Goal: Task Accomplishment & Management: Use online tool/utility

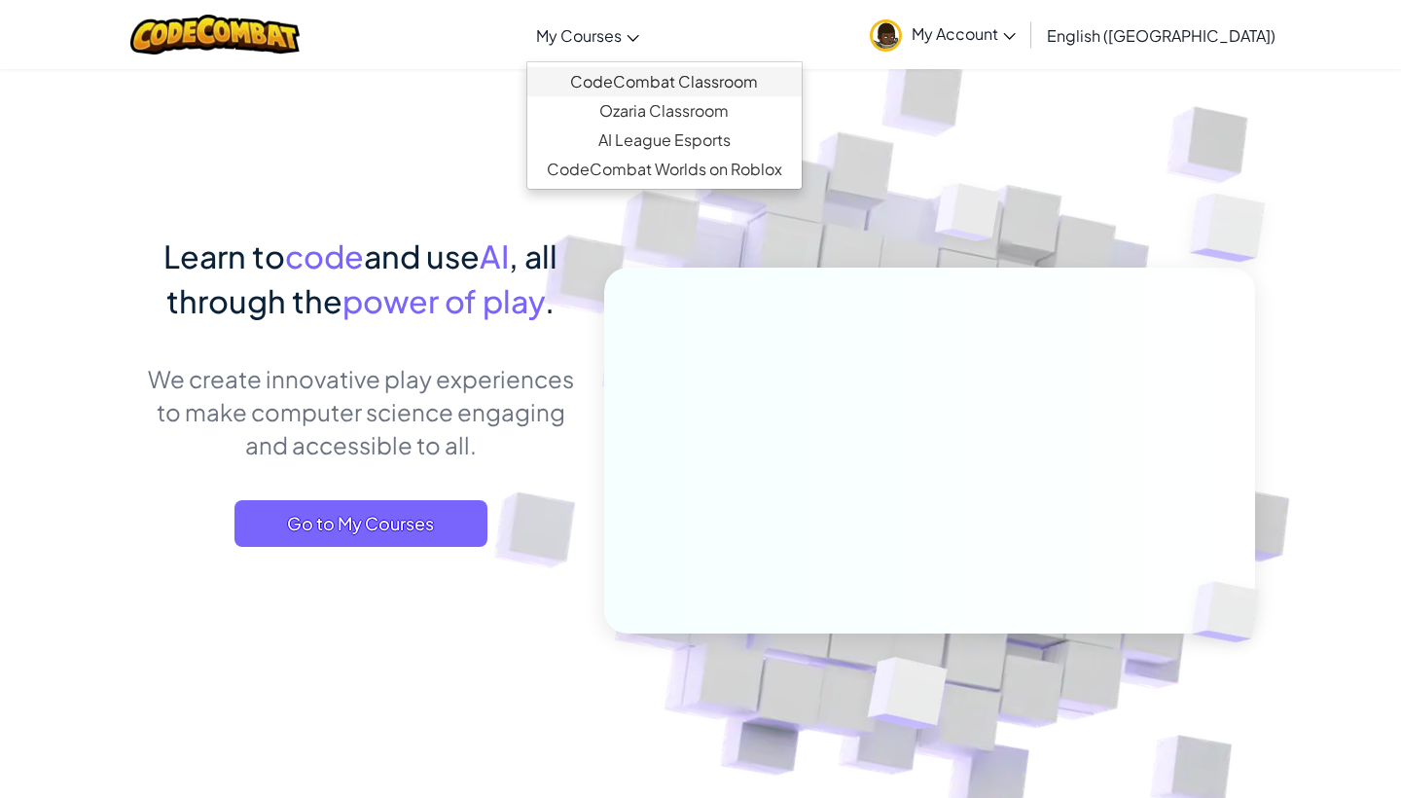
click at [694, 75] on link "CodeCombat Classroom" at bounding box center [664, 81] width 274 height 29
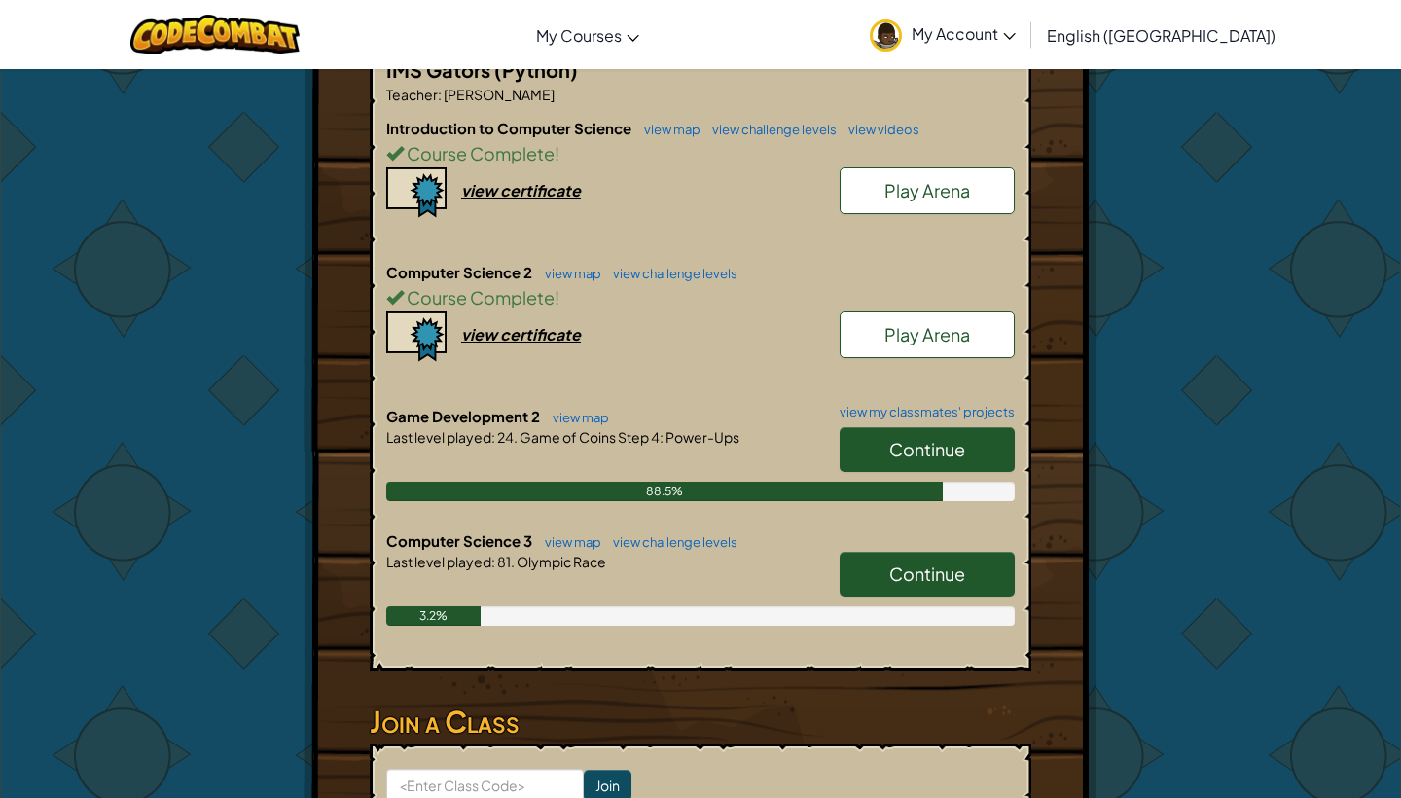
scroll to position [430, 0]
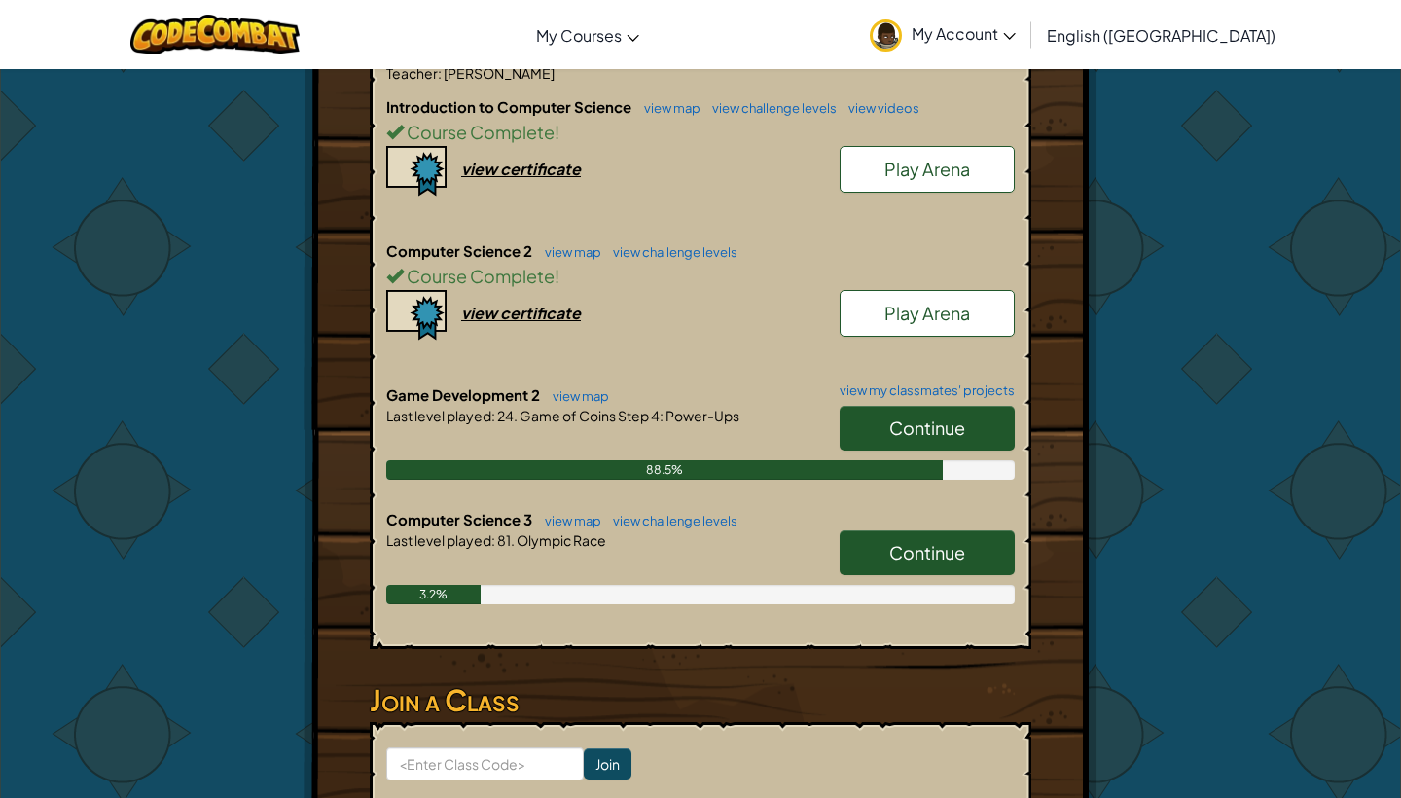
click at [919, 419] on span "Continue" at bounding box center [927, 428] width 76 height 22
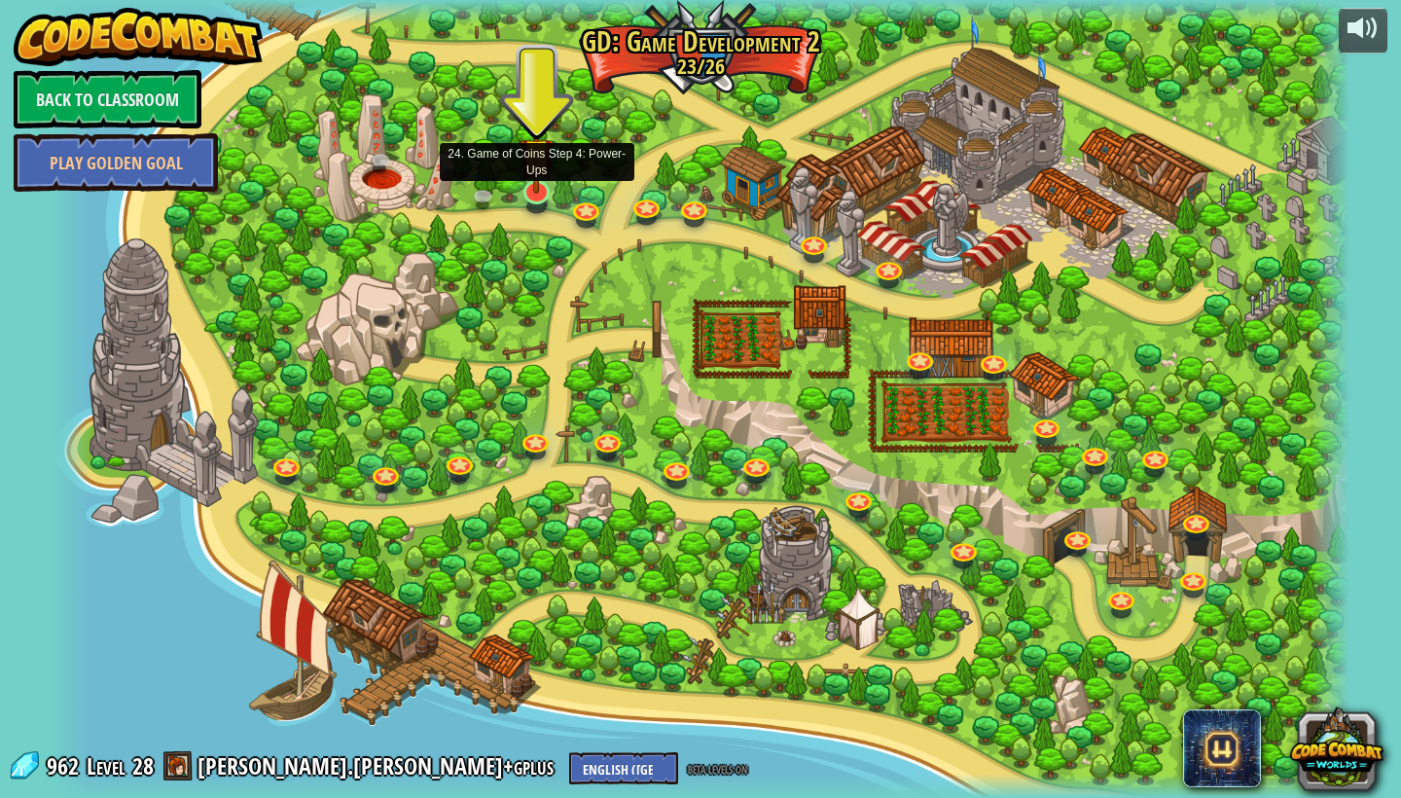
click at [550, 193] on img at bounding box center [537, 155] width 34 height 79
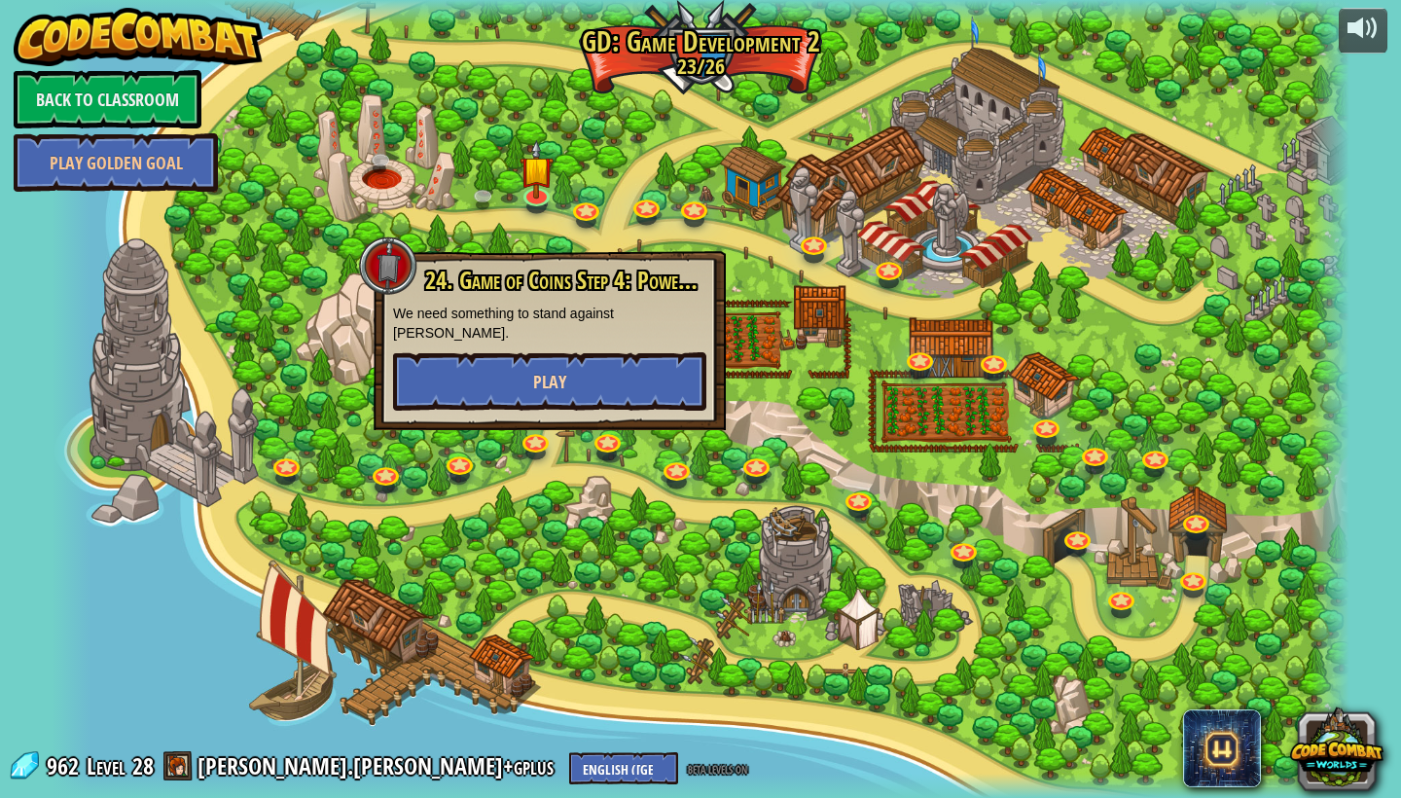
click at [526, 354] on button "Play" at bounding box center [549, 381] width 313 height 58
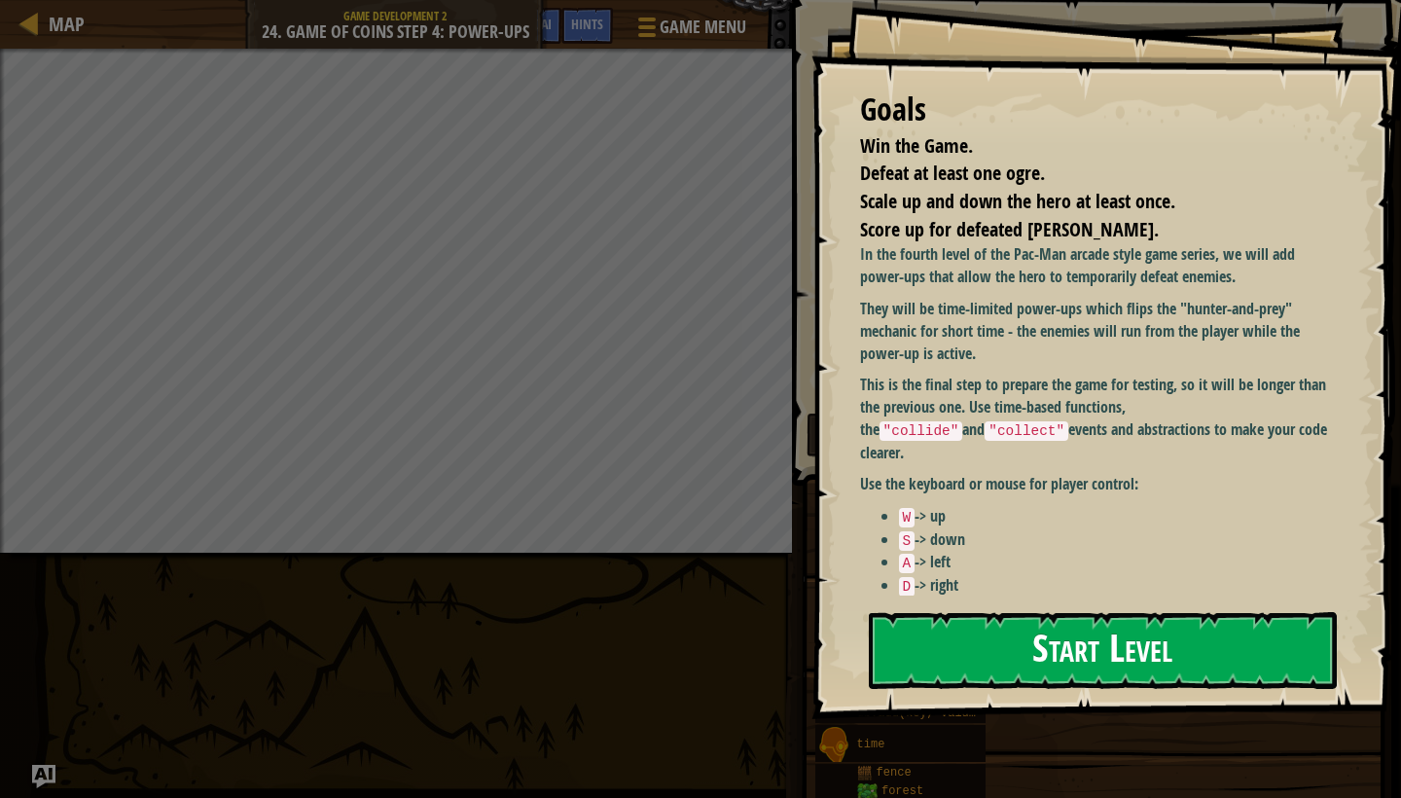
click at [972, 644] on button "Start Level" at bounding box center [1103, 650] width 468 height 77
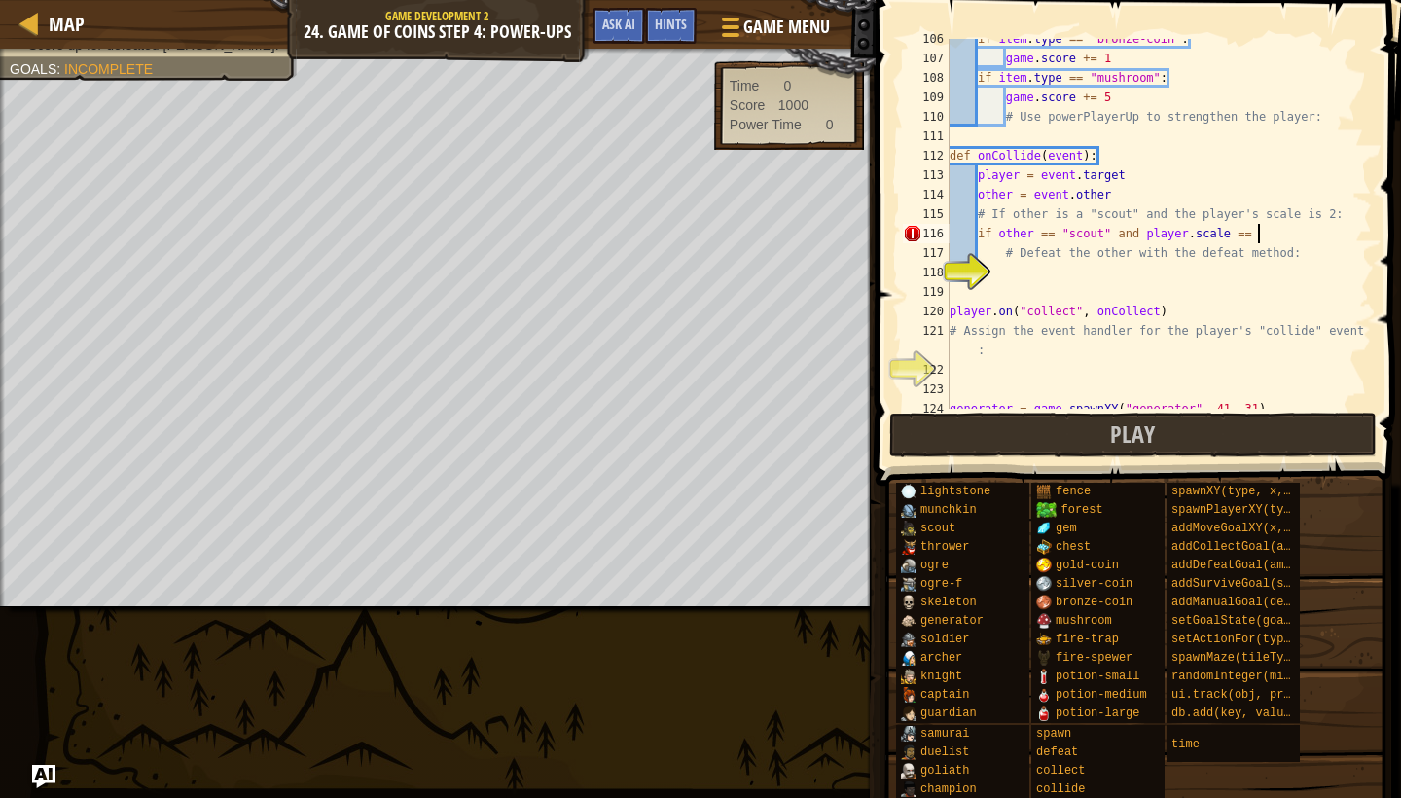
scroll to position [9, 25]
type textarea "# Defeat the other with the defeat method:"
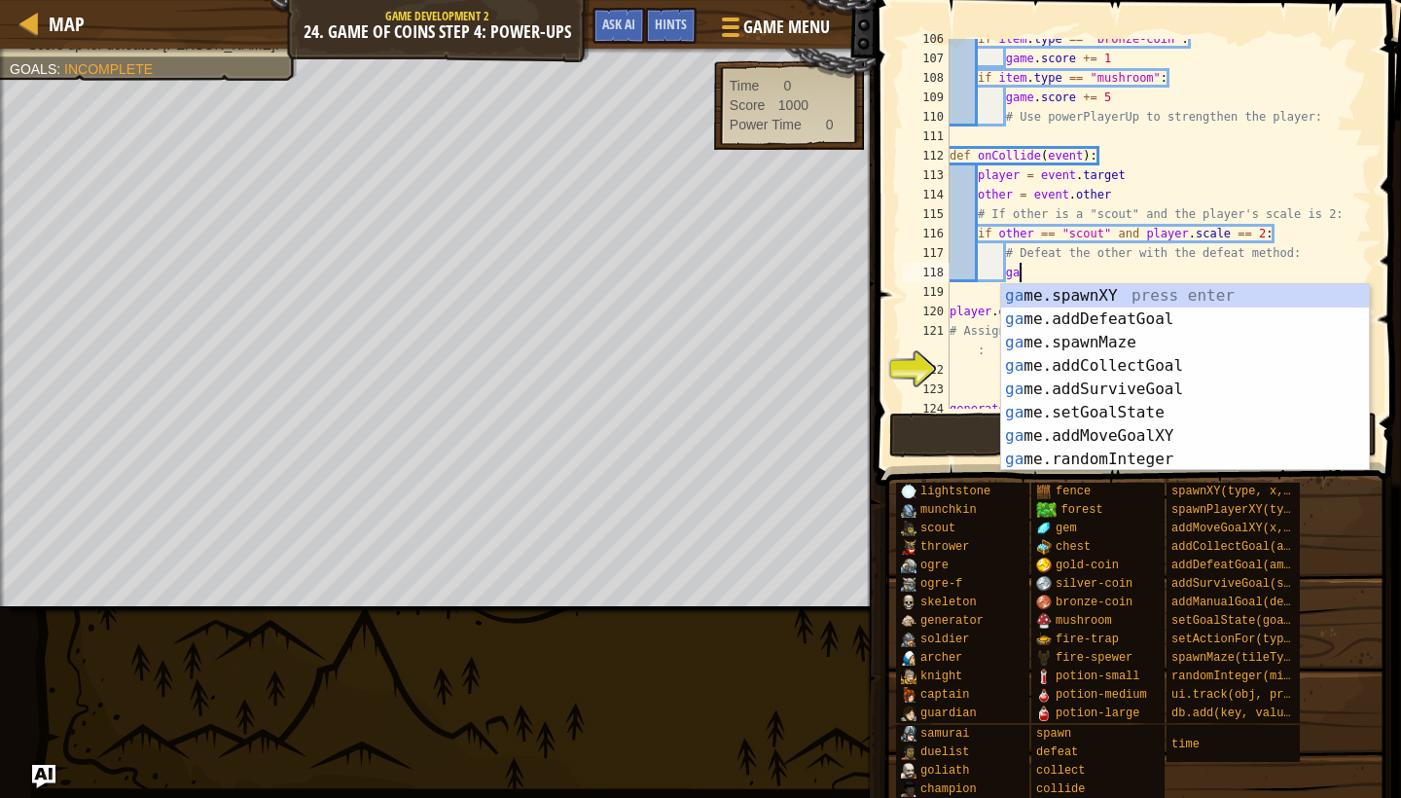
type textarea "g"
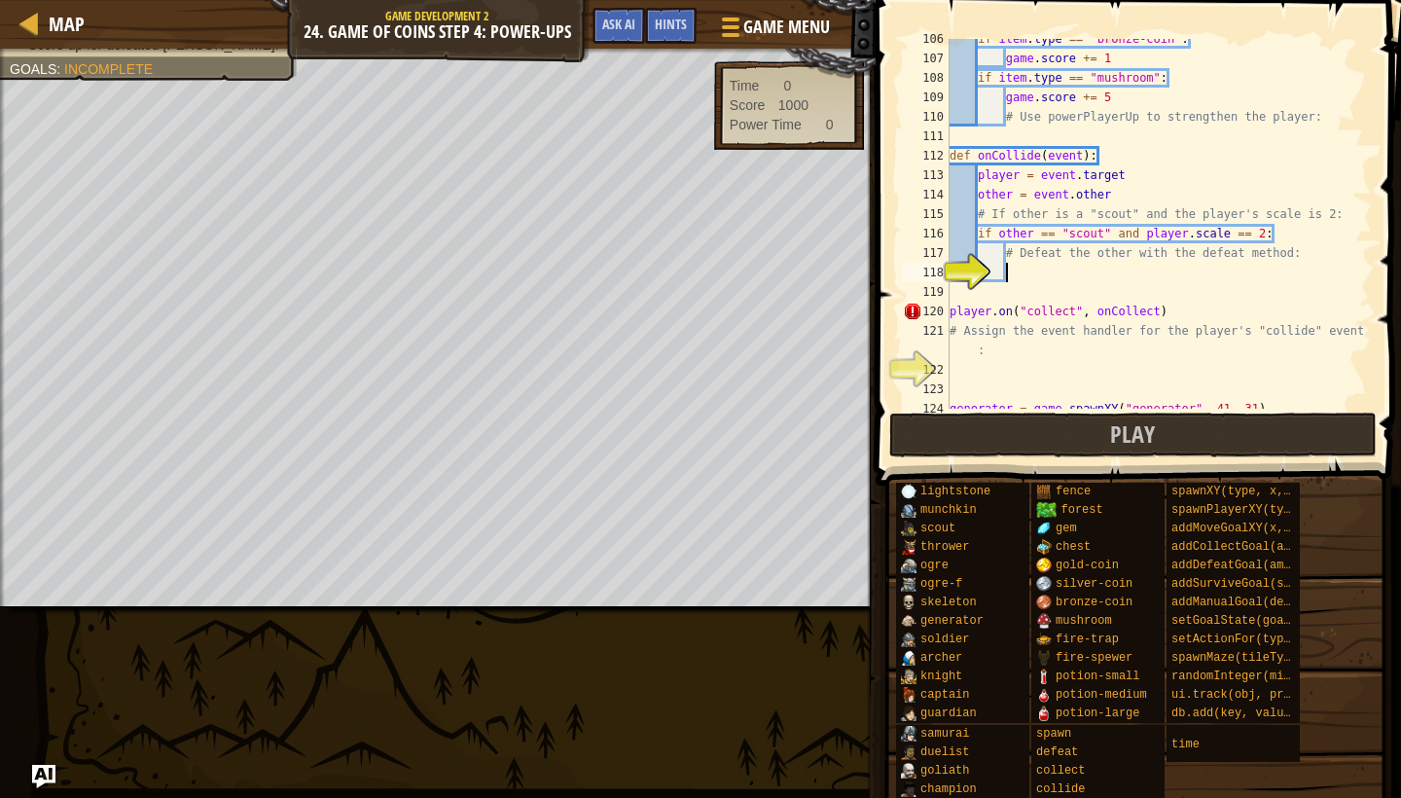
scroll to position [9, 0]
type textarea "# Assign the event handler for the player's "collide" event:"
type textarea "generator.spawnDelay = 6;"
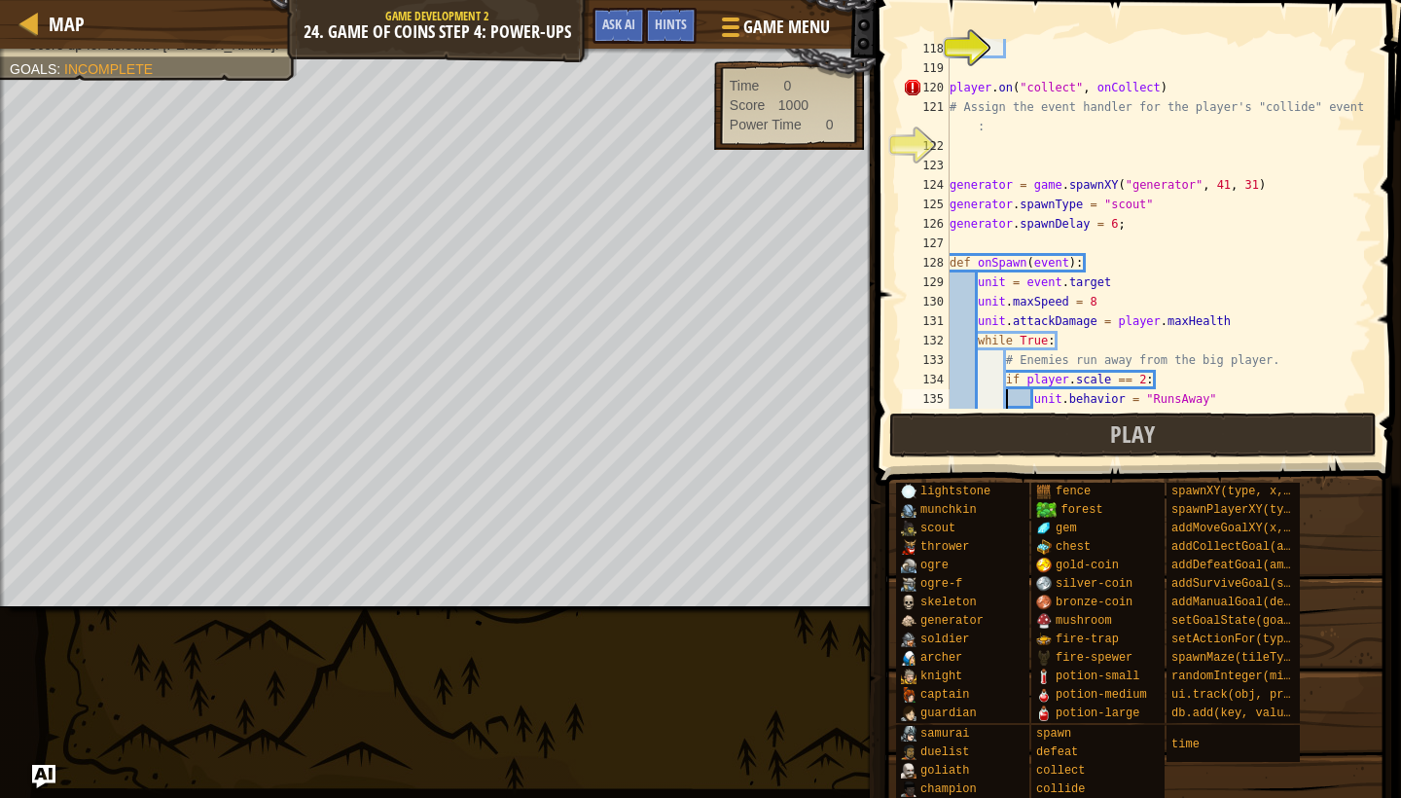
type textarea "unit.behavior = "AttacksNearest""
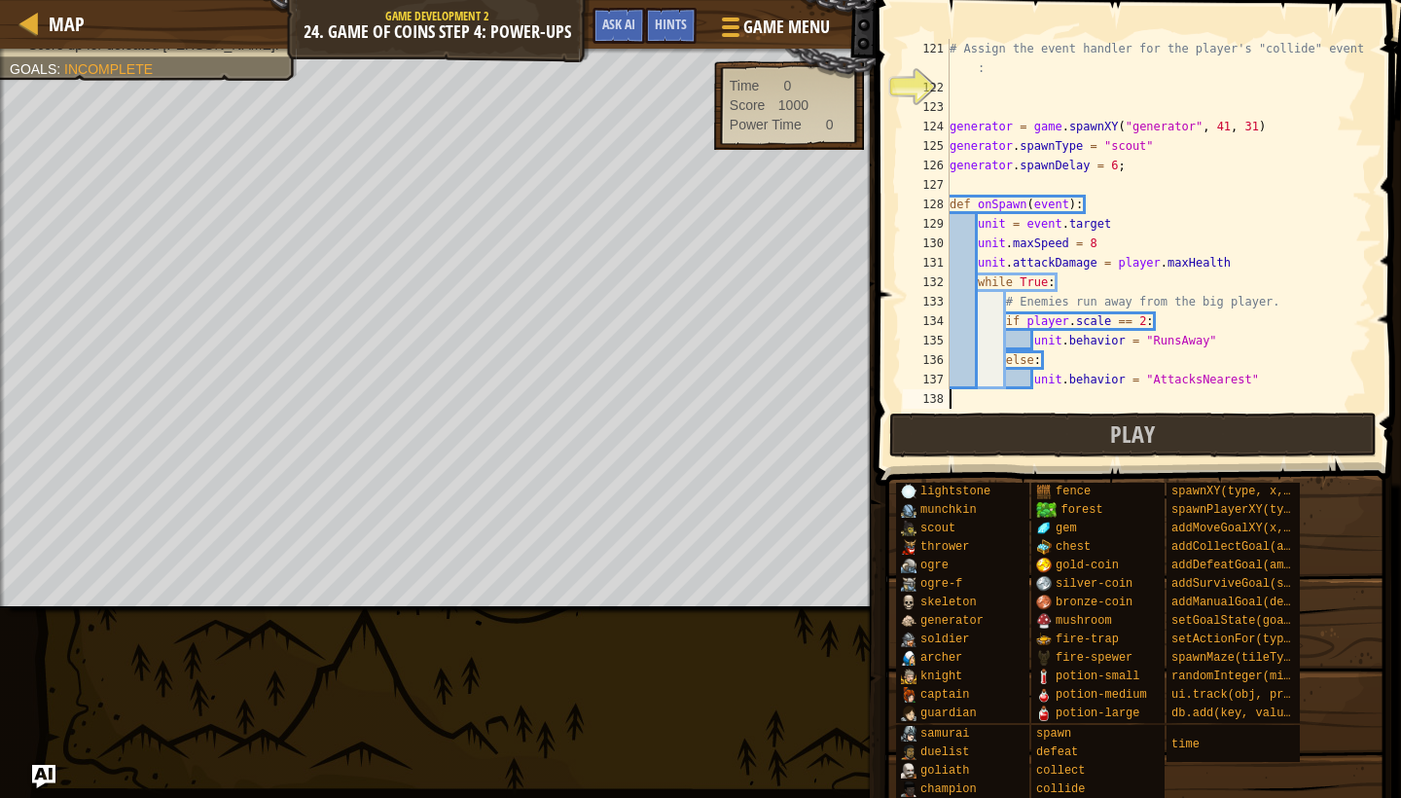
type textarea "game.score += 10"
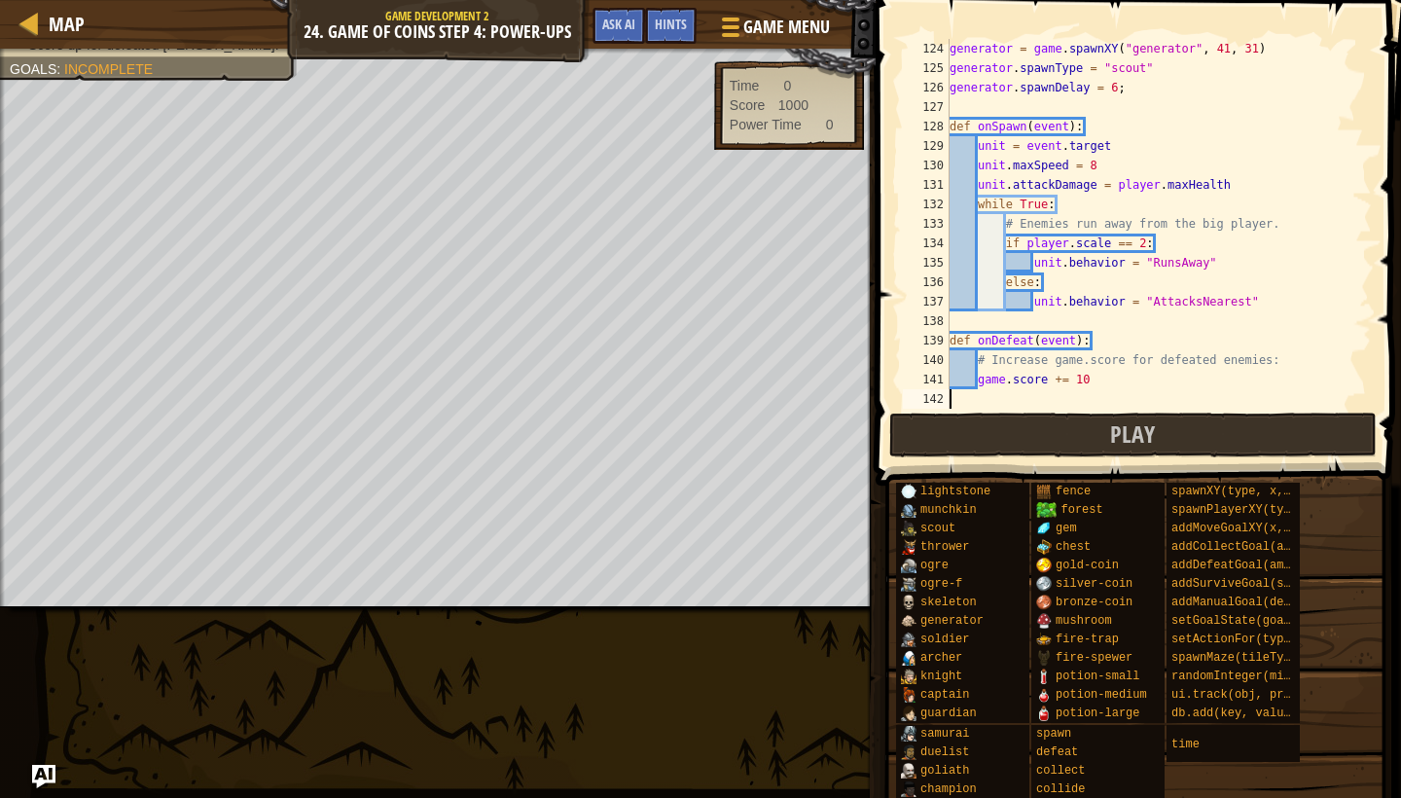
type textarea "game.setActionFor("scout", "defeat", onDefeat)"
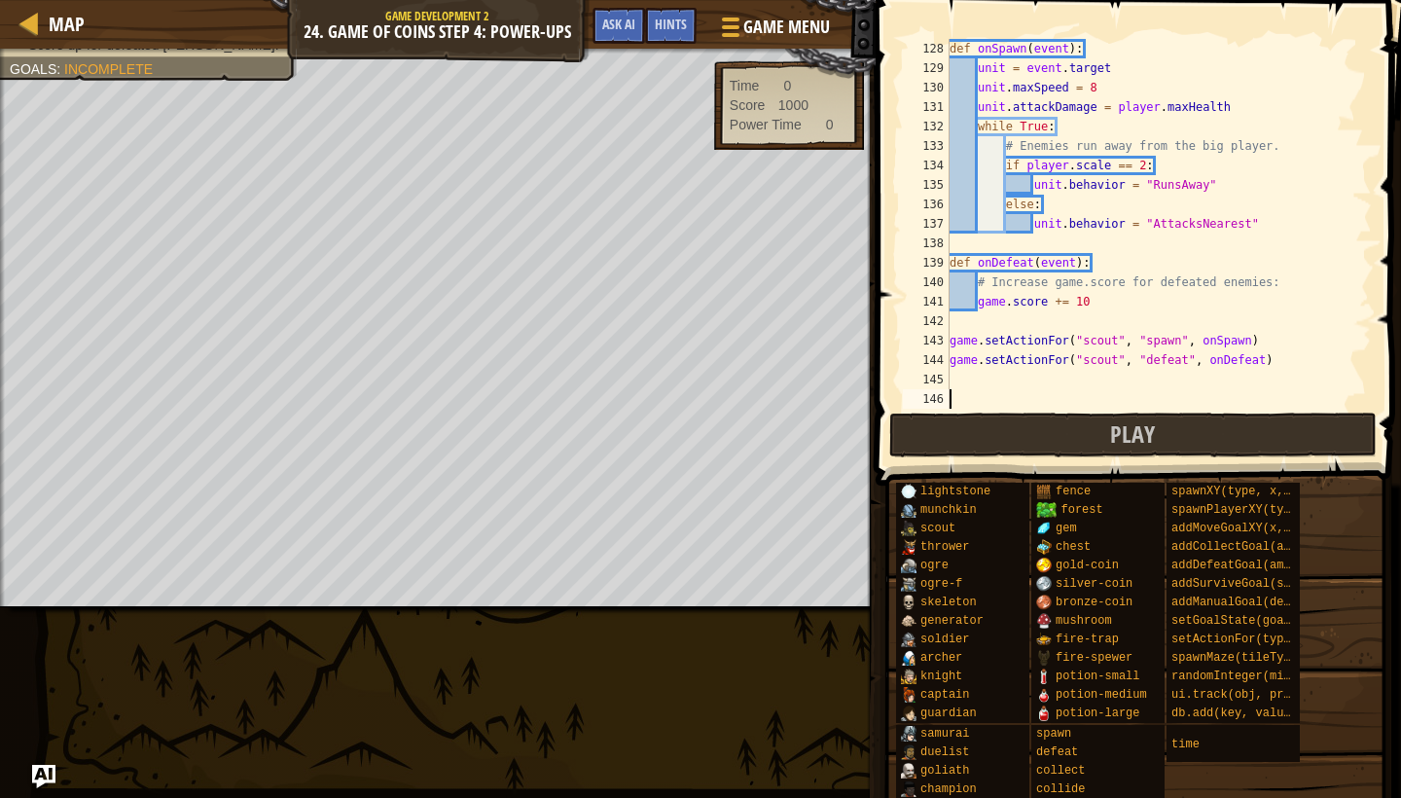
type textarea "game.score = 0"
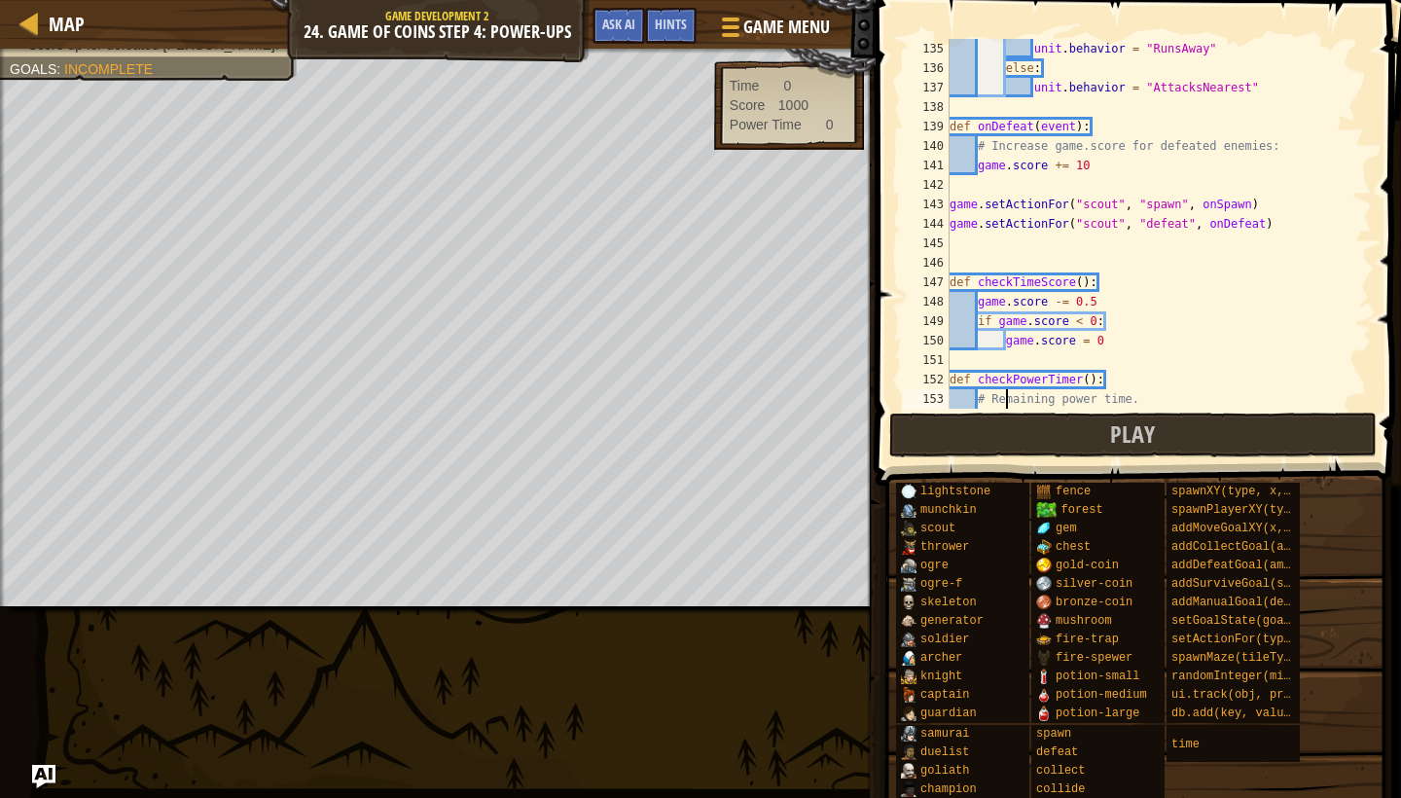
scroll to position [2647, 0]
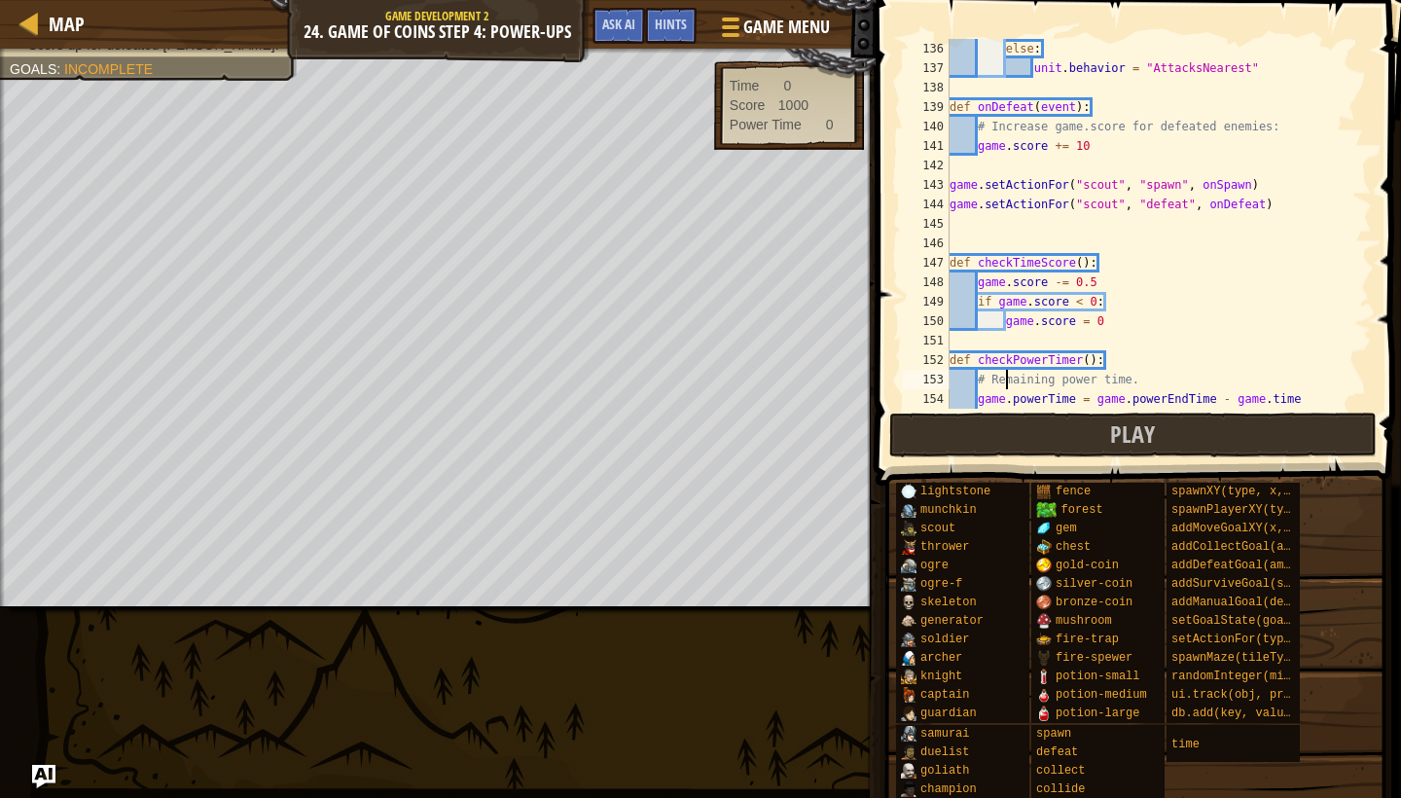
type textarea "def checkPowerTimer():"
type textarea "def checkTimeScore():"
type textarea "game.setActionFor("scout", "spawn", onSpawn)"
type textarea "def onDefeat(event):"
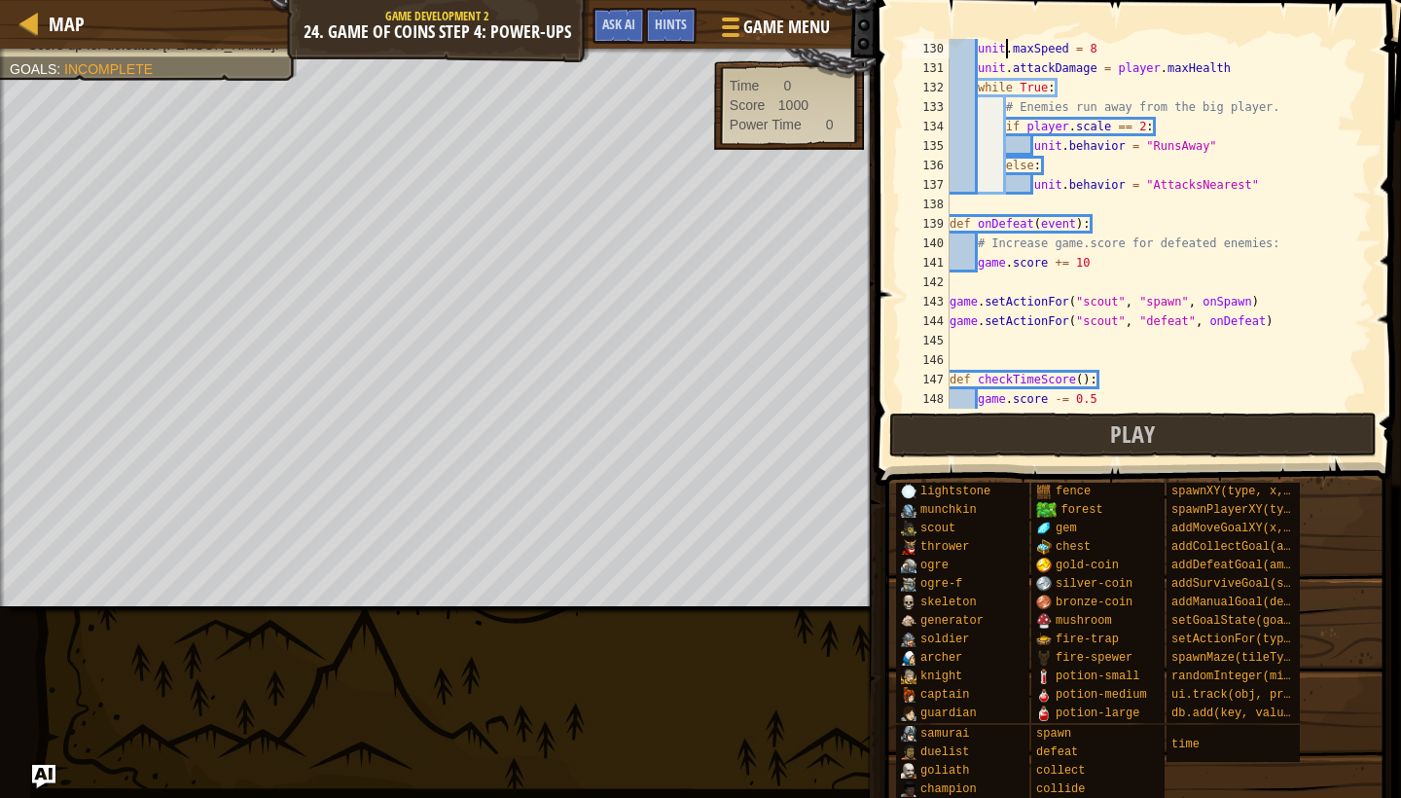
type textarea "def onSpawn(event):"
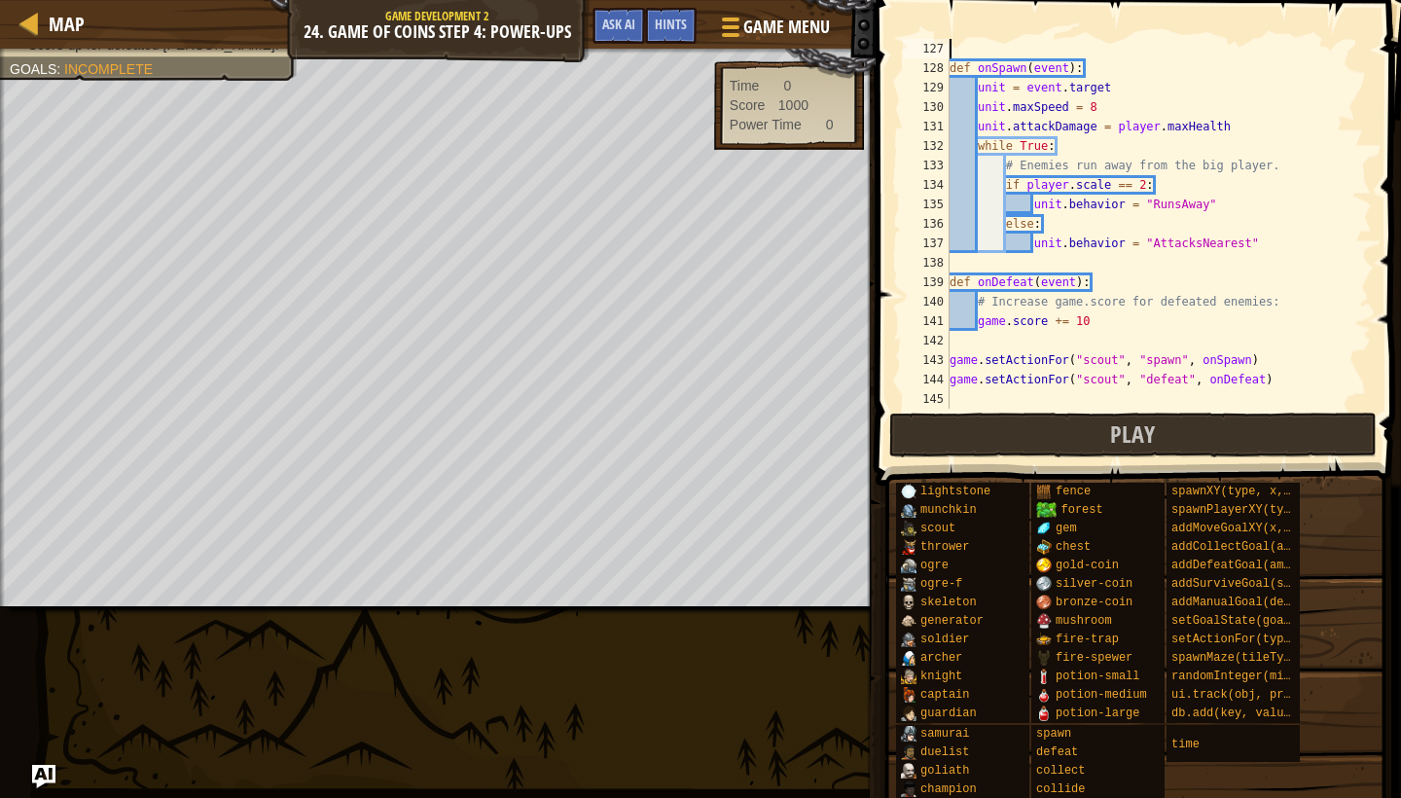
type textarea "generator = game.spawnXY("generator", 41, 31)"
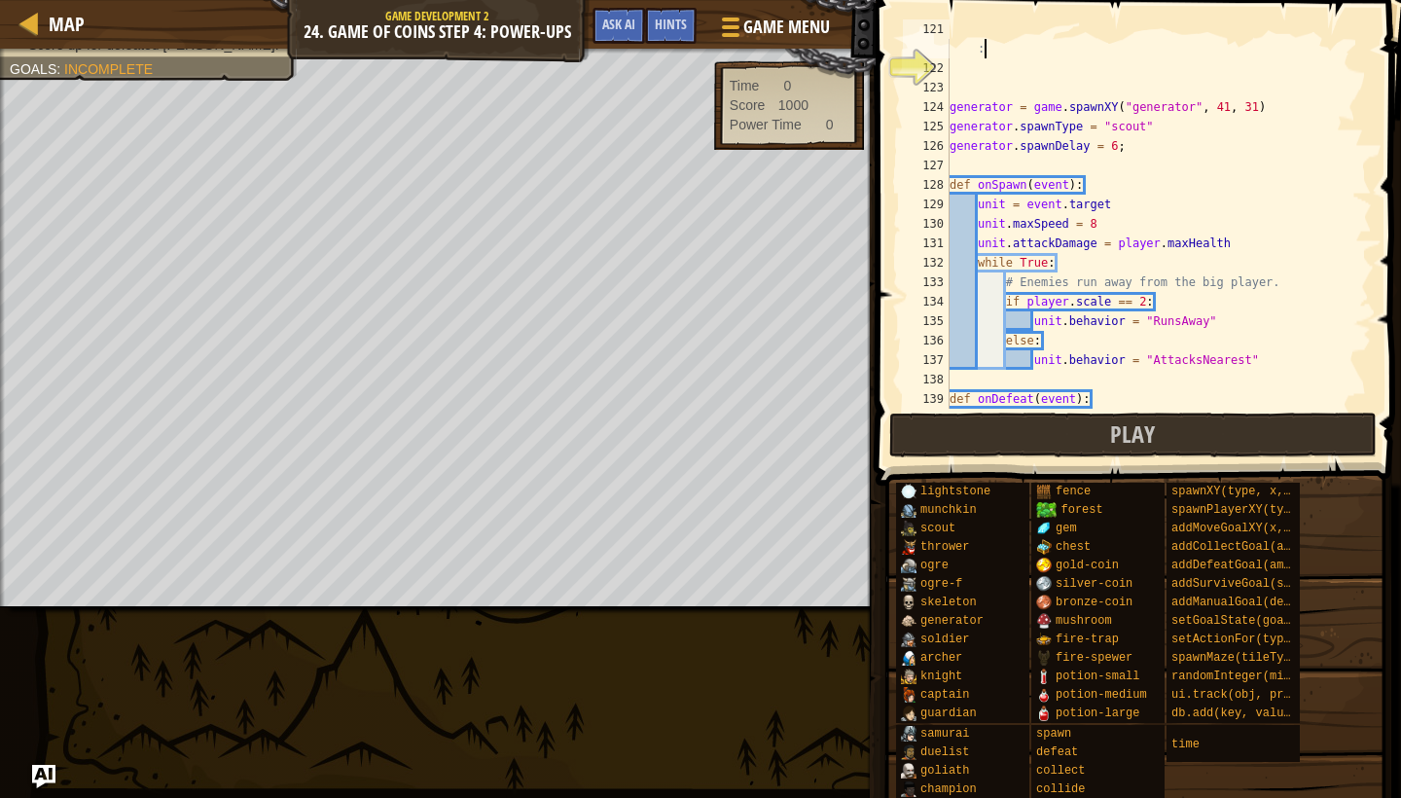
type textarea "player.on("collect", onCollect)"
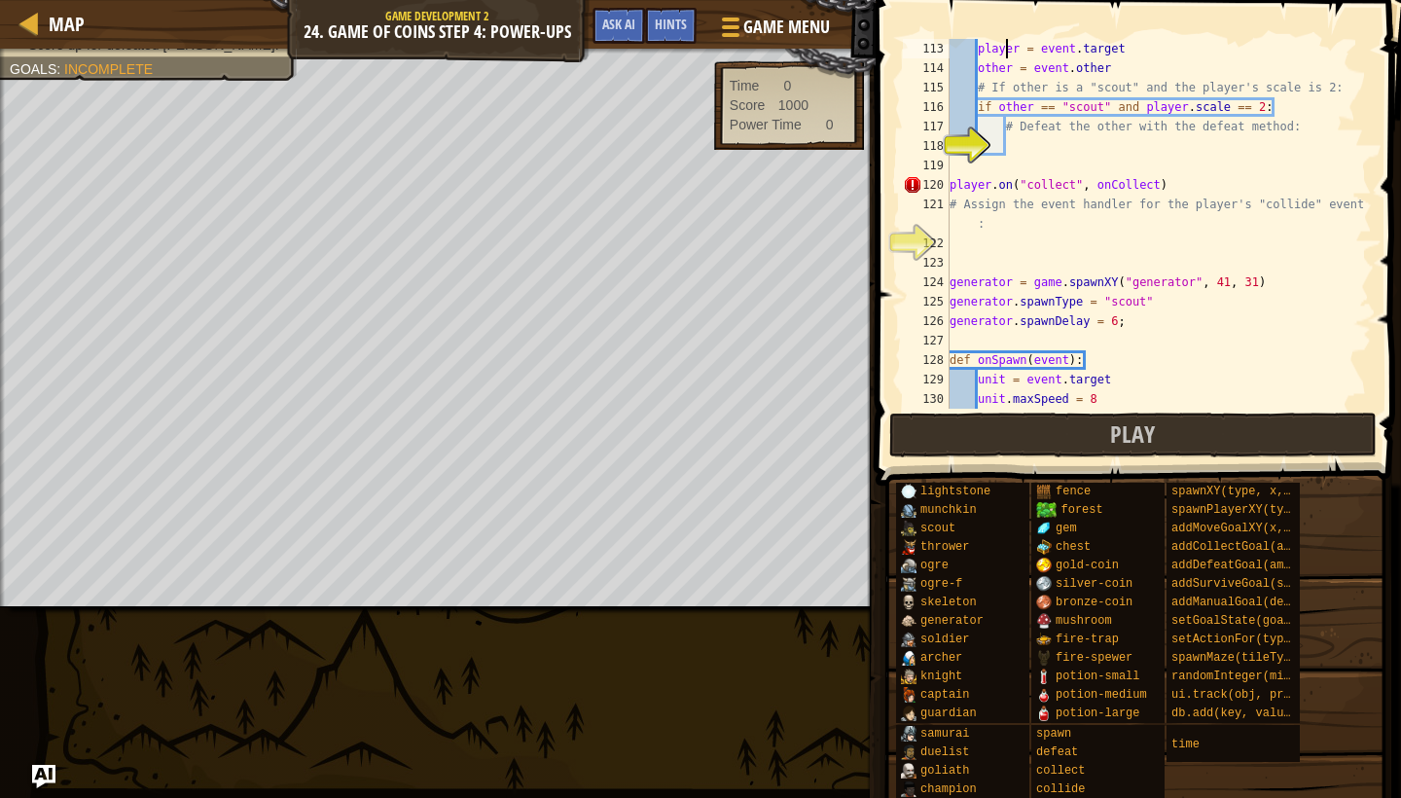
scroll to position [2160, 0]
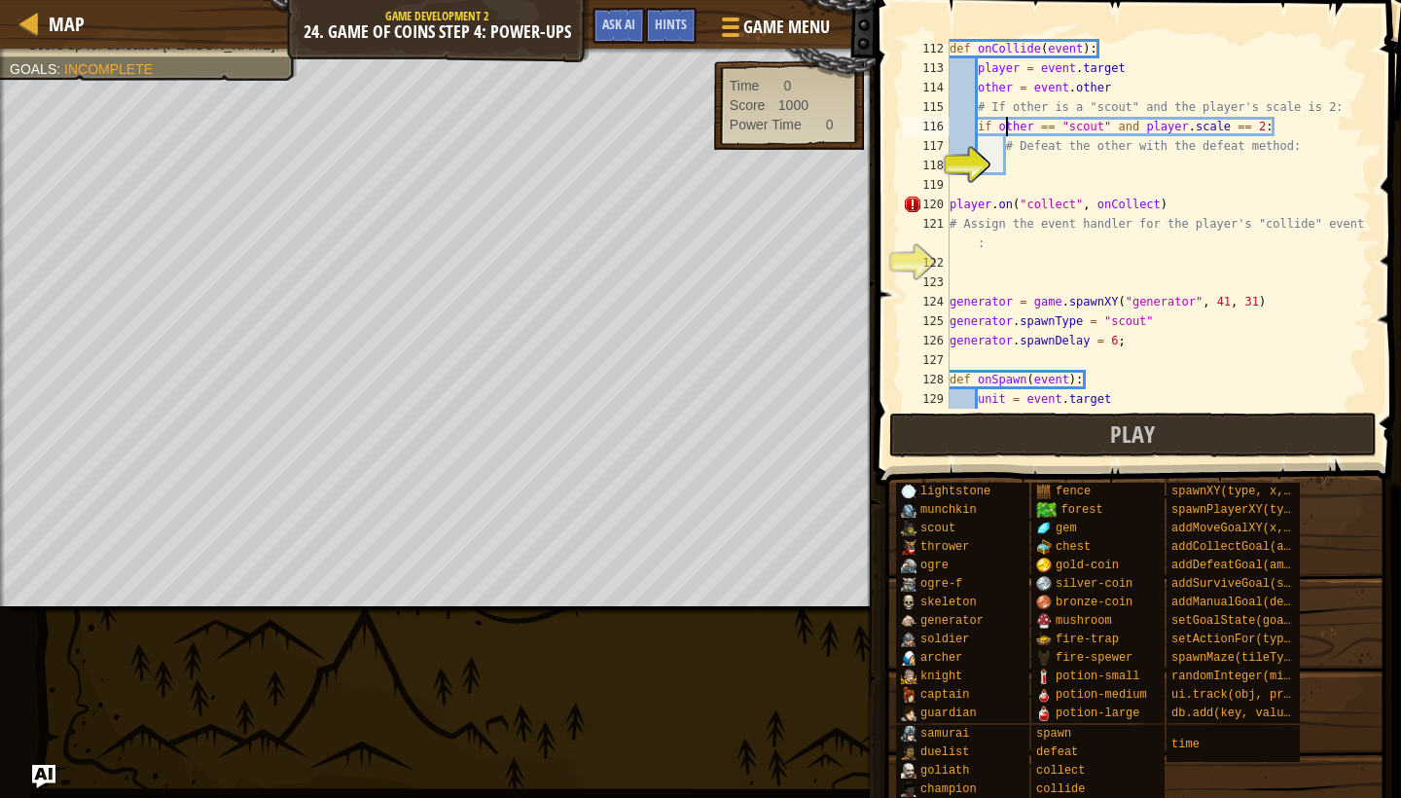
type textarea "# Defeat the other with the defeat method:"
type textarea "# Assign the event handler for the player's "collide" event:"
type textarea "generator.spawnDelay = 6;"
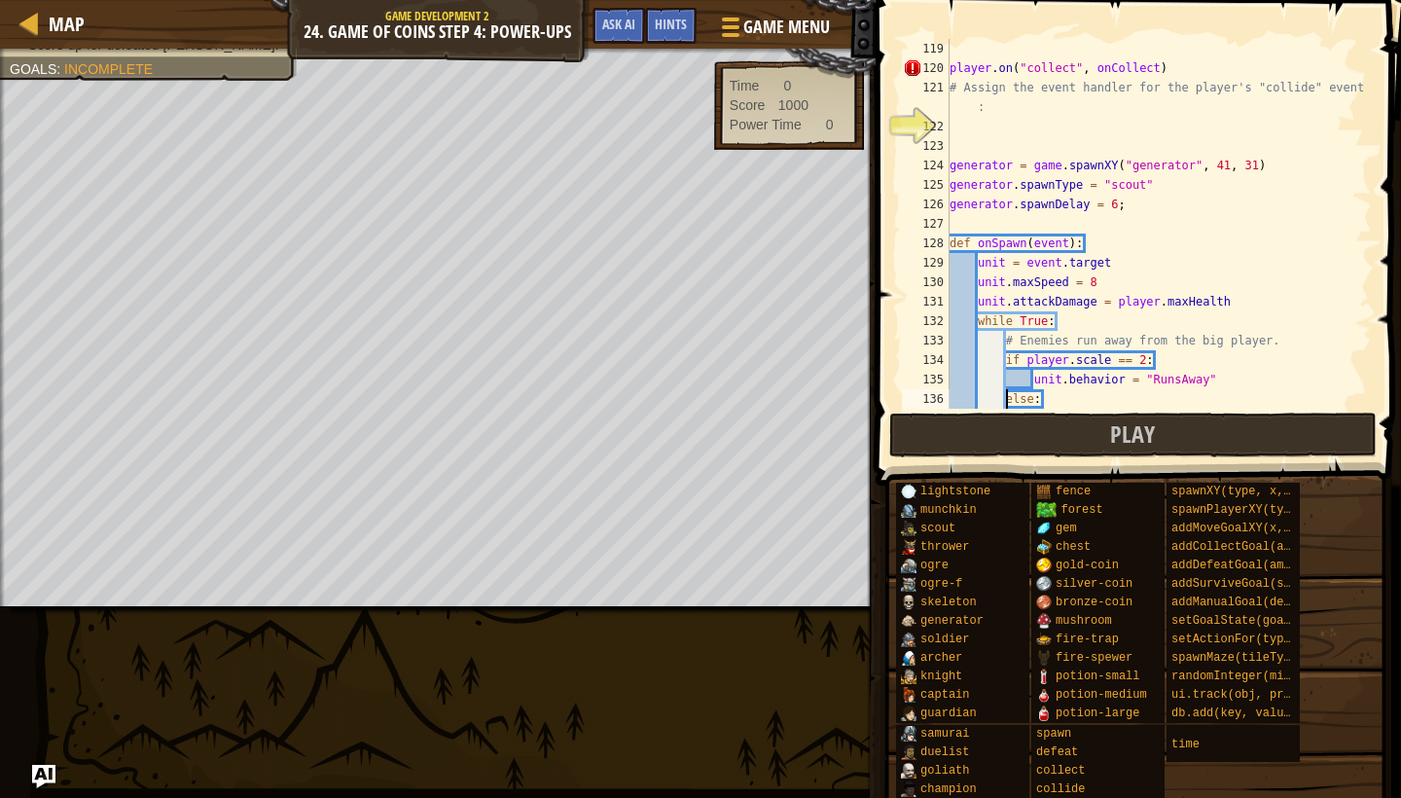
type textarea "unit.behavior = "AttacksNearest""
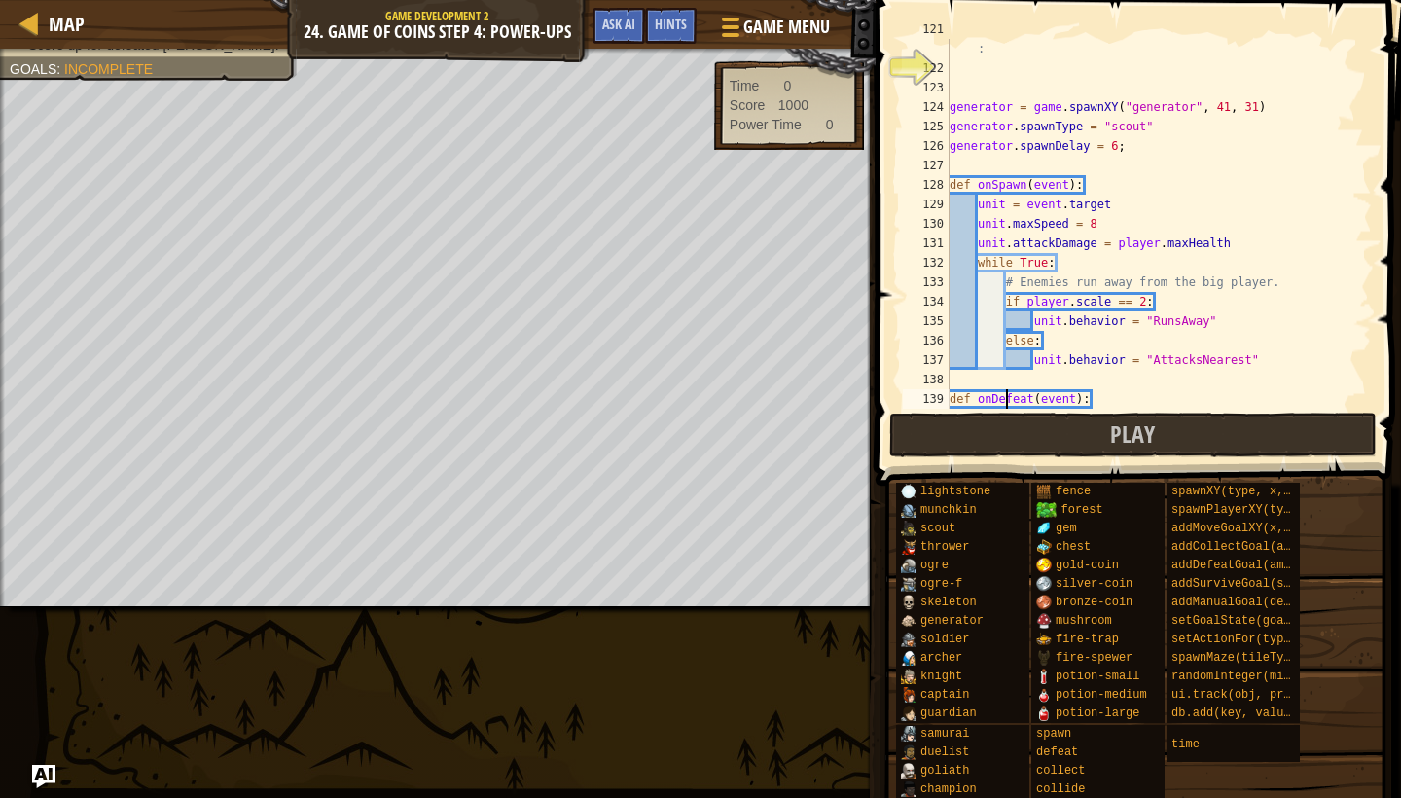
type textarea "game.score += 10"
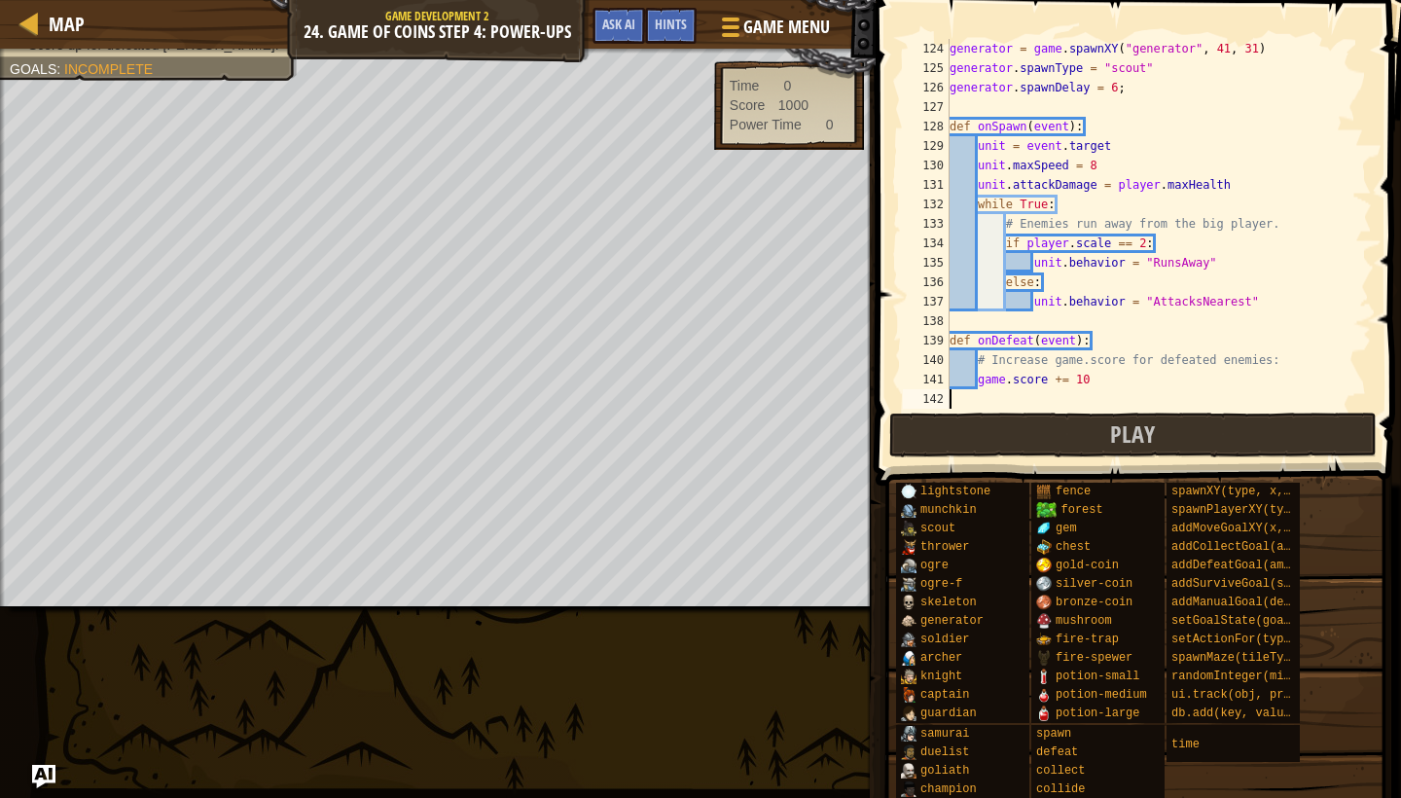
type textarea "game.setActionFor("scout", "defeat", onDefeat)"
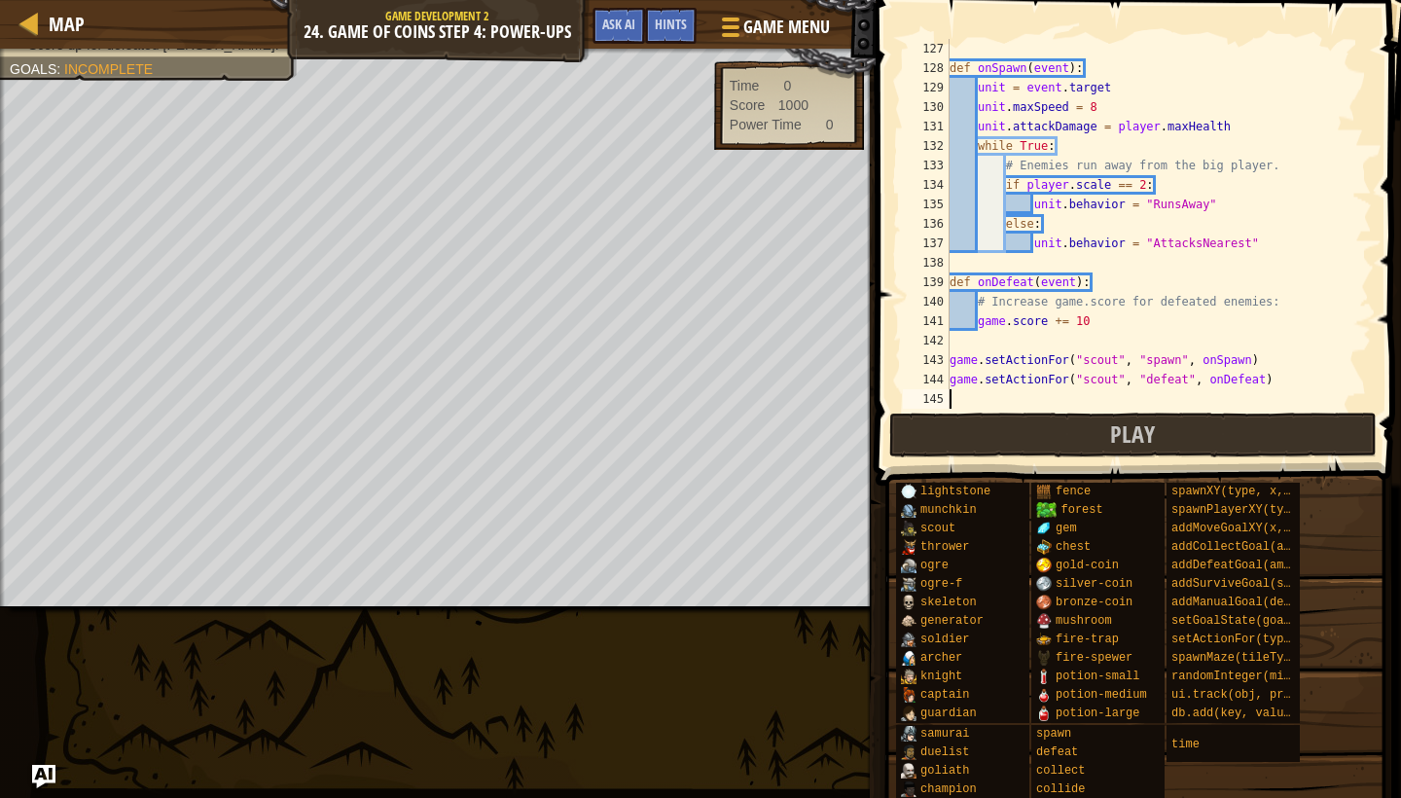
scroll to position [2491, 0]
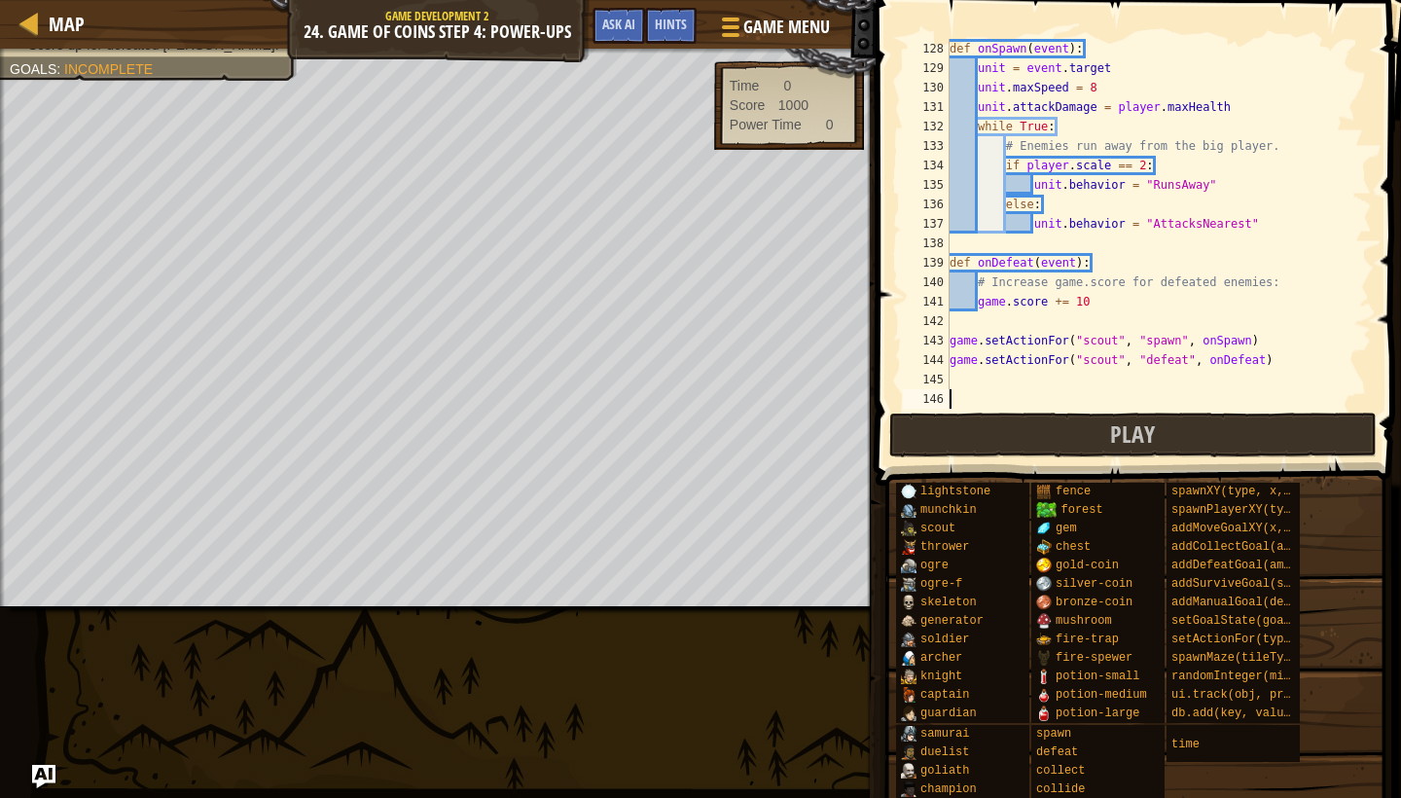
type textarea "def checkTimeScore():"
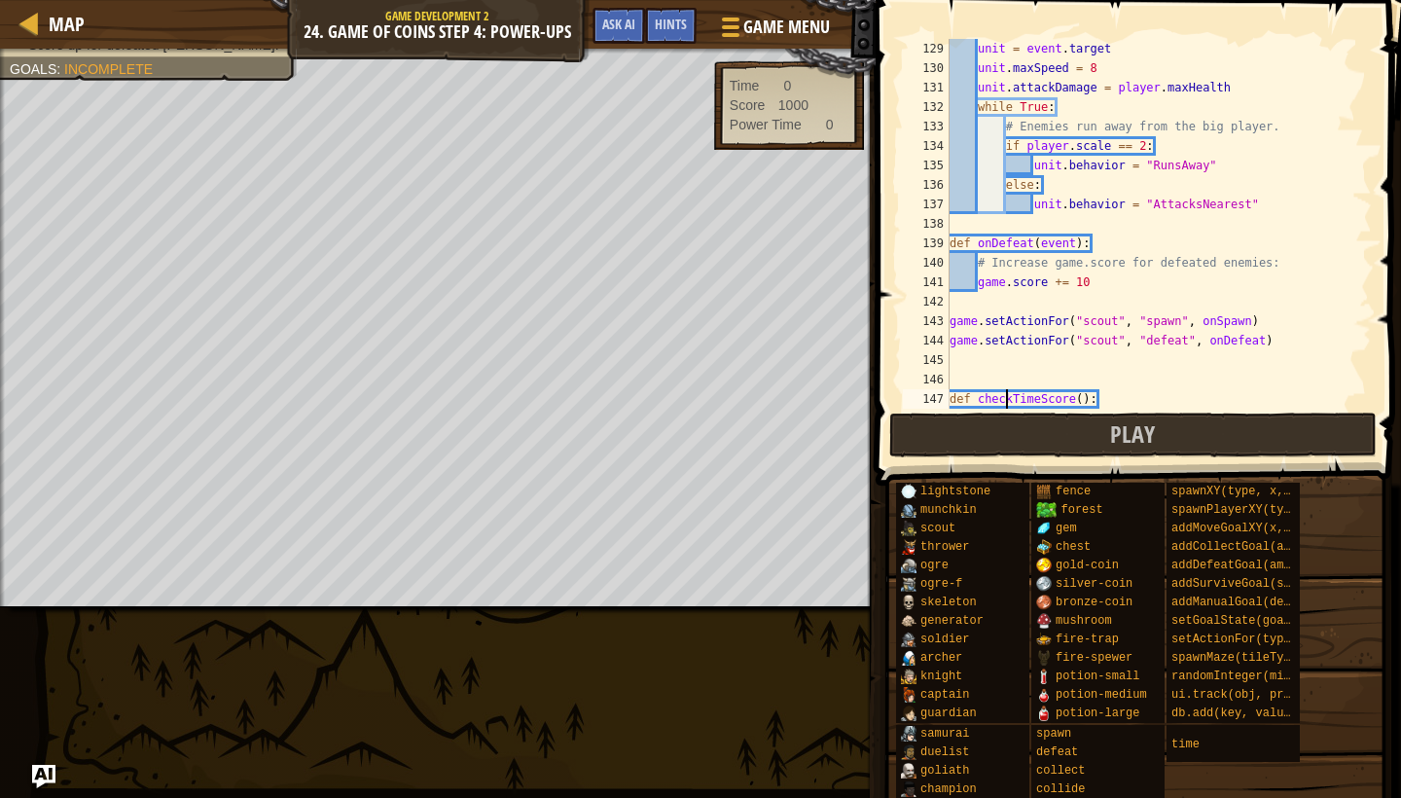
scroll to position [2511, 0]
type textarea "game.setActionFor("scout", "spawn", onSpawn)"
type textarea "def onDefeat(event):"
type textarea "def onSpawn(event):"
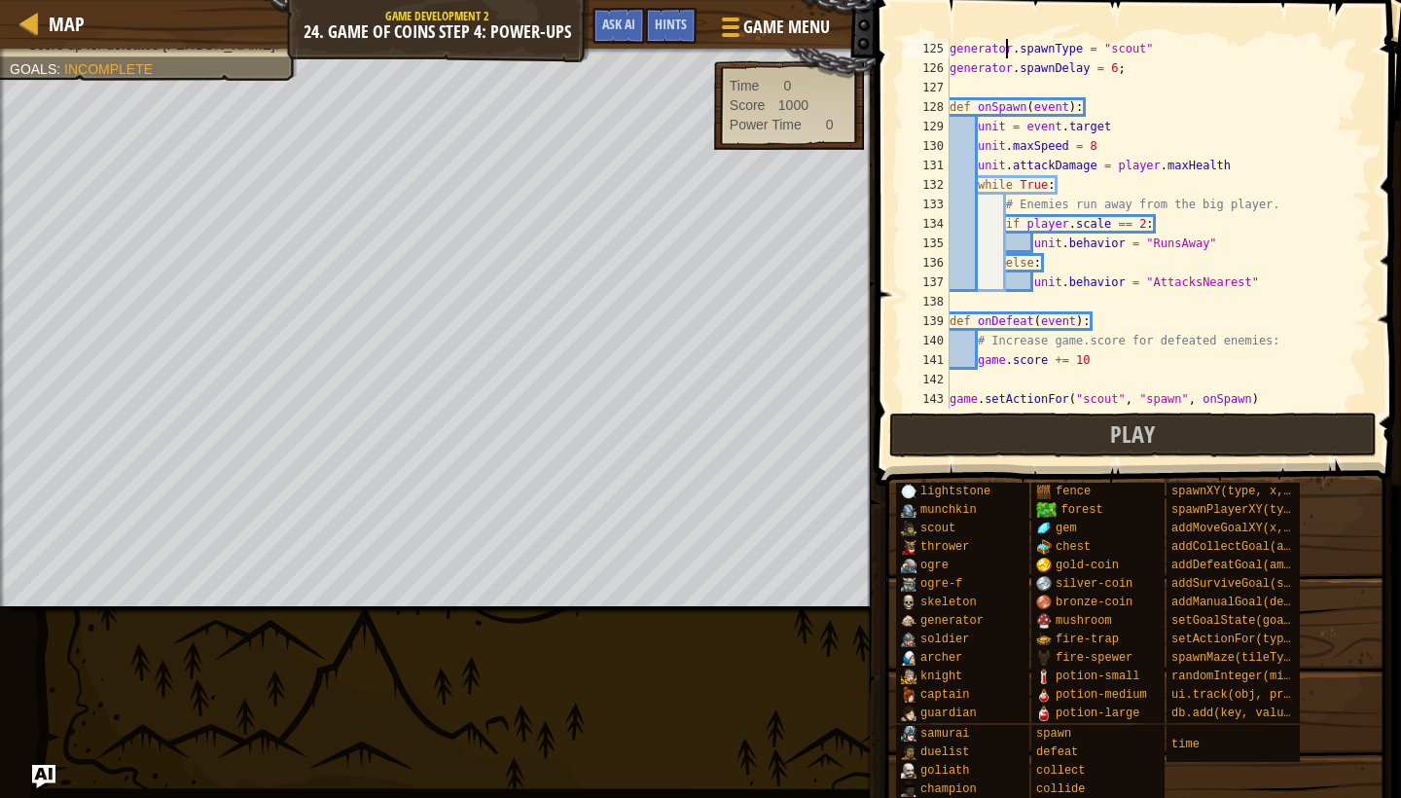
type textarea "generator = game.spawnXY("generator", 41, 31)"
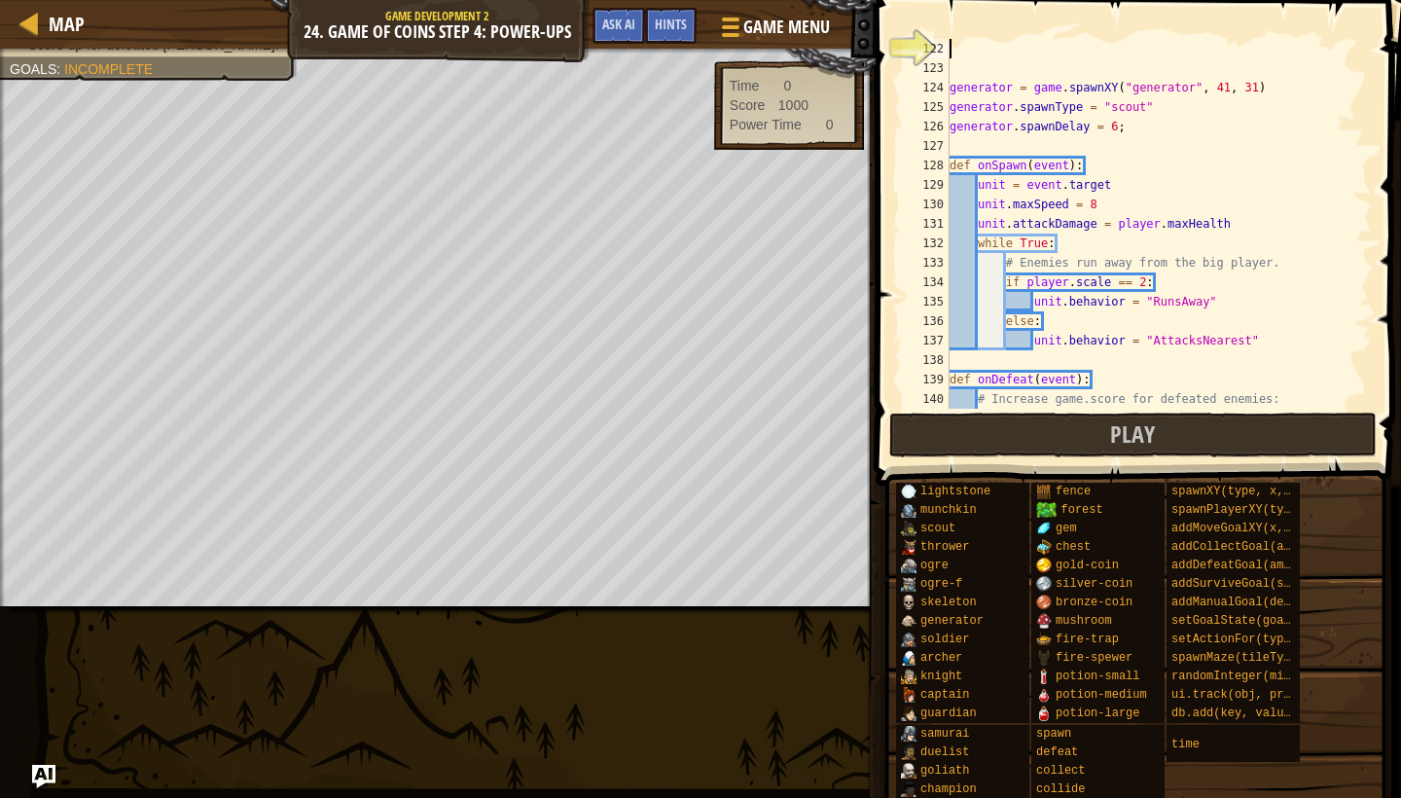
type textarea "player.on("collect", onCollect)"
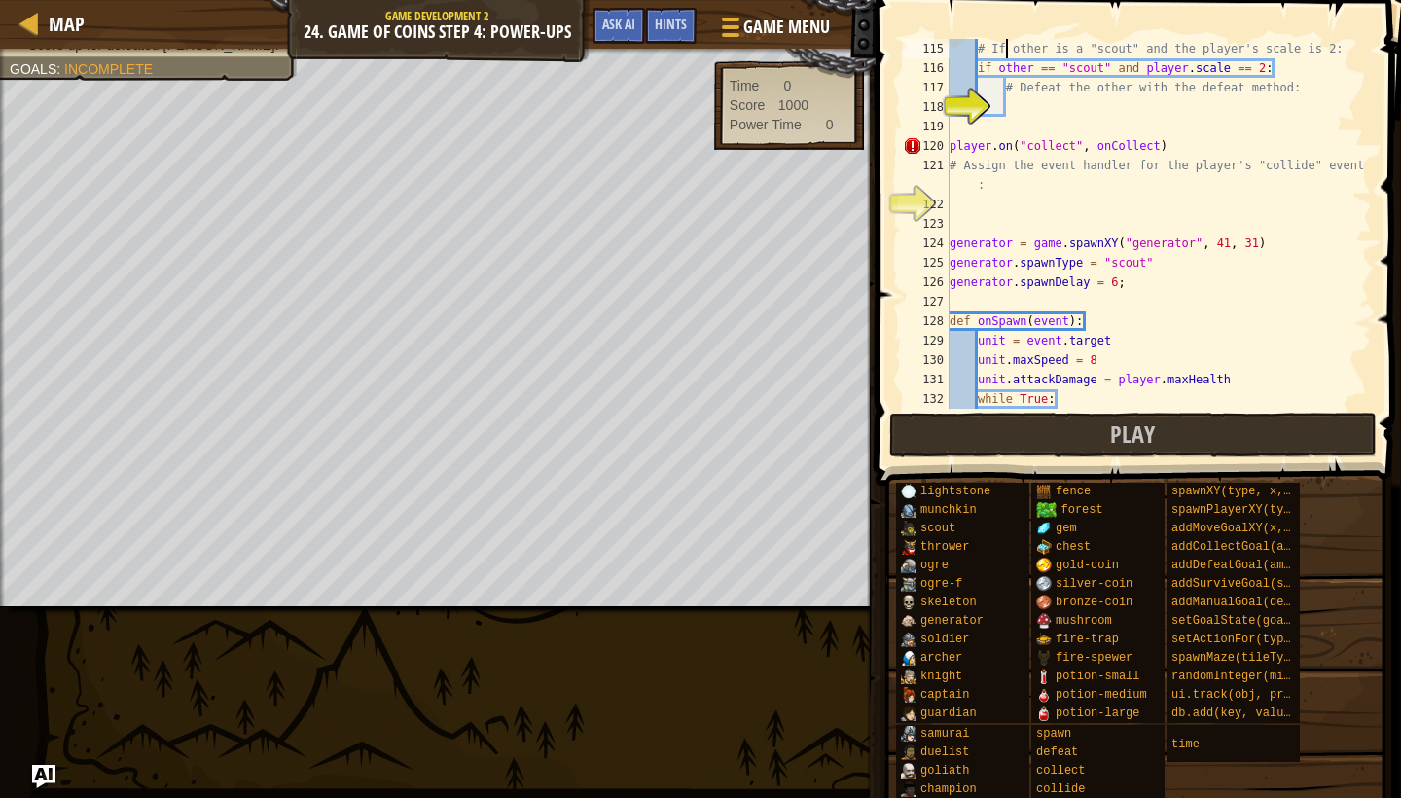
scroll to position [2180, 0]
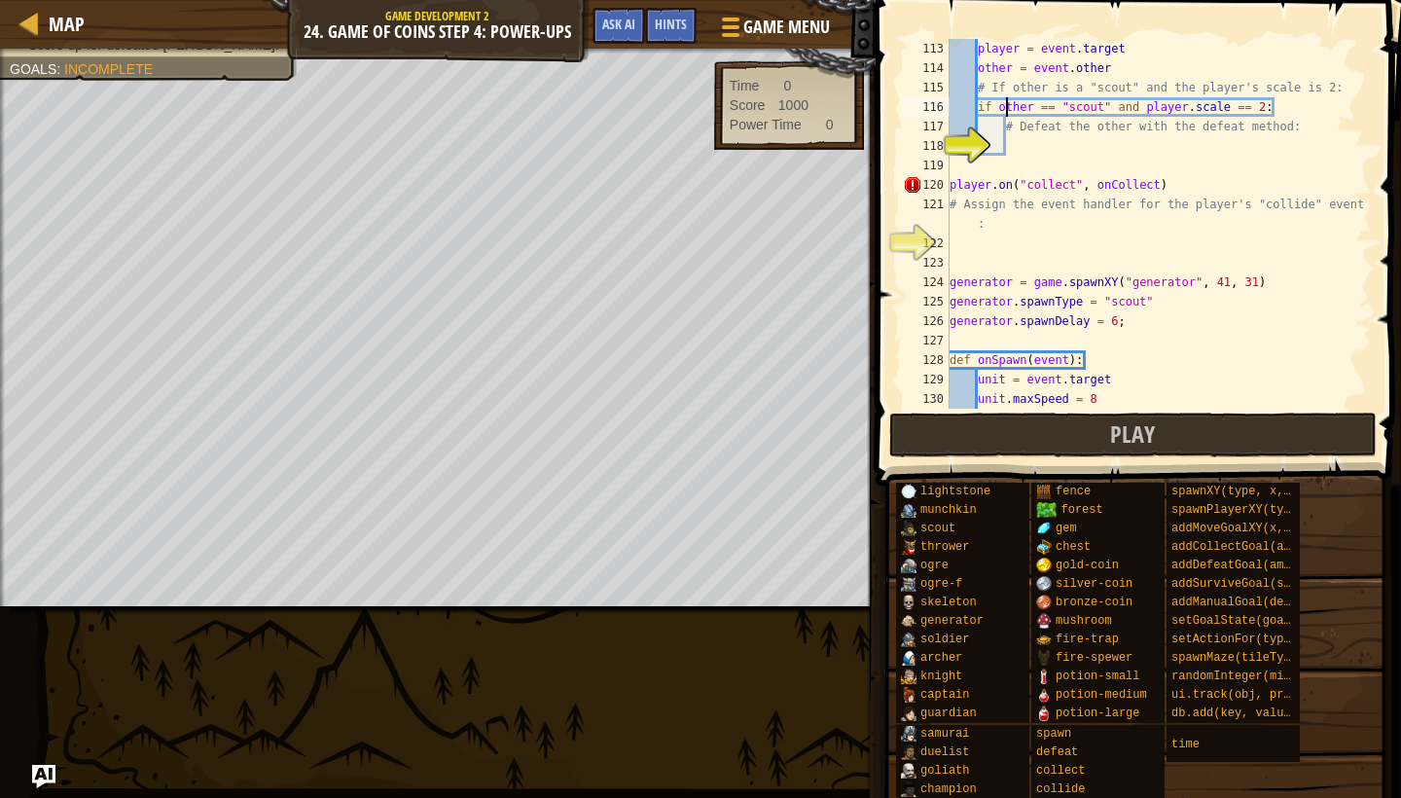
type textarea "# Defeat the other with the defeat method:"
click at [1216, 445] on button "Play" at bounding box center [1133, 435] width 488 height 45
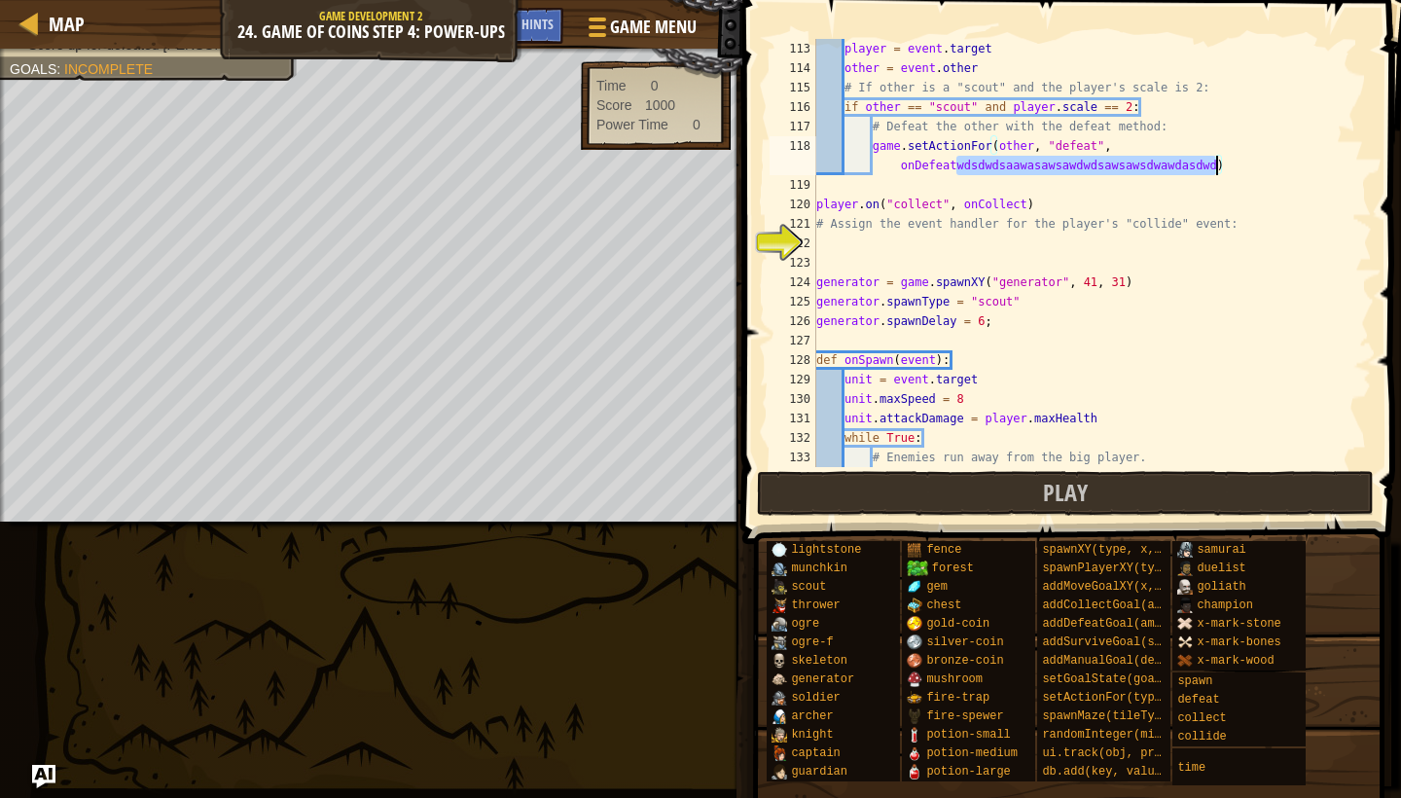
drag, startPoint x: 959, startPoint y: 165, endPoint x: 1216, endPoint y: 162, distance: 257.9
click at [1216, 162] on div "player = event . target other = event . other # If other is a "scout" and the p…" at bounding box center [1093, 272] width 560 height 467
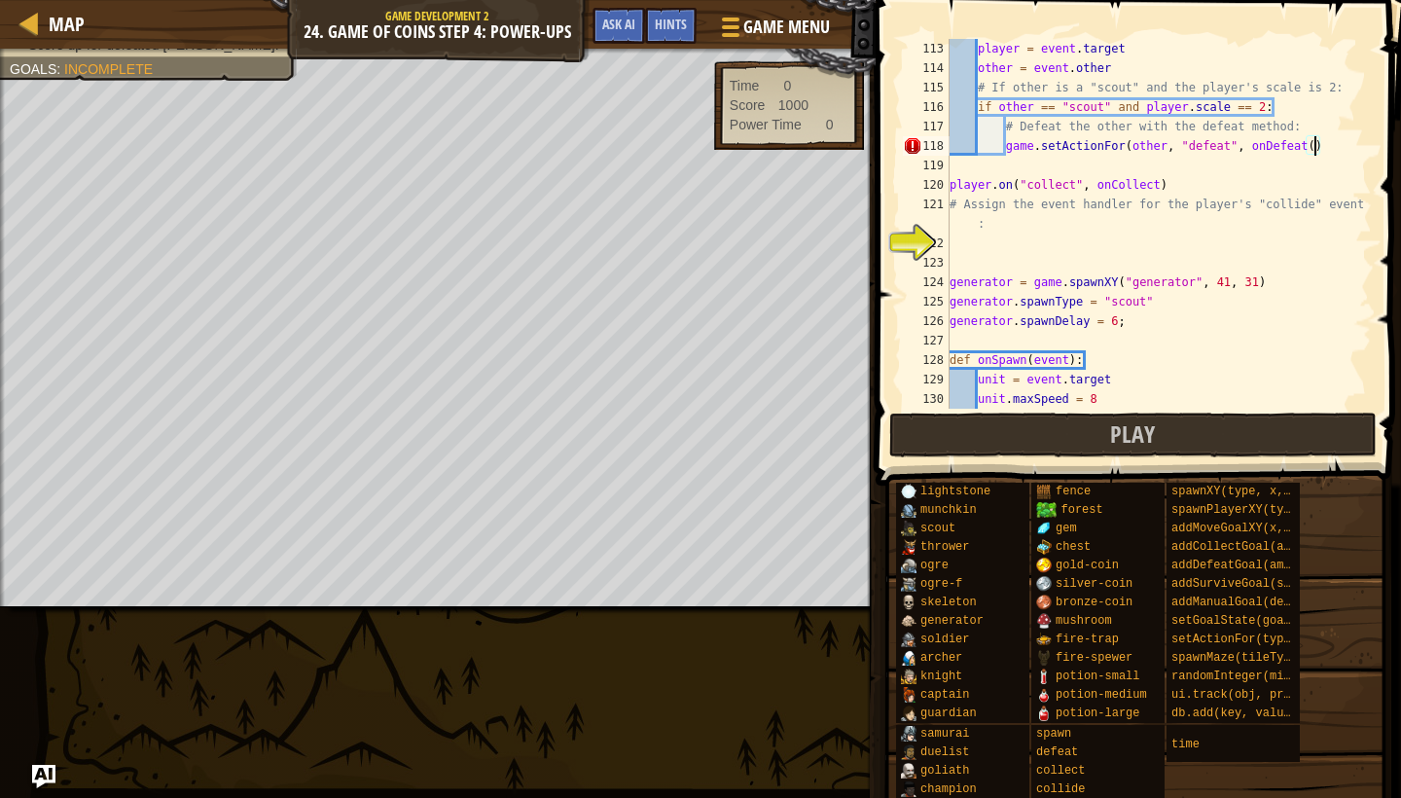
type textarea "game.setActionFor(other, "defeat", onDefeat)"
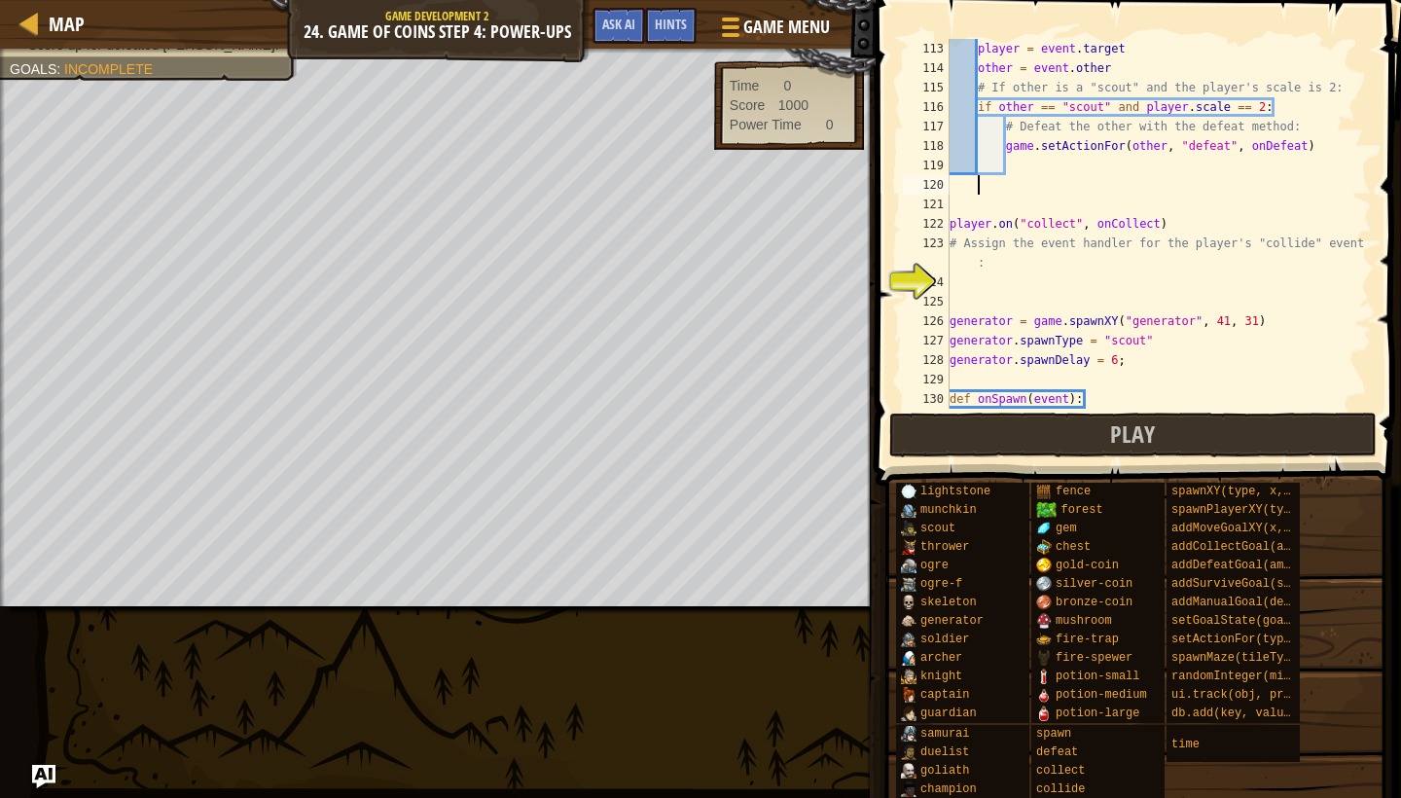
scroll to position [9, 0]
click at [1045, 288] on div "player = event . target other = event . other # If other is a "scout" and the p…" at bounding box center [1159, 243] width 426 height 409
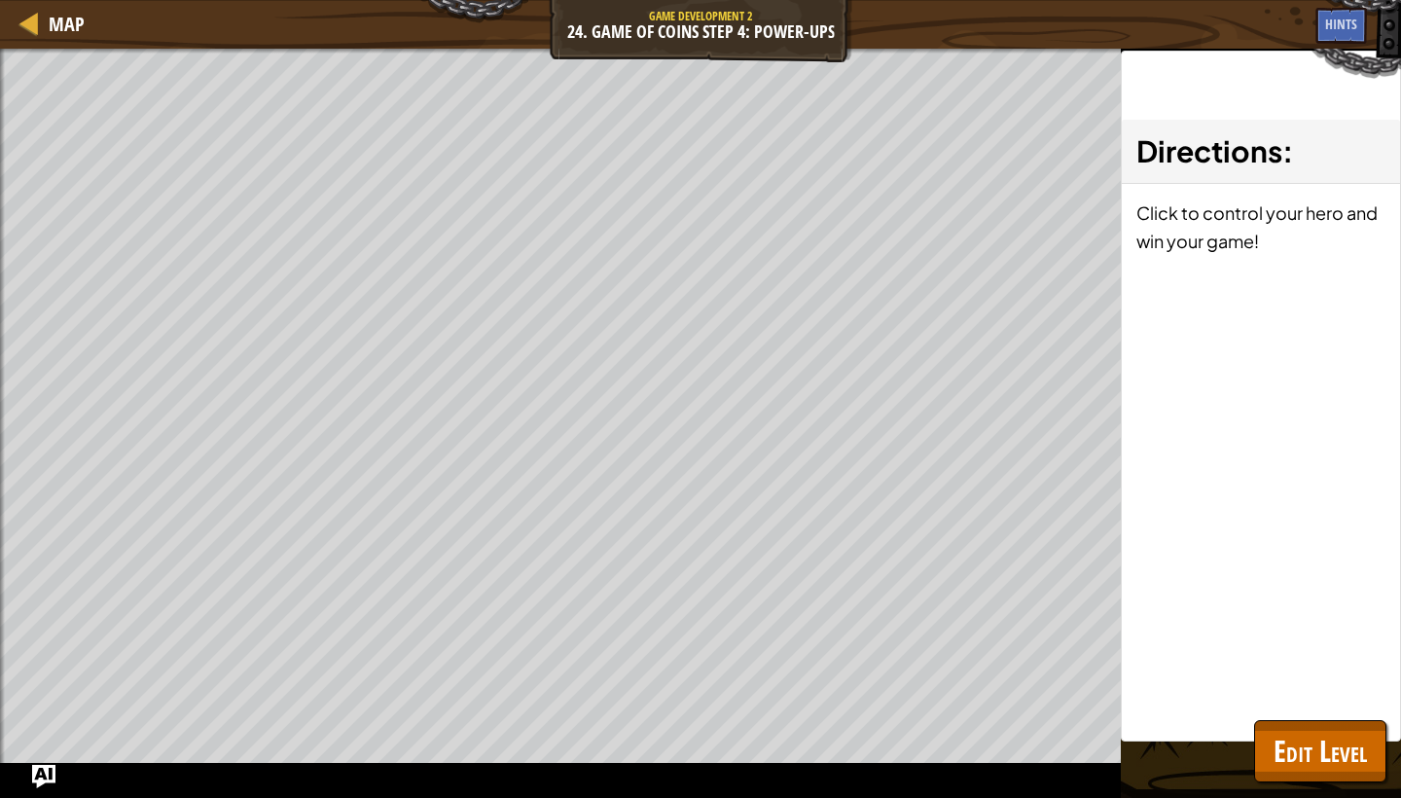
click at [1326, 718] on div "Directions : Click to control your hero and win your game!" at bounding box center [1261, 396] width 280 height 691
click at [1326, 727] on button "Edit Level" at bounding box center [1320, 751] width 132 height 62
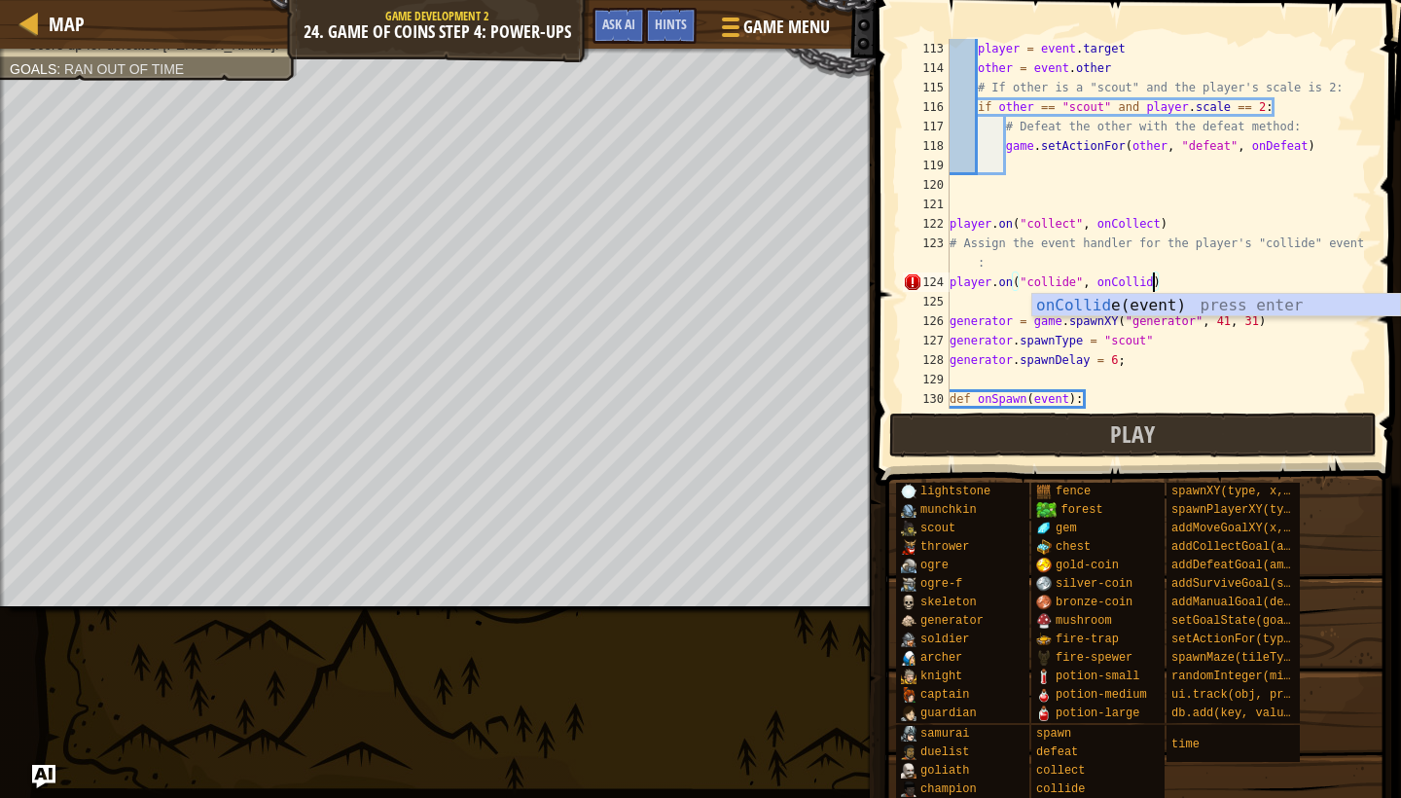
scroll to position [9, 18]
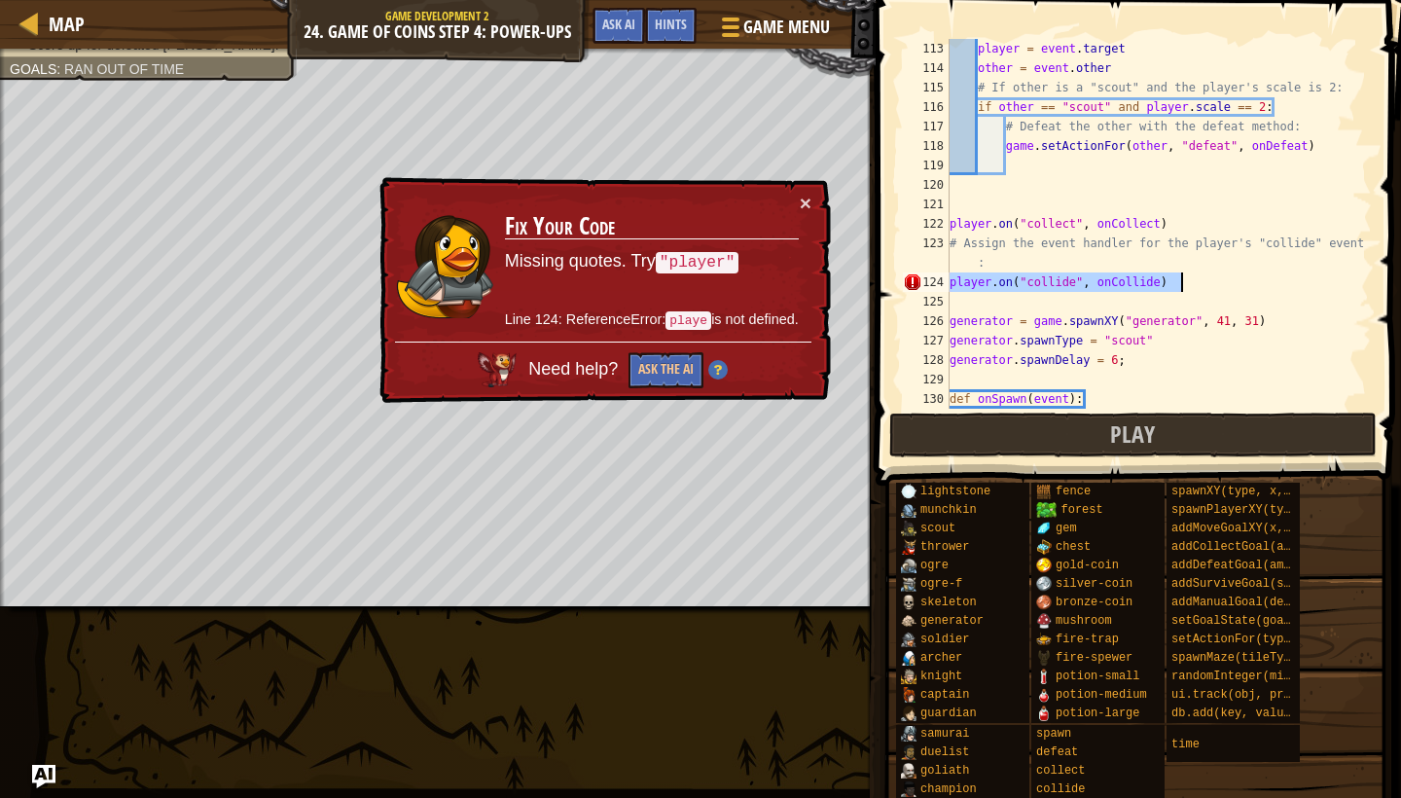
drag, startPoint x: 951, startPoint y: 281, endPoint x: 1203, endPoint y: 283, distance: 252.1
click at [1203, 283] on div "player = event . target other = event . other # If other is a "scout" and the p…" at bounding box center [1159, 243] width 426 height 409
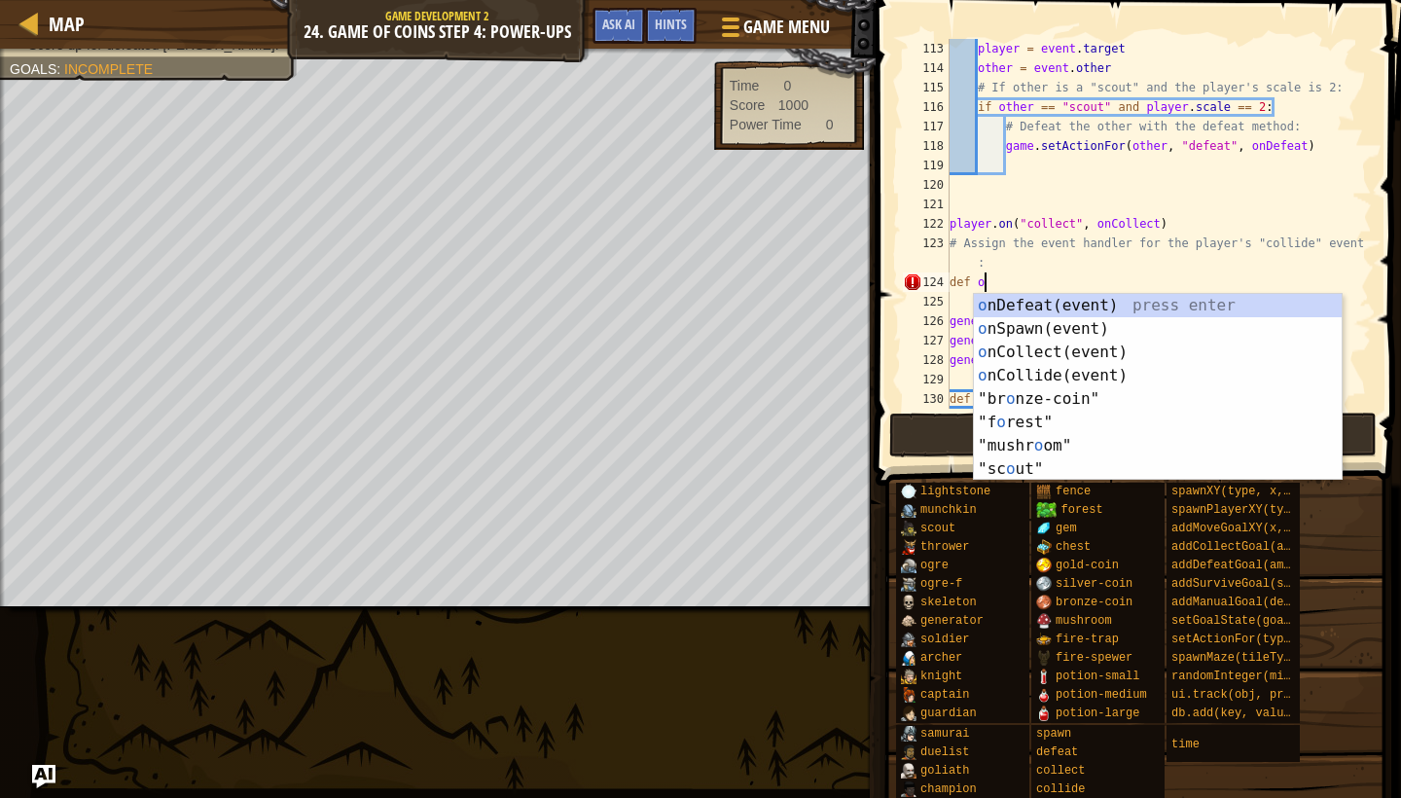
scroll to position [9, 2]
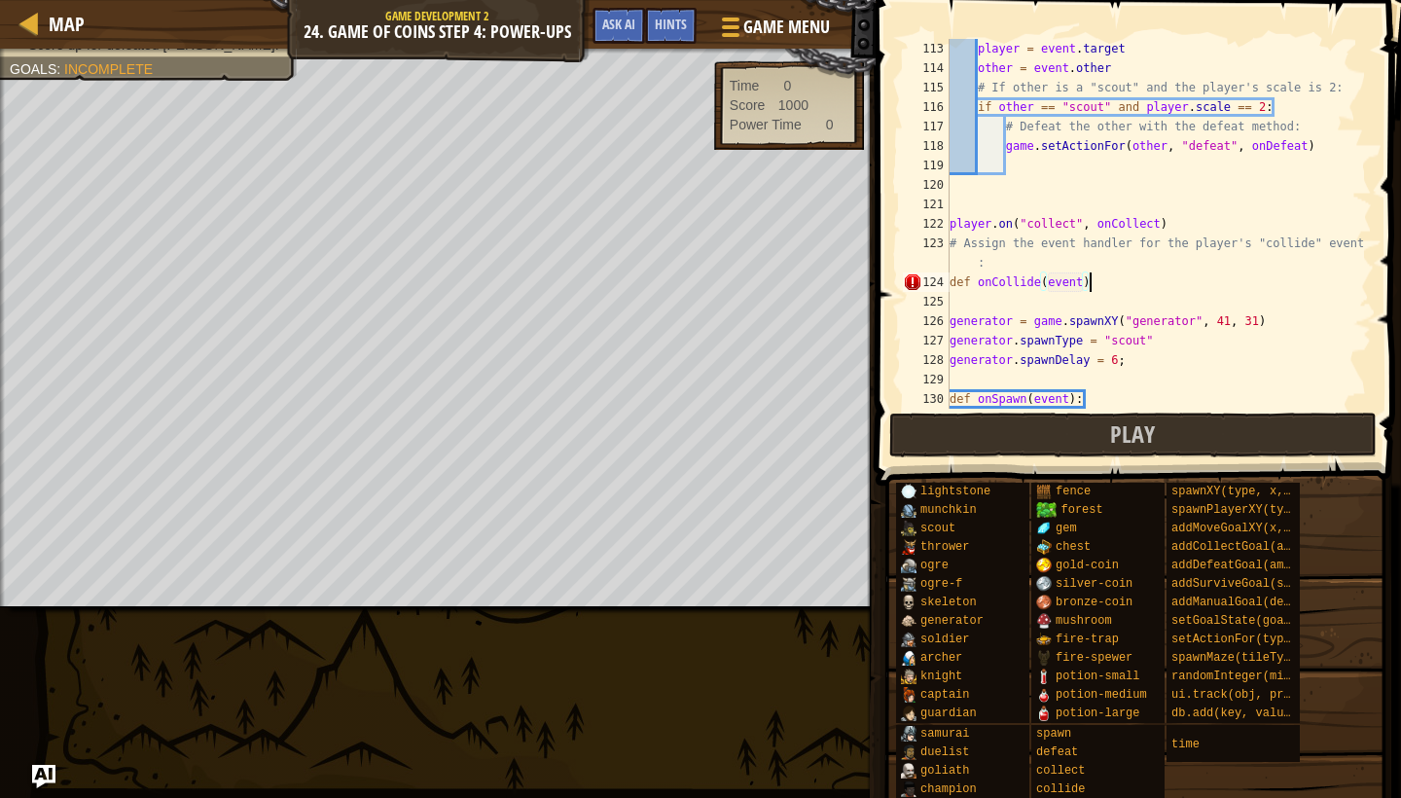
type textarea "def onCollide(event):"
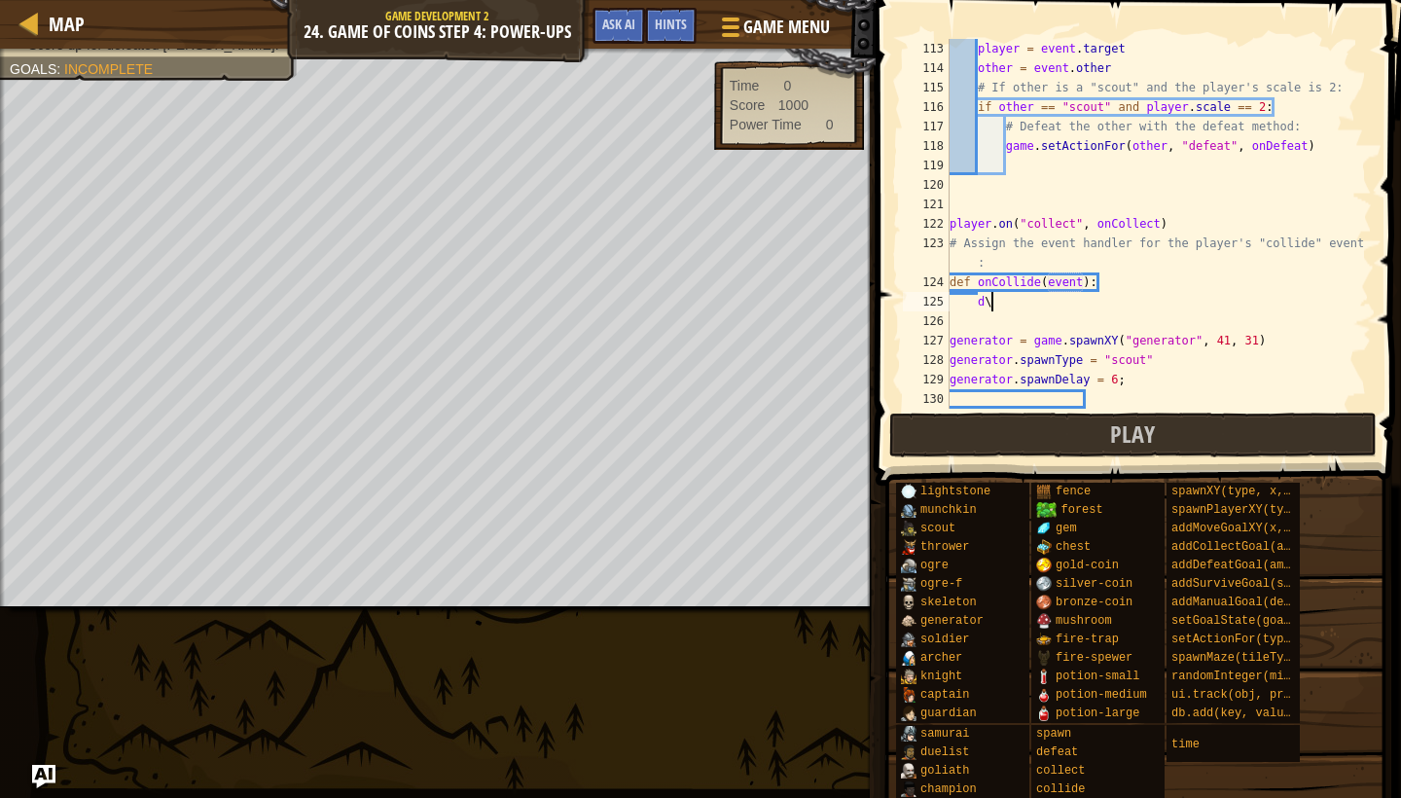
type textarea "d"
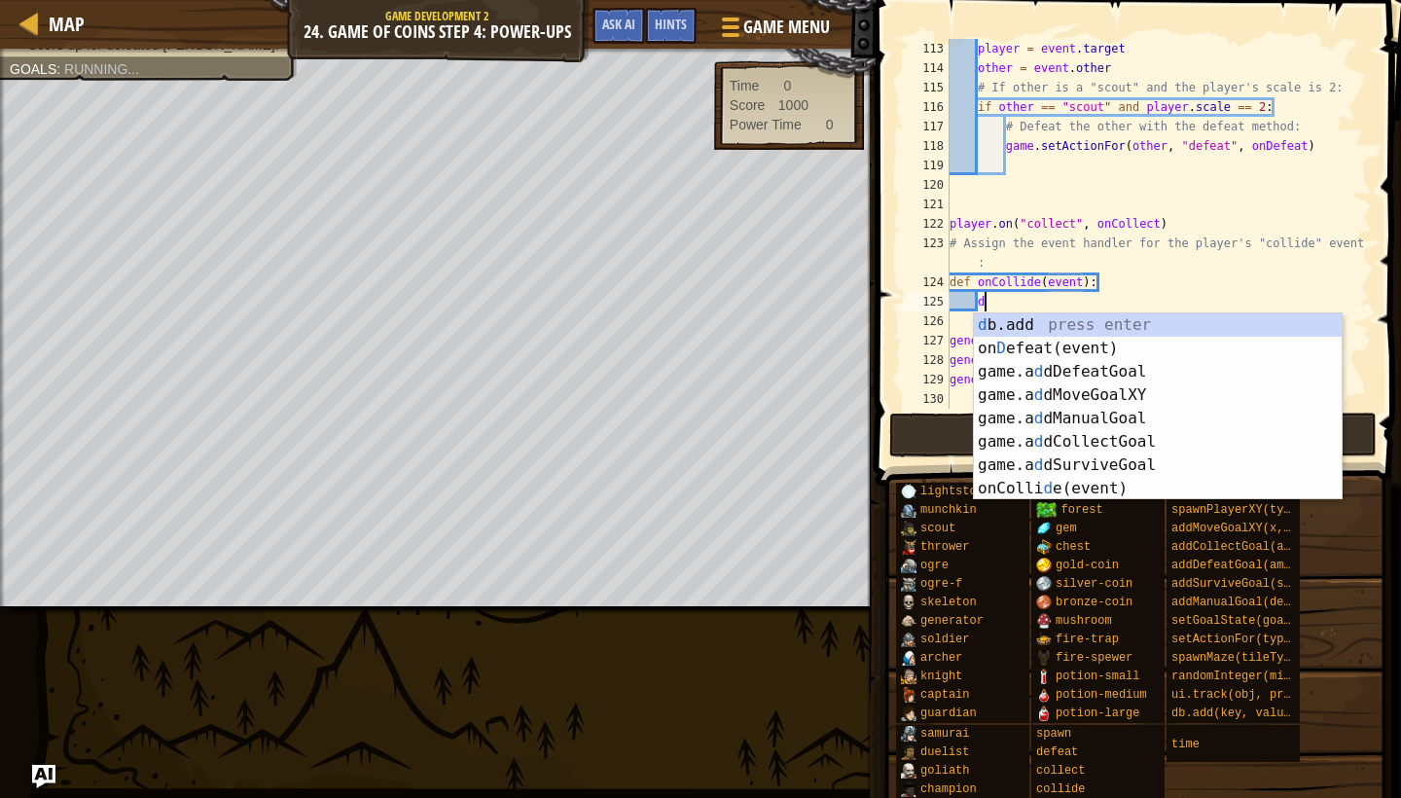
scroll to position [9, 1]
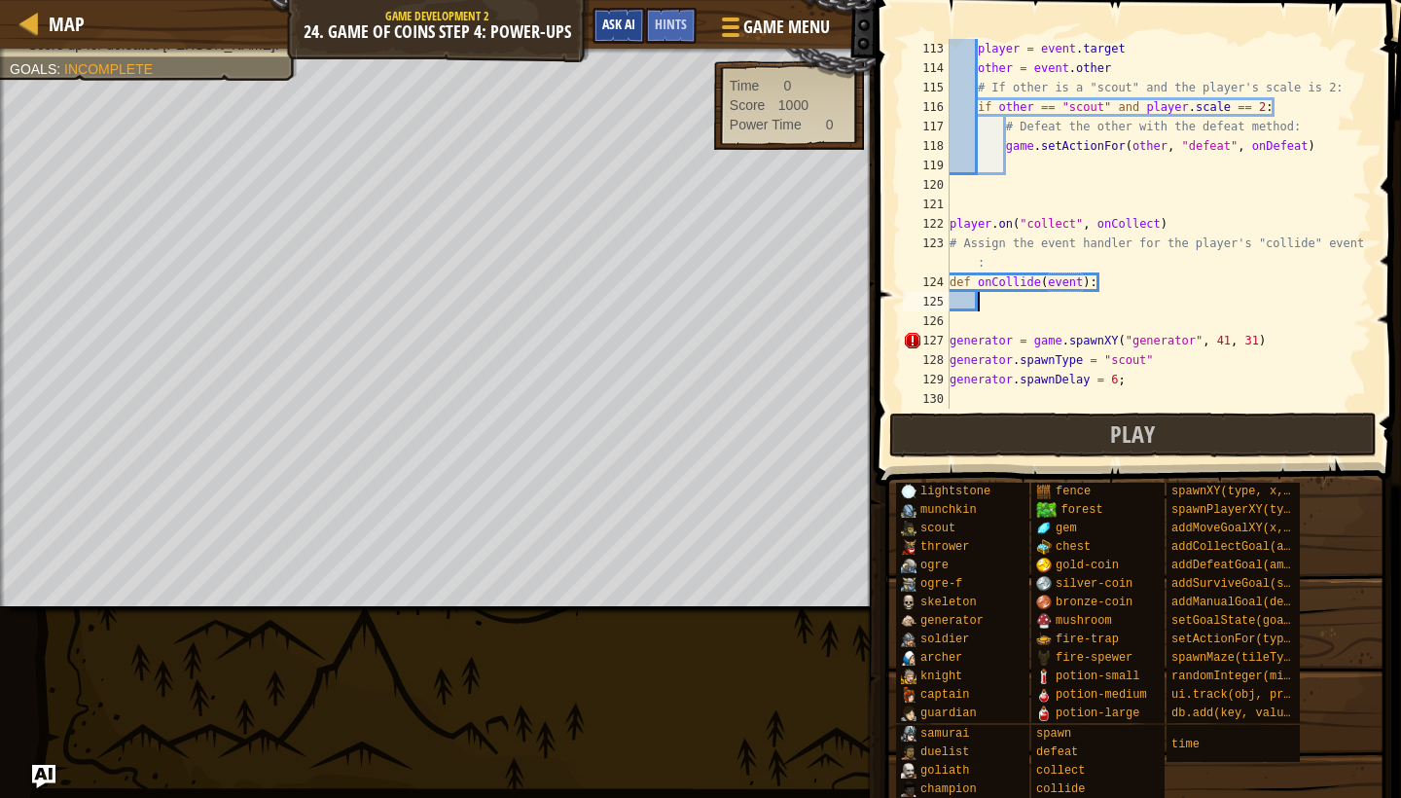
click at [635, 25] on span "Ask AI" at bounding box center [618, 24] width 33 height 18
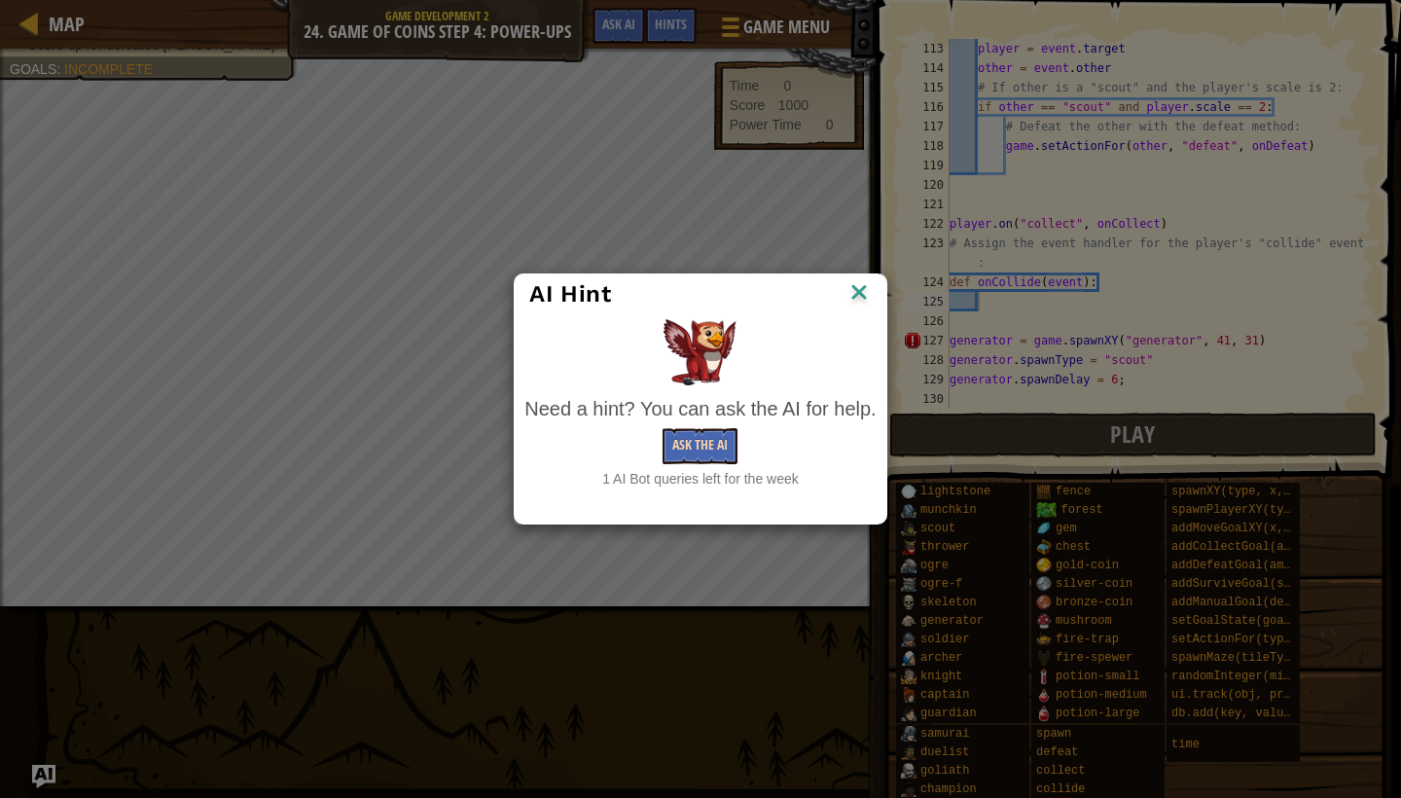
click at [694, 437] on button "Ask the AI" at bounding box center [700, 446] width 75 height 36
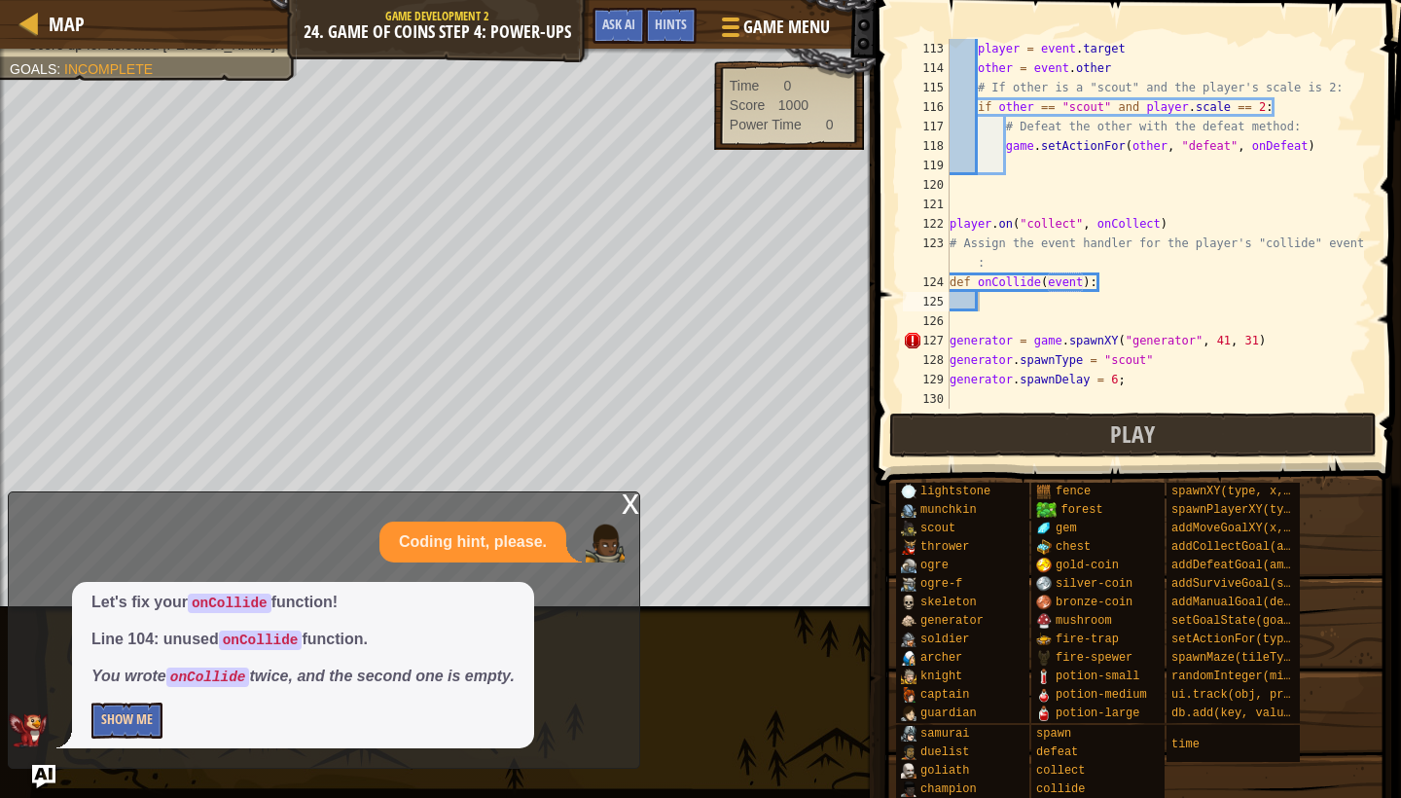
click at [149, 713] on button "Show Me" at bounding box center [126, 721] width 71 height 36
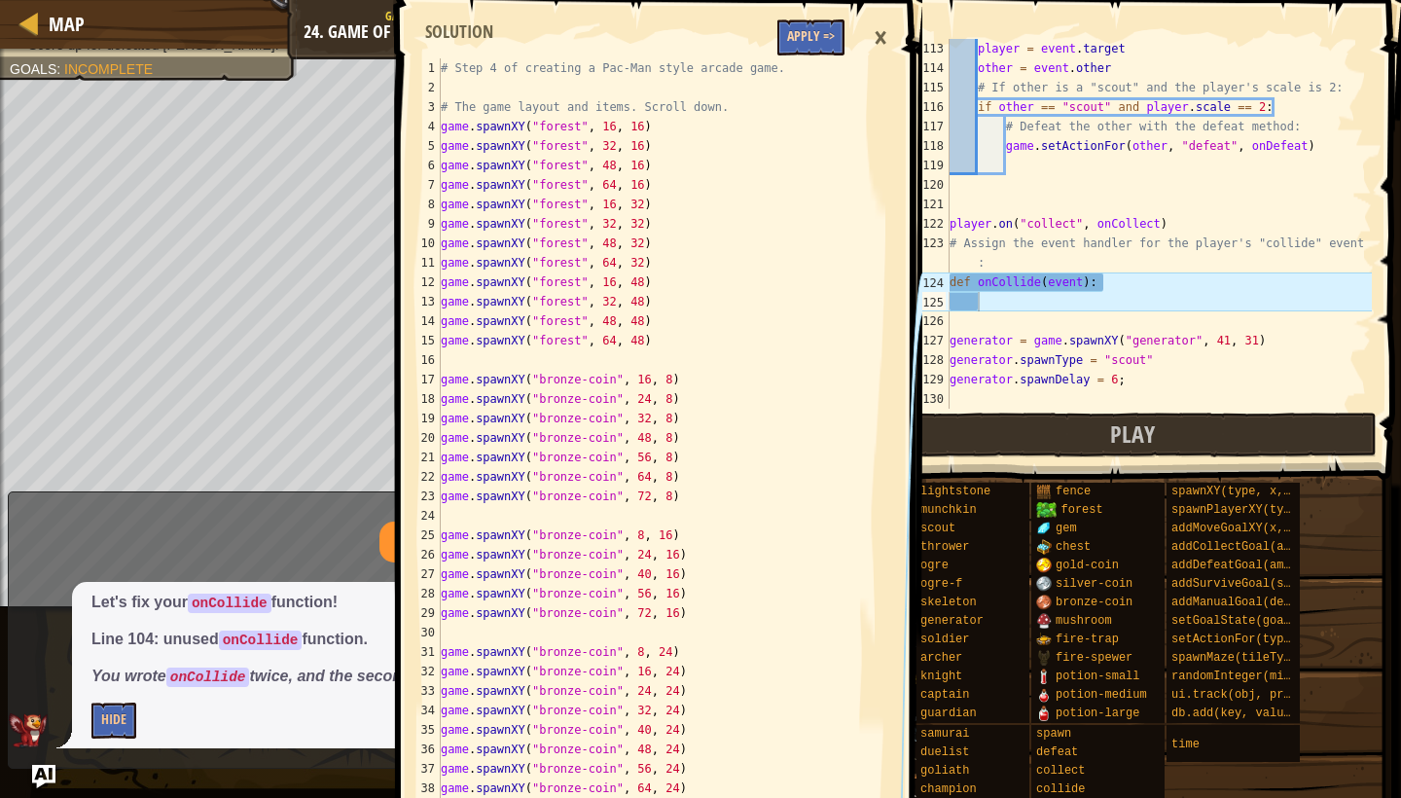
click at [802, 32] on button "Apply =>" at bounding box center [811, 37] width 67 height 36
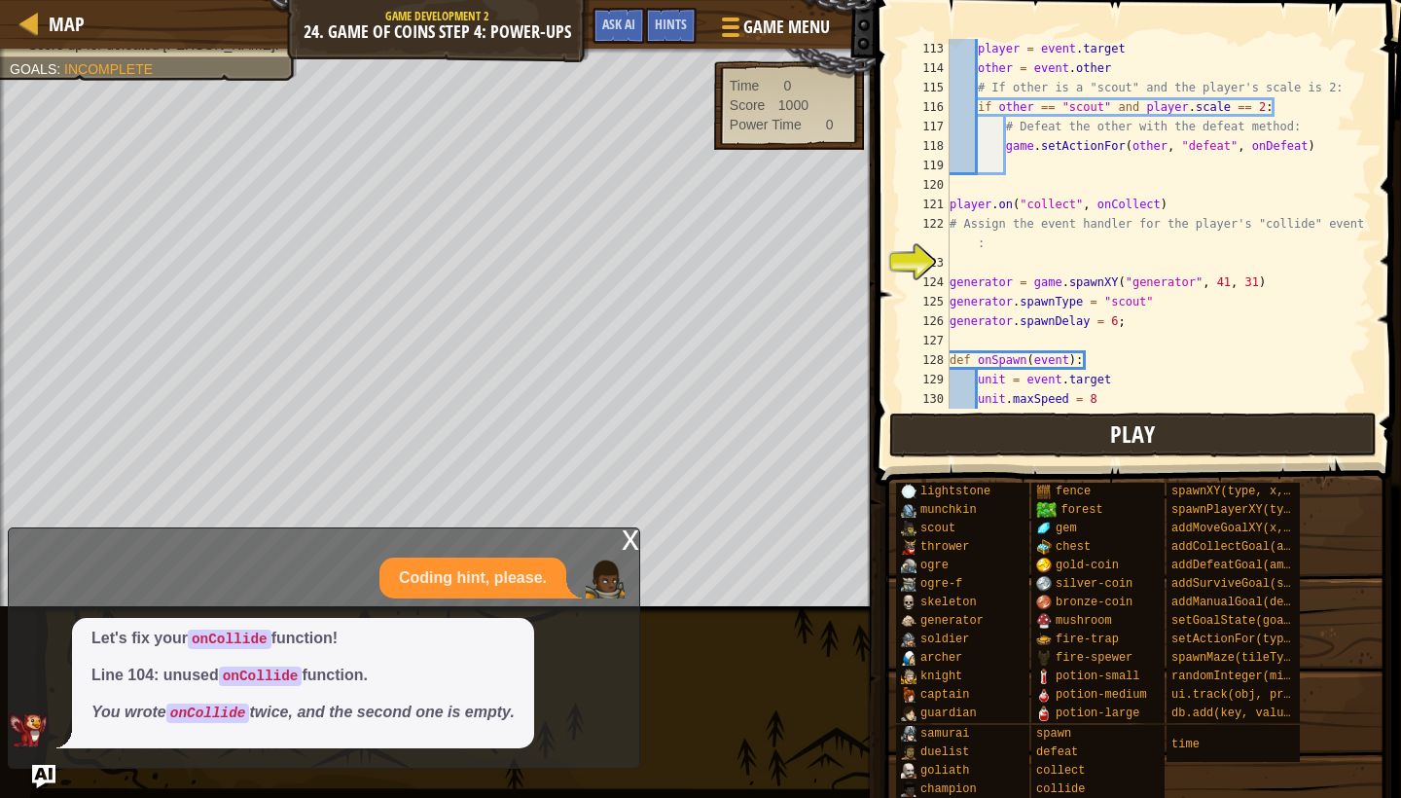
click at [965, 417] on button "Play" at bounding box center [1133, 435] width 488 height 45
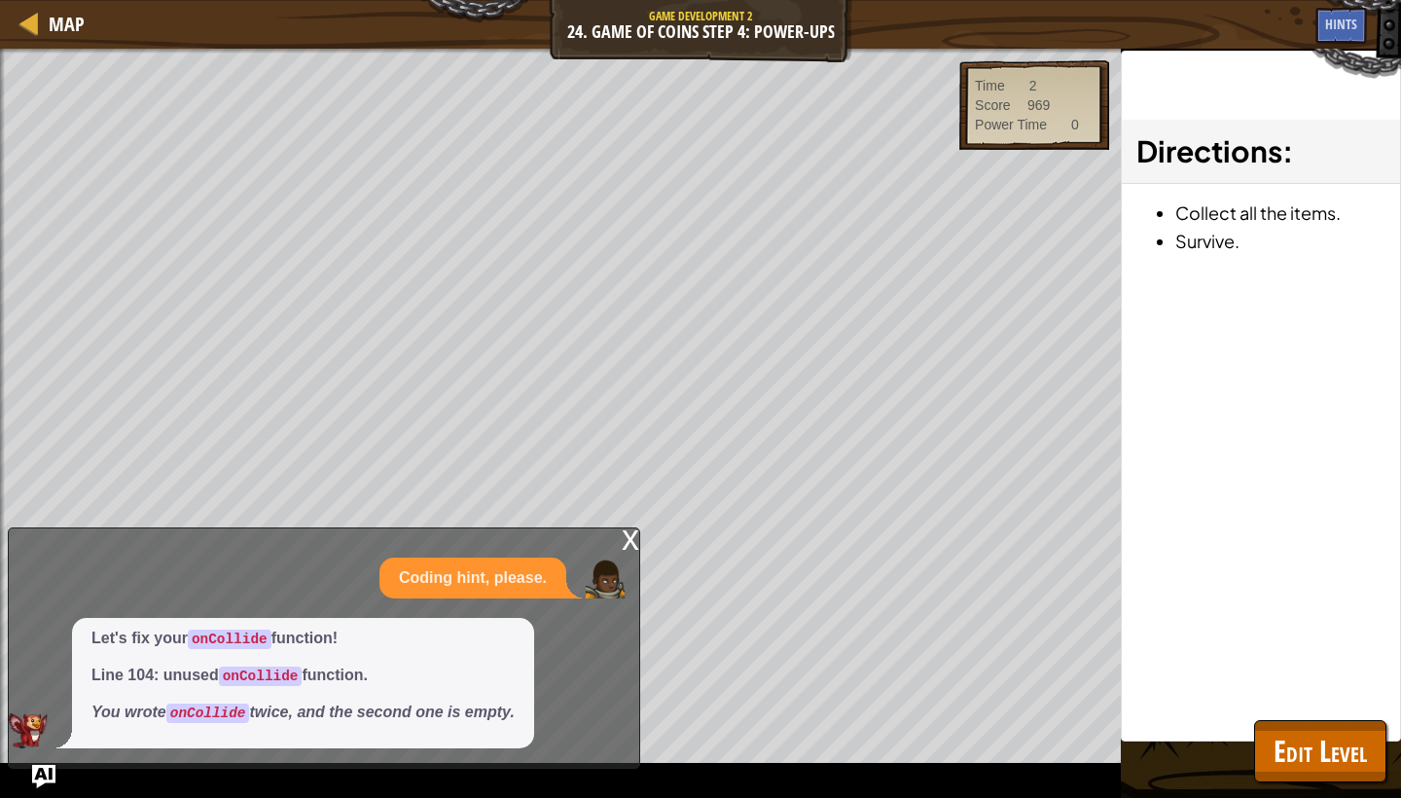
click at [628, 546] on div "x" at bounding box center [631, 537] width 18 height 19
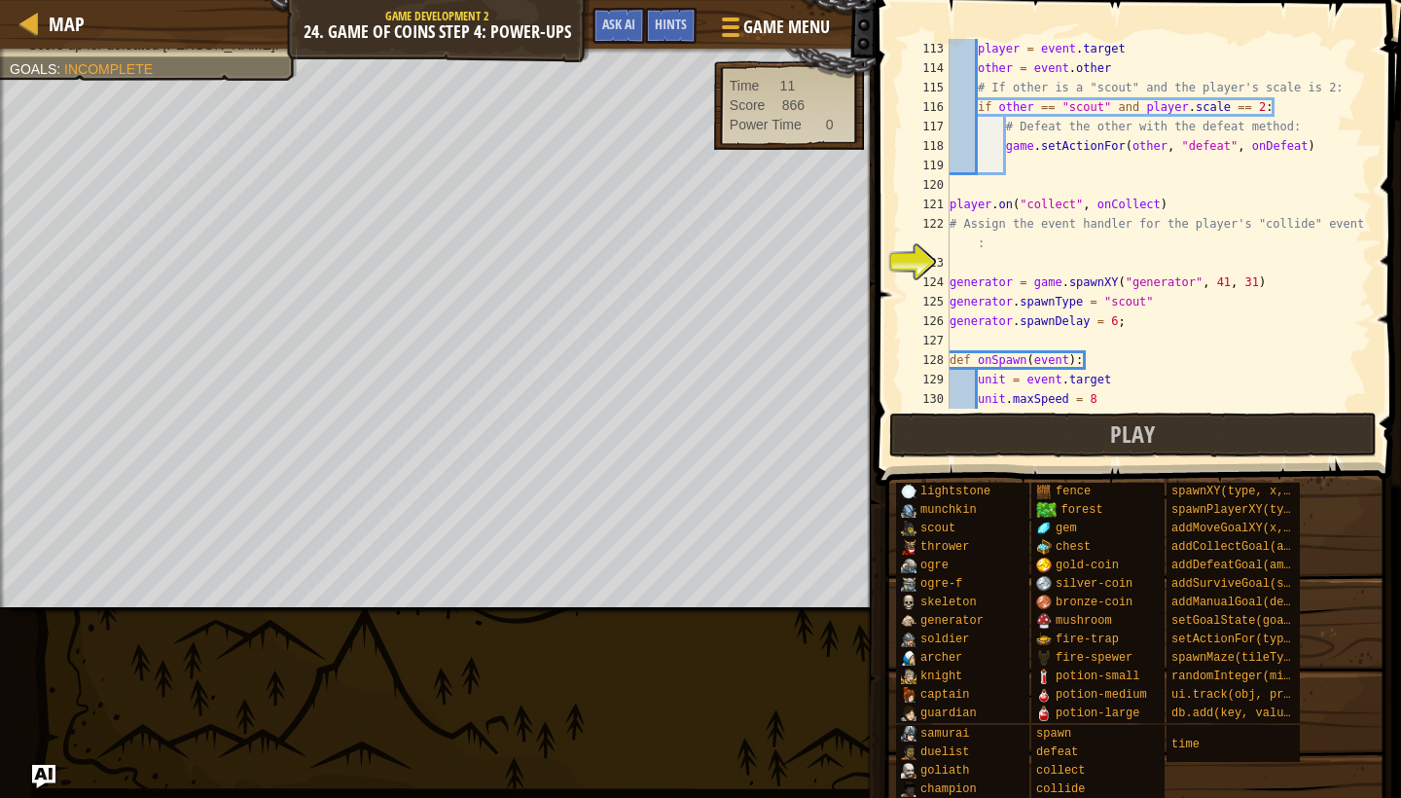
scroll to position [9, 0]
click at [1015, 260] on div "player = event . target other = event . other # If other is a "scout" and the p…" at bounding box center [1159, 243] width 426 height 409
click at [992, 441] on button "Play" at bounding box center [1133, 435] width 488 height 45
click at [983, 441] on button "Play" at bounding box center [1133, 435] width 488 height 45
type textarea "aadwdwadwdsdsawdasdwdsasdsdwasdwasdwd"
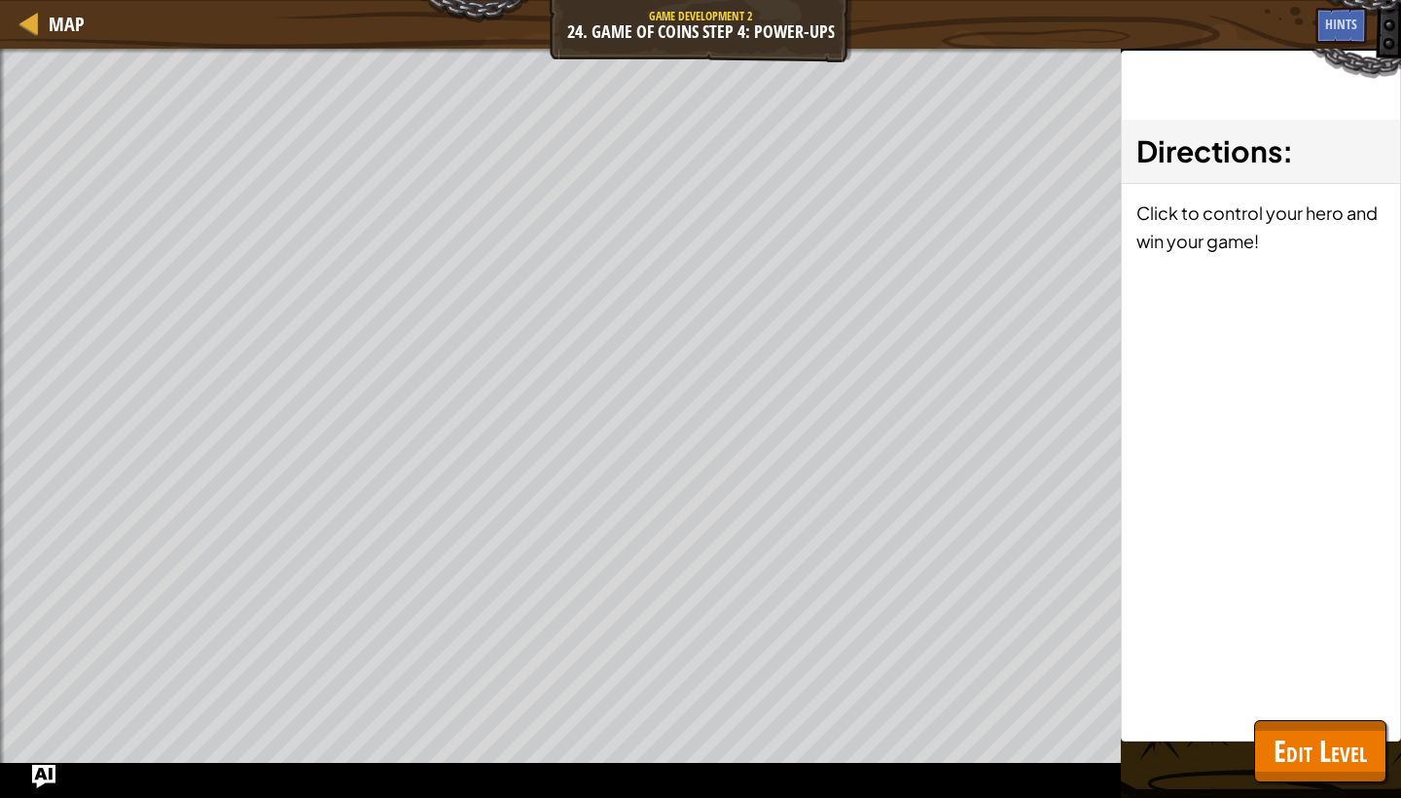
click at [1306, 762] on span "Edit Level" at bounding box center [1320, 751] width 93 height 40
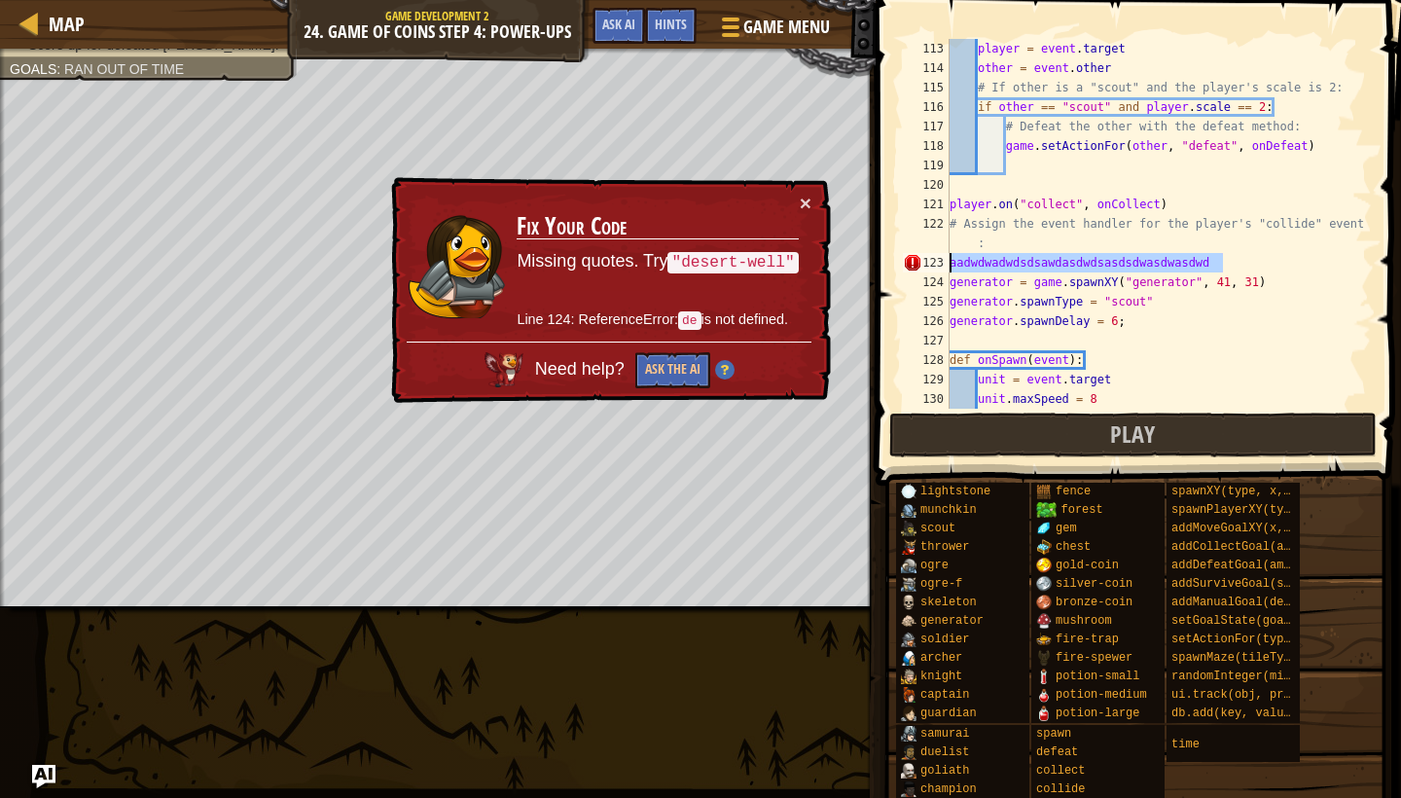
drag, startPoint x: 1221, startPoint y: 265, endPoint x: 941, endPoint y: 261, distance: 280.3
click at [941, 261] on div "aadwdwadwdsdsawdasdwdsasdsdwasdwasdwd 113 114 115 116 117 118 119 120 121 122 1…" at bounding box center [1135, 224] width 473 height 370
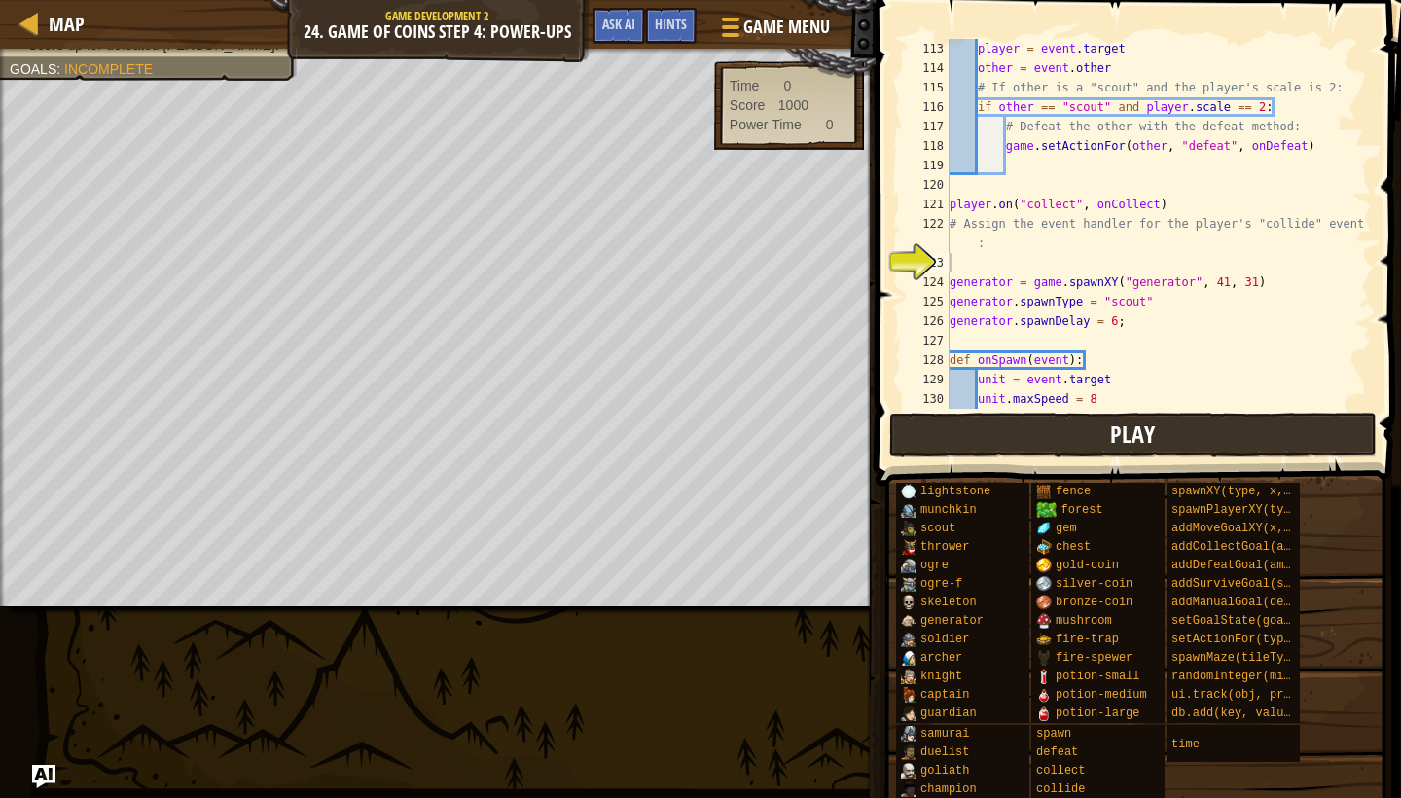
click at [962, 436] on button "Play" at bounding box center [1133, 435] width 488 height 45
type textarea "ddwsasadswawaswwdasdasdwdsdawdsdwawdwssawdsdwd"
click at [1192, 417] on button "Play" at bounding box center [1133, 435] width 488 height 45
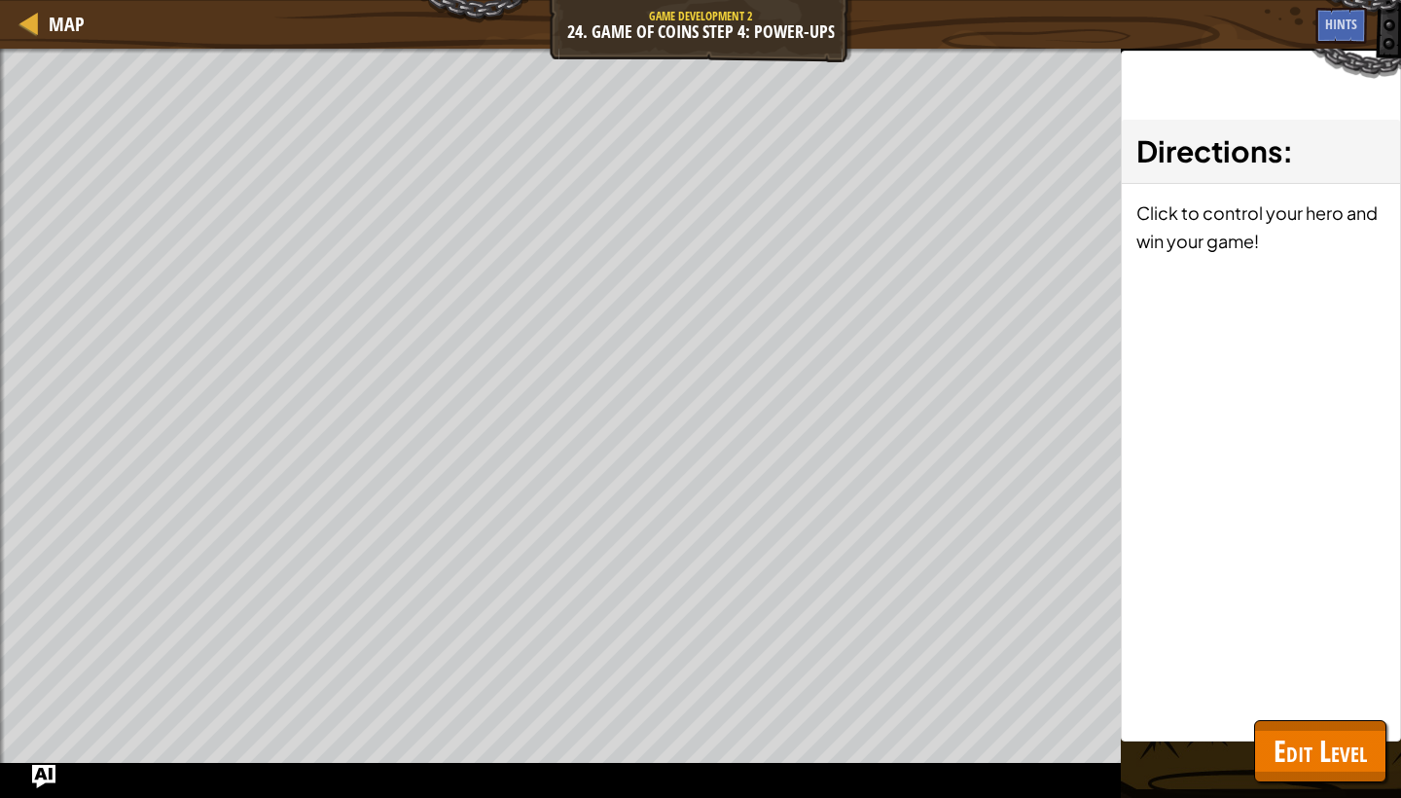
click at [1303, 742] on span "Edit Level" at bounding box center [1320, 751] width 93 height 40
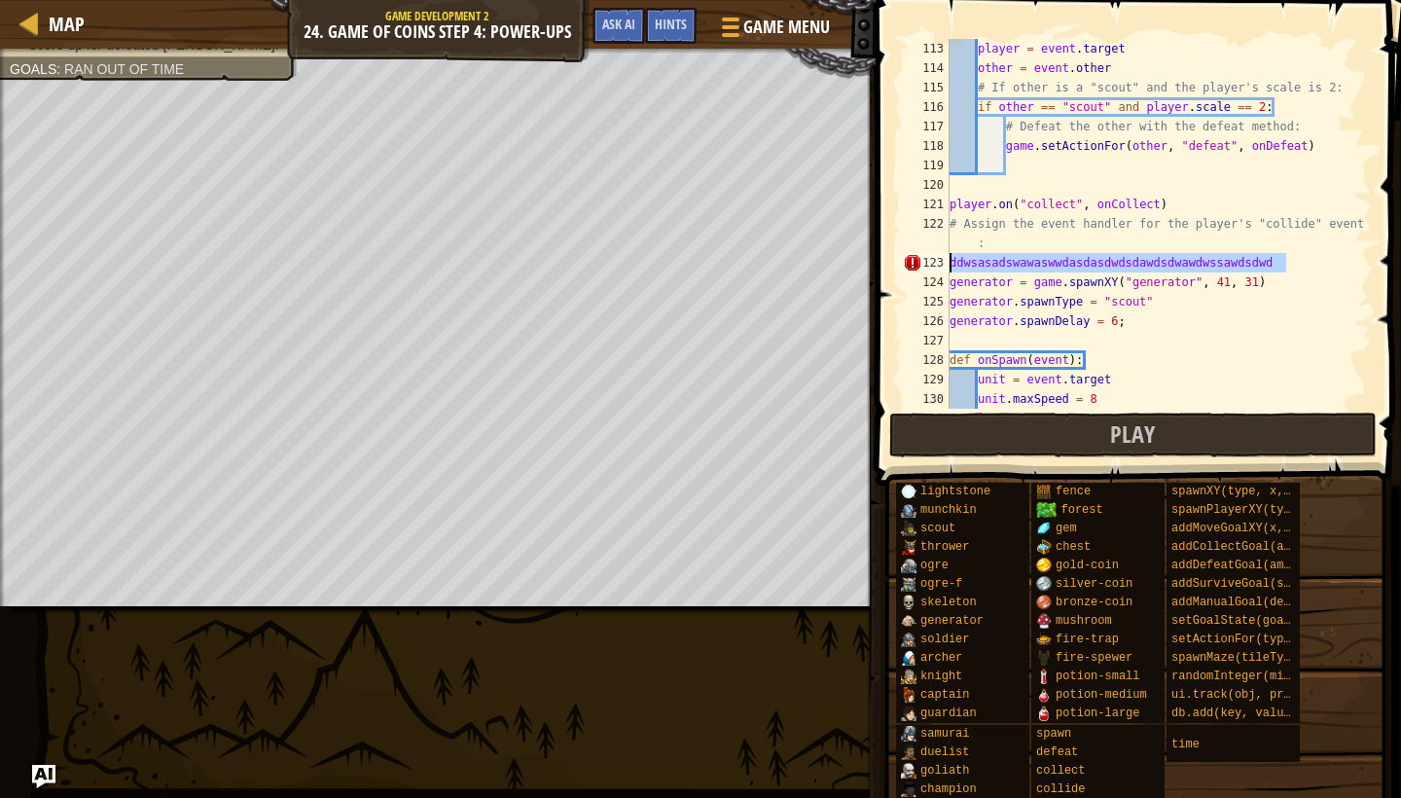
click at [858, 260] on div "Map Game Development 2 24. Game of Coins Step 4: Power-Ups Game Menu Done Hints…" at bounding box center [700, 399] width 1401 height 798
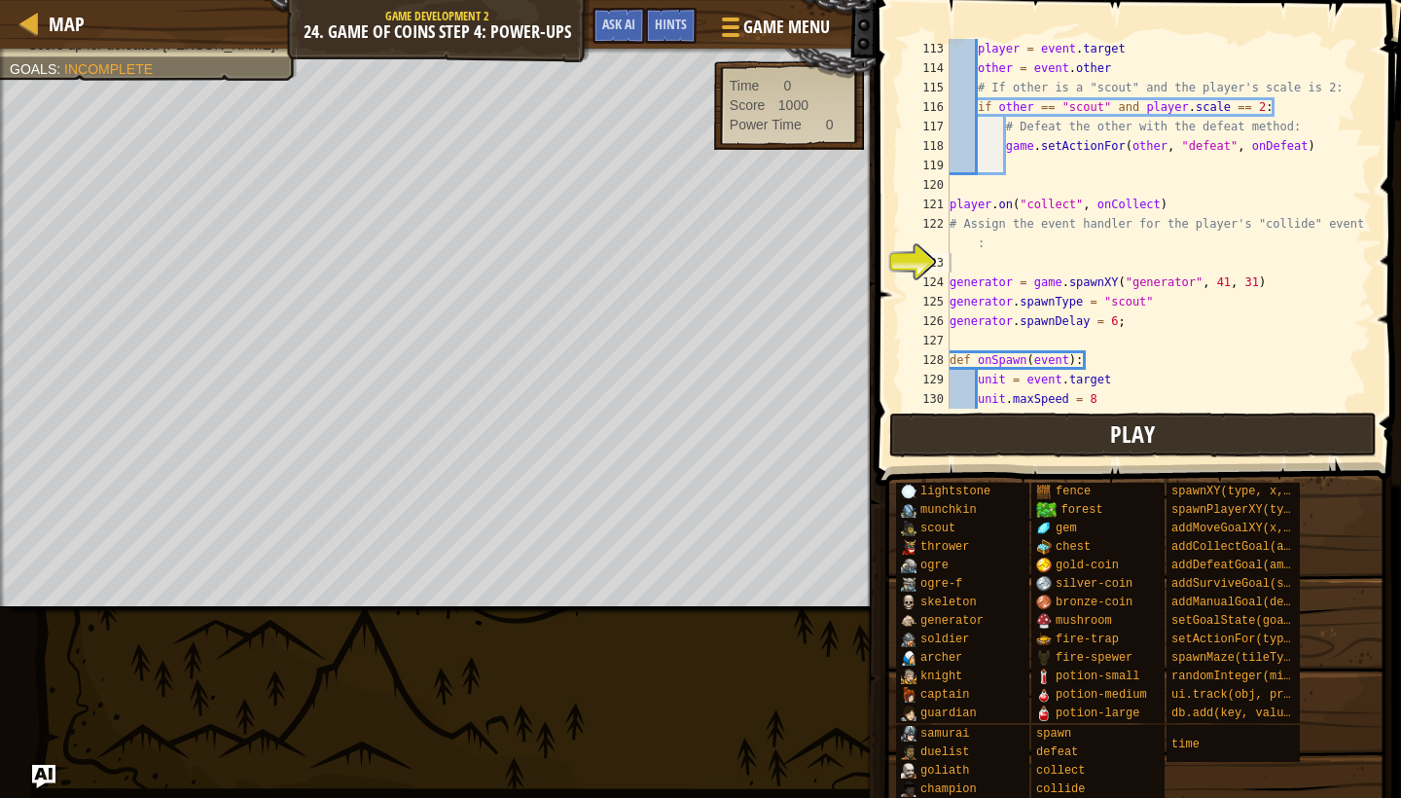
click at [989, 433] on button "Play" at bounding box center [1133, 435] width 488 height 45
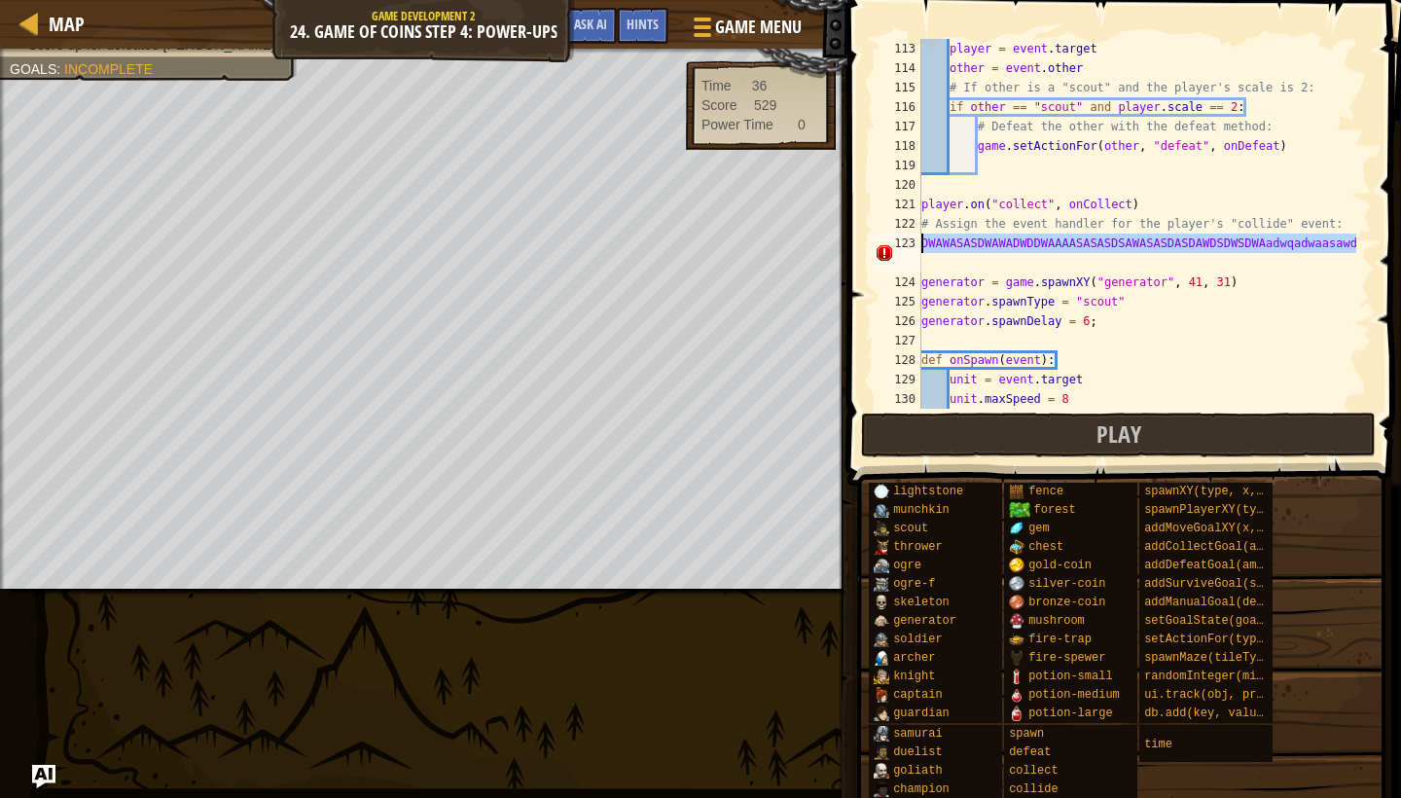
drag, startPoint x: 1364, startPoint y: 243, endPoint x: 923, endPoint y: 243, distance: 441.8
click at [923, 243] on div "DWAWASASDWAWADWDDWAAAASASASDSAWASASDASDAWDSDWSDWAadwqadwaasawd 113 114 115 116 …" at bounding box center [1121, 224] width 501 height 370
type textarea "DWAWASASDWAWADWDDWAAAASASASDSAWASASDASDAWDSDWSDWAadwqadwaasawd"
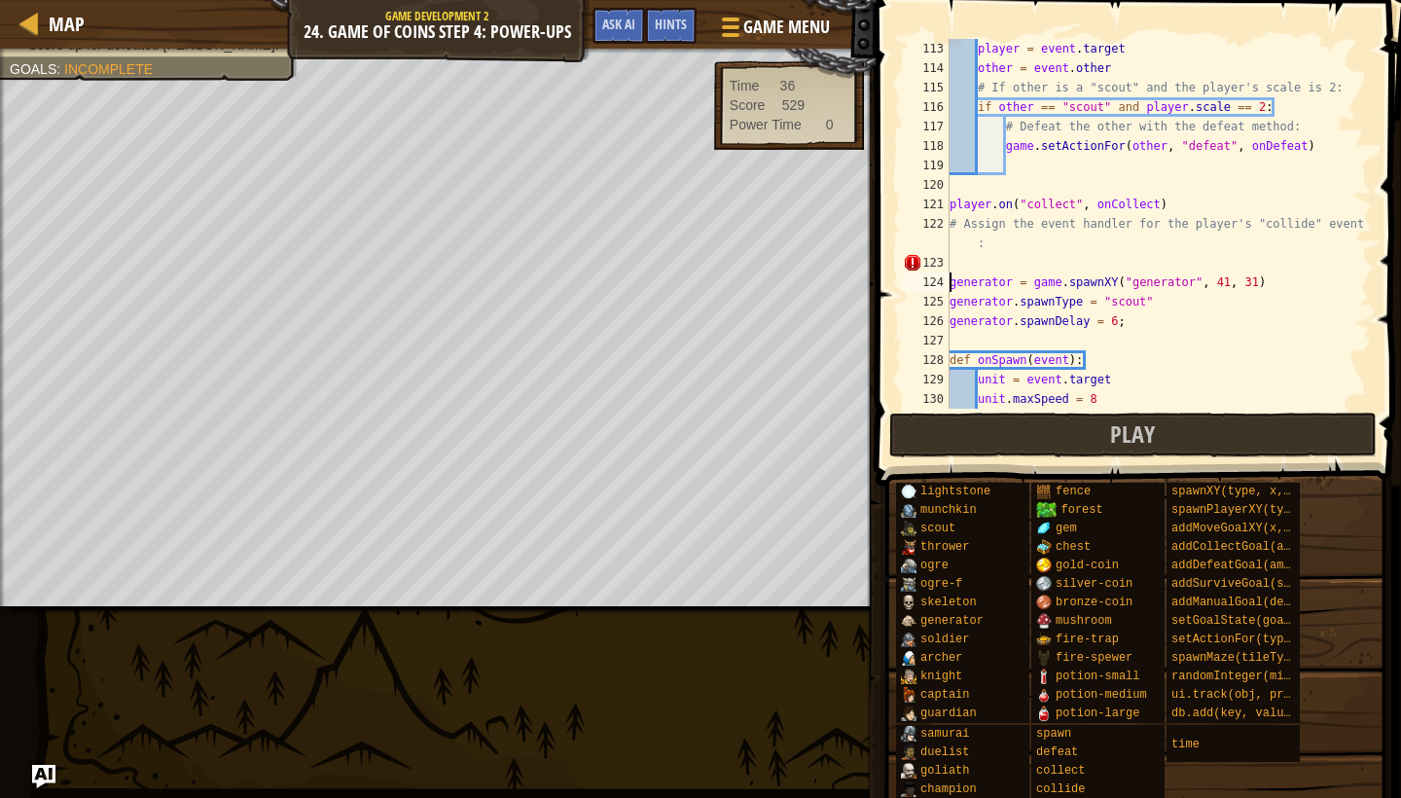
type textarea "generator.spawnDelay = 6;"
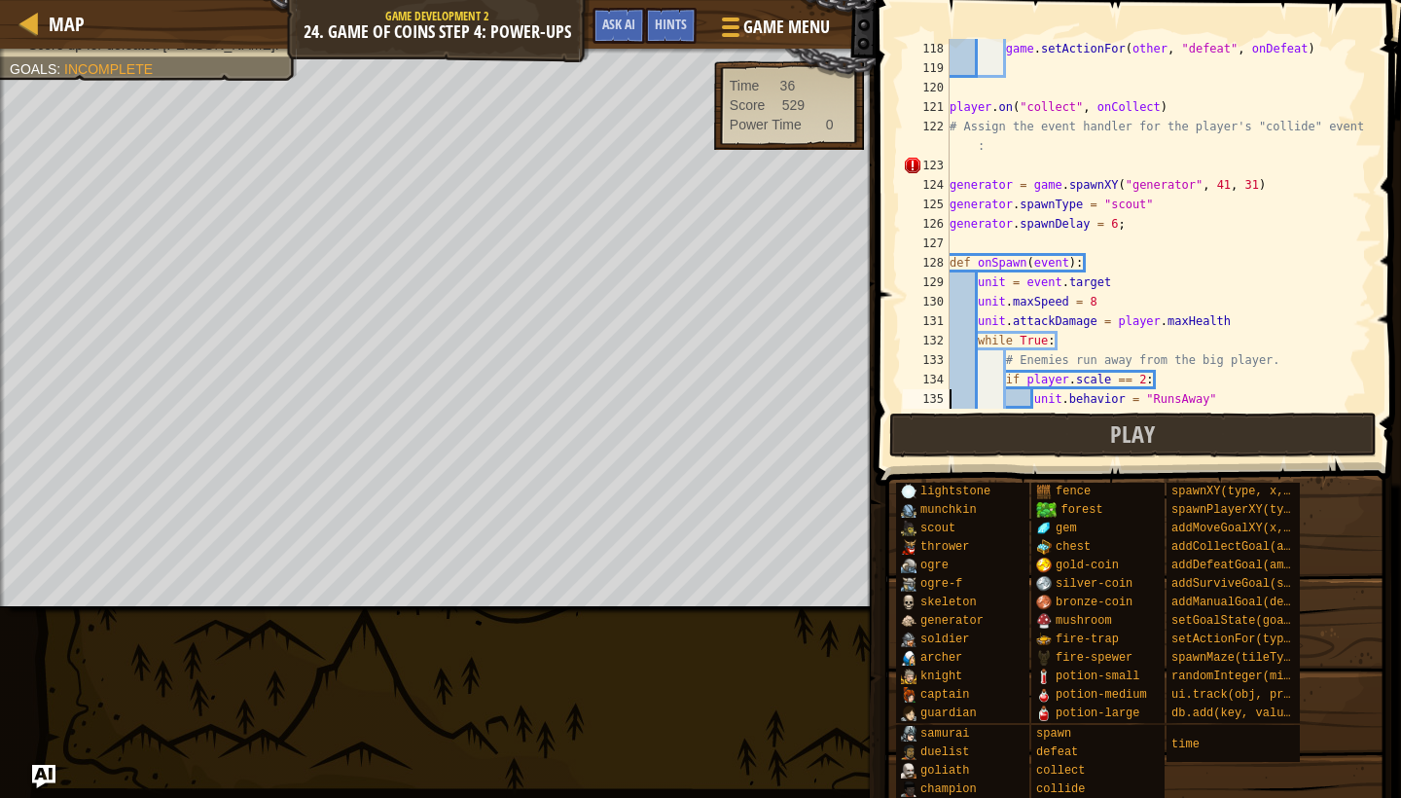
type textarea "unit.behavior = "AttacksNearest""
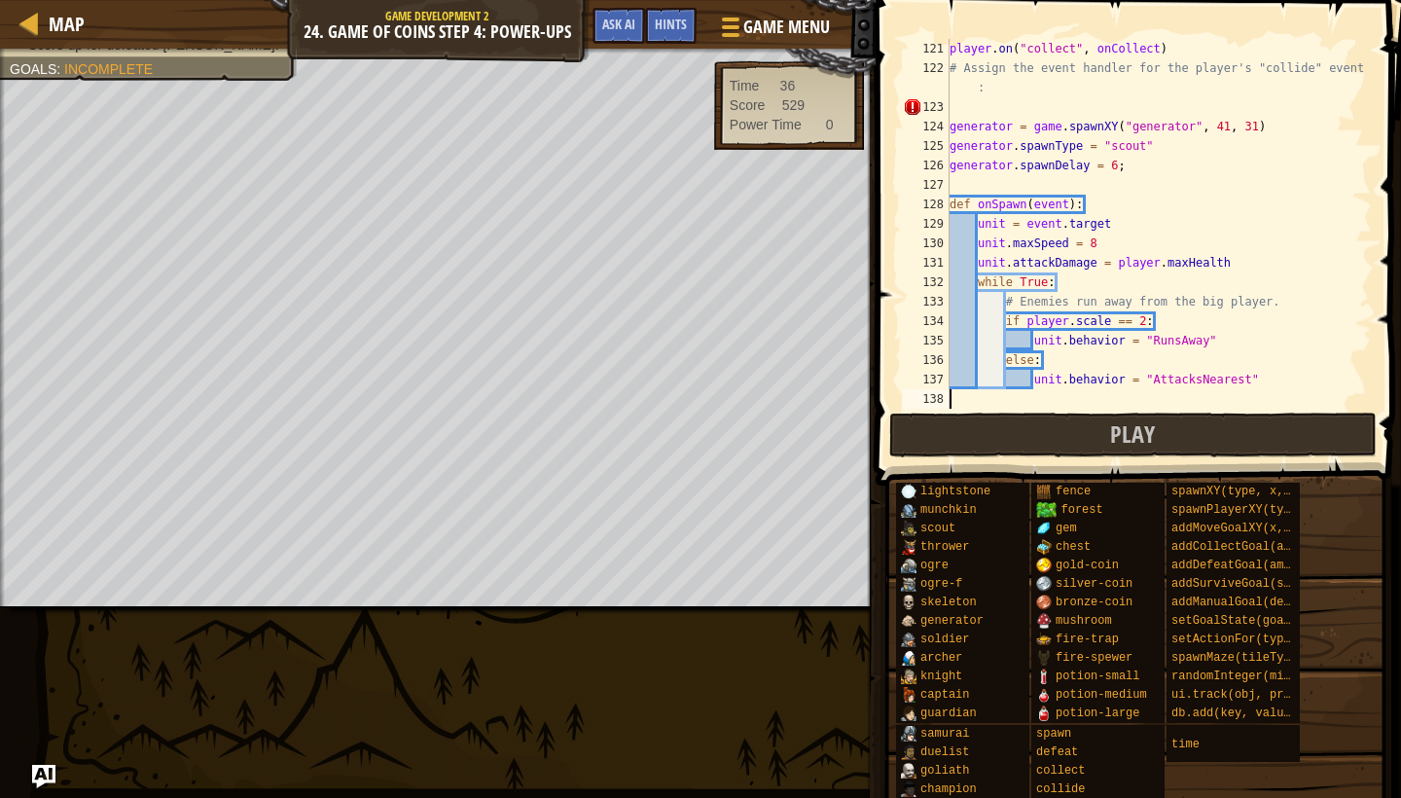
type textarea "game.score += 10"
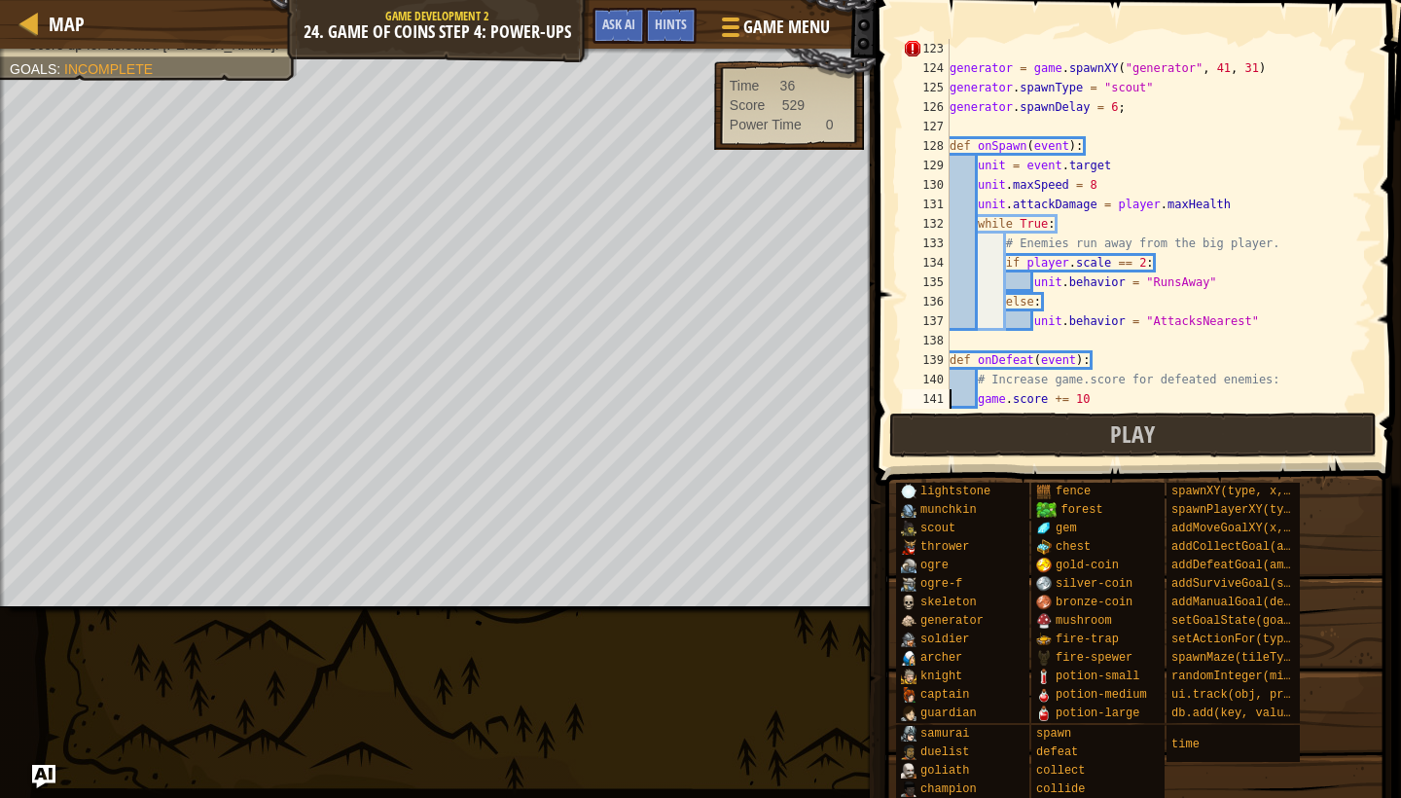
scroll to position [2452, 0]
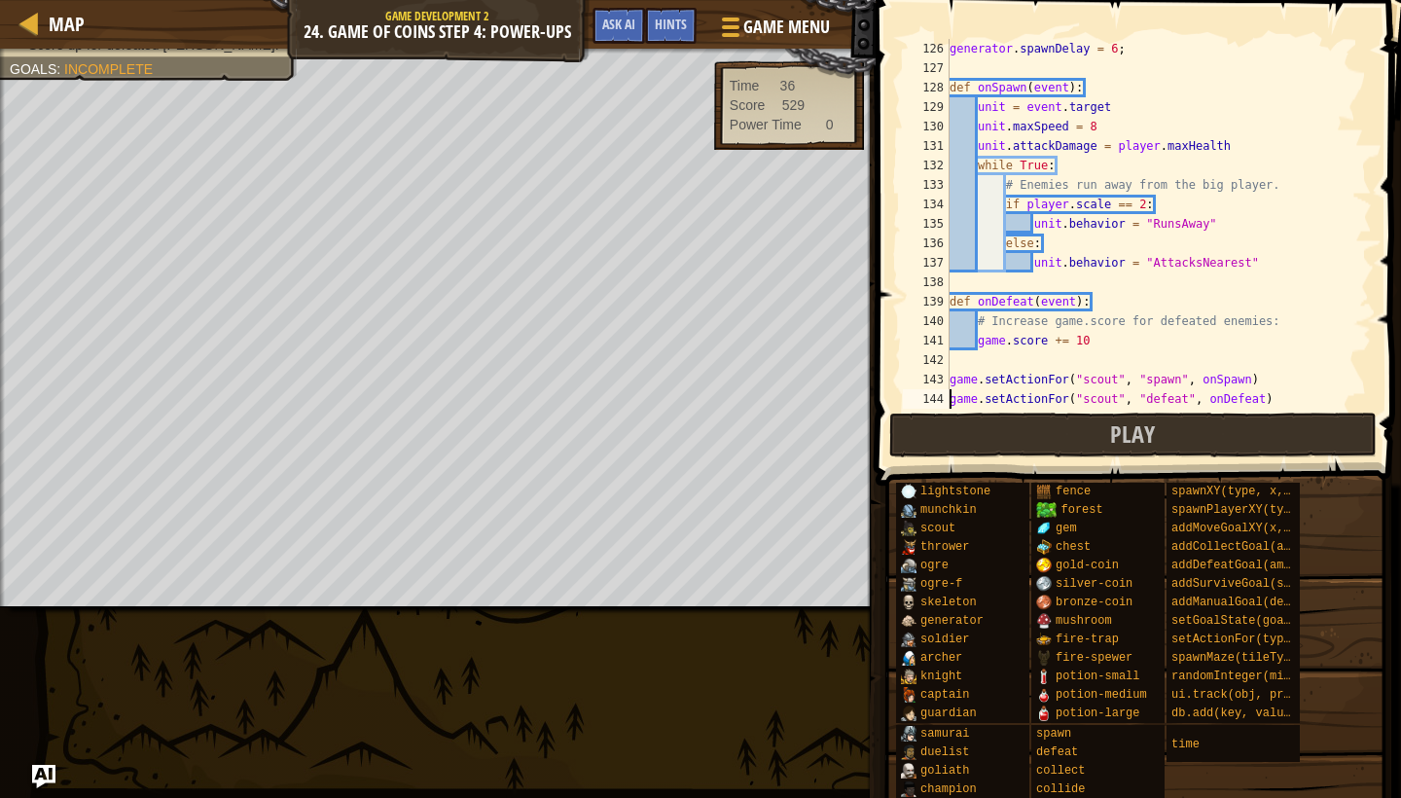
type textarea "game.setActionFor("scout", "spawn", onSpawn)"
type textarea "def onDefeat(event):"
type textarea "def onSpawn(event):"
type textarea "generator = game.spawnXY("generator", 41, 31)"
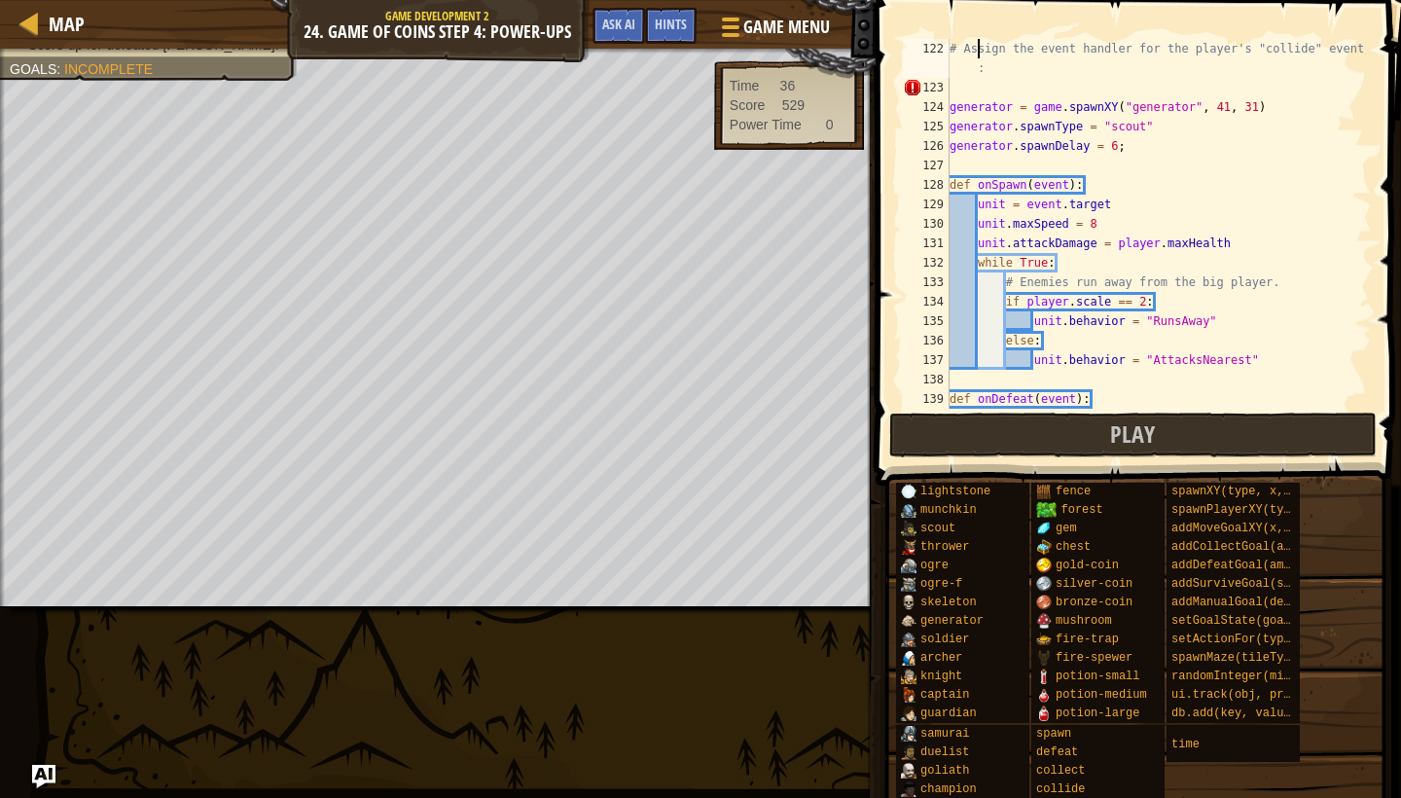
type textarea "player.on("collect", onCollect)"
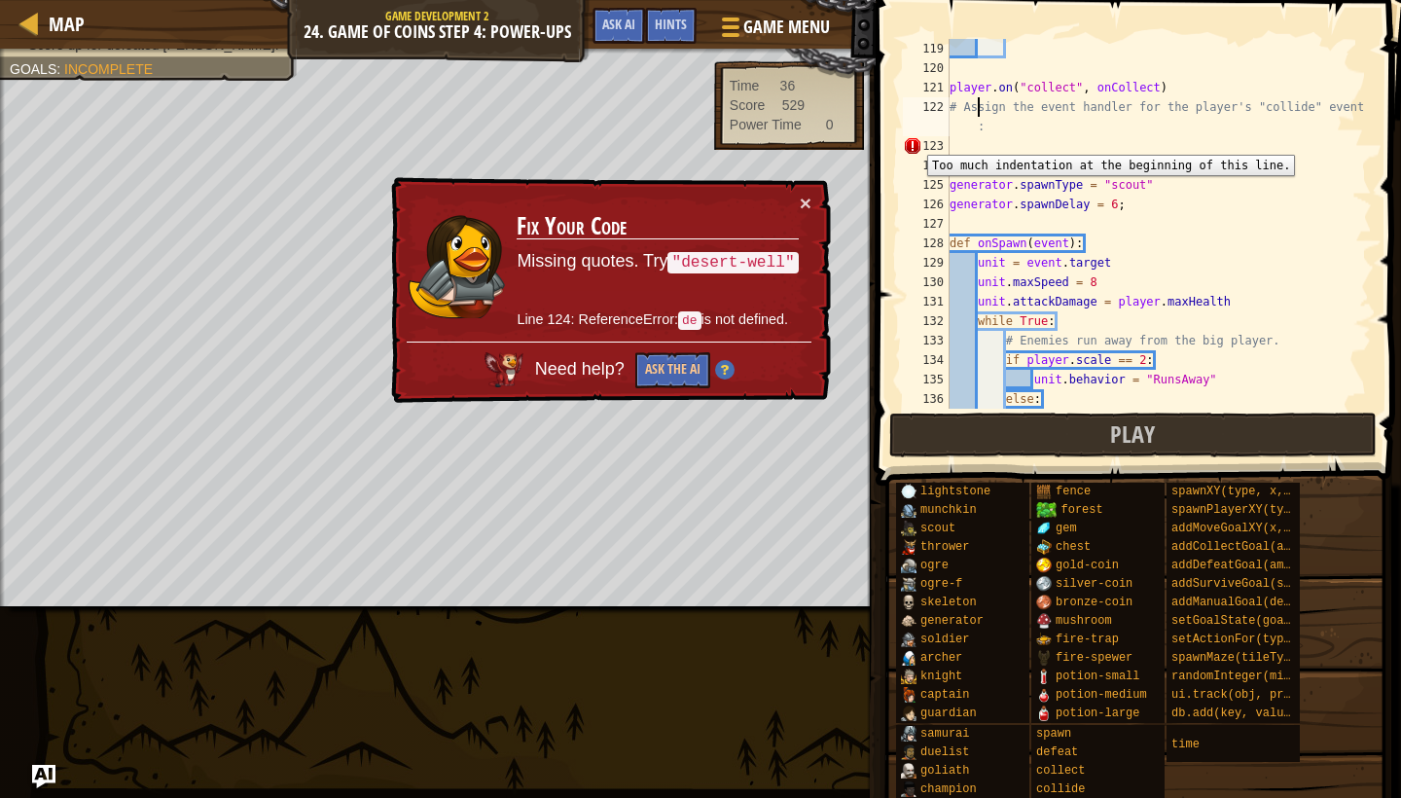
click at [913, 140] on div "123" at bounding box center [926, 145] width 47 height 19
type textarea "generator = game.spawnXY("generator", 41, 31)"
type textarea "# Win the game."
click at [913, 140] on div "123" at bounding box center [926, 145] width 47 height 19
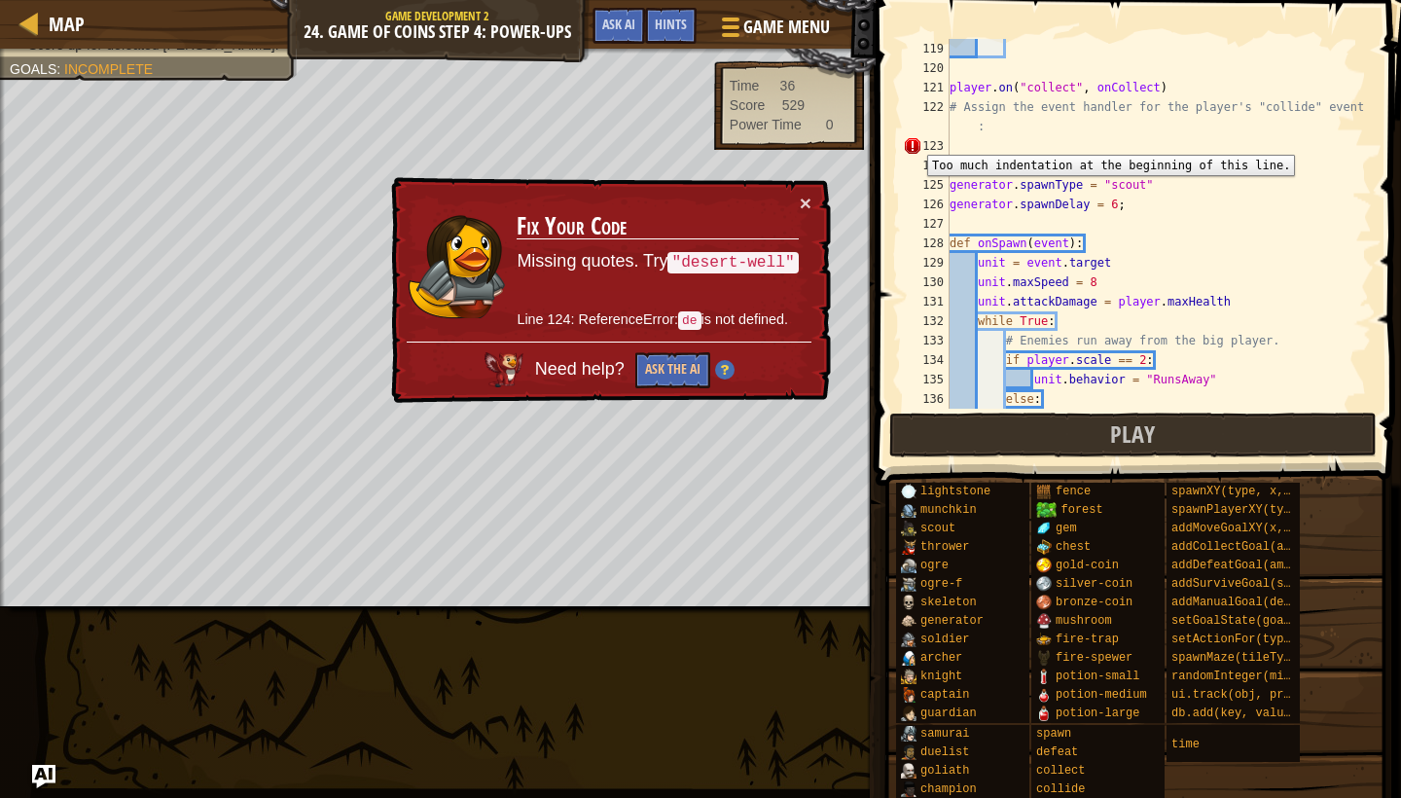
type textarea "generator = game.spawnXY("generator", 41, 31)"
click at [913, 140] on div "123" at bounding box center [926, 145] width 47 height 19
type textarea "generator = game.spawnXY("generator", 41, 31)"
click at [913, 140] on div "123" at bounding box center [926, 145] width 47 height 19
type textarea "generator = game.spawnXY("generator", 41, 31)"
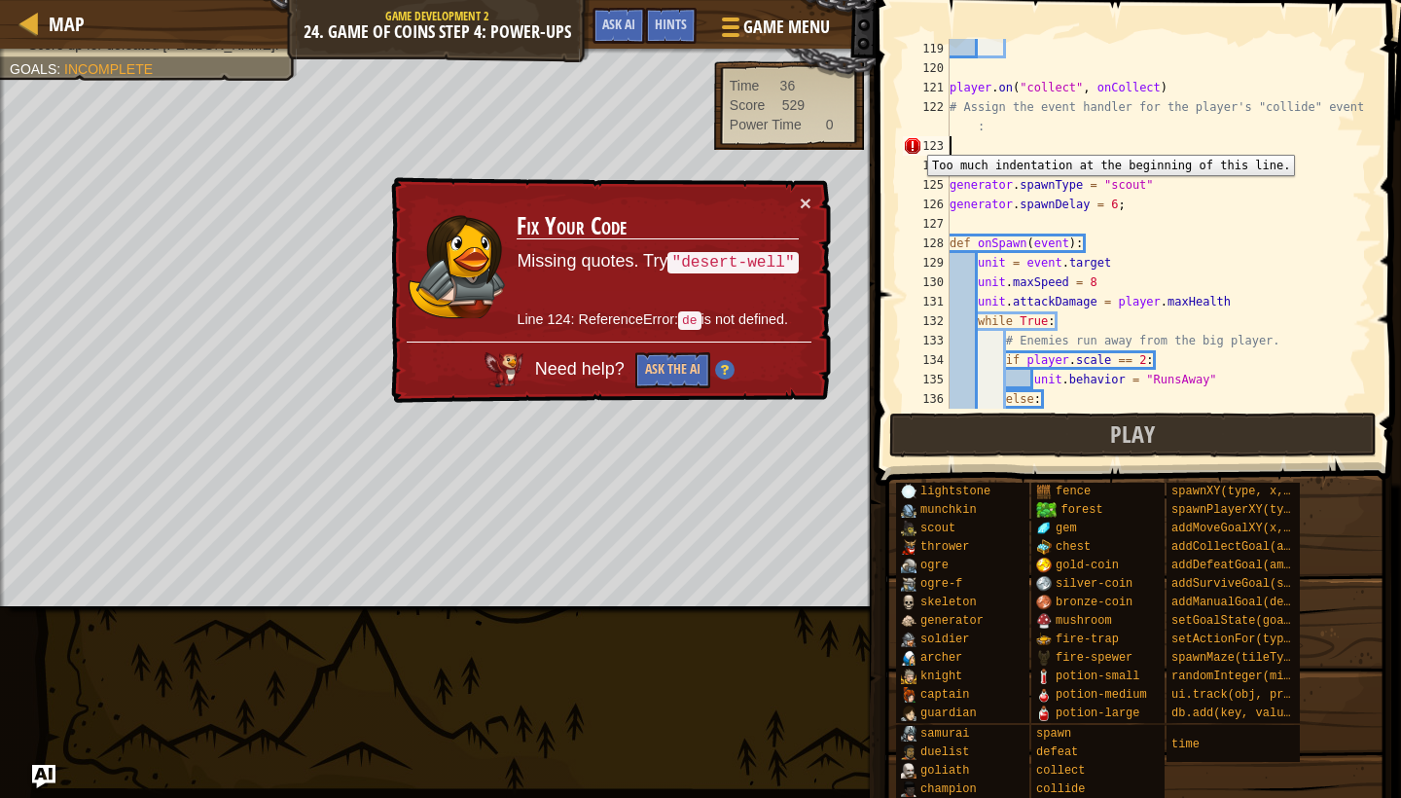
click at [913, 140] on div "123" at bounding box center [926, 145] width 47 height 19
type textarea "generator = game.spawnXY("generator", 41, 31)"
click at [913, 140] on div "123" at bounding box center [926, 145] width 47 height 19
type textarea "generator = game.spawnXY("generator", 41, 31)"
click at [913, 140] on div "123" at bounding box center [926, 145] width 47 height 19
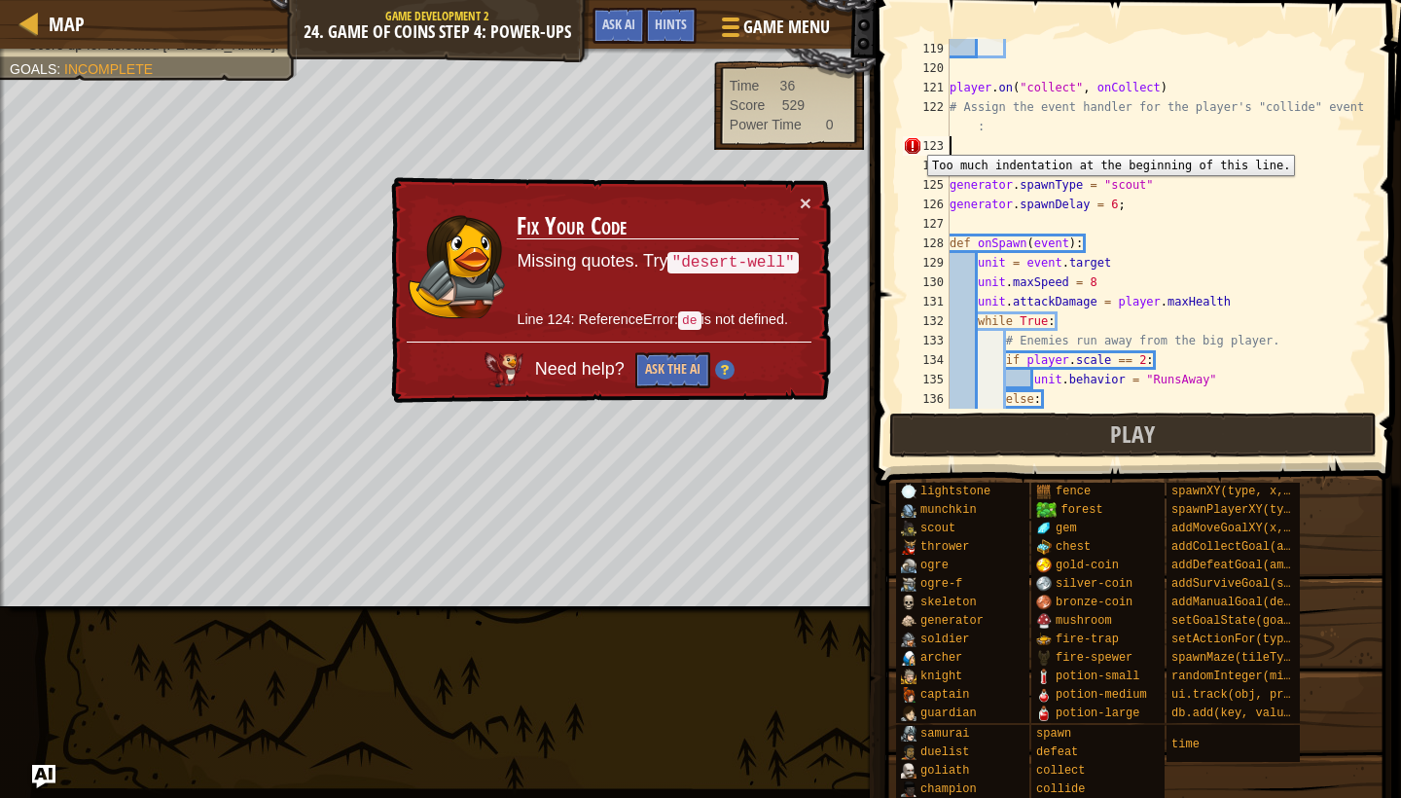
type textarea "generator = game.spawnXY("generator", 41, 31)"
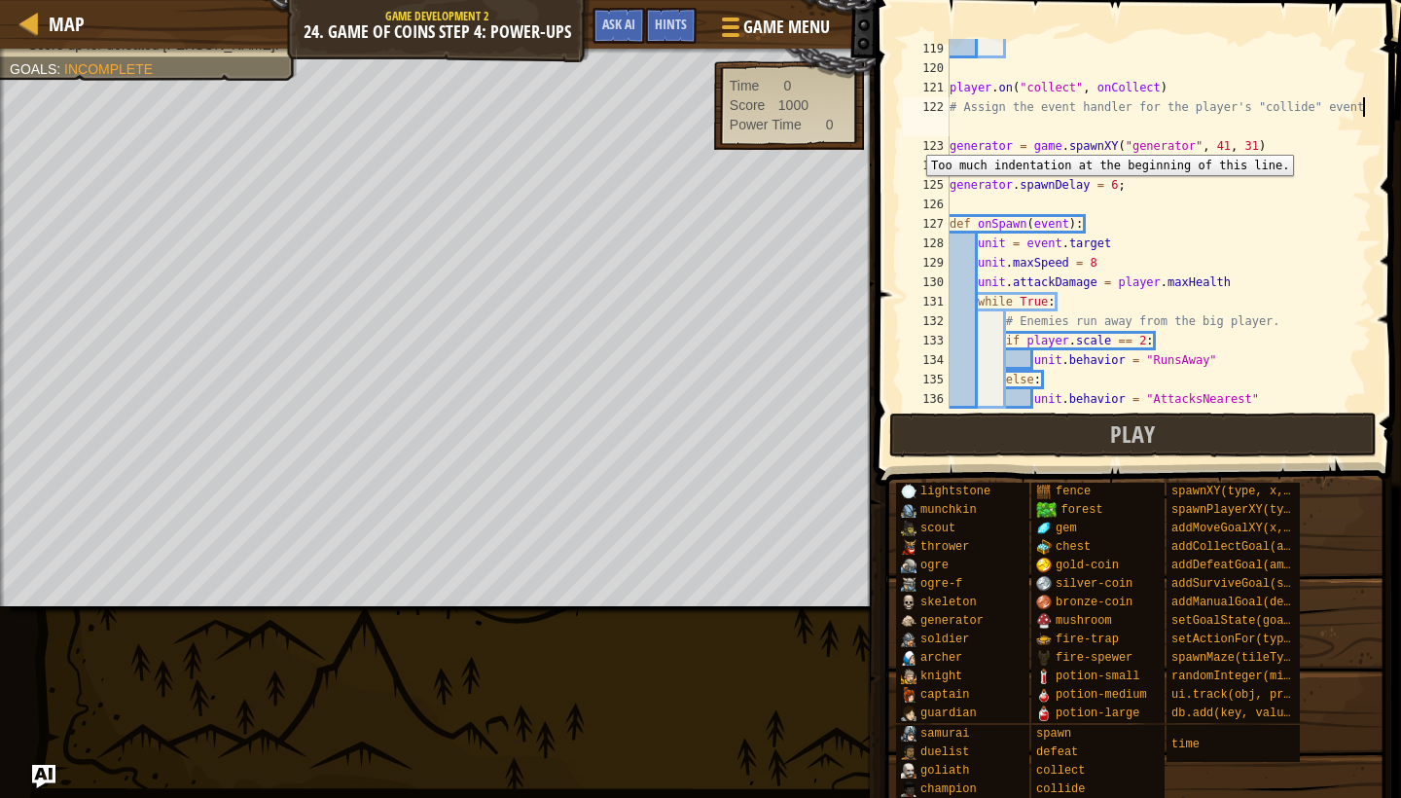
type textarea "# Assign the event handler for the player's "collide" even"
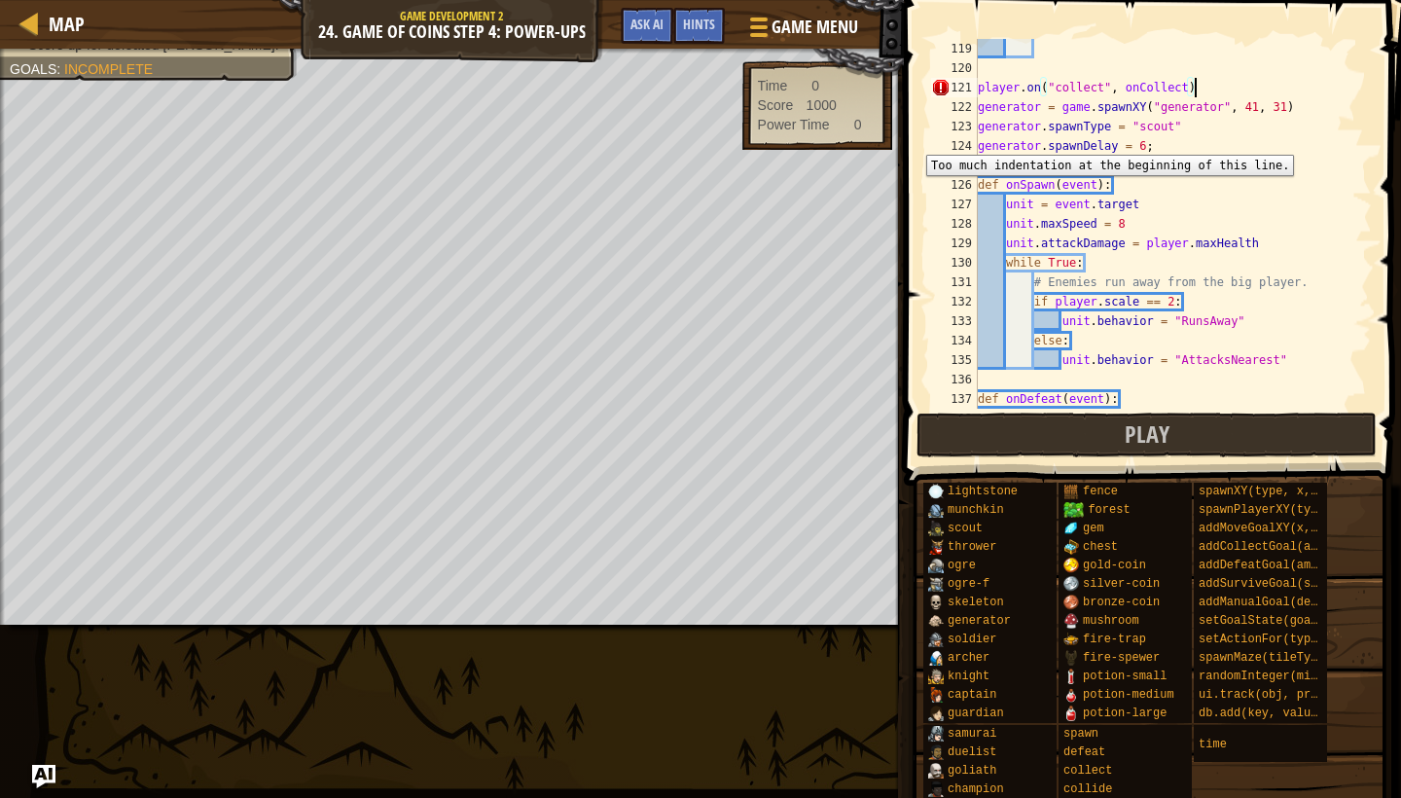
scroll to position [2316, 0]
type textarea "generator.spawnDelay = 6;"
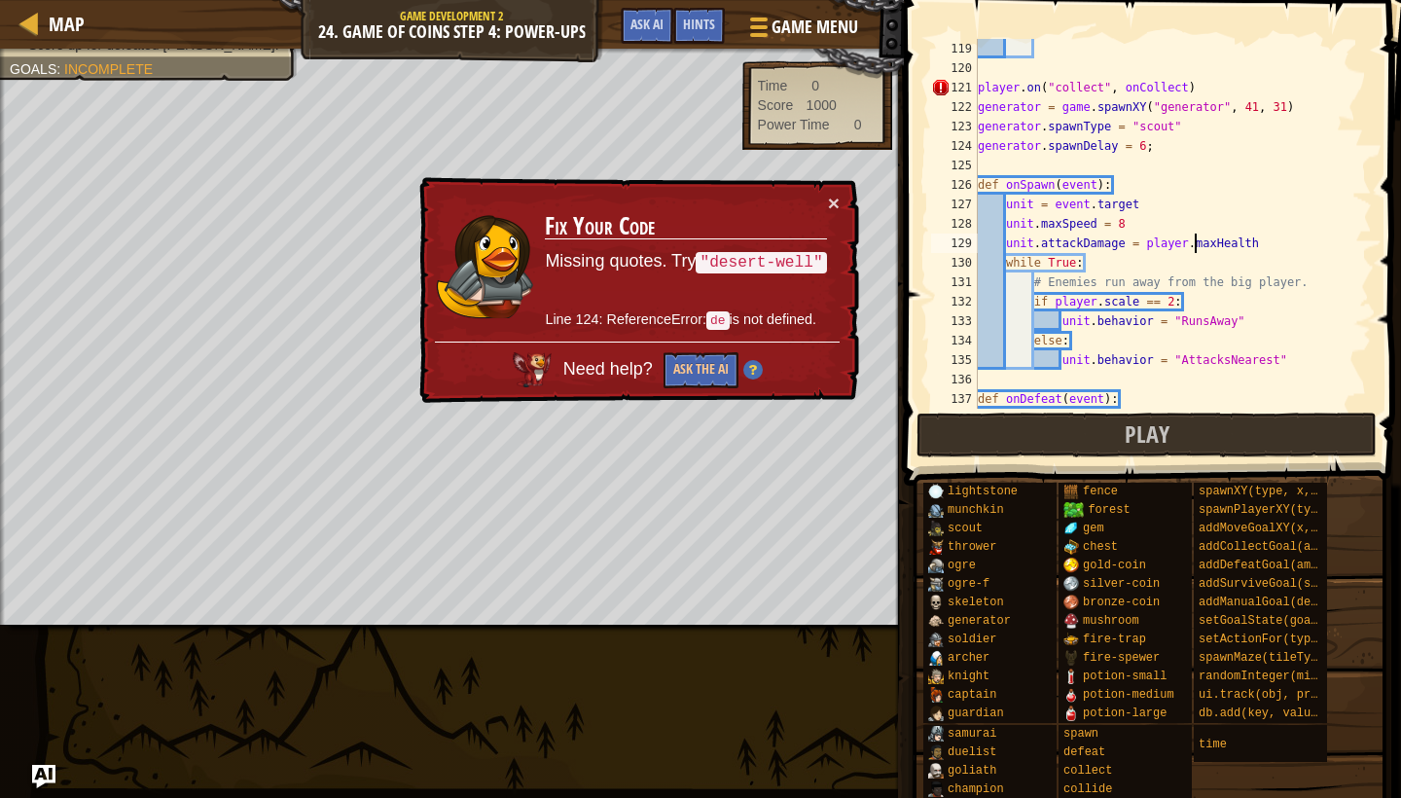
click at [1130, 393] on div "player . on ( "collect" , onCollect ) · generator = game . spawnXY ( "generator…" at bounding box center [1173, 243] width 398 height 409
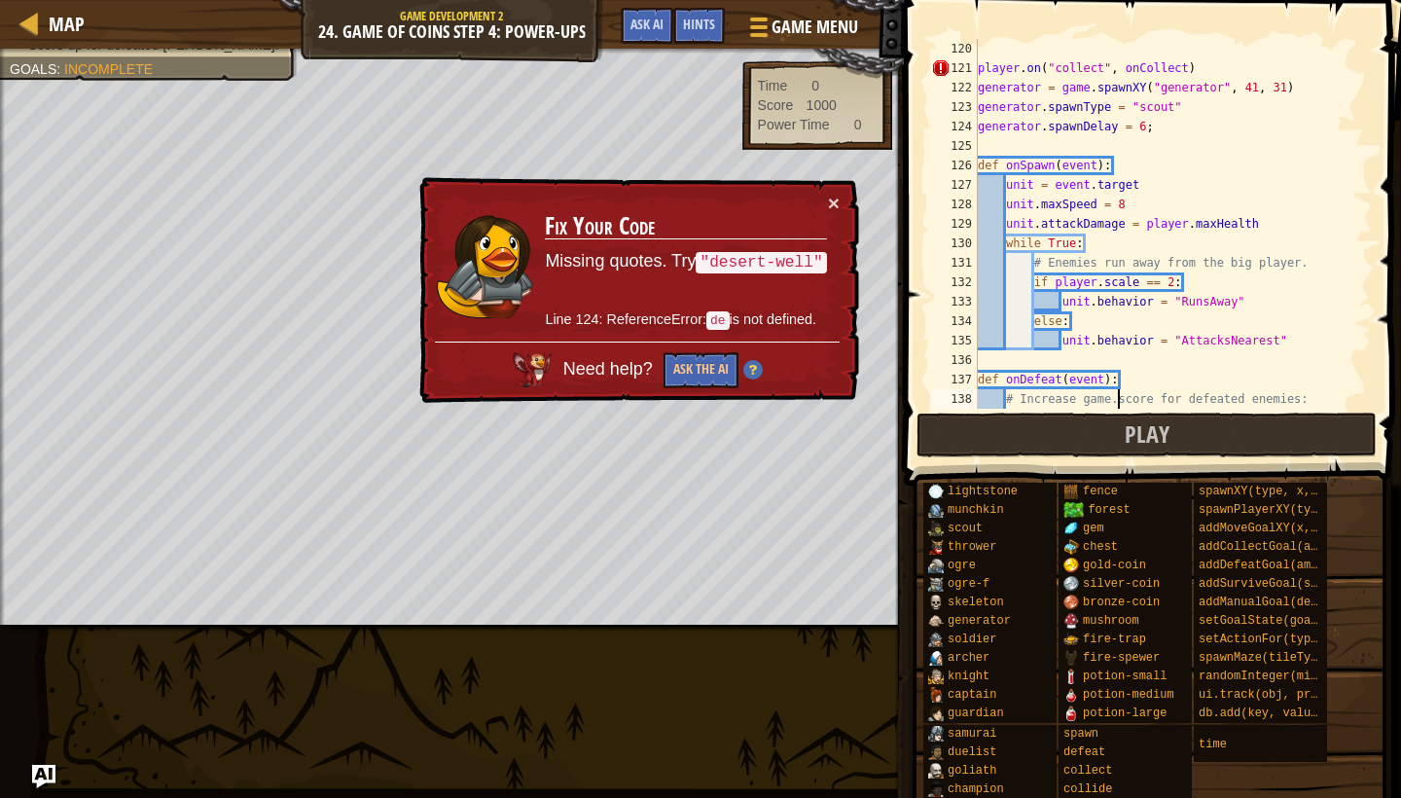
type textarea "game.score += 10"
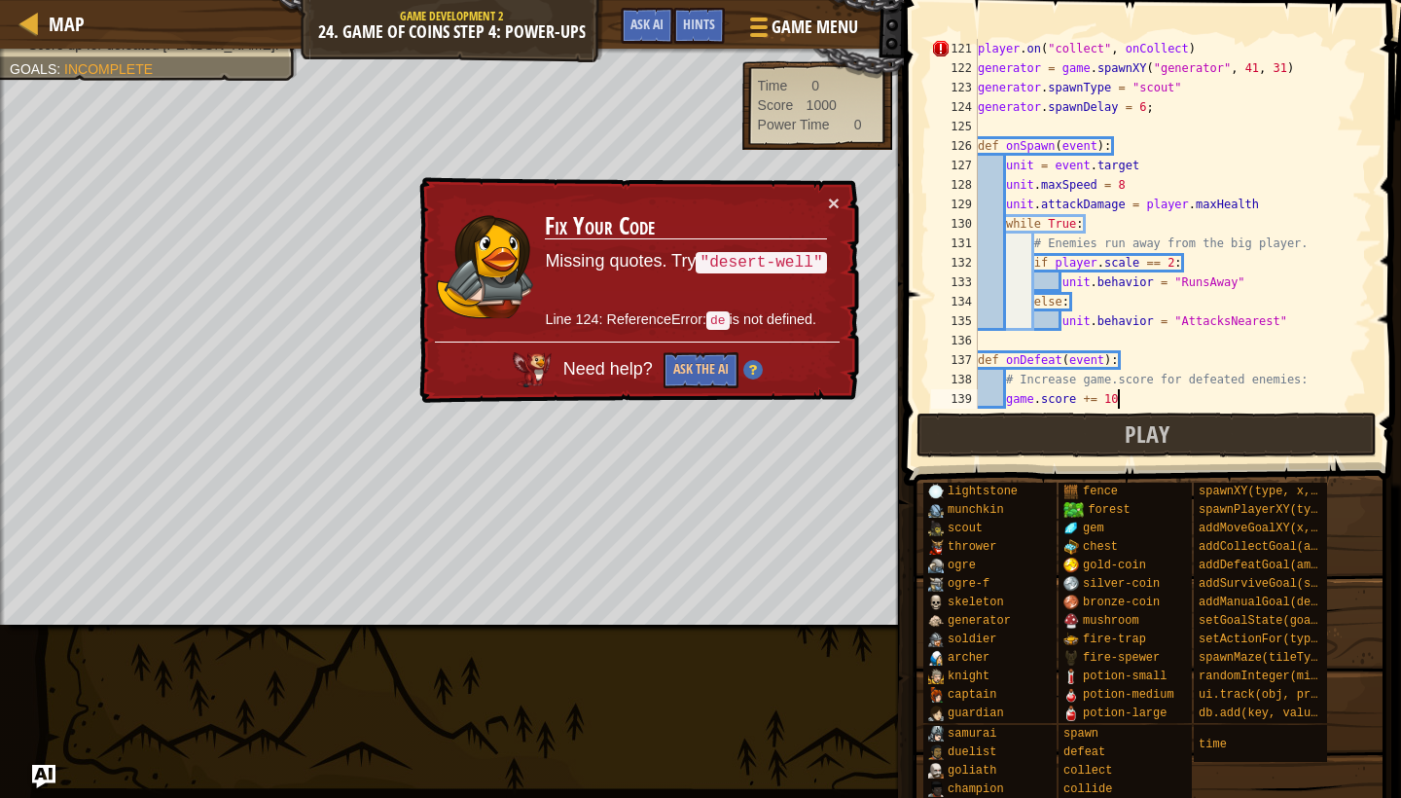
type textarea "game.setActionFor("scout", "defeat", onDefeat)"
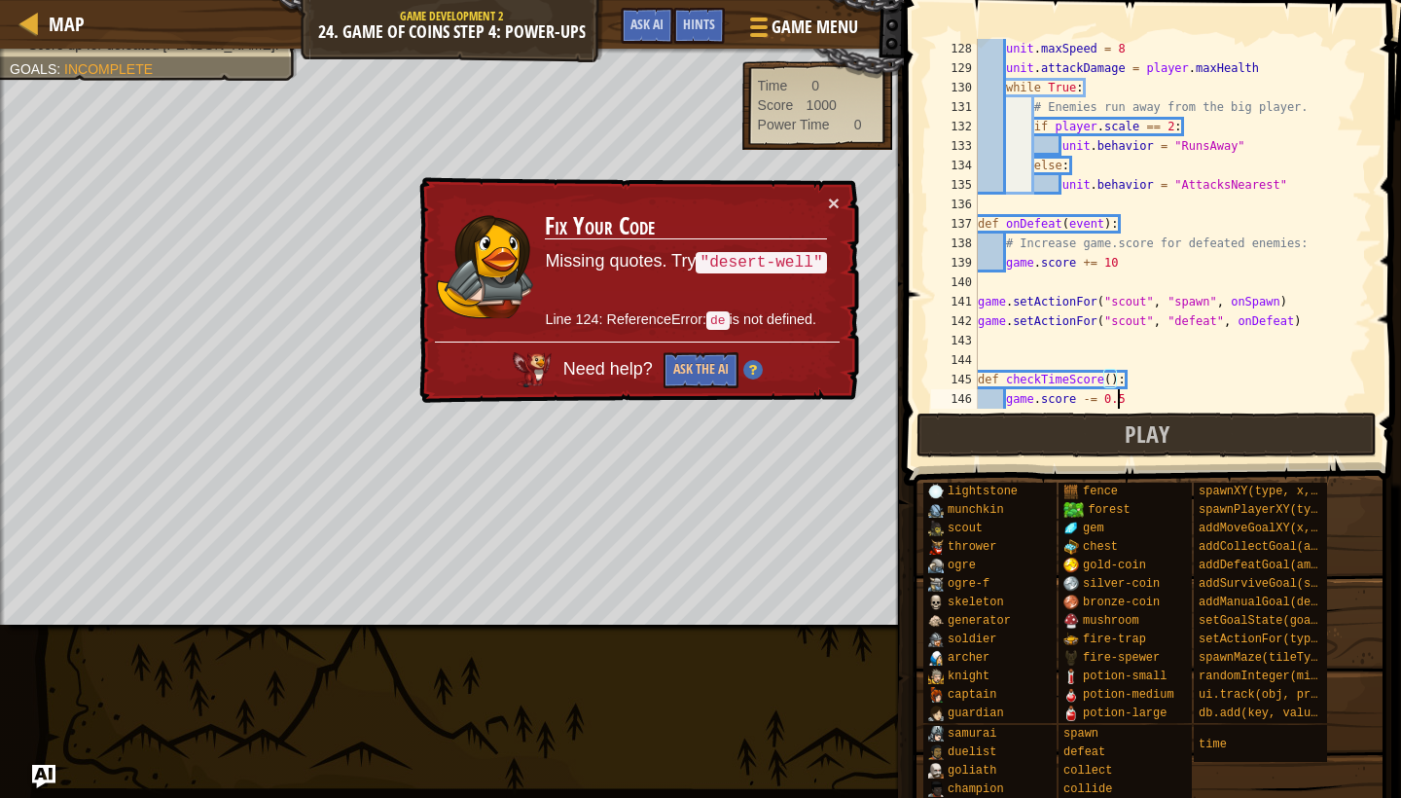
type textarea "game.score = 0"
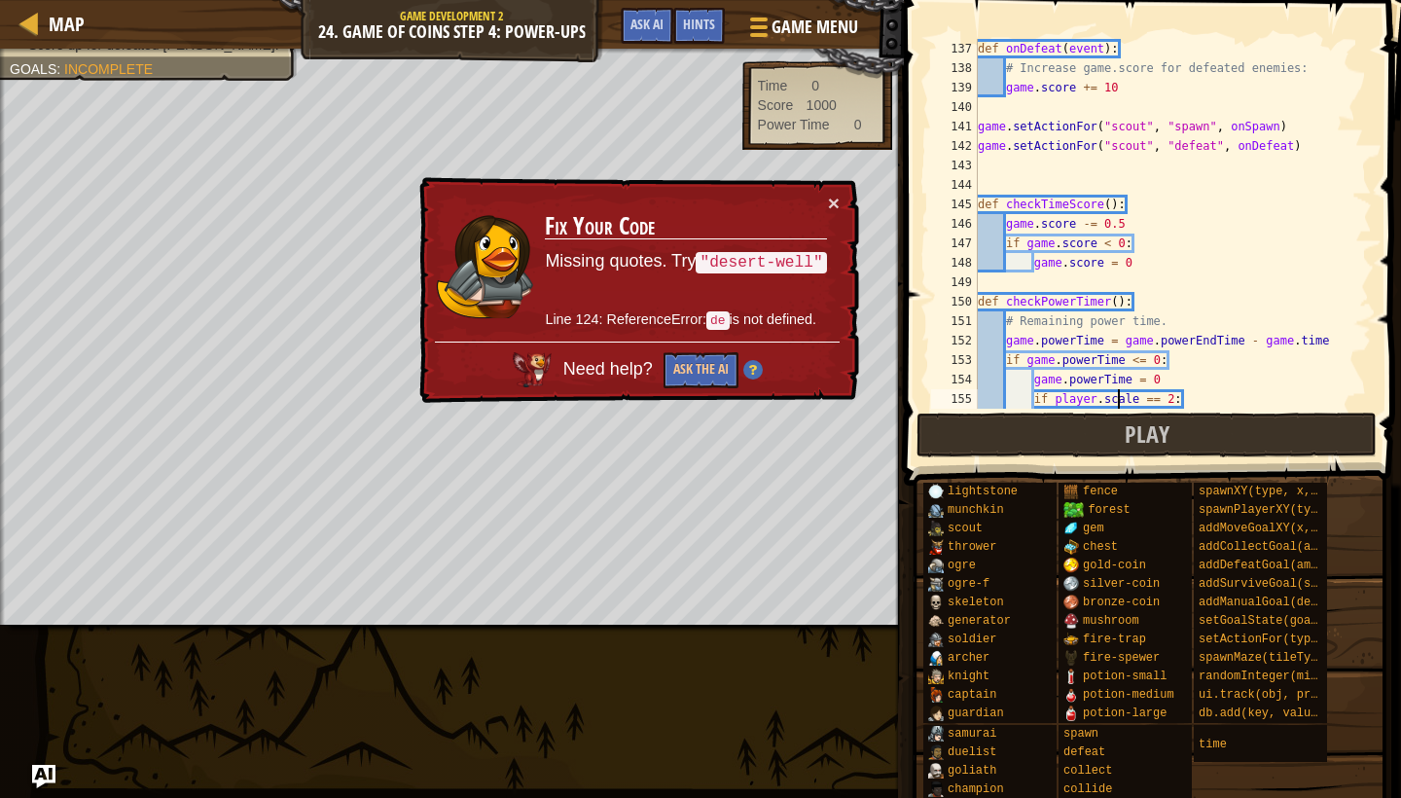
type textarea "powerPlayerDown()"
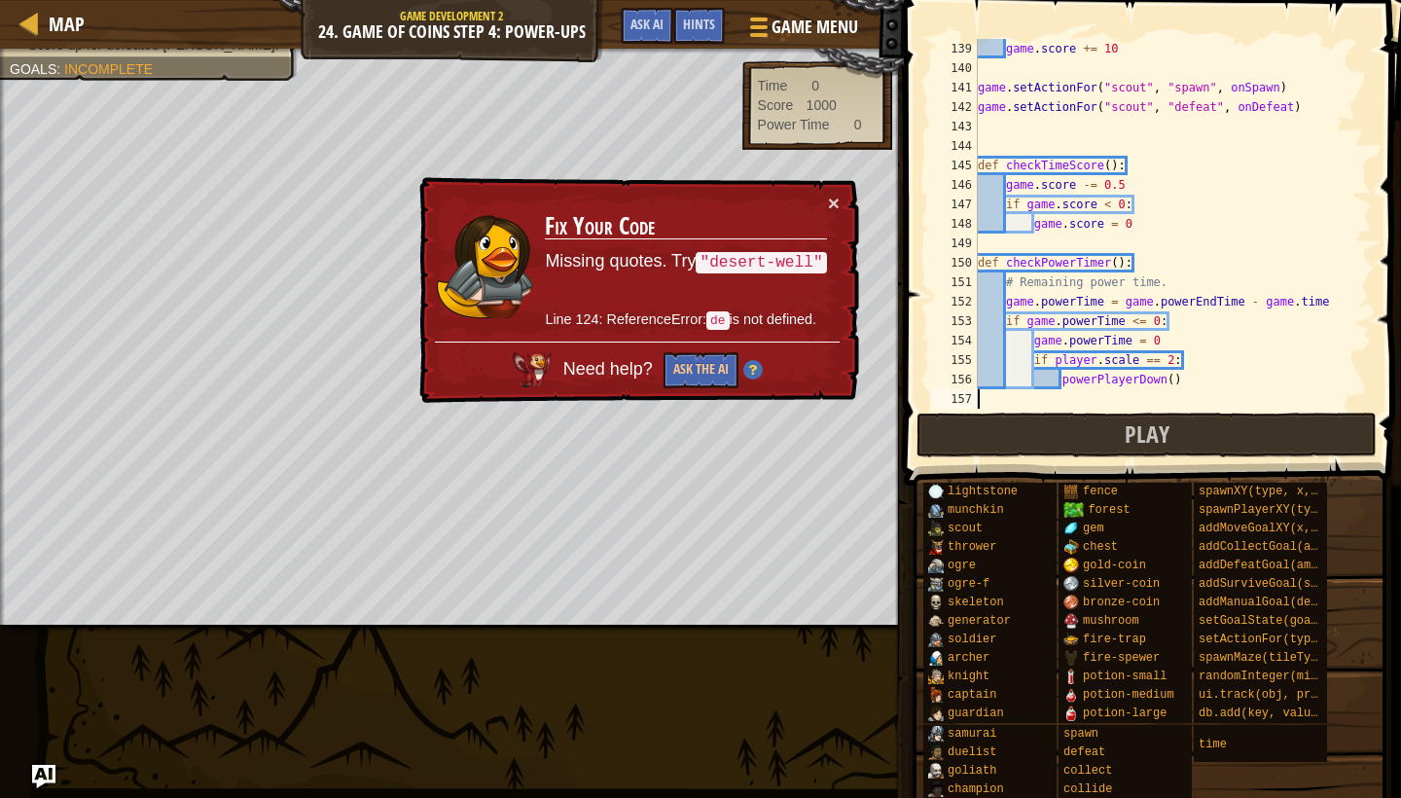
type textarea "checkPowerTimer()"
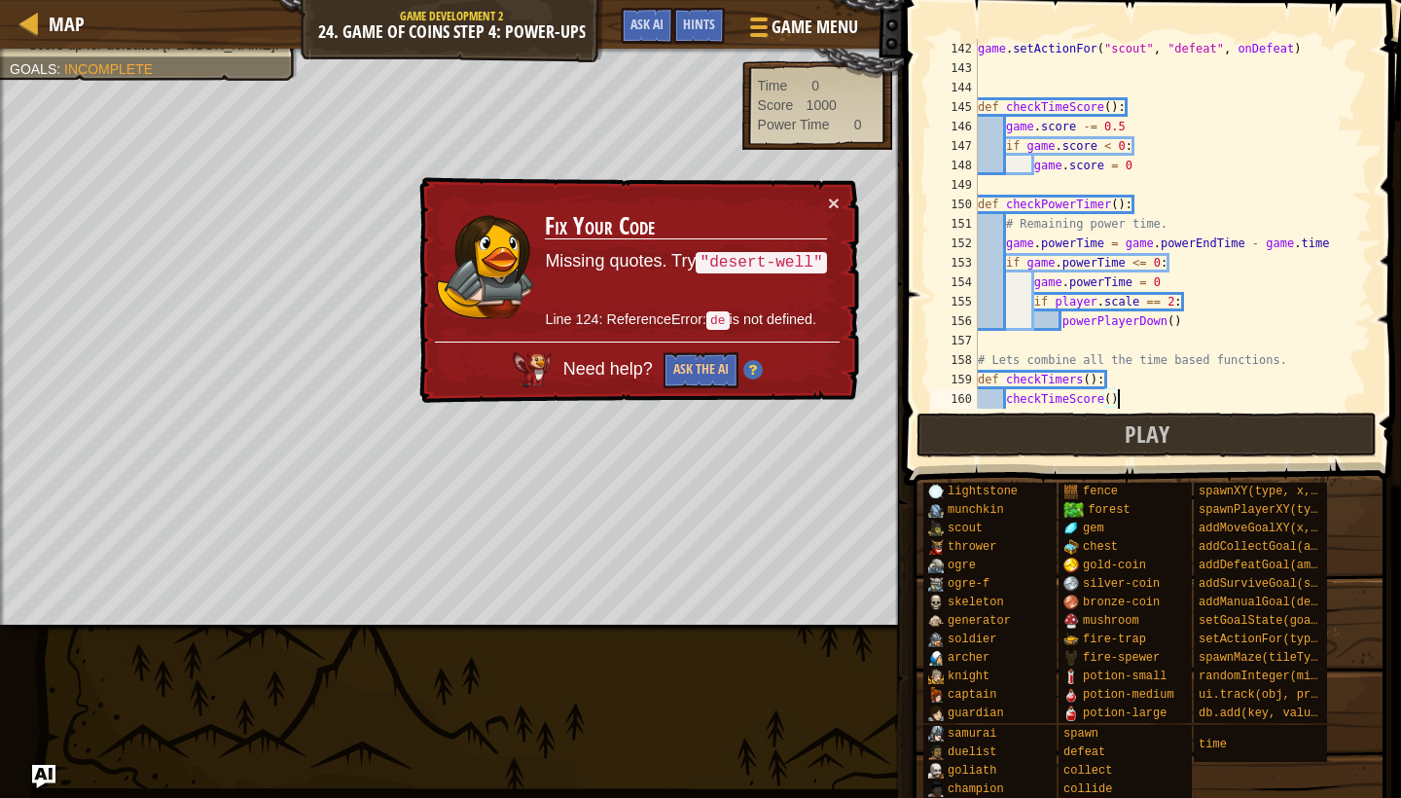
type textarea "checkTimers()"
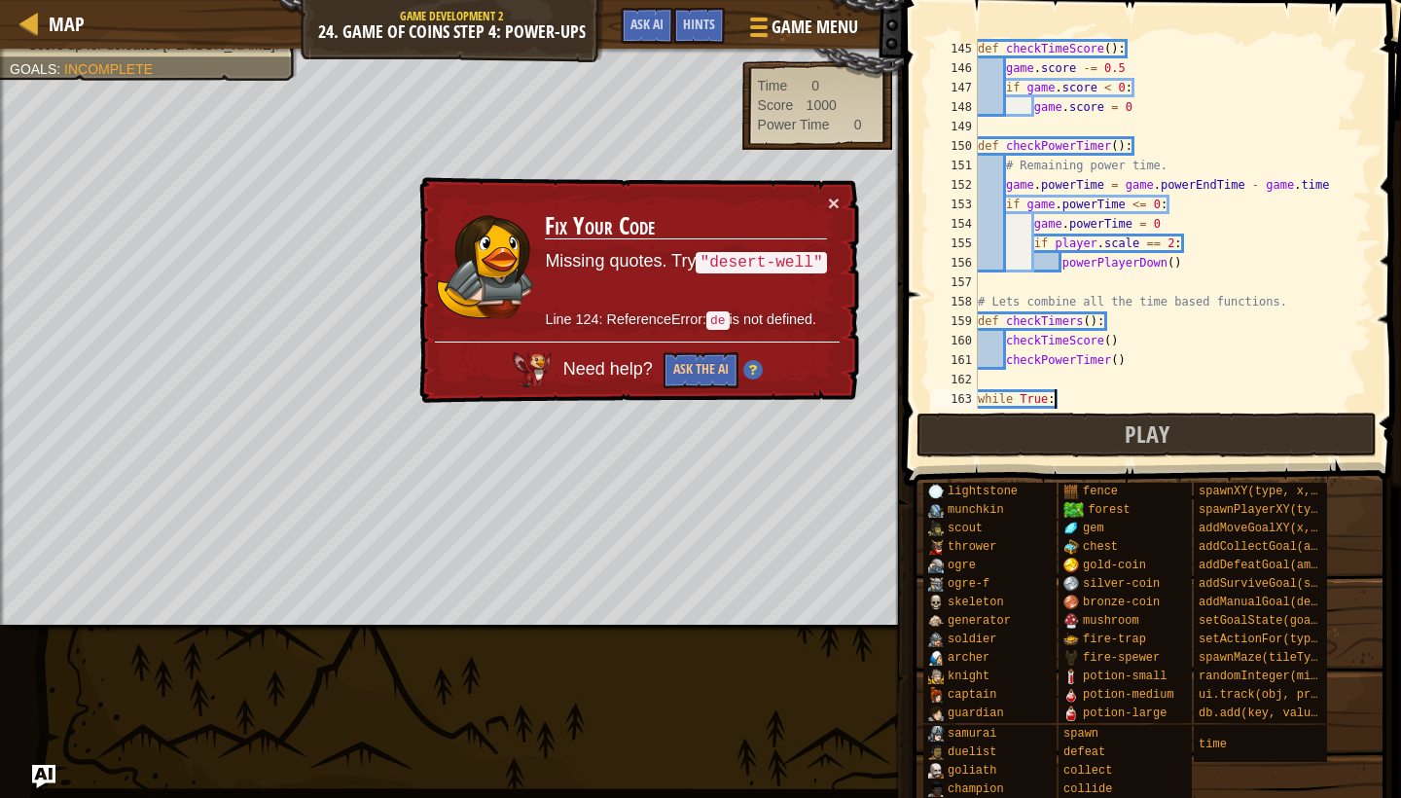
type textarea "# Win the game."
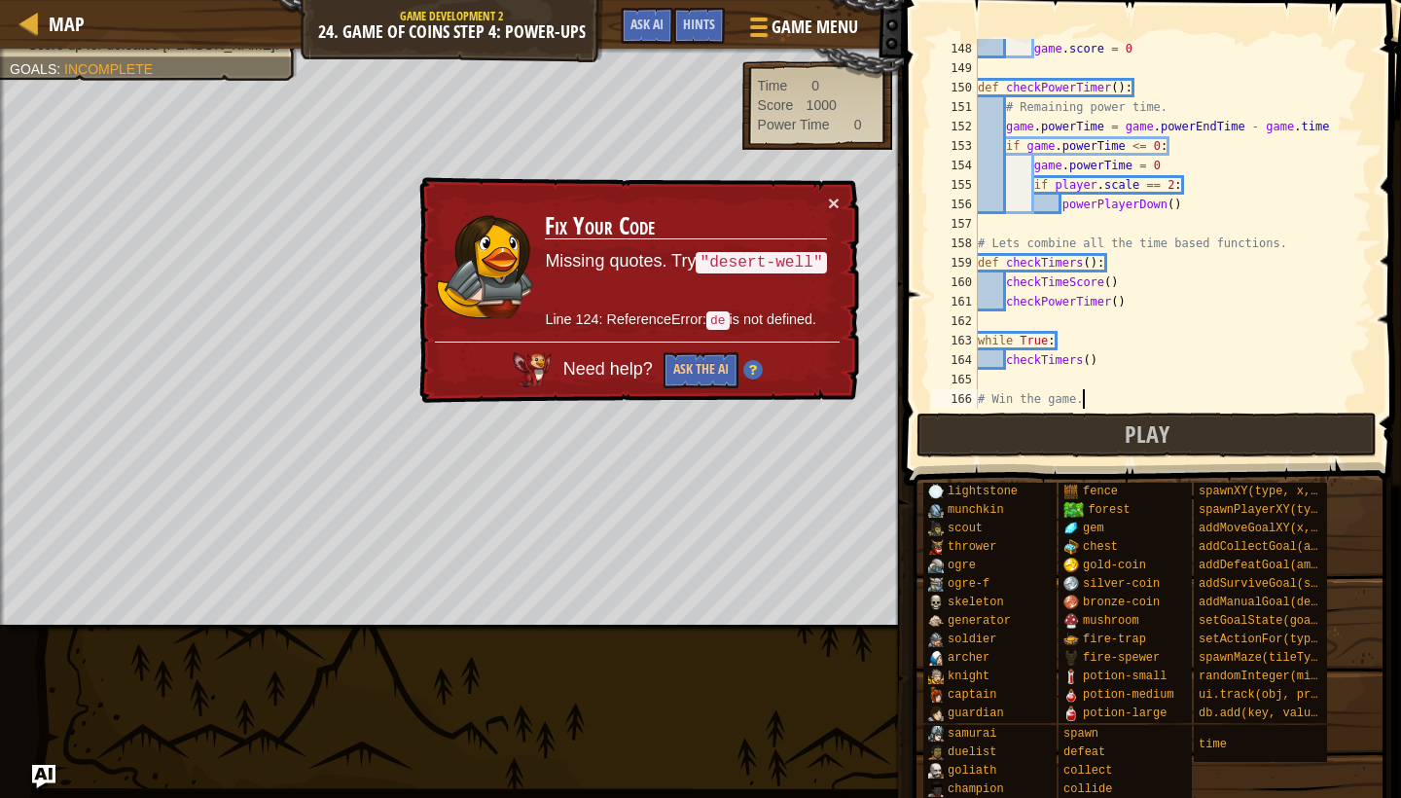
scroll to position [2900, 0]
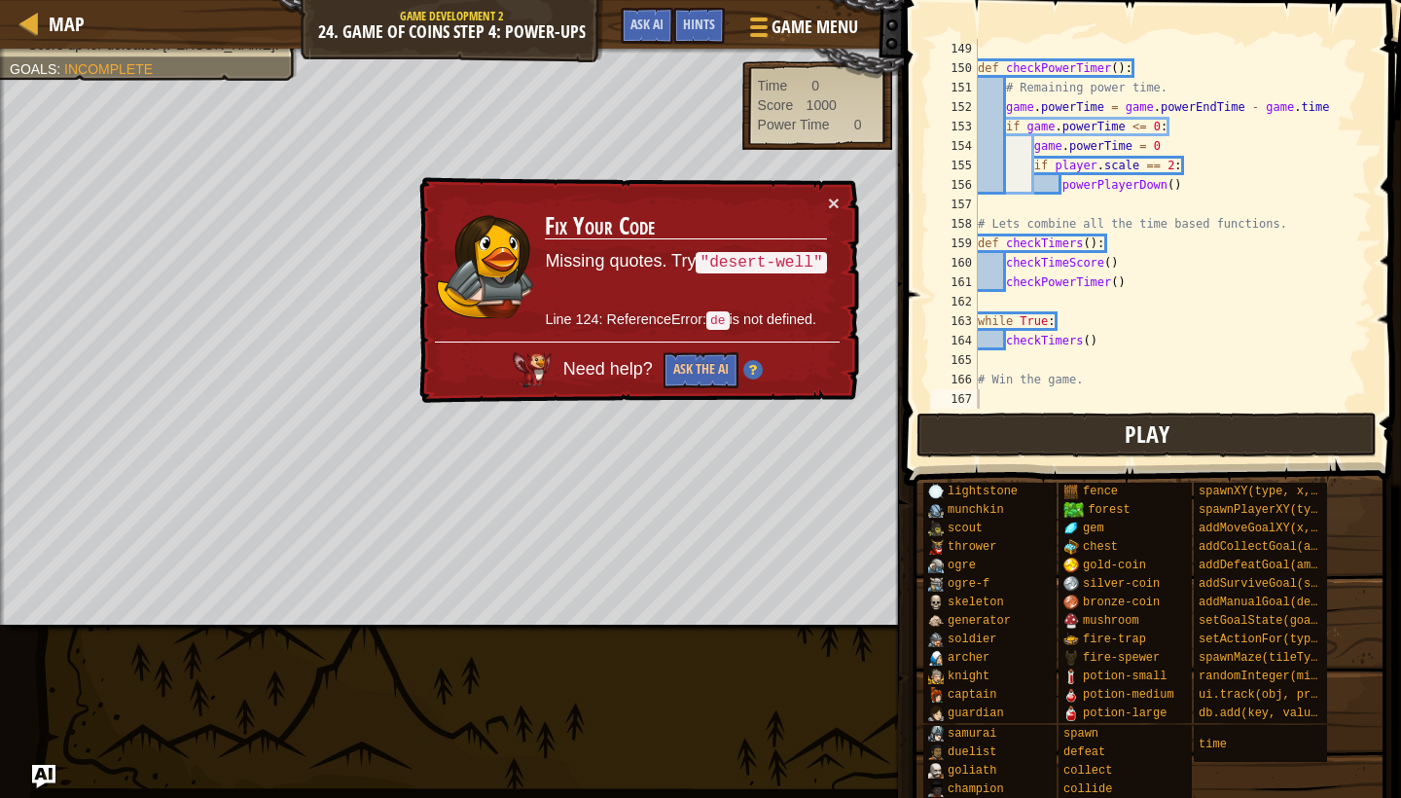
click at [1142, 442] on span "Play" at bounding box center [1147, 433] width 45 height 31
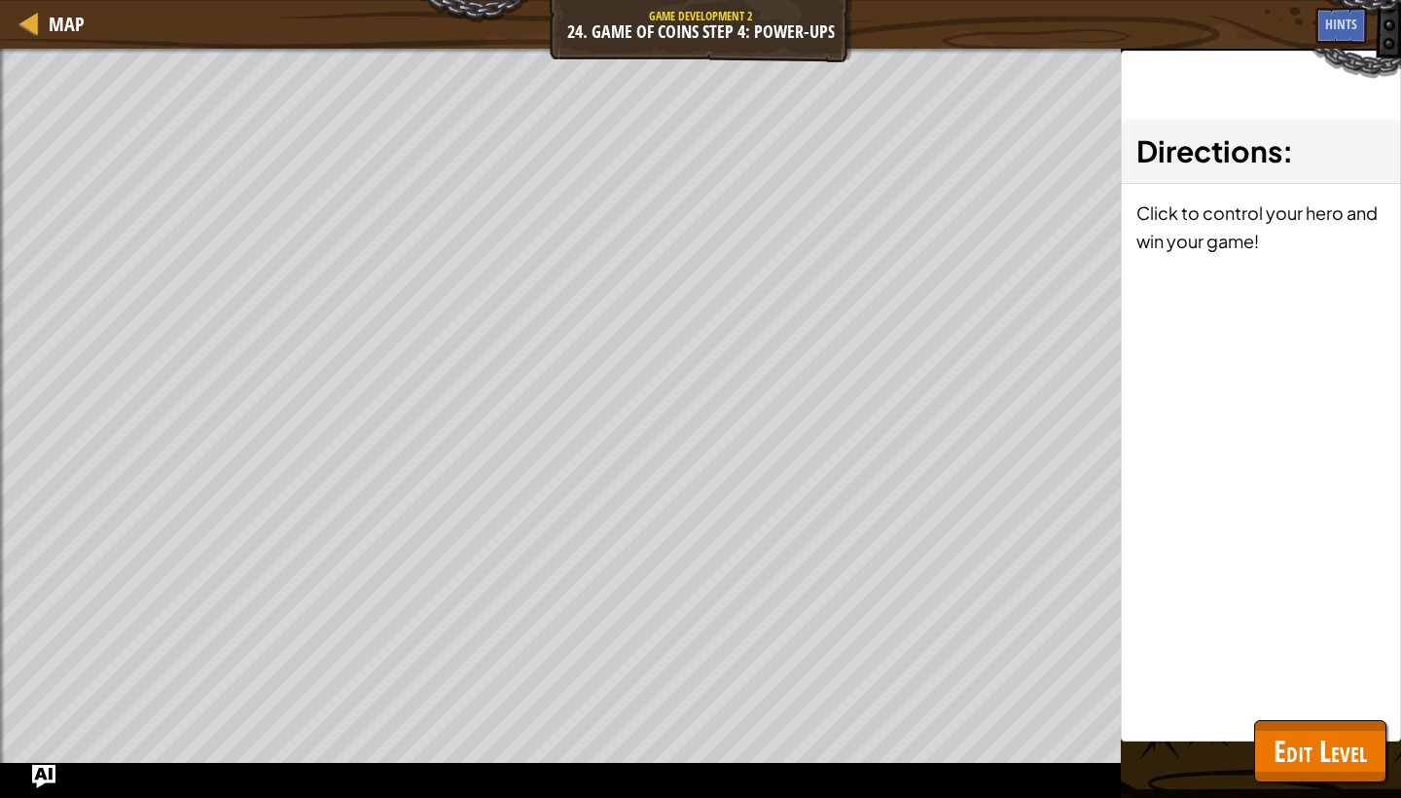
click at [1281, 739] on span "Edit Level" at bounding box center [1320, 751] width 93 height 40
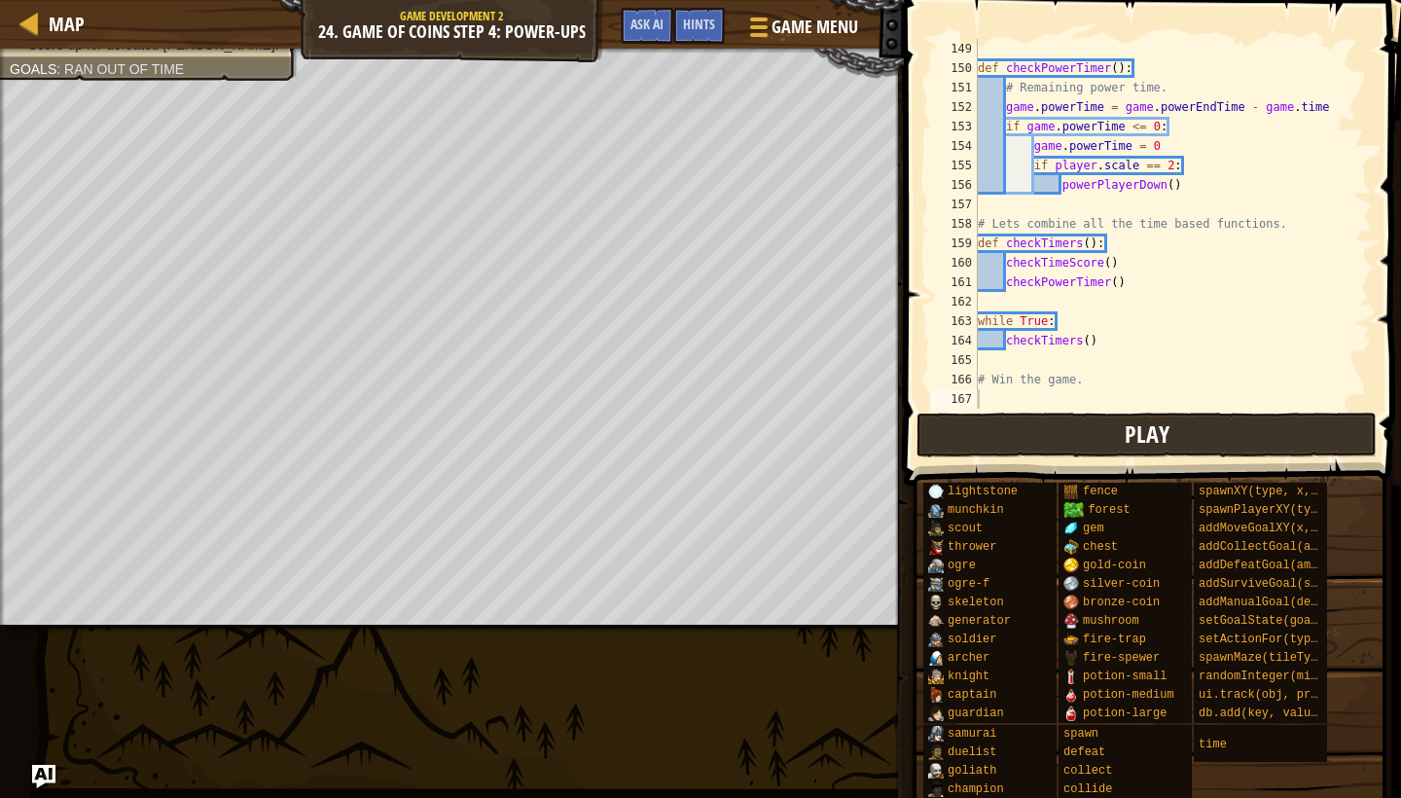
click at [1112, 413] on button "Play" at bounding box center [1147, 435] width 460 height 45
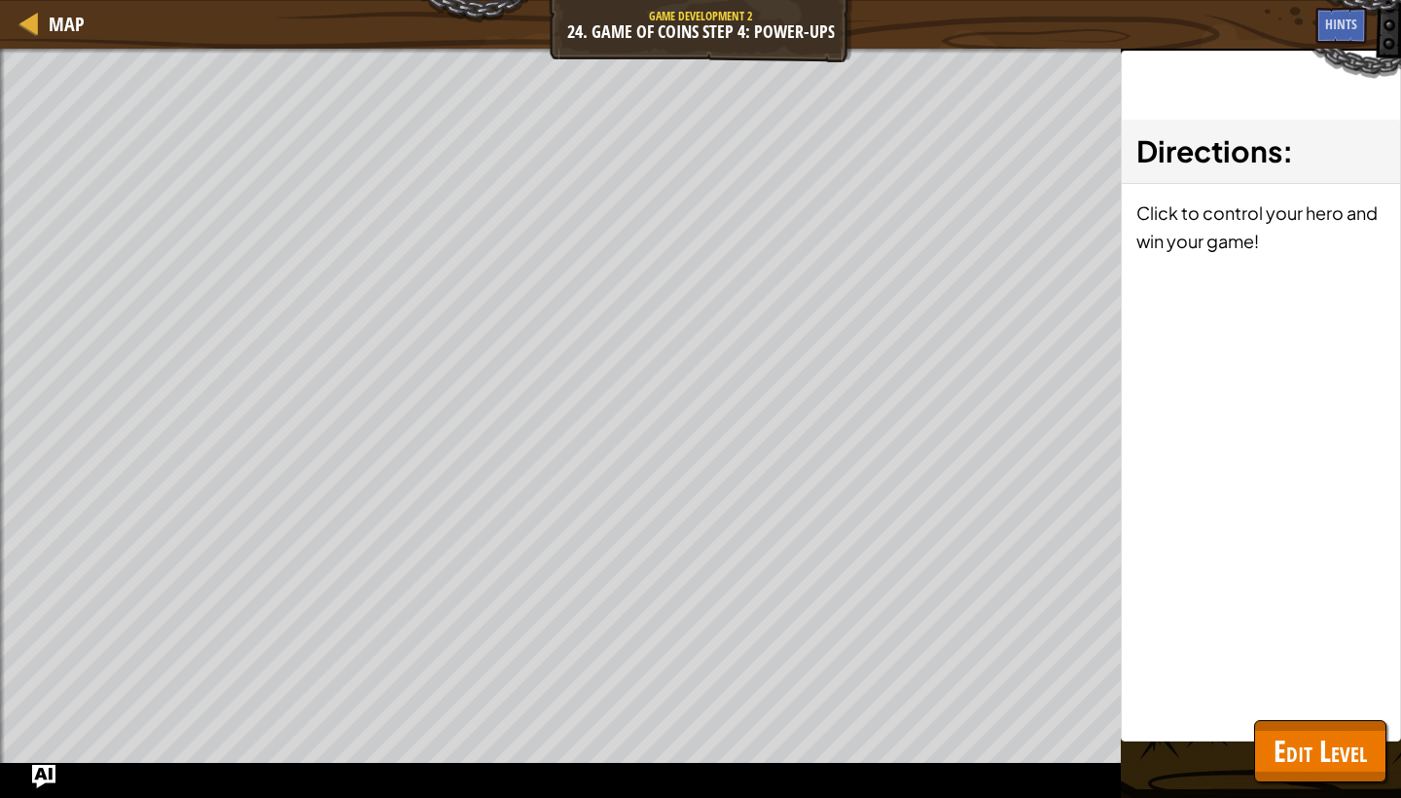
click at [1288, 744] on span "Edit Level" at bounding box center [1320, 751] width 93 height 40
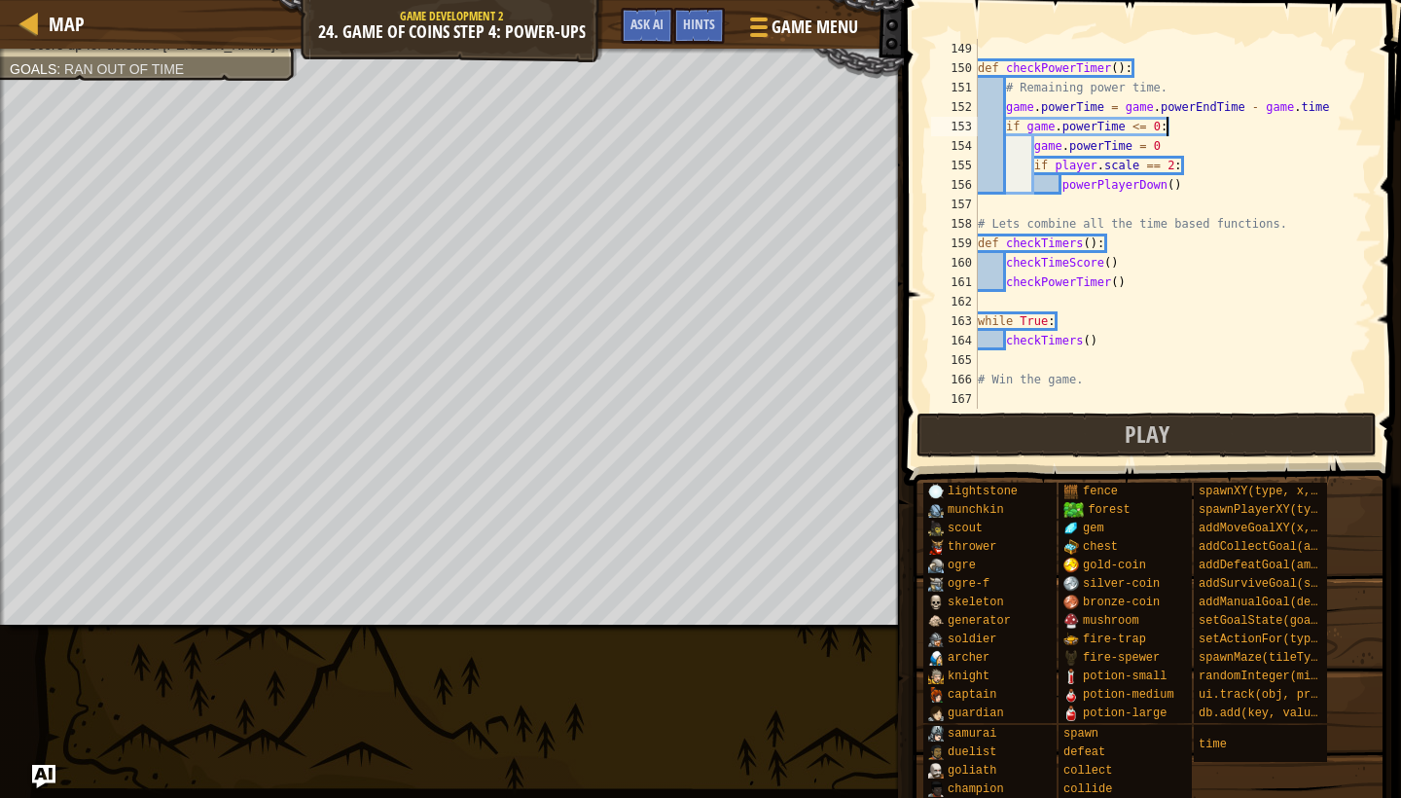
click at [1179, 124] on div "def checkPowerTimer ( ) : # Remaining power time. game . powerTime = game . pow…" at bounding box center [1173, 243] width 398 height 409
type textarea "def checkPowerTimer():"
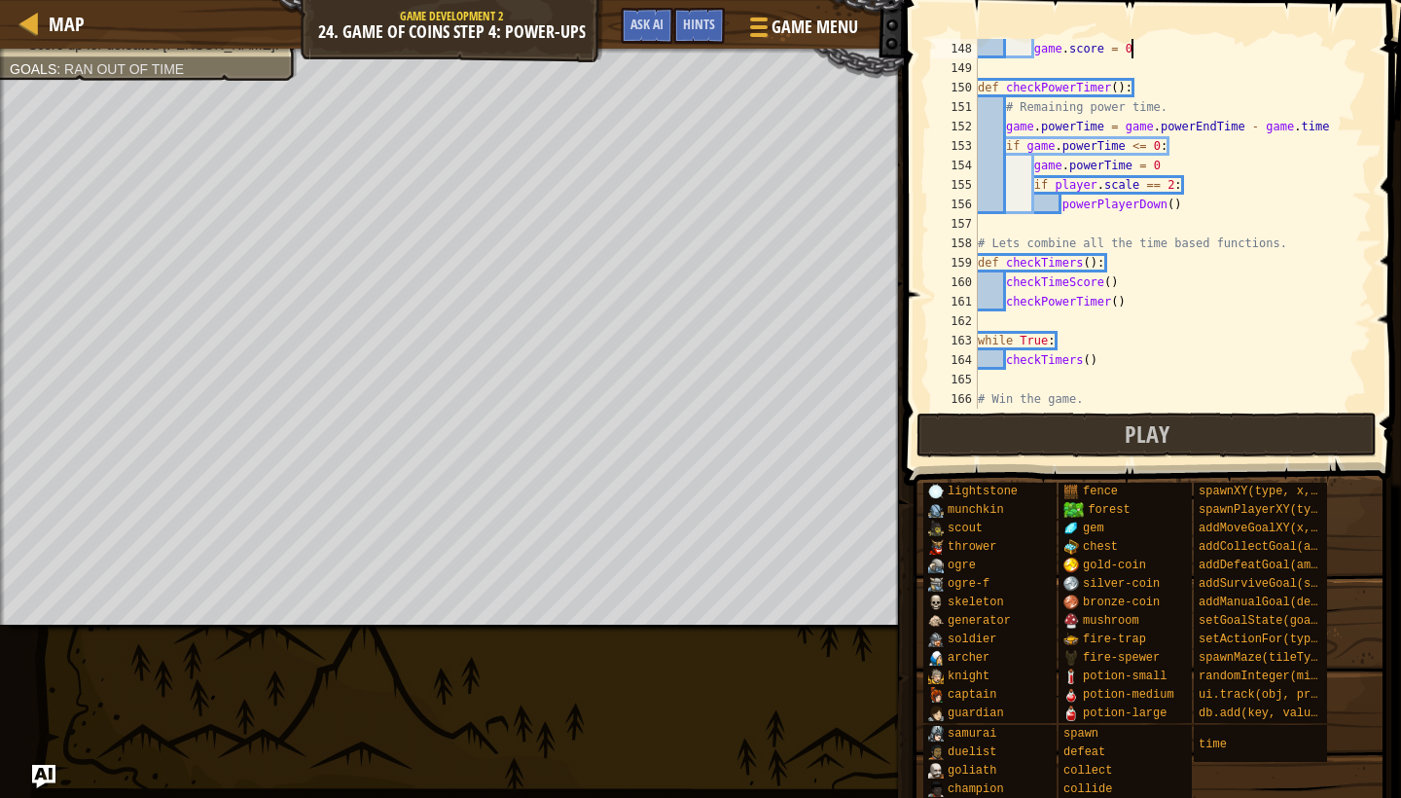
scroll to position [2861, 0]
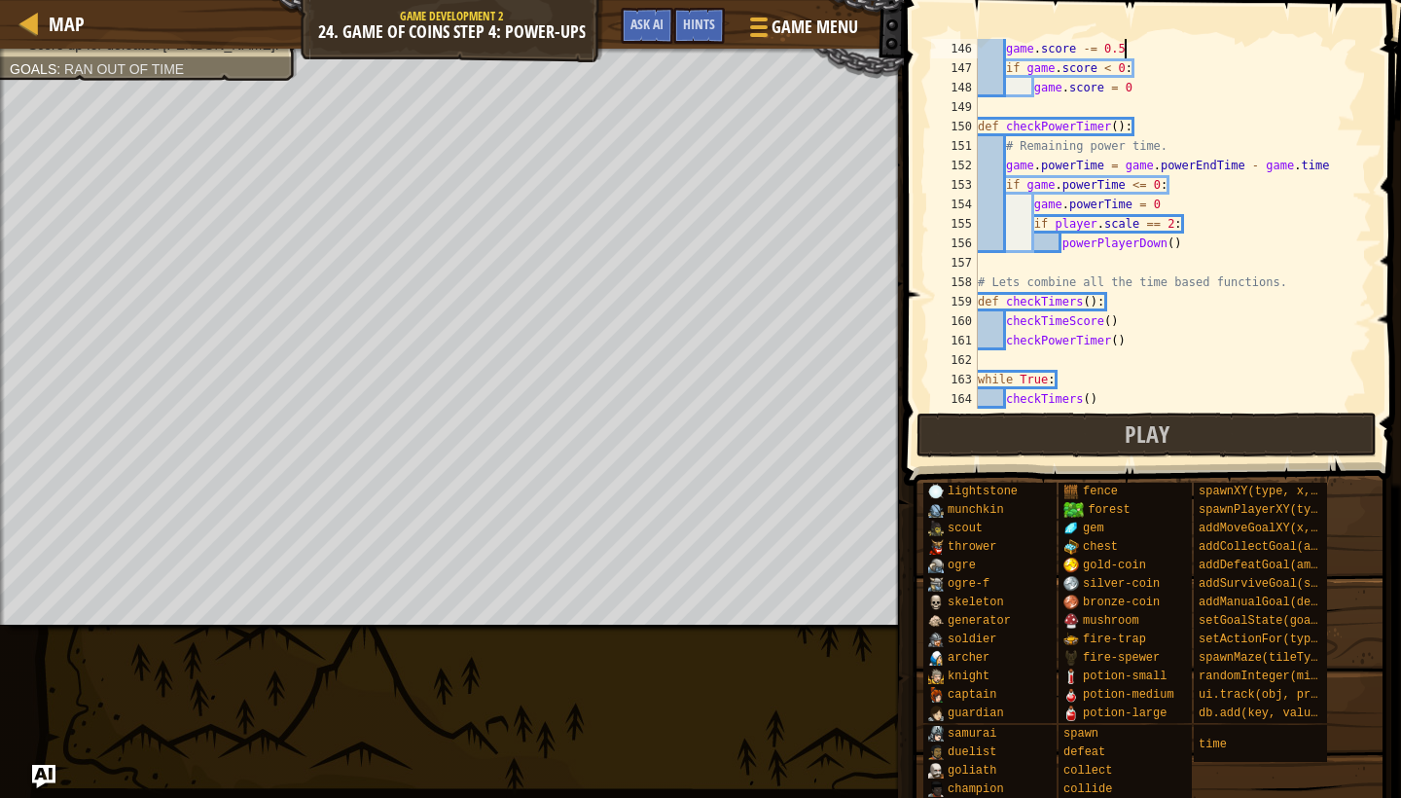
type textarea "def checkTimeScore():"
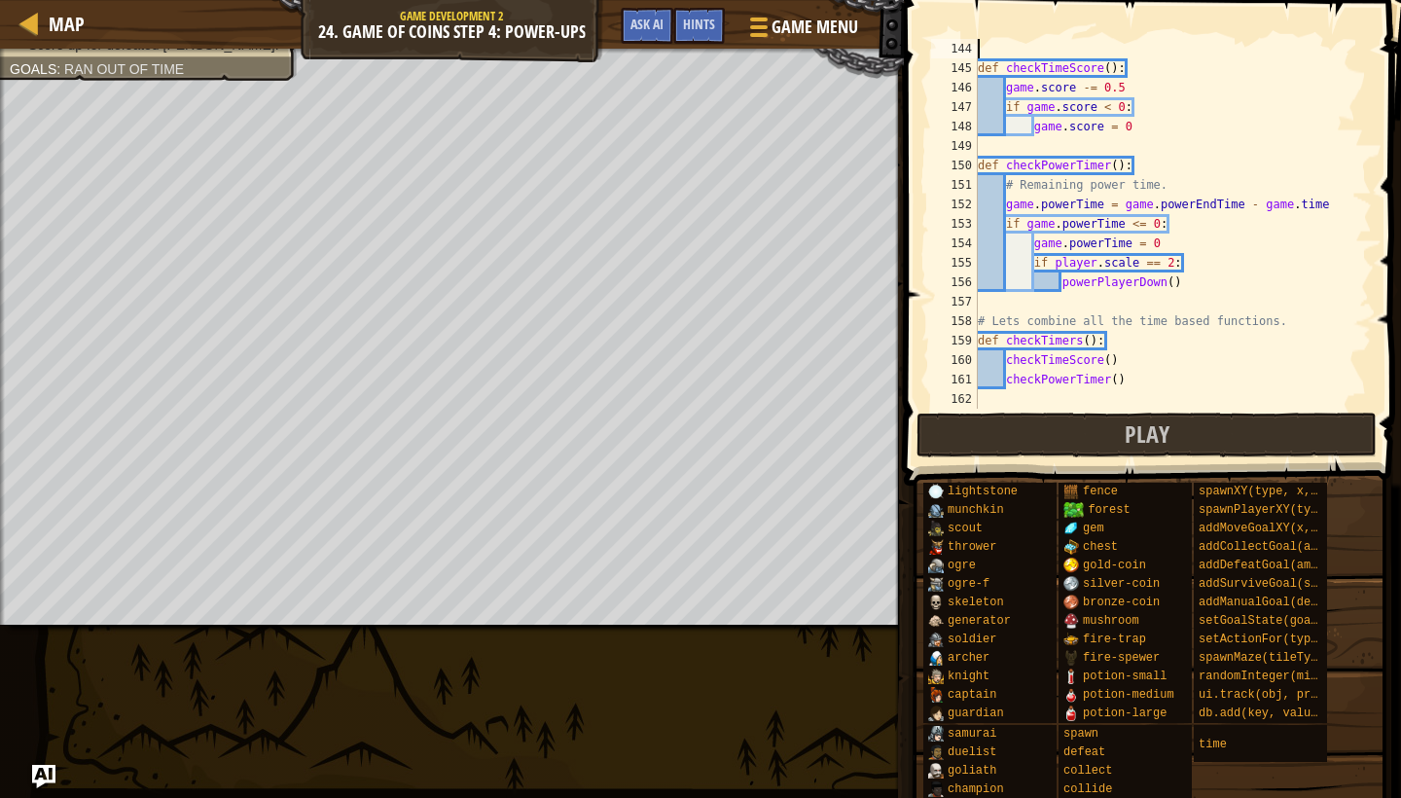
type textarea "game.setActionFor("scout", "spawn", onSpawn)"
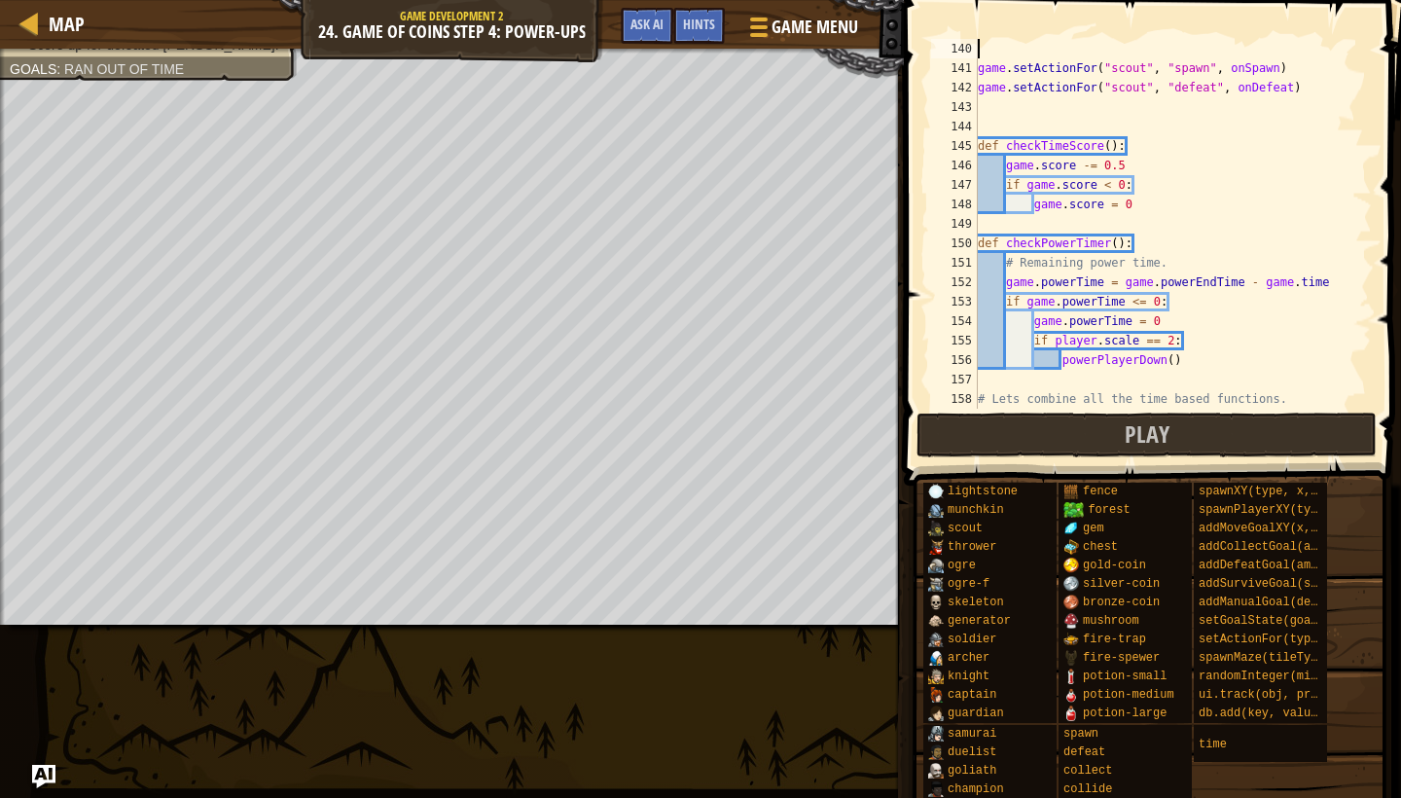
type textarea "def onDefeat(event):"
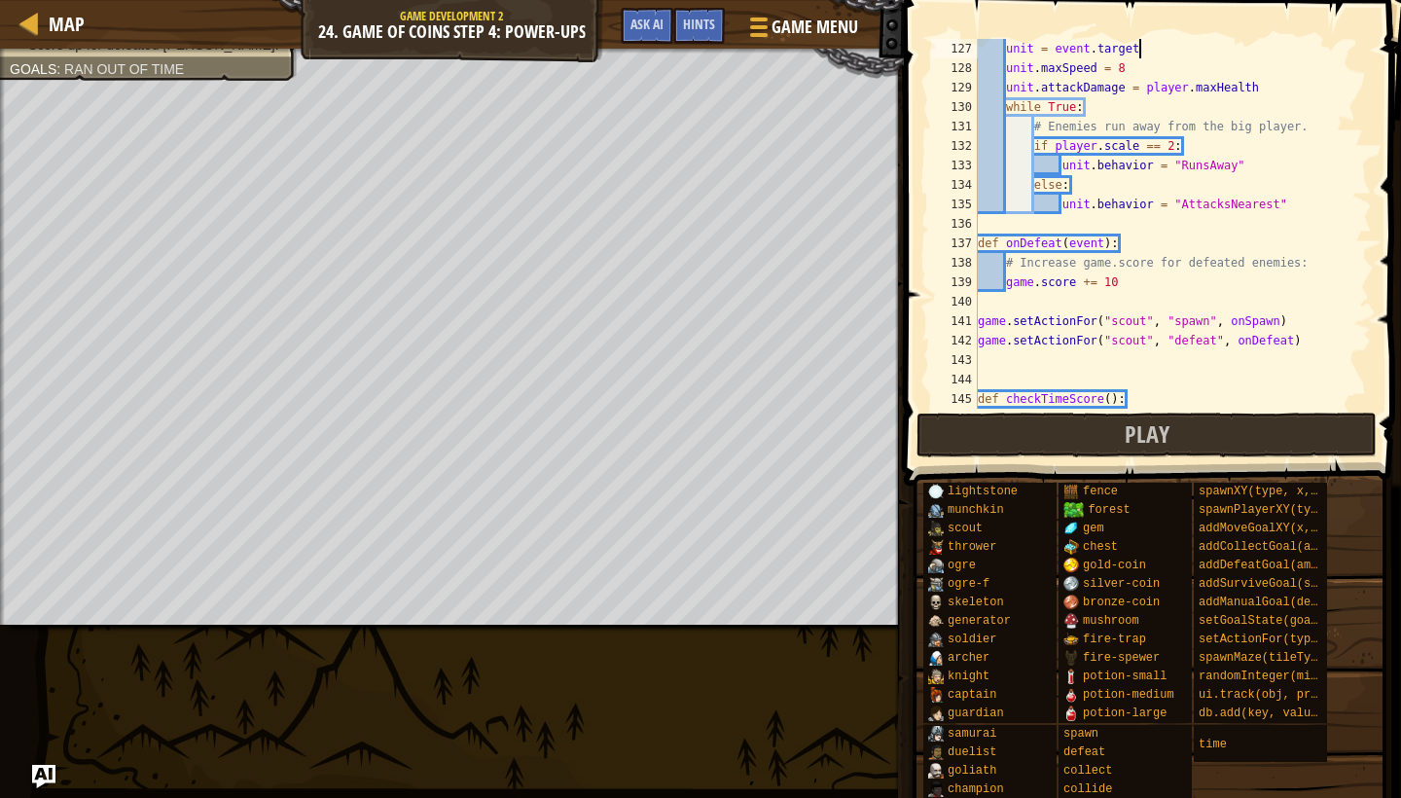
type textarea "def onSpawn(event):"
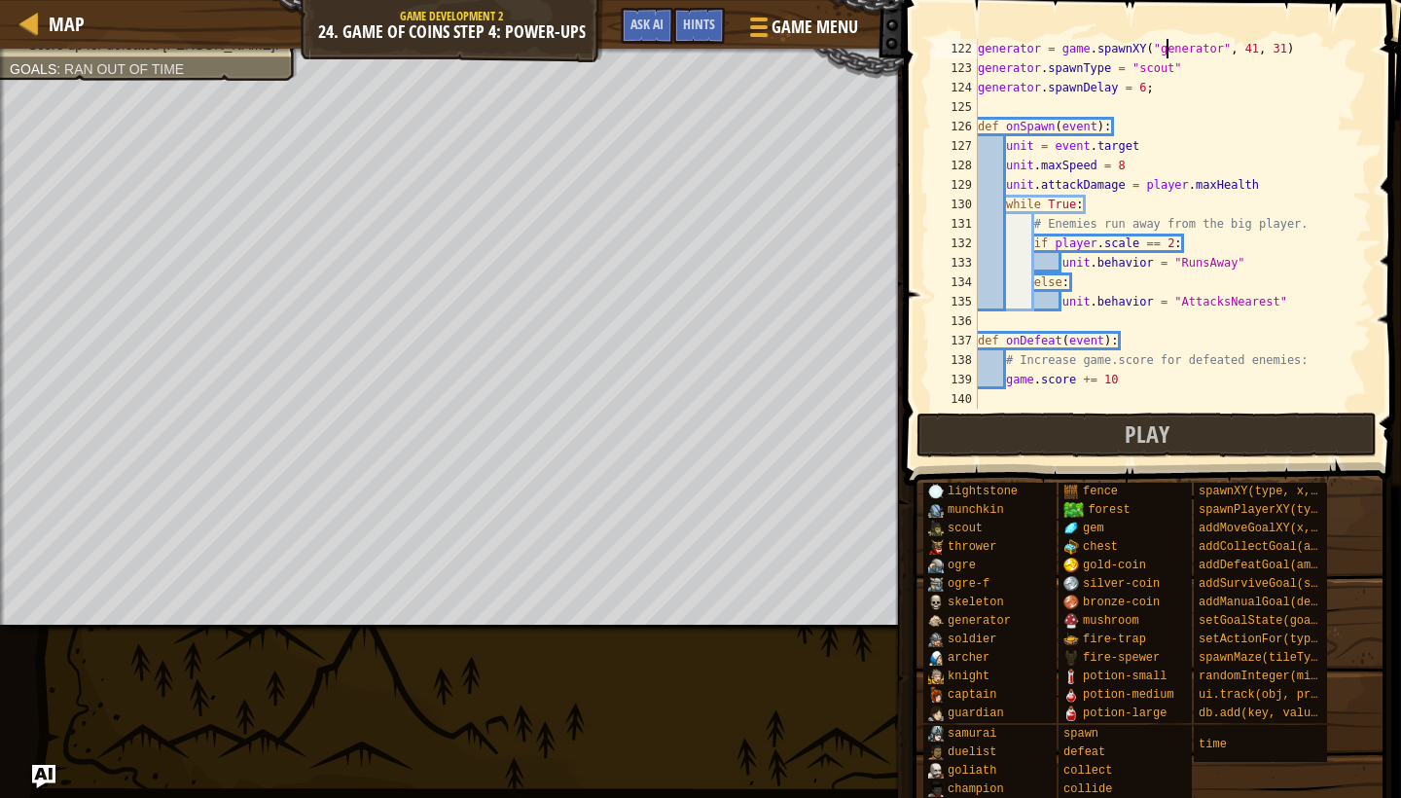
type textarea "player.on("collect", onCollect)"
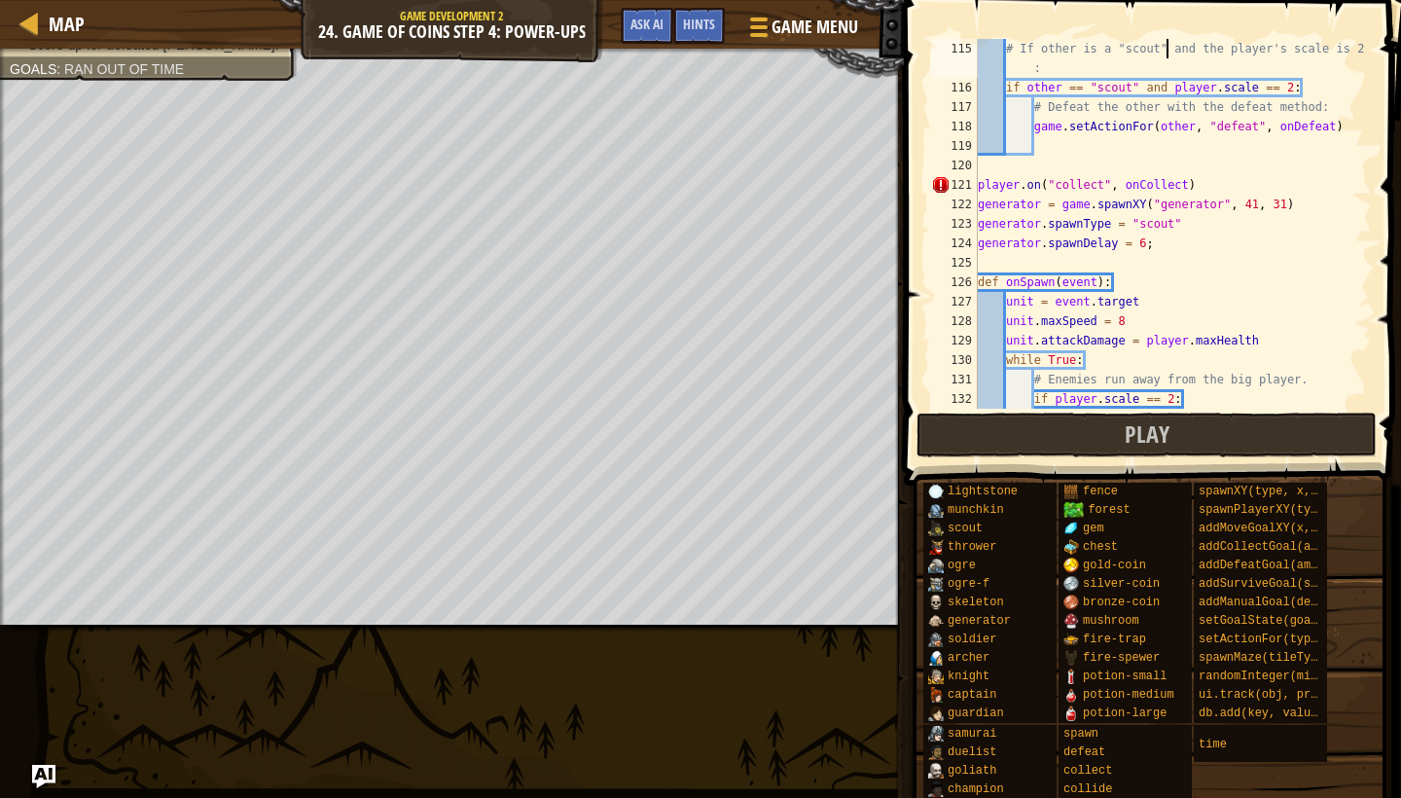
type textarea "def onCollide(event):"
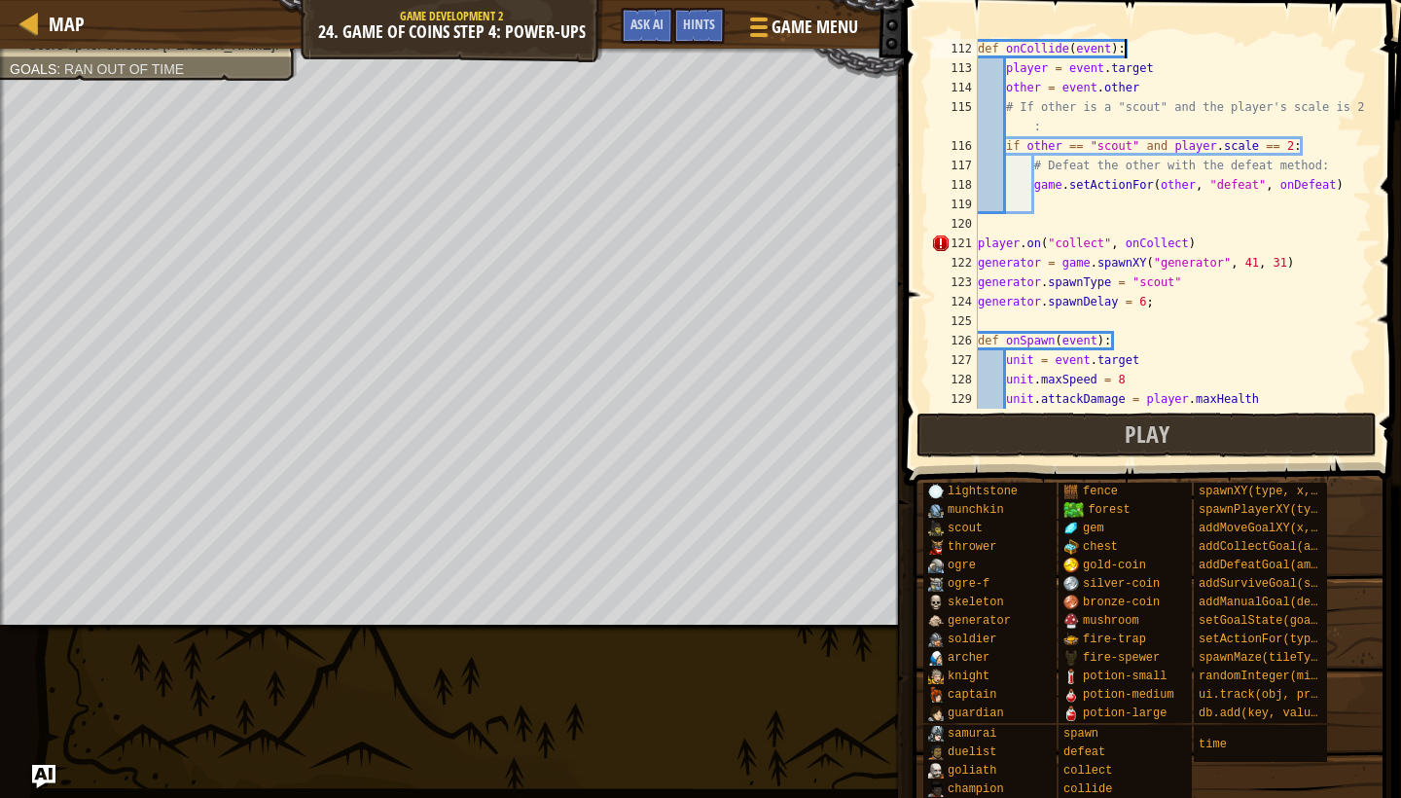
scroll to position [2141, 0]
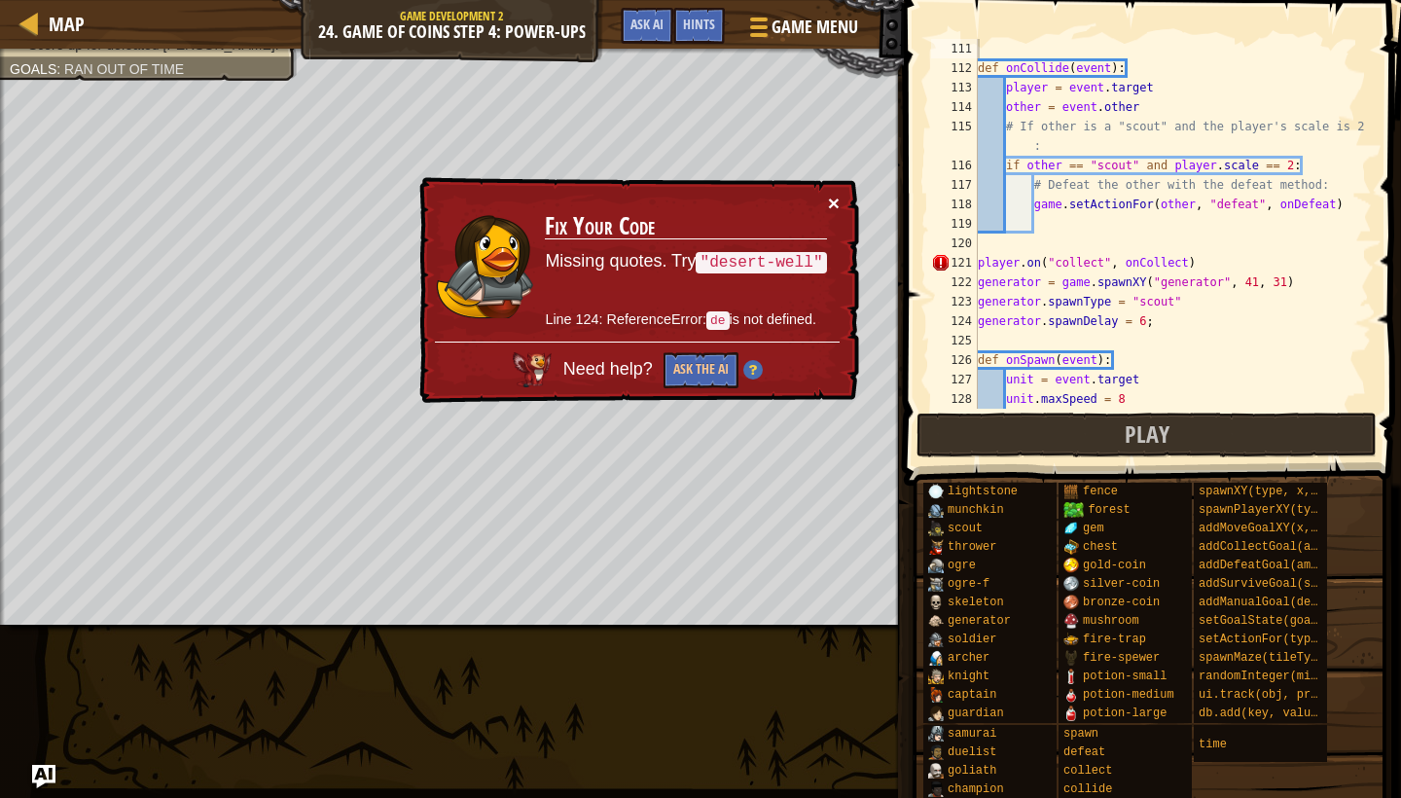
click at [835, 202] on button "×" at bounding box center [835, 206] width 13 height 20
click at [978, 261] on div "def onCollide ( event ) : player = event . target other = event . other # If ot…" at bounding box center [1173, 243] width 398 height 409
click at [1088, 321] on div "def onCollide ( event ) : player = event . target other = event . other # If ot…" at bounding box center [1173, 243] width 398 height 409
type textarea "generator.spawnDelay = 6;"
click at [1064, 225] on div "def onCollide ( event ) : player = event . target other = event . other # If ot…" at bounding box center [1173, 243] width 398 height 409
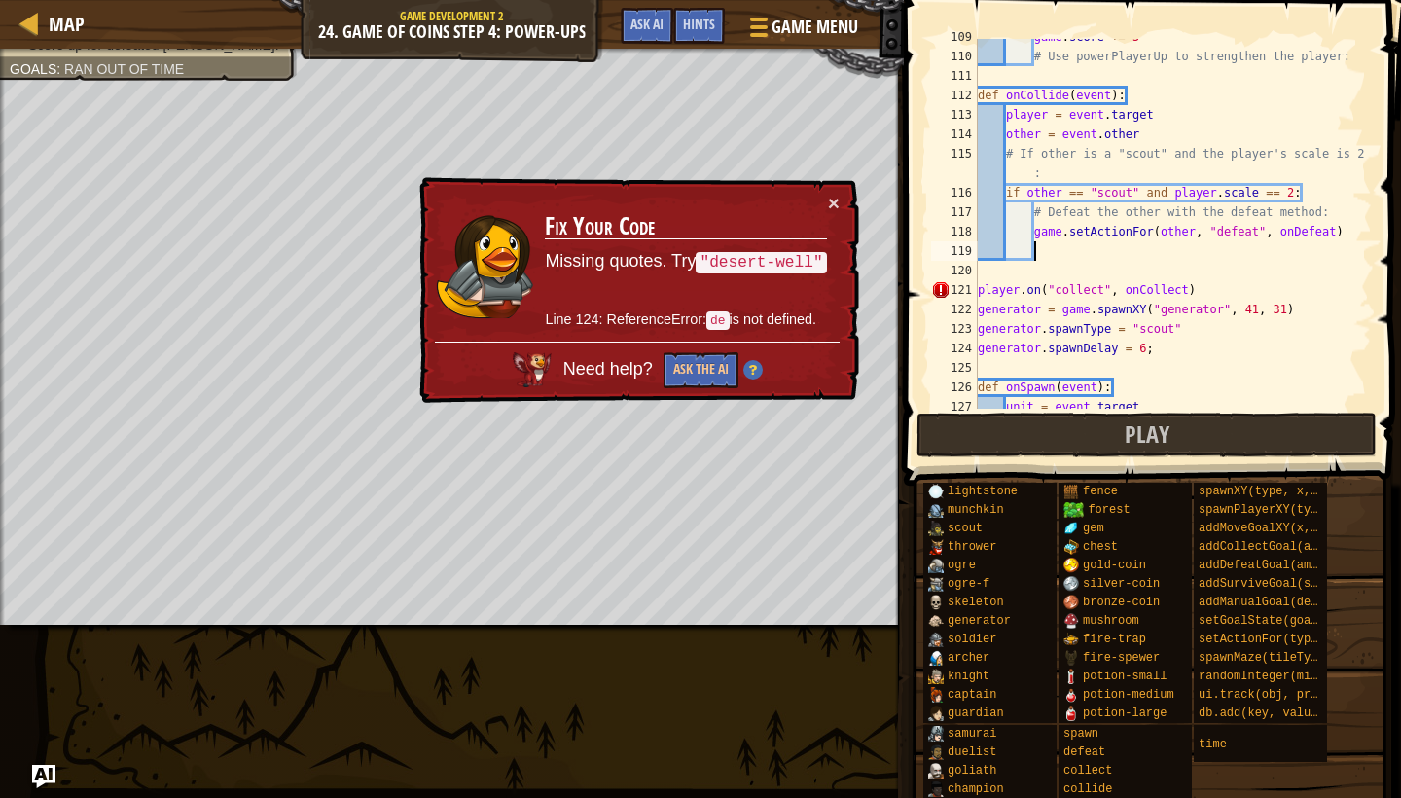
scroll to position [2117, 0]
click at [980, 284] on div "game . score += 5 # Use powerPlayerUp to strengthen the player: def onCollide (…" at bounding box center [1173, 228] width 398 height 409
type textarea "player.on("collect", onCollect)"
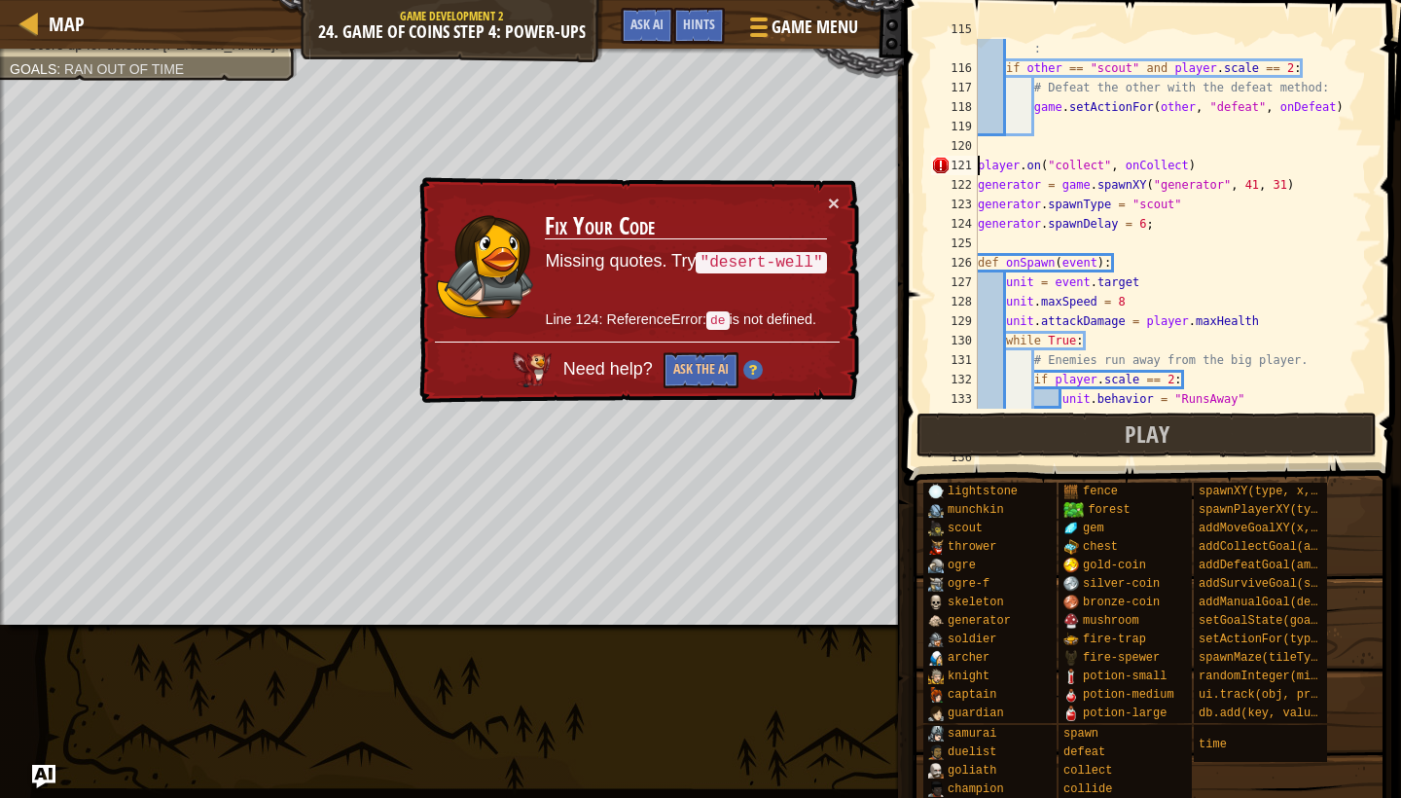
scroll to position [2238, 0]
click at [1062, 154] on div "# If other is a "scout" and the player's scale is 2 : if other == "scout" and p…" at bounding box center [1173, 233] width 398 height 428
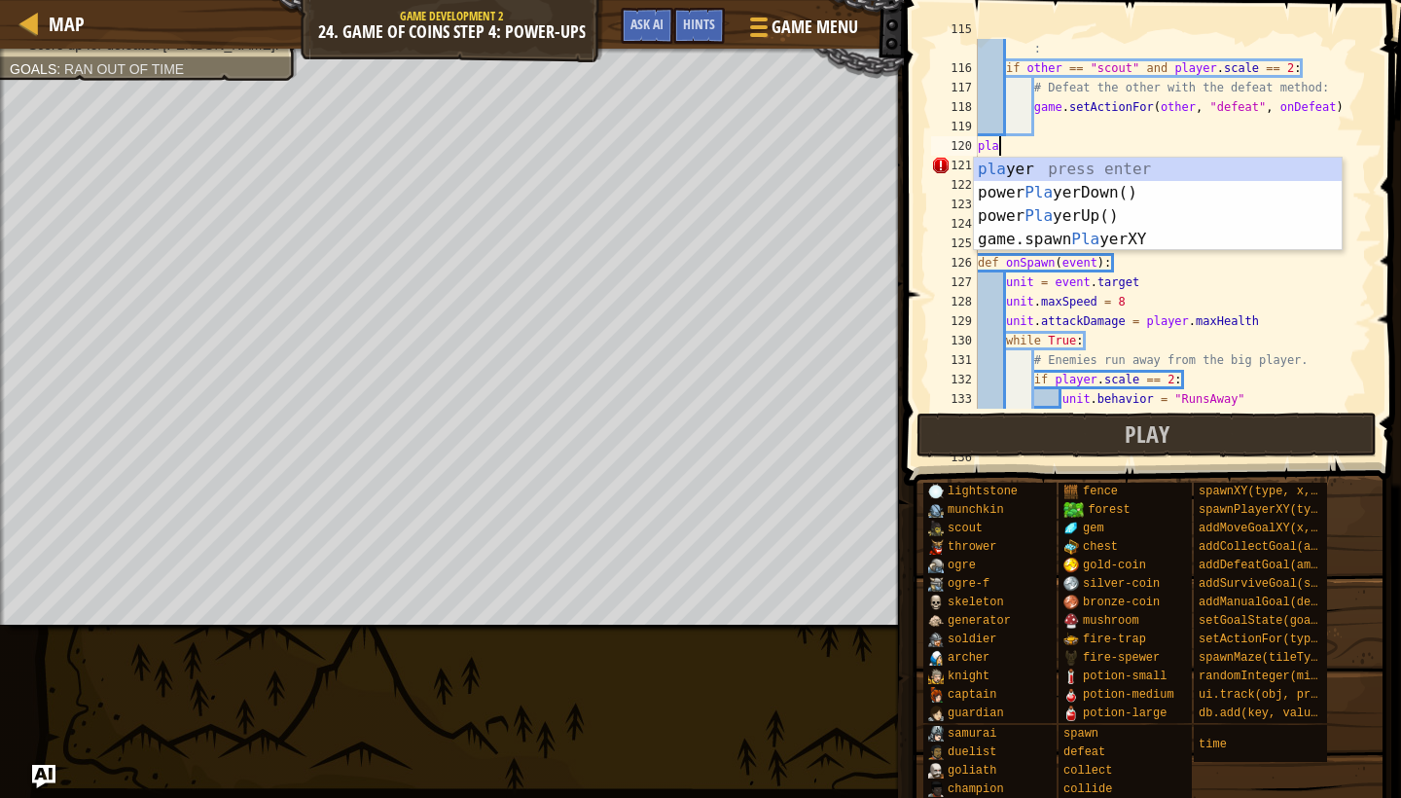
scroll to position [9, 0]
type textarea "p"
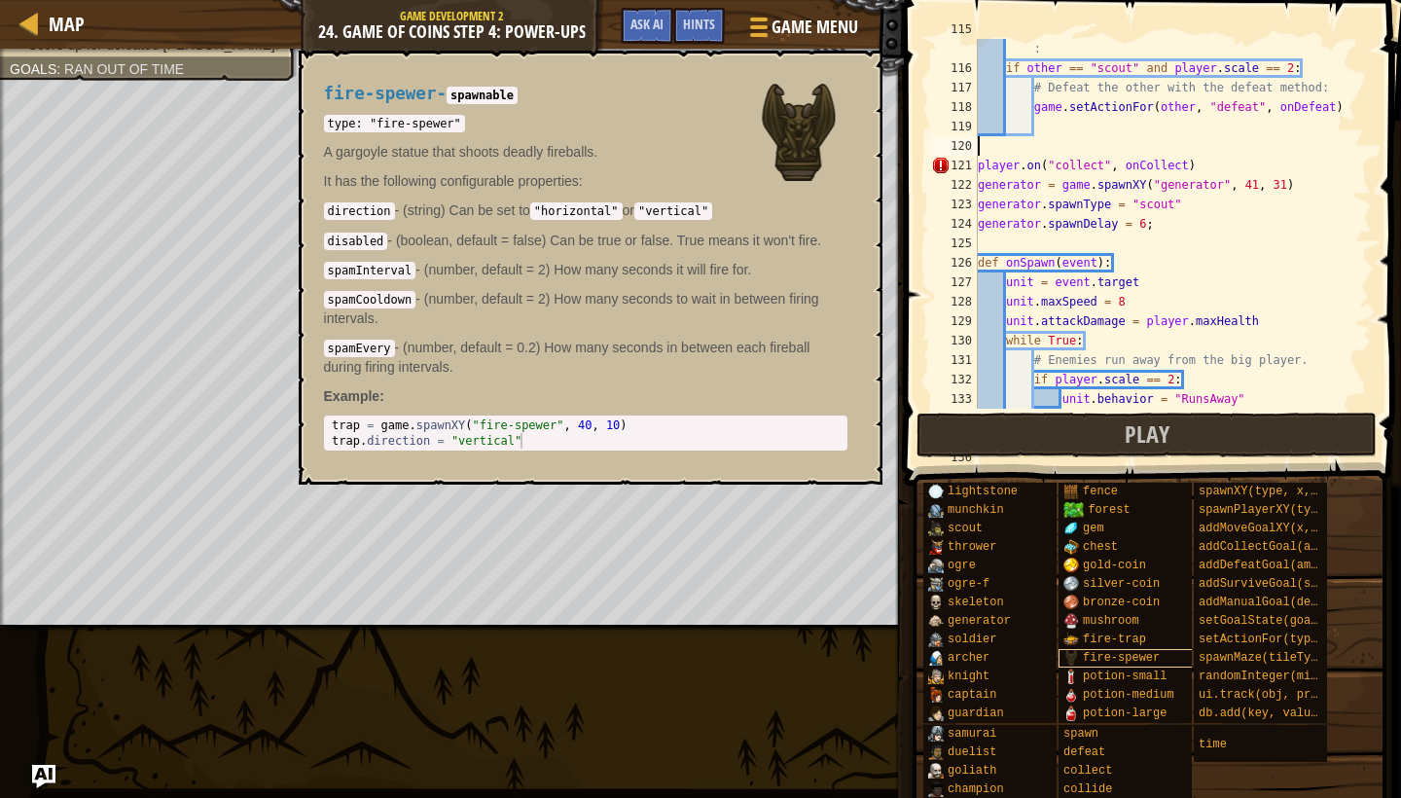
scroll to position [0, 0]
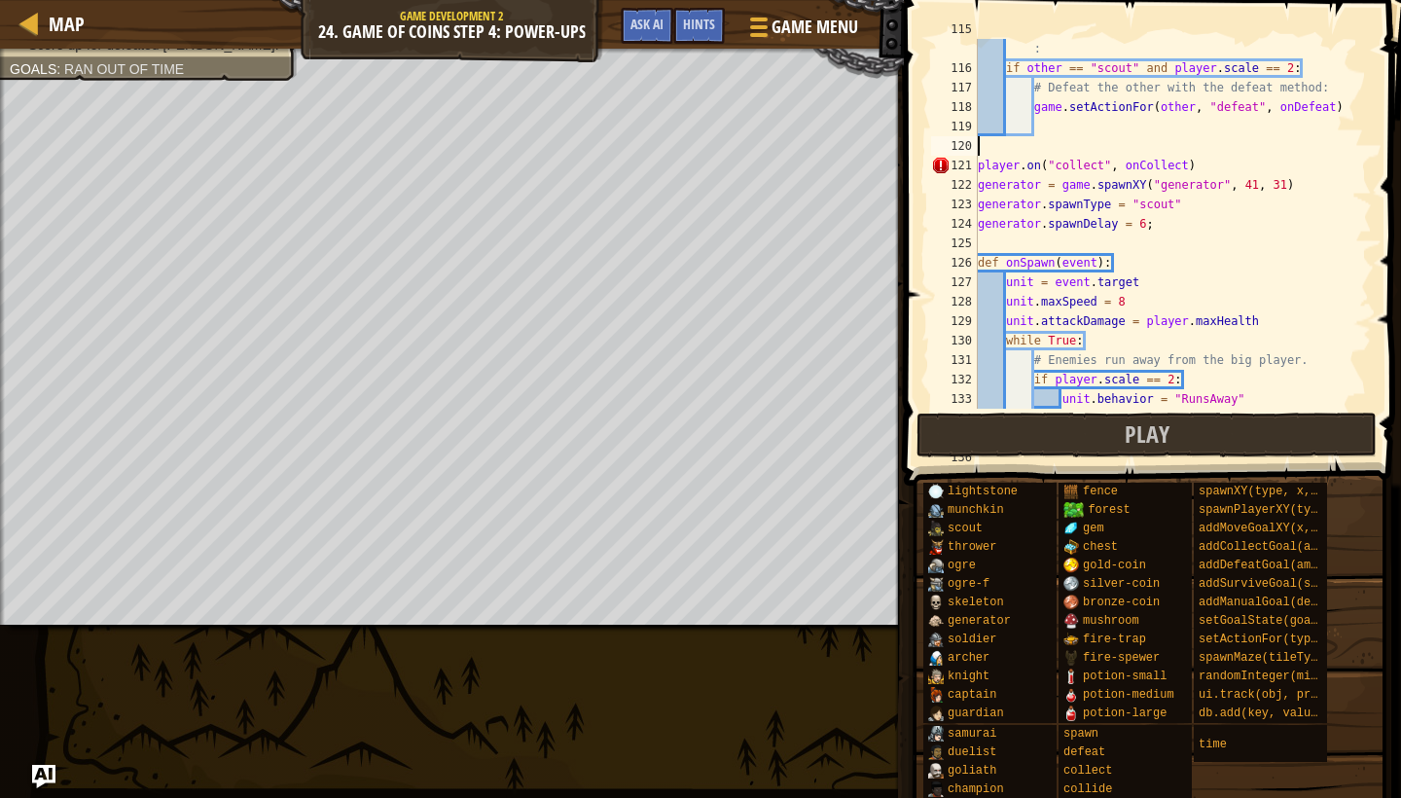
click at [1070, 148] on div "# If other is a "scout" and the player's scale is 2 : if other == "scout" and p…" at bounding box center [1173, 233] width 398 height 428
click at [983, 169] on div "# If other is a "scout" and the player's scale is 2 : if other == "scout" and p…" at bounding box center [1173, 233] width 398 height 428
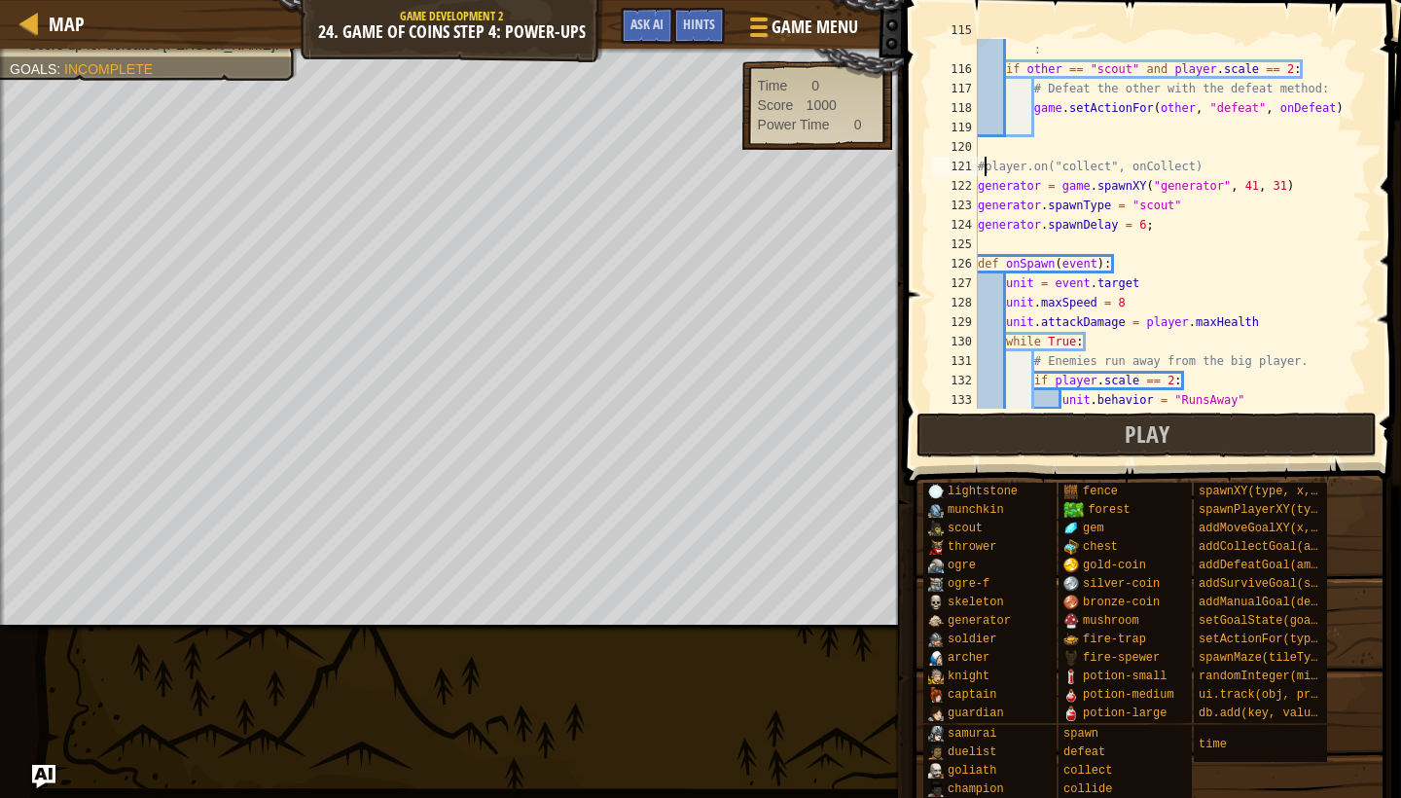
scroll to position [2238, 0]
click at [1023, 435] on button "Play" at bounding box center [1147, 435] width 460 height 45
click at [1108, 424] on button "Play" at bounding box center [1147, 435] width 460 height 45
click at [997, 444] on button "Play" at bounding box center [1147, 435] width 460 height 45
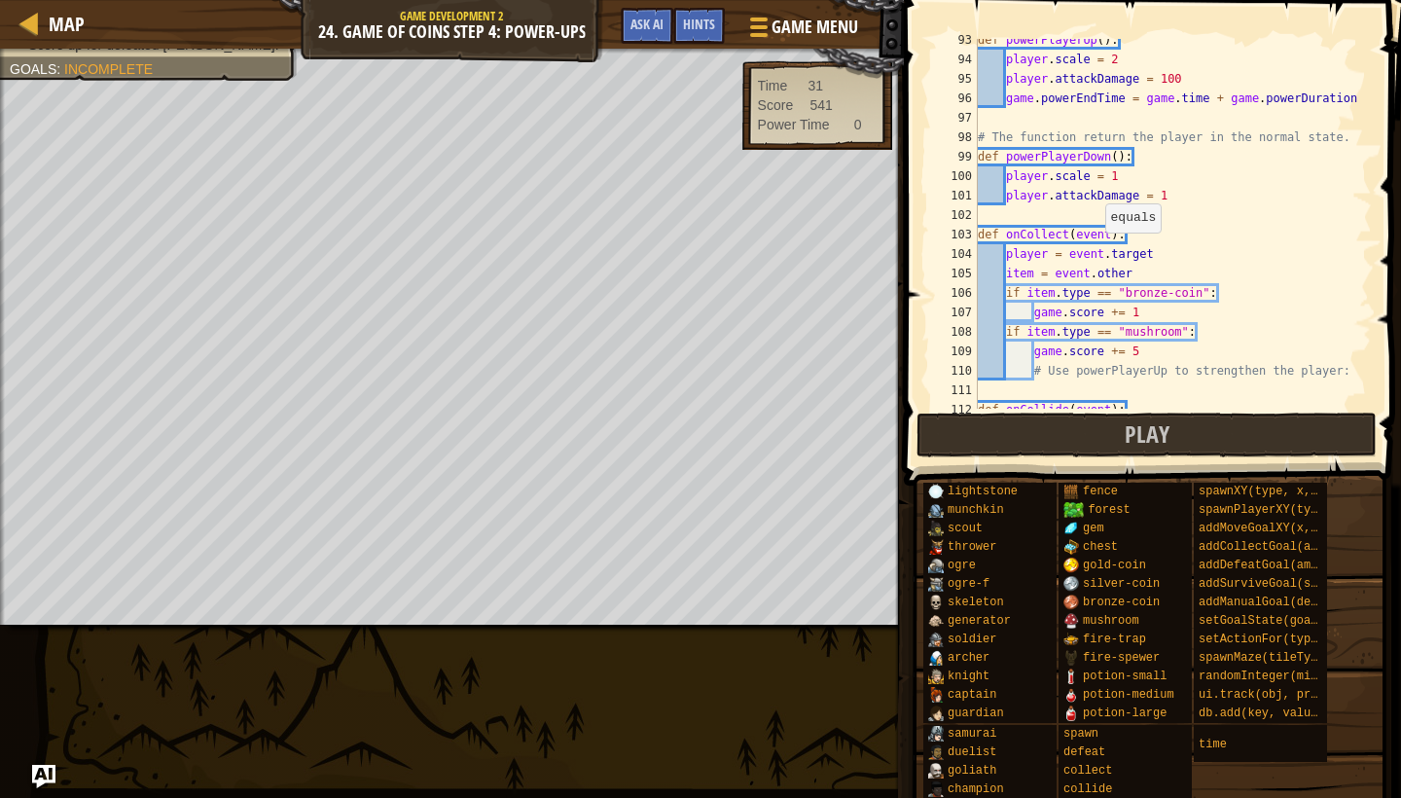
scroll to position [1943, 0]
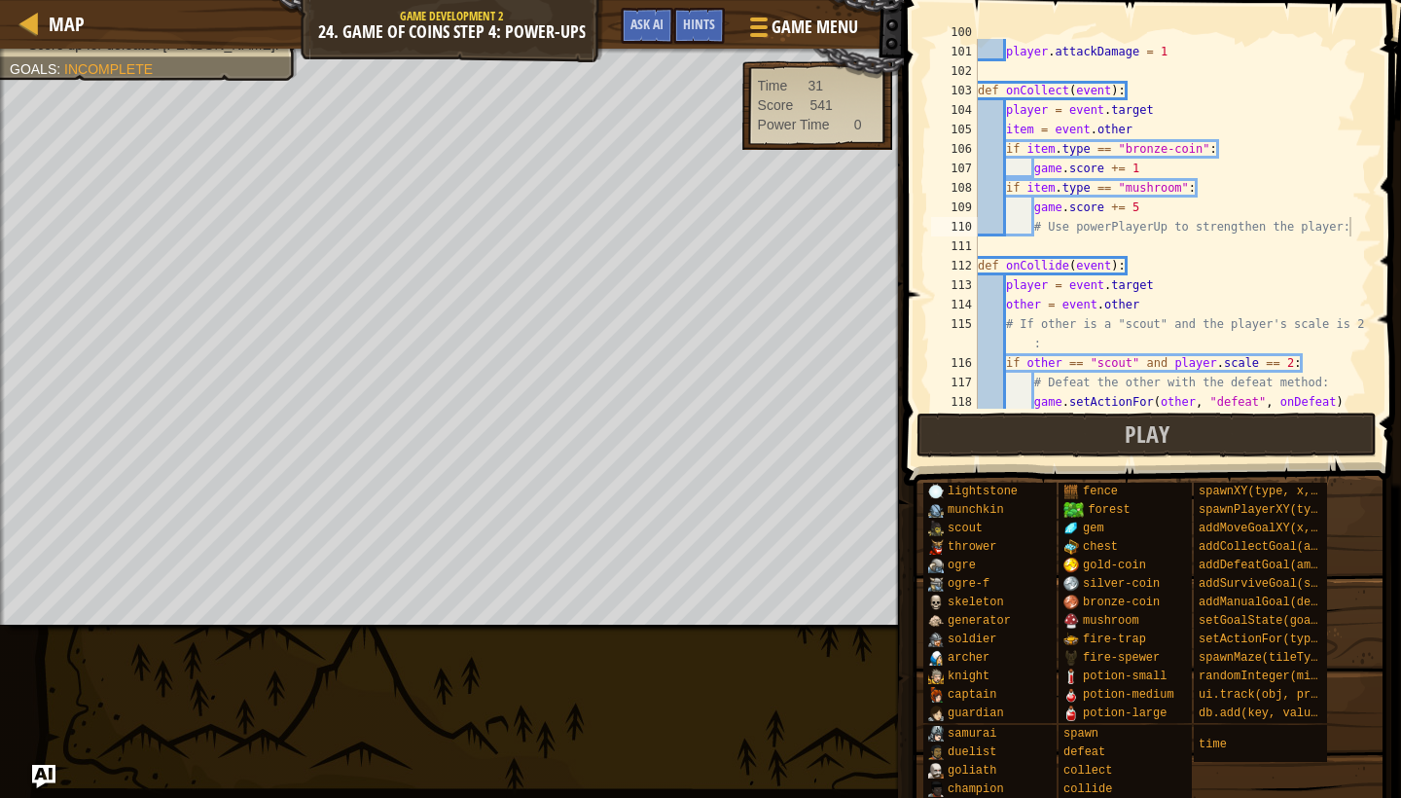
type textarea "# Use powerPlayerUp to strengthen the player:"
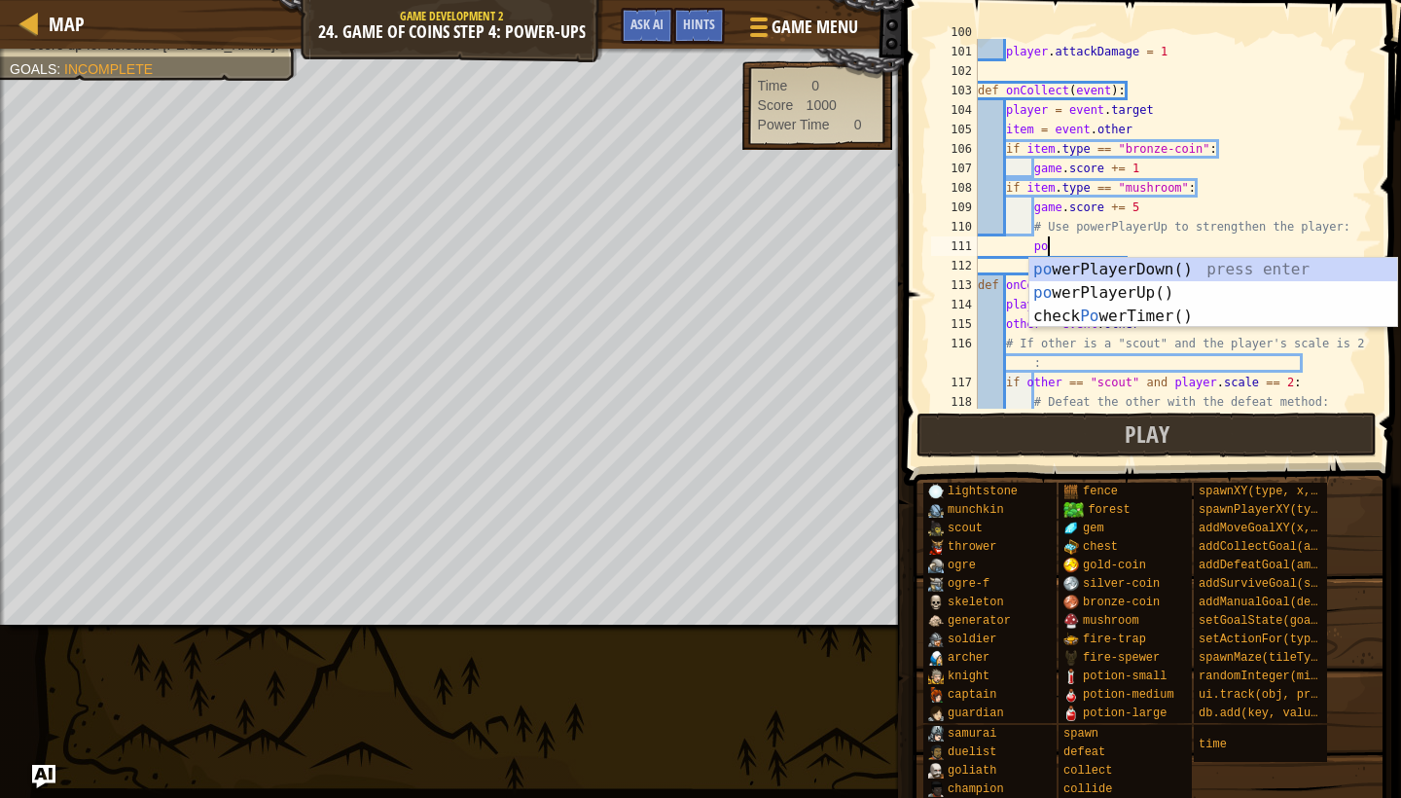
type textarea "[PERSON_NAME]"
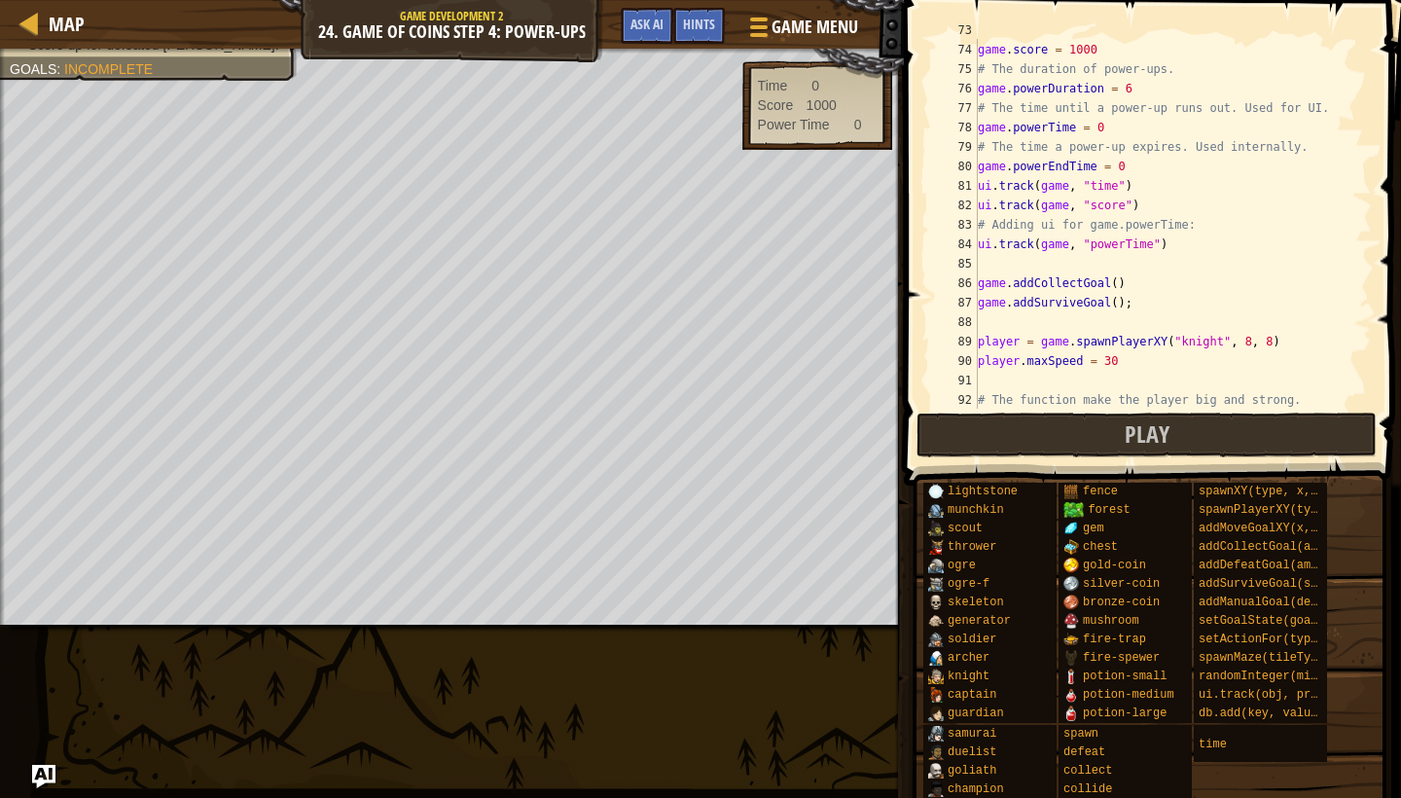
scroll to position [1420, 0]
click at [1066, 436] on button "Play" at bounding box center [1147, 435] width 460 height 45
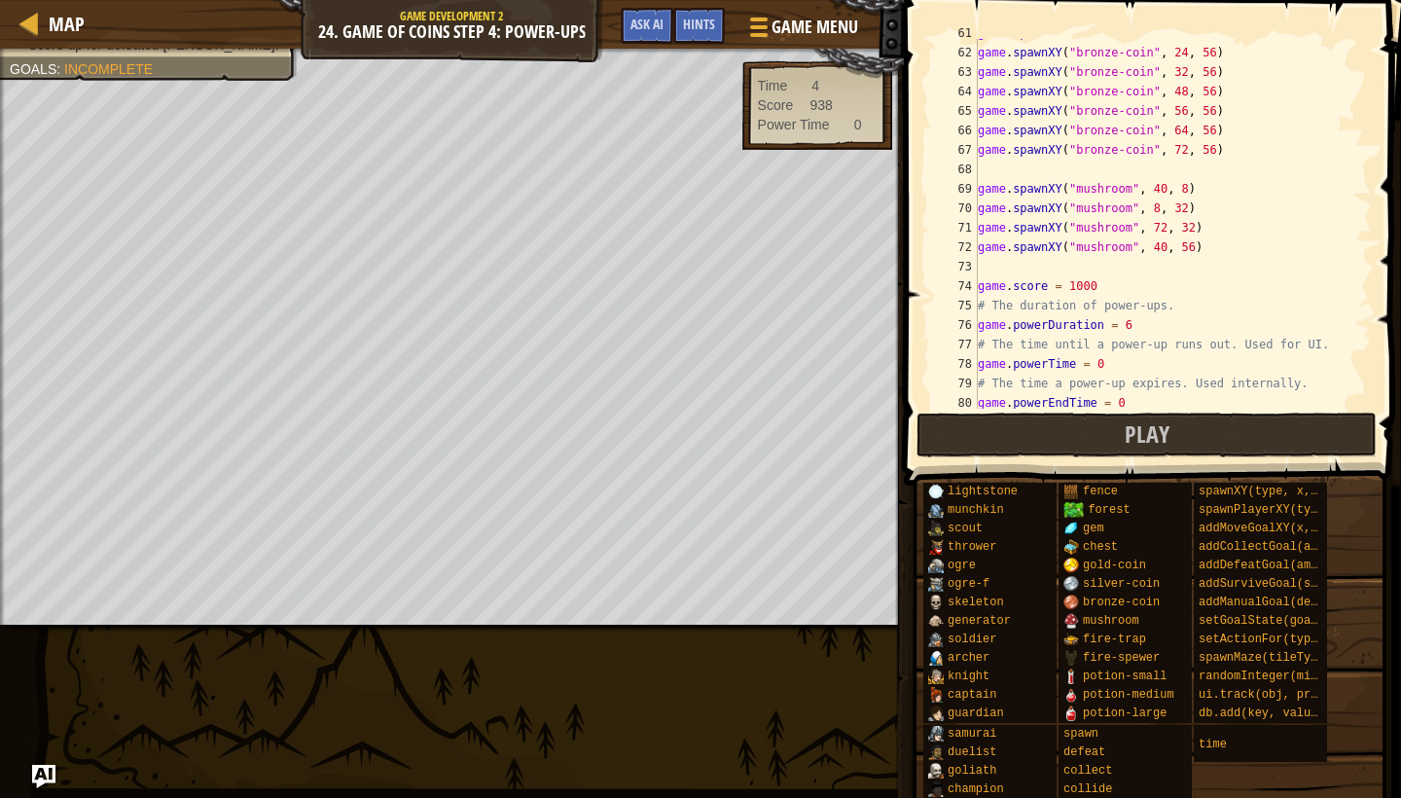
scroll to position [1183, 0]
click at [1049, 434] on button "Play" at bounding box center [1147, 435] width 460 height 45
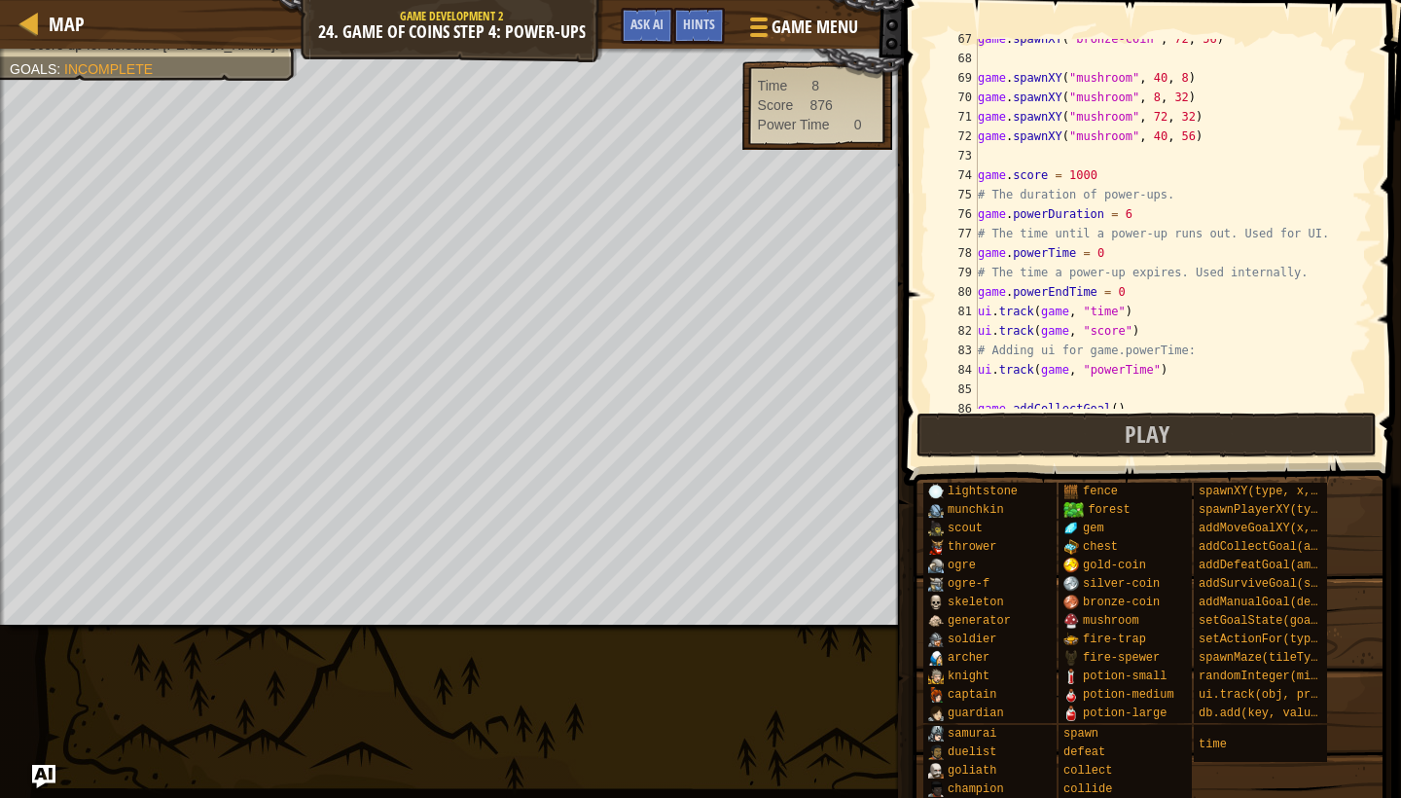
scroll to position [1294, 0]
click at [1131, 292] on div "game . spawnXY ( "bronze-coin" , 72 , 56 ) game . spawnXY ( "mushroom" , 40 , 8…" at bounding box center [1173, 233] width 398 height 409
click at [1113, 249] on div "game . spawnXY ( "bronze-coin" , 72 , 56 ) game . spawnXY ( "mushroom" , 40 , 8…" at bounding box center [1173, 233] width 398 height 409
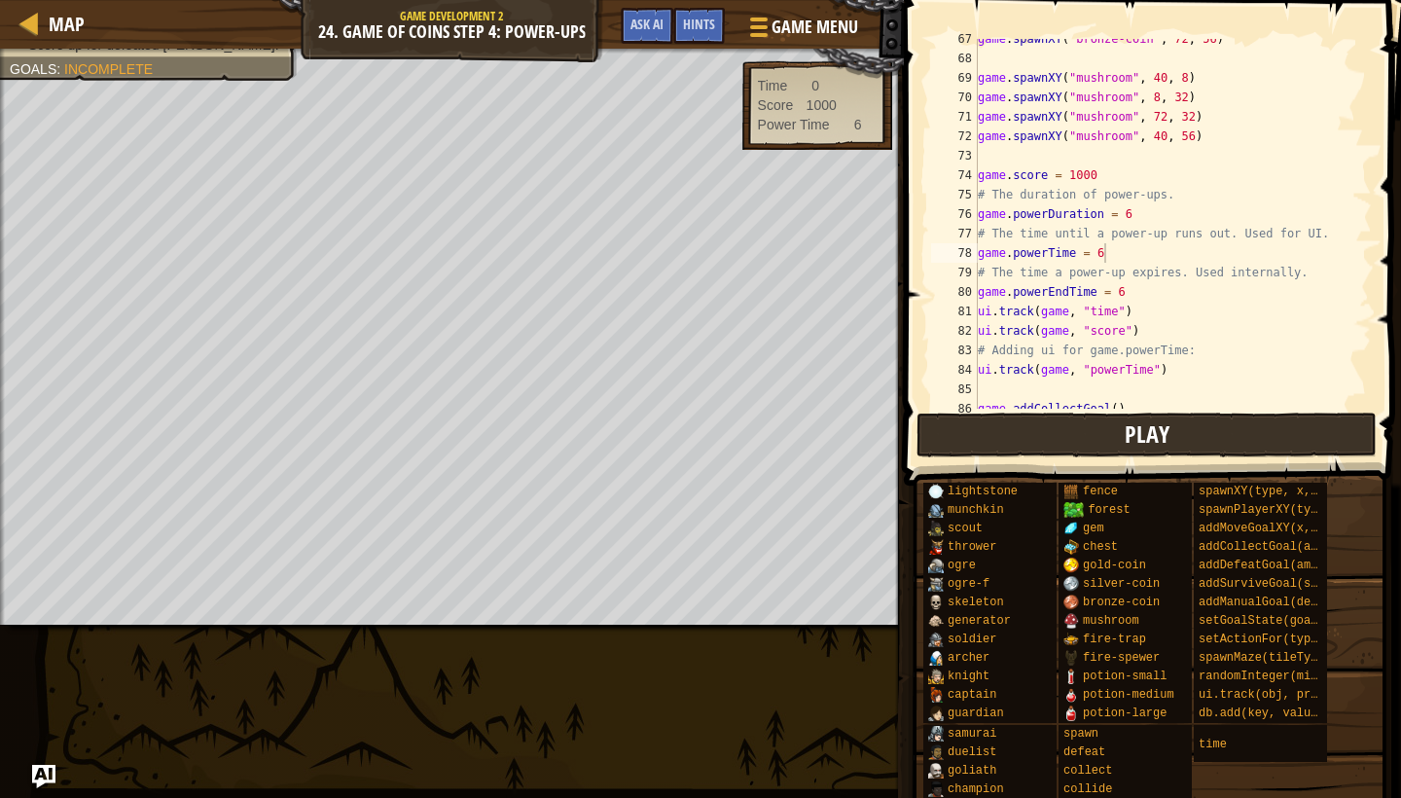
click at [1163, 431] on span "Play" at bounding box center [1147, 433] width 45 height 31
click at [945, 444] on button "Play" at bounding box center [1147, 435] width 460 height 45
click at [1193, 433] on button "Play" at bounding box center [1147, 435] width 460 height 45
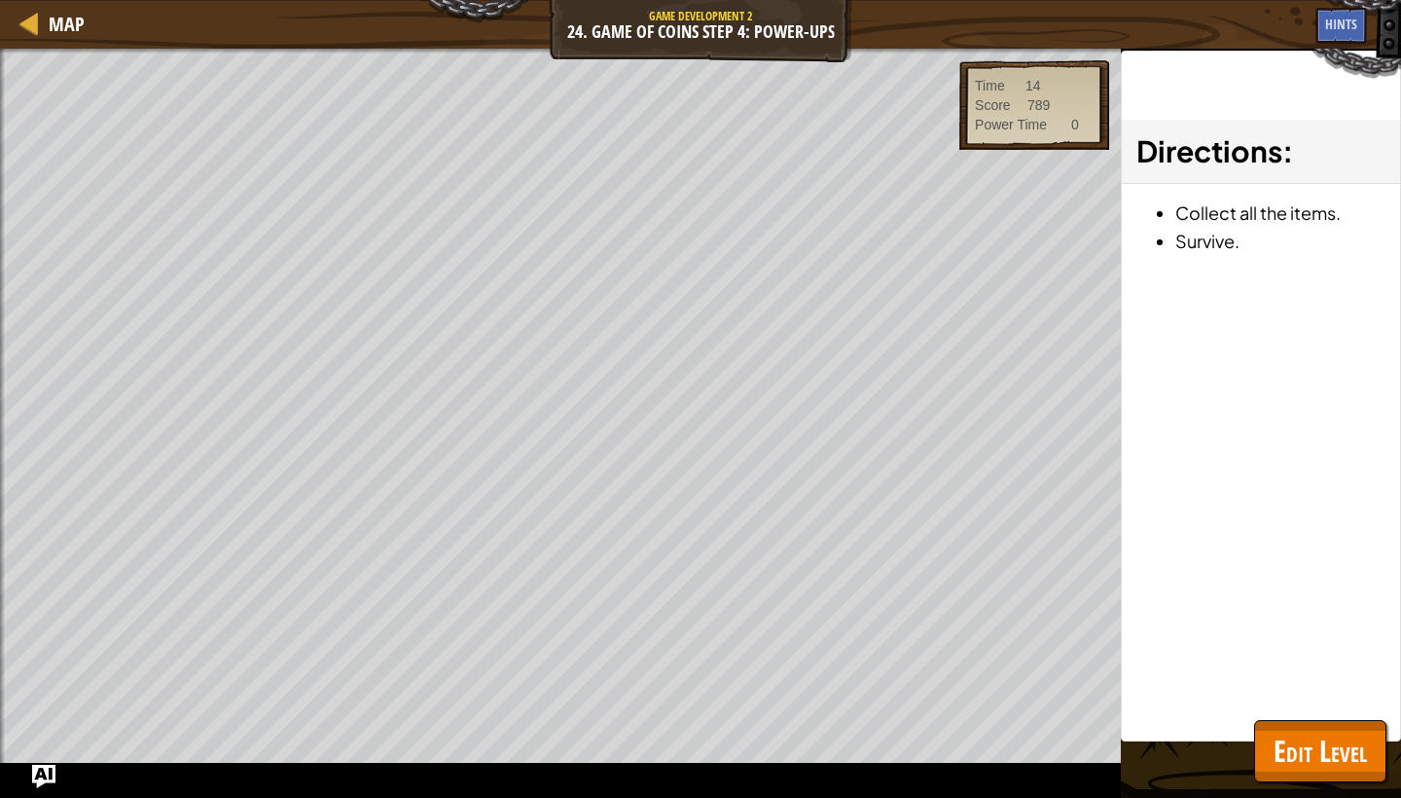
click at [1274, 752] on span "Edit Level" at bounding box center [1320, 751] width 93 height 40
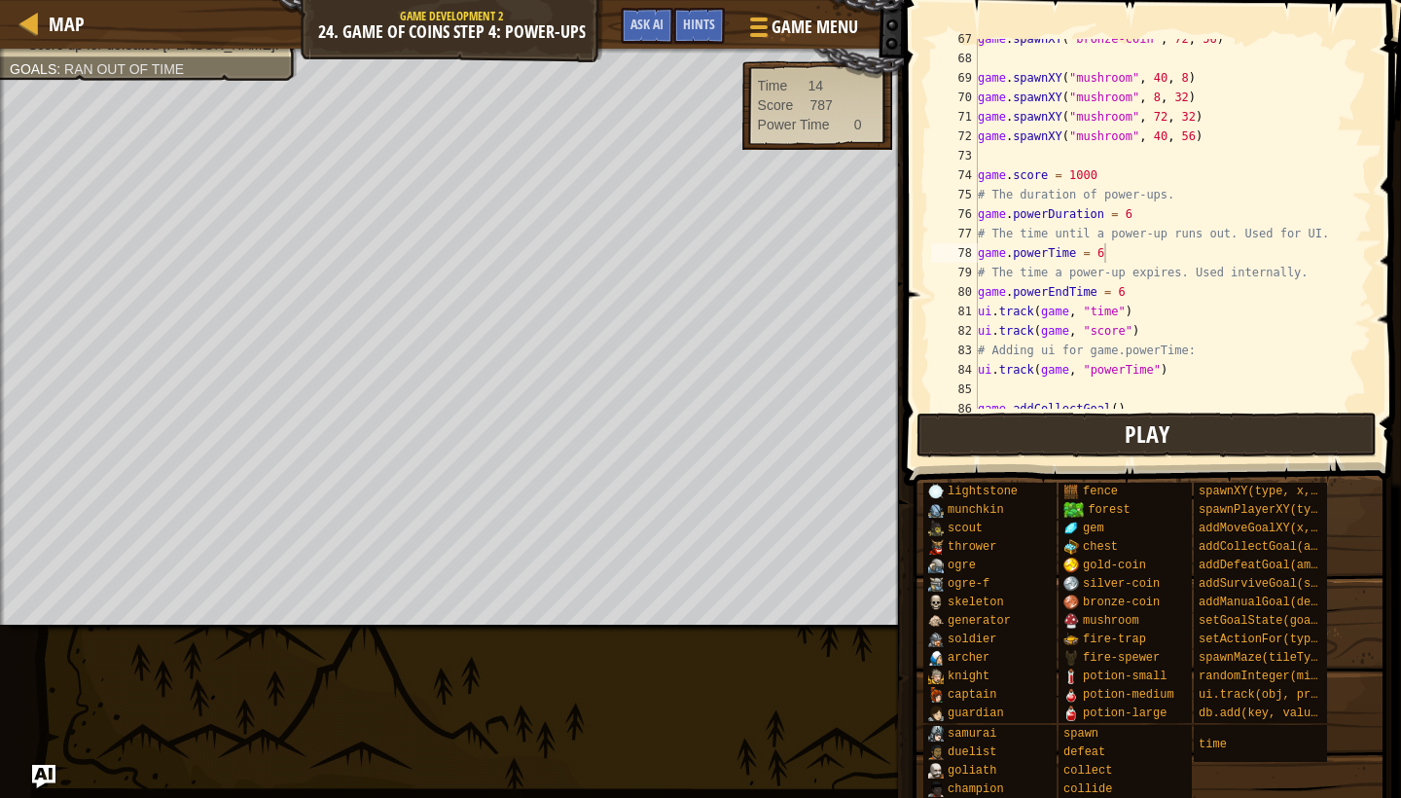
click at [929, 444] on button "Play" at bounding box center [1147, 435] width 460 height 45
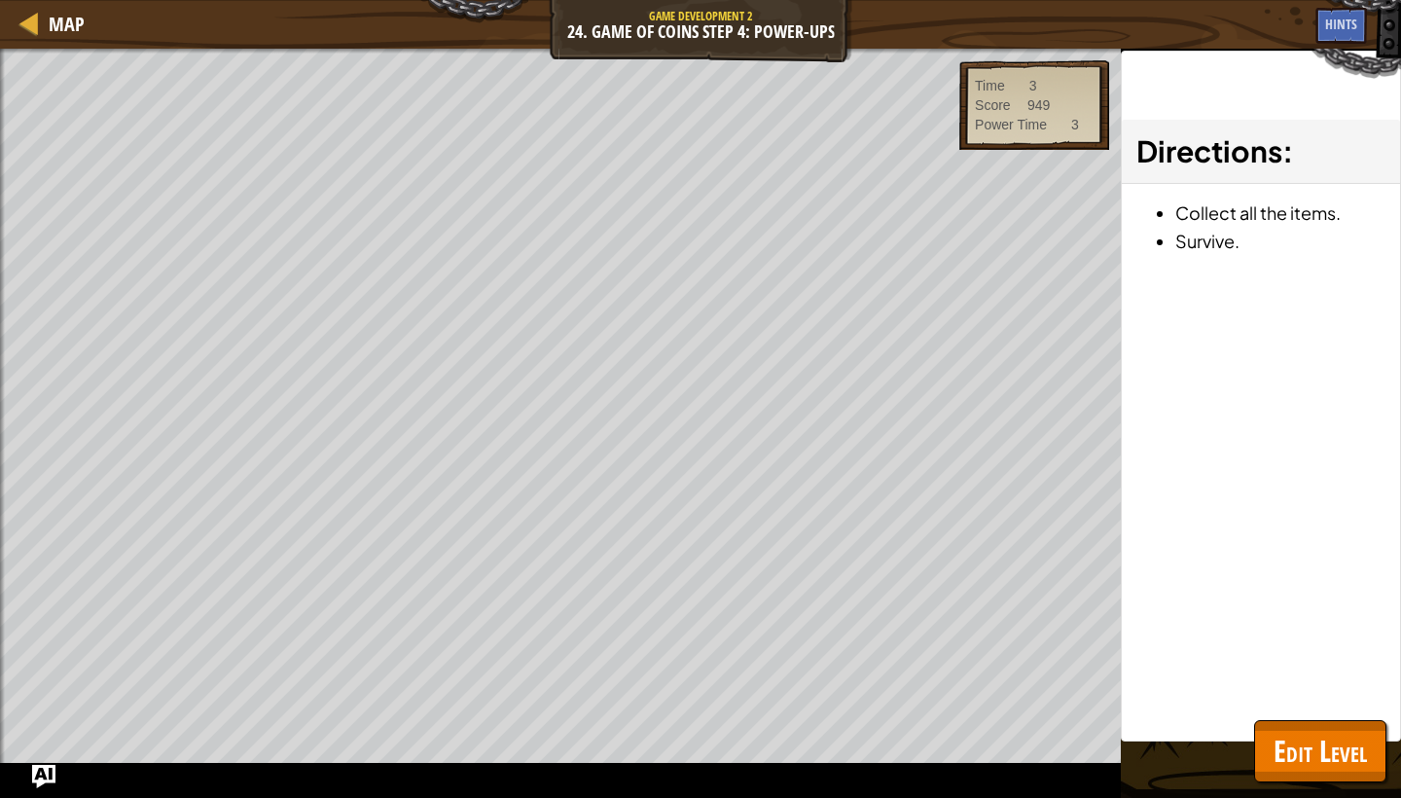
click at [1297, 723] on button "Edit Level" at bounding box center [1320, 751] width 132 height 62
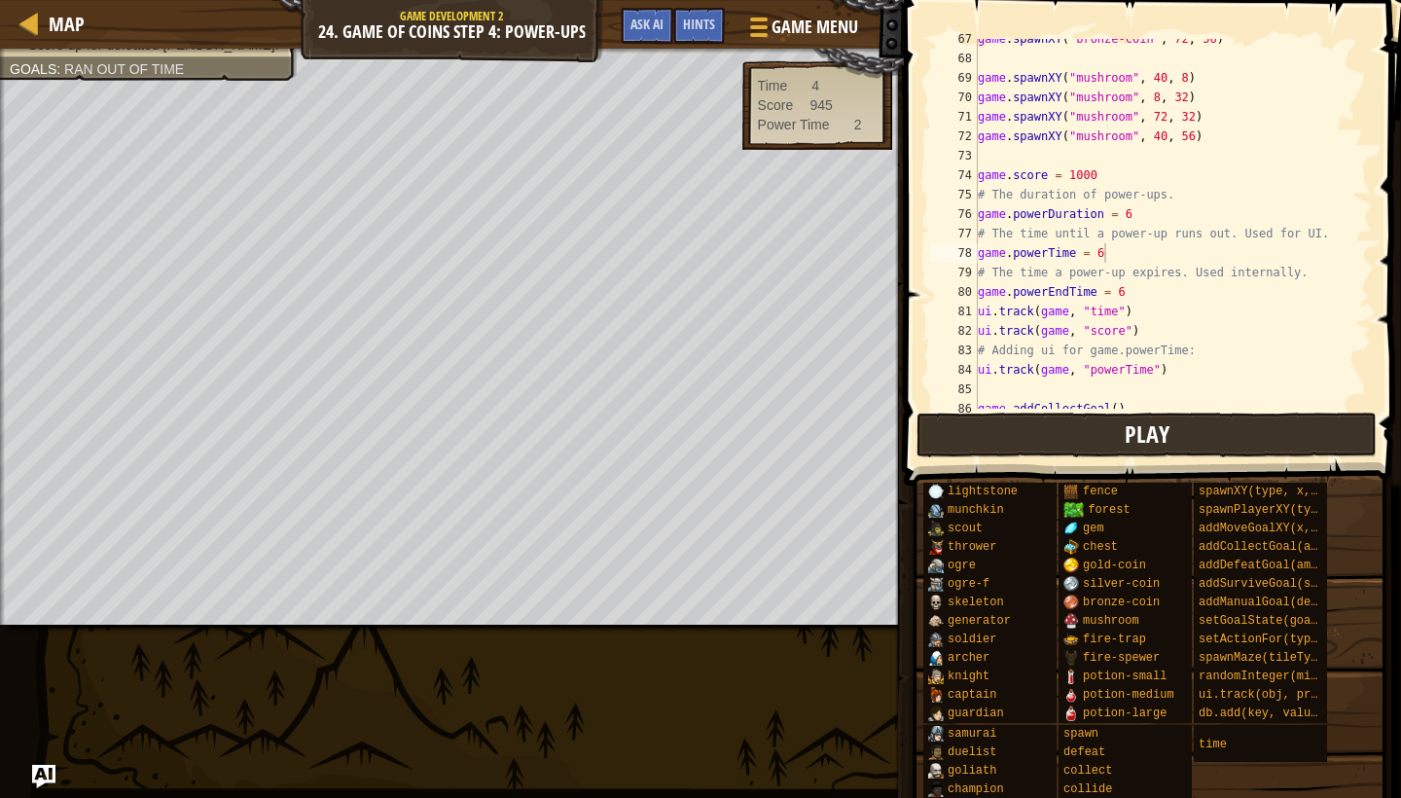
click at [1088, 443] on button "Play" at bounding box center [1147, 435] width 460 height 45
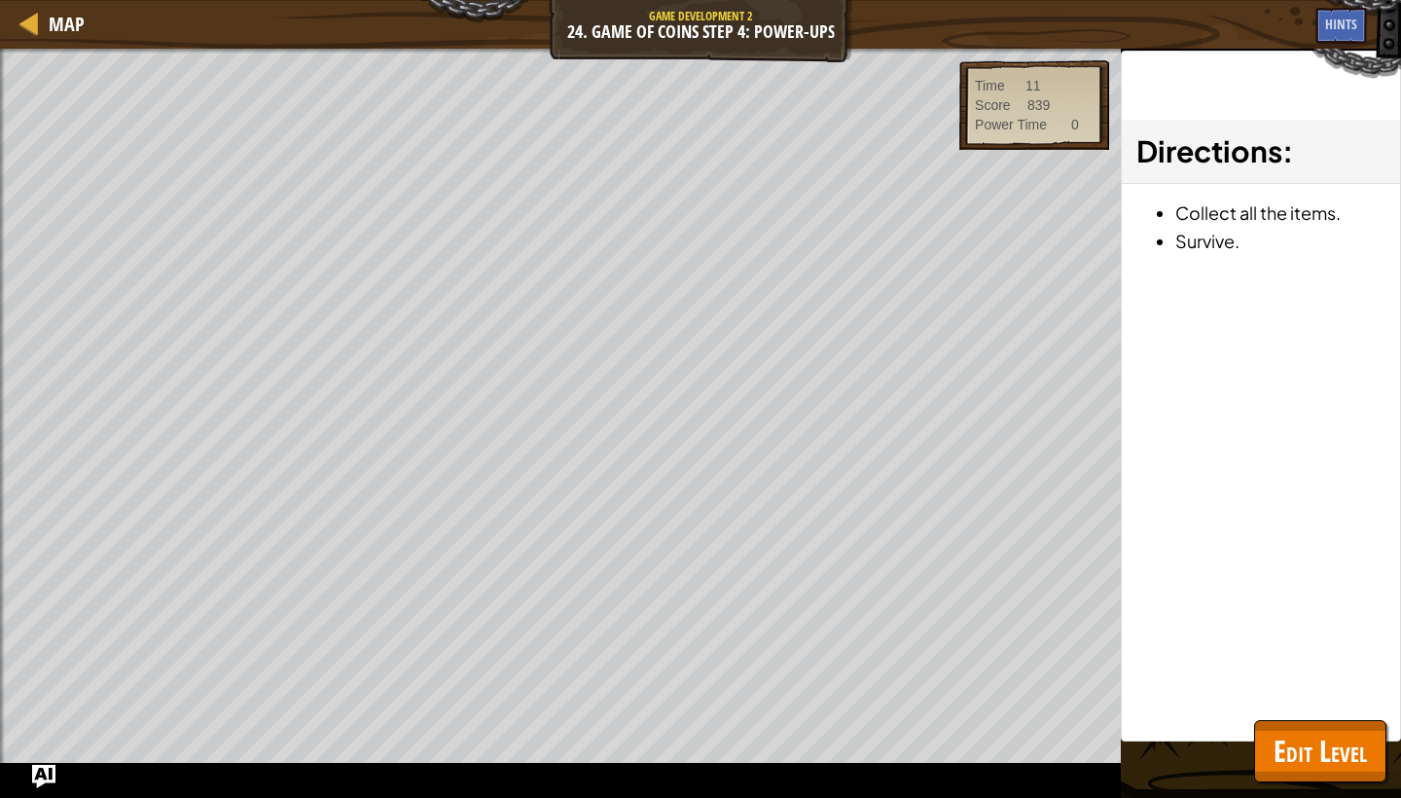
click at [1285, 767] on span "Edit Level" at bounding box center [1320, 751] width 93 height 40
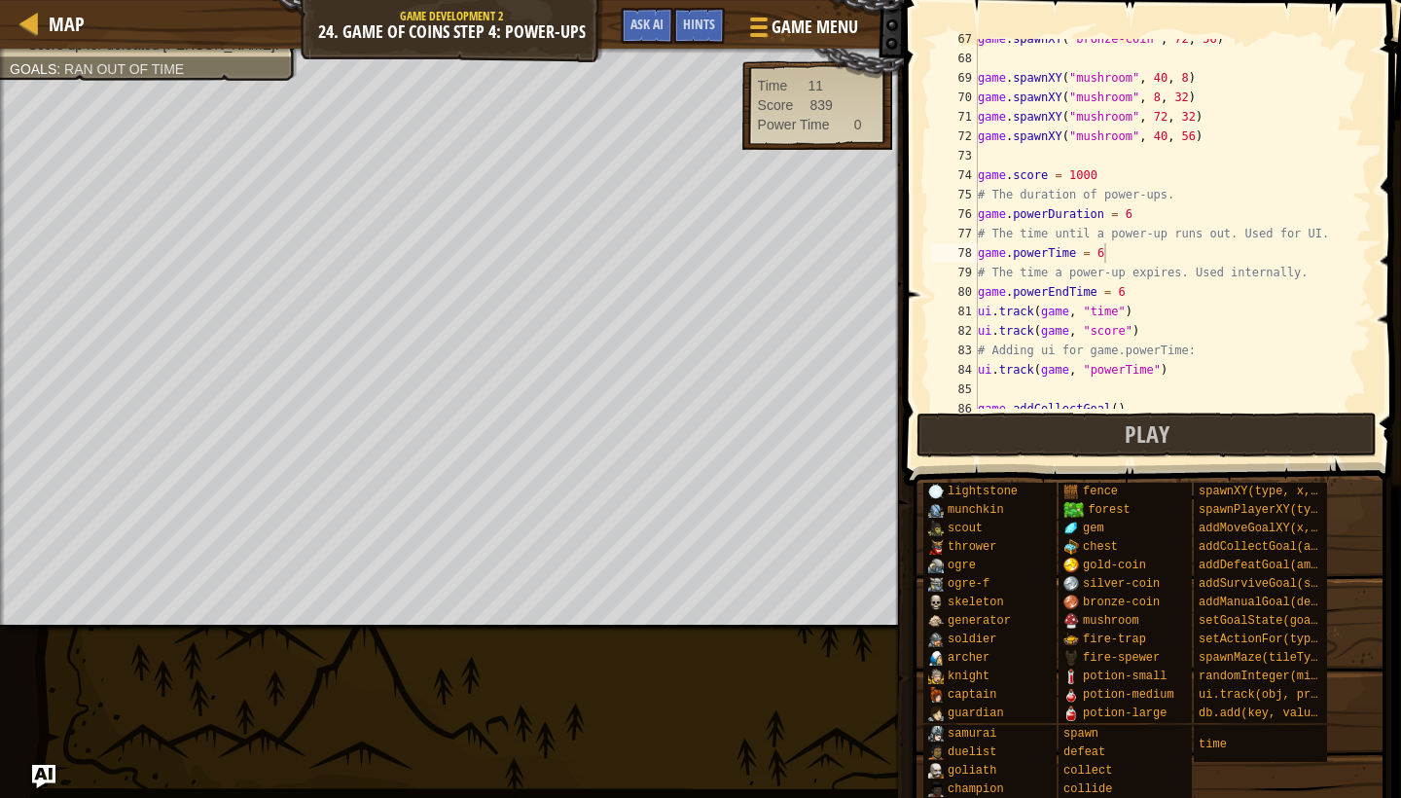
click at [1142, 294] on div "game . spawnXY ( "bronze-coin" , 72 , 56 ) game . spawnXY ( "mushroom" , 40 , 8…" at bounding box center [1173, 233] width 398 height 409
click at [1124, 296] on div "game . spawnXY ( "bronze-coin" , 72 , 56 ) game . spawnXY ( "mushroom" , 40 , 8…" at bounding box center [1173, 233] width 398 height 409
click at [1121, 294] on div "game . spawnXY ( "bronze-coin" , 72 , 56 ) game . spawnXY ( "mushroom" , 40 , 8…" at bounding box center [1173, 233] width 398 height 409
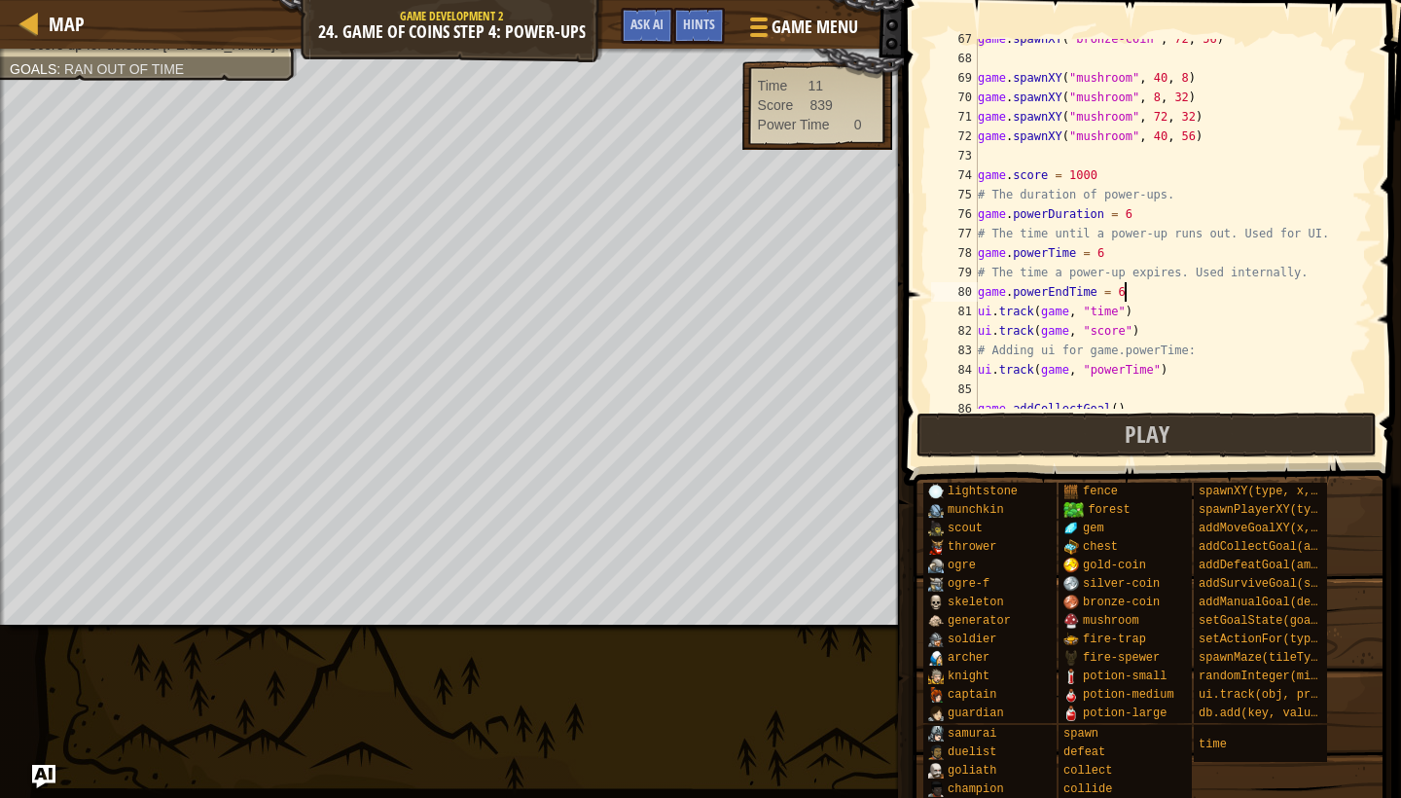
click at [1129, 296] on div "game . spawnXY ( "bronze-coin" , 72 , 56 ) game . spawnXY ( "mushroom" , 40 , 8…" at bounding box center [1173, 233] width 398 height 409
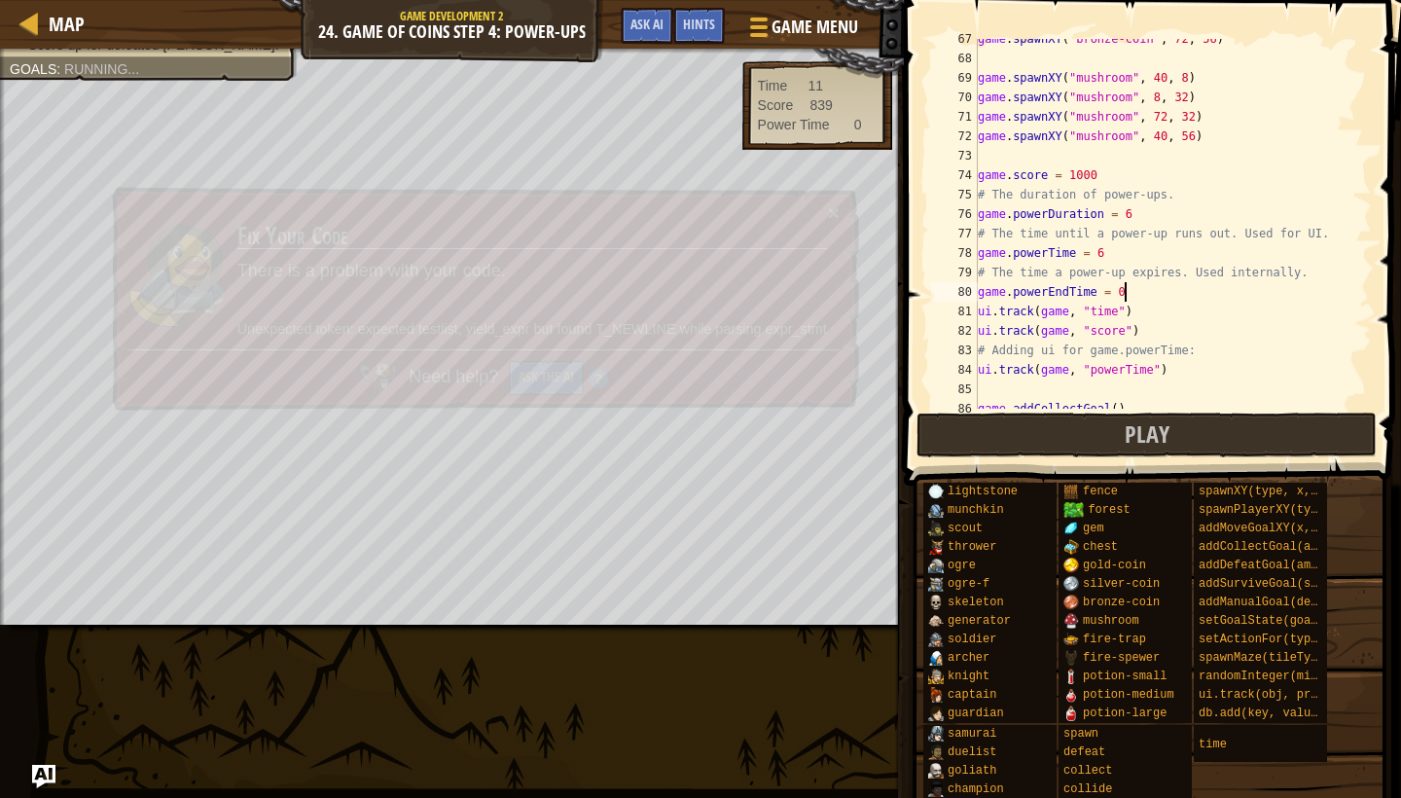
scroll to position [9, 12]
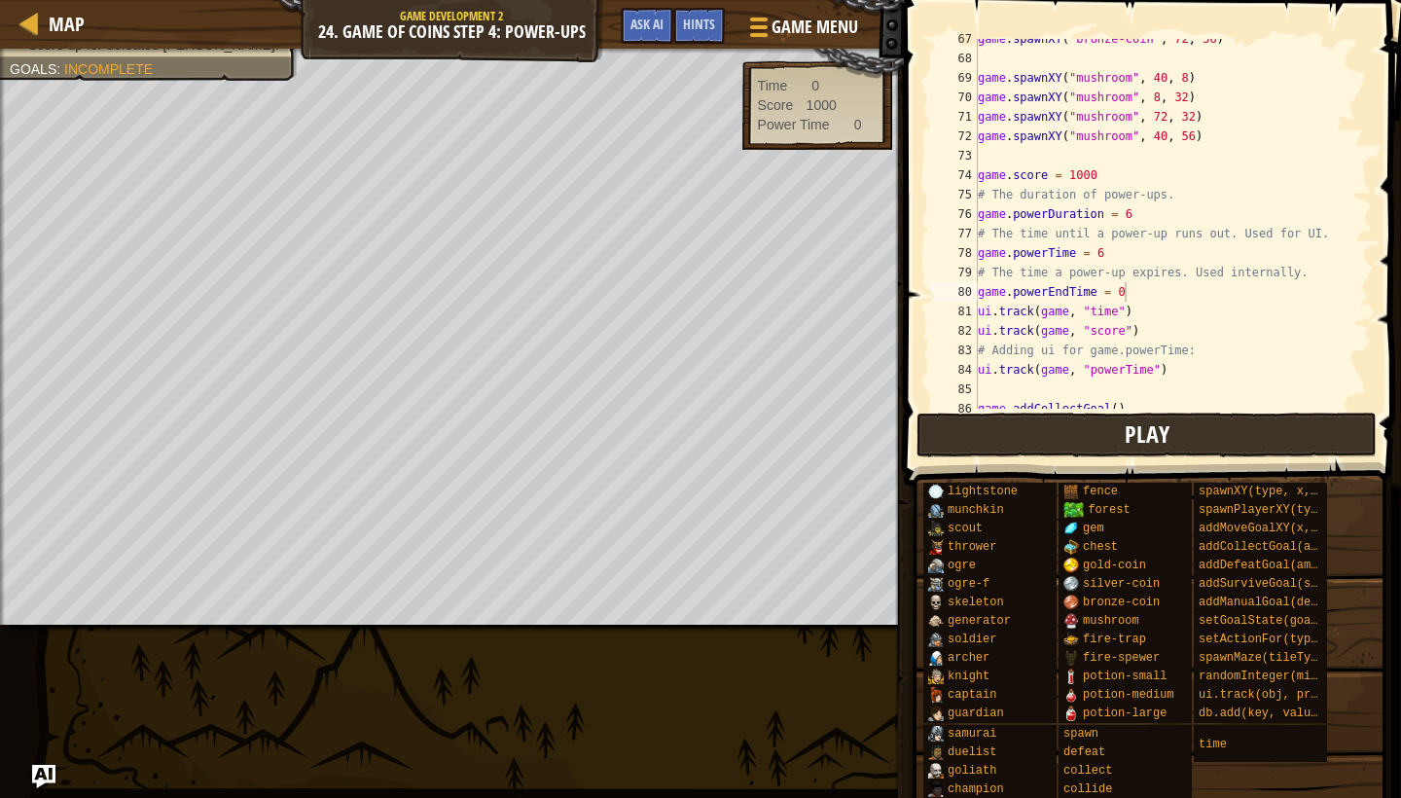
click at [1238, 427] on button "Play" at bounding box center [1147, 435] width 460 height 45
click at [1166, 306] on div "game . spawnXY ( "bronze-coin" , 72 , 56 ) game . spawnXY ( "mushroom" , 40 , 8…" at bounding box center [1173, 233] width 398 height 409
click at [1125, 286] on div "game . spawnXY ( "bronze-coin" , 72 , 56 ) game . spawnXY ( "mushroom" , 40 , 8…" at bounding box center [1173, 233] width 398 height 409
click at [1061, 434] on button "Play" at bounding box center [1147, 435] width 460 height 45
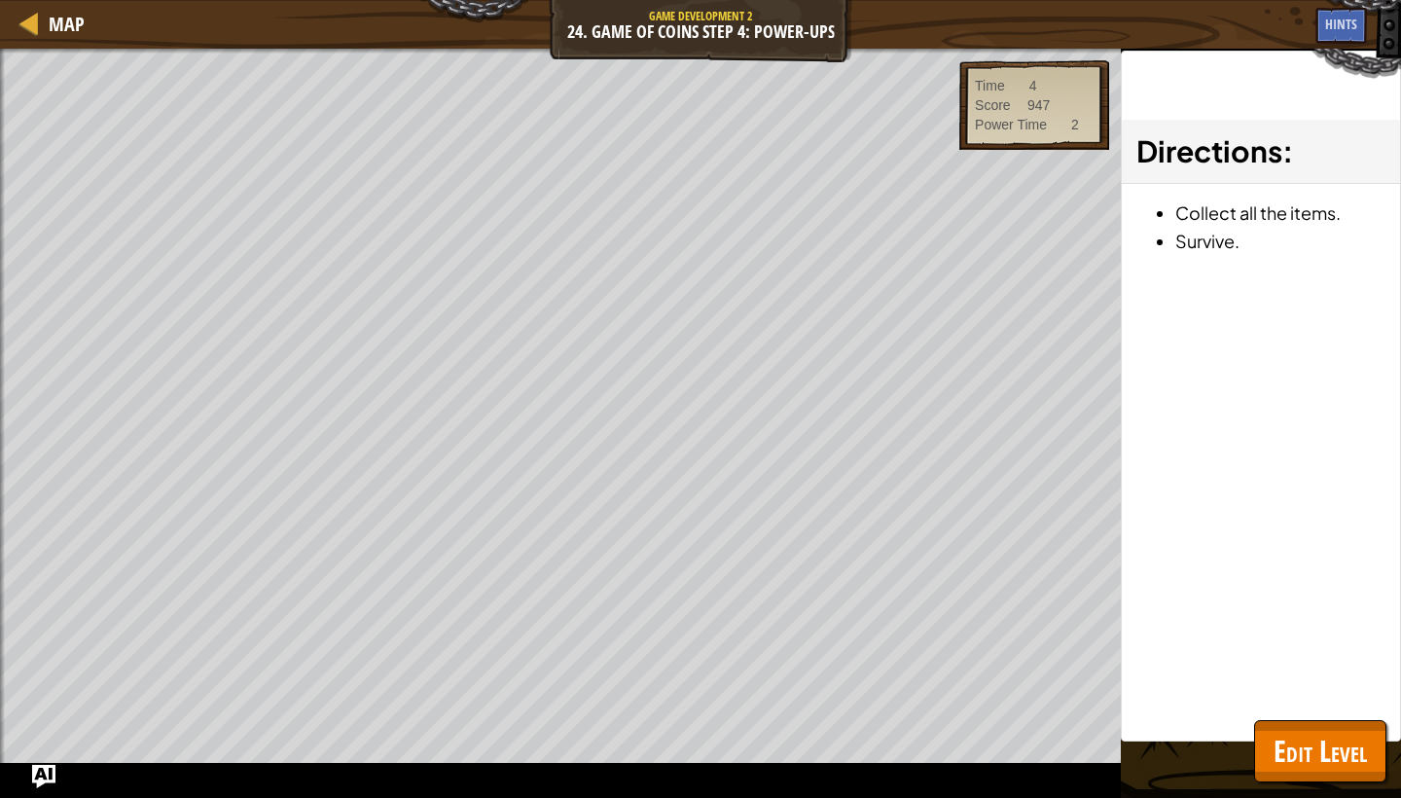
click at [1322, 743] on span "Edit Level" at bounding box center [1320, 751] width 93 height 40
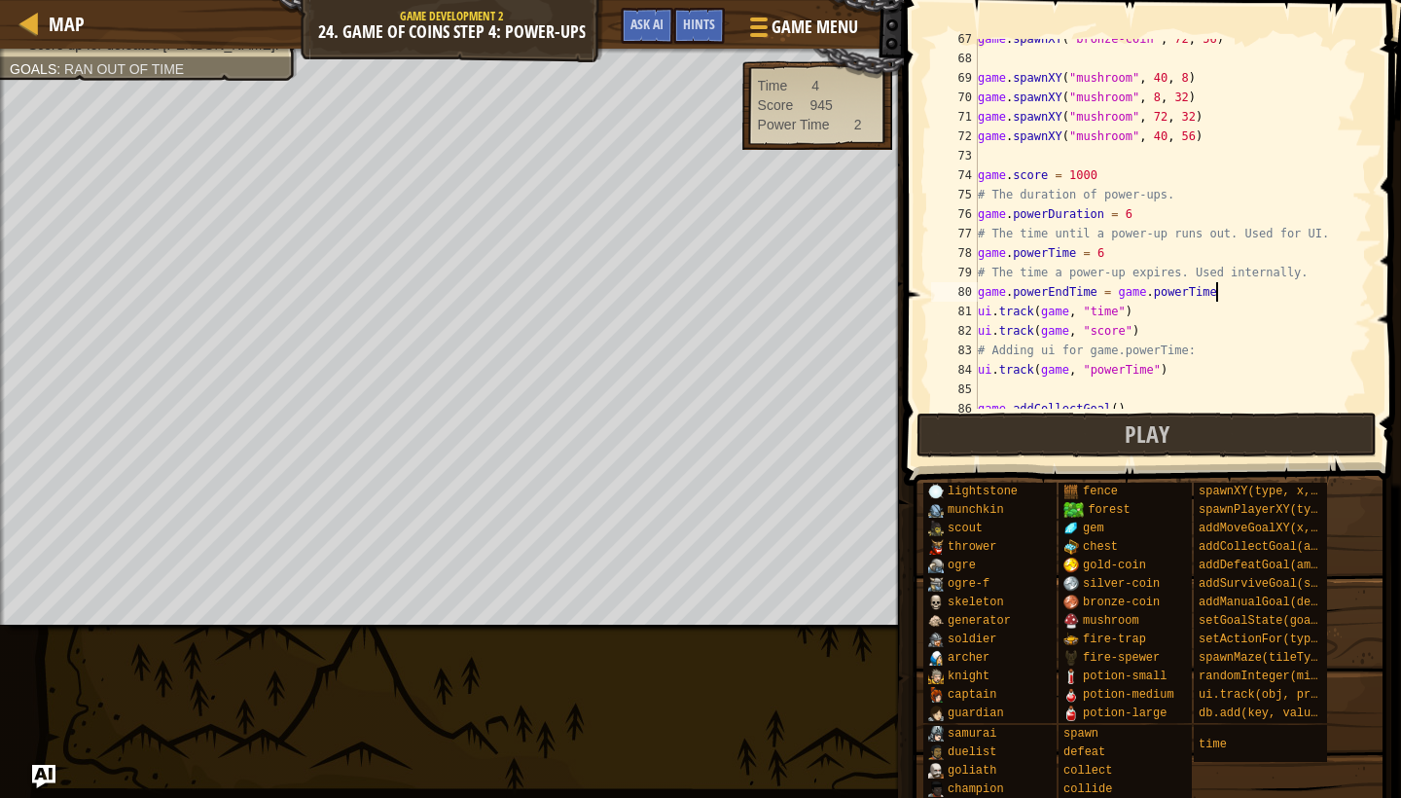
click at [1244, 284] on div "game . spawnXY ( "bronze-coin" , 72 , 56 ) game . spawnXY ( "mushroom" , 40 , 8…" at bounding box center [1173, 233] width 398 height 409
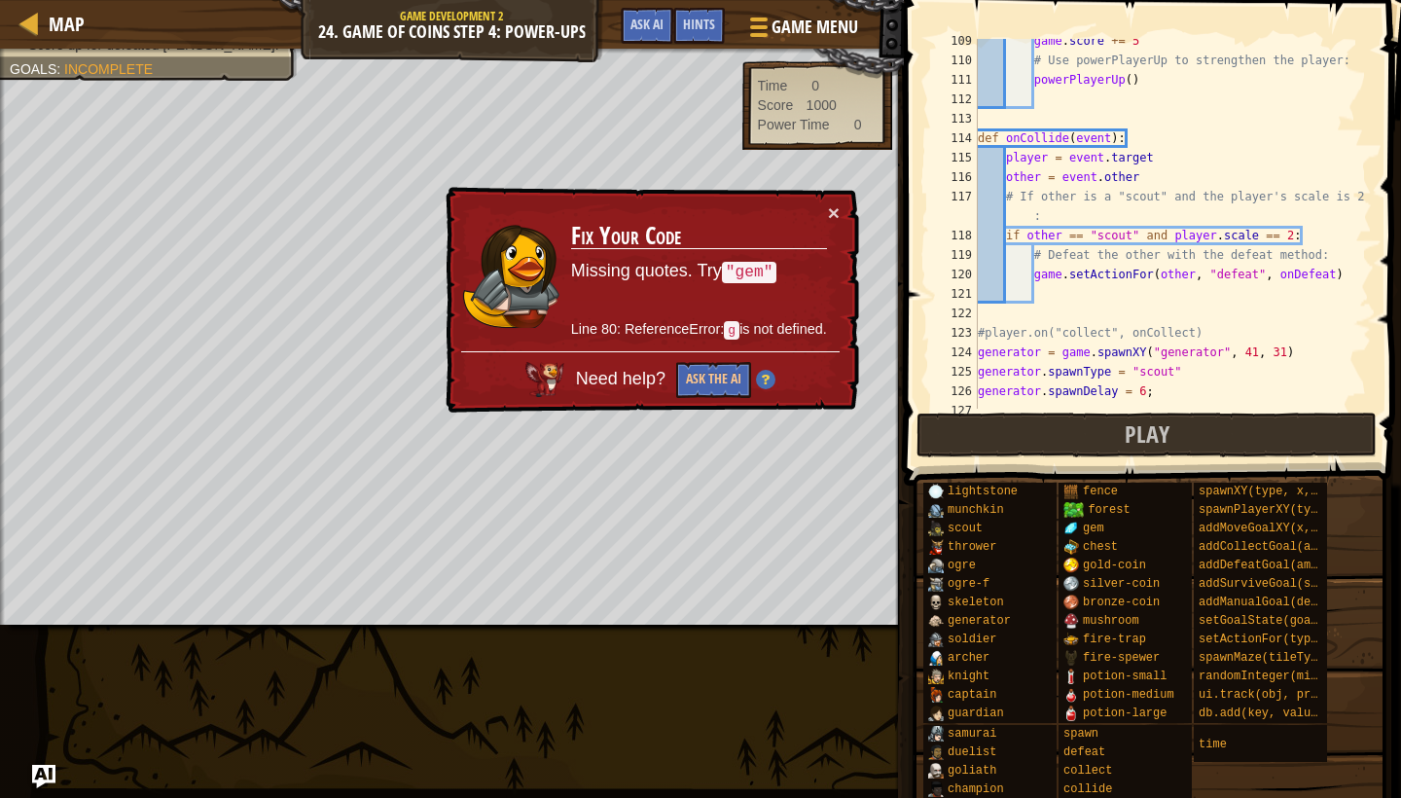
scroll to position [2085, 0]
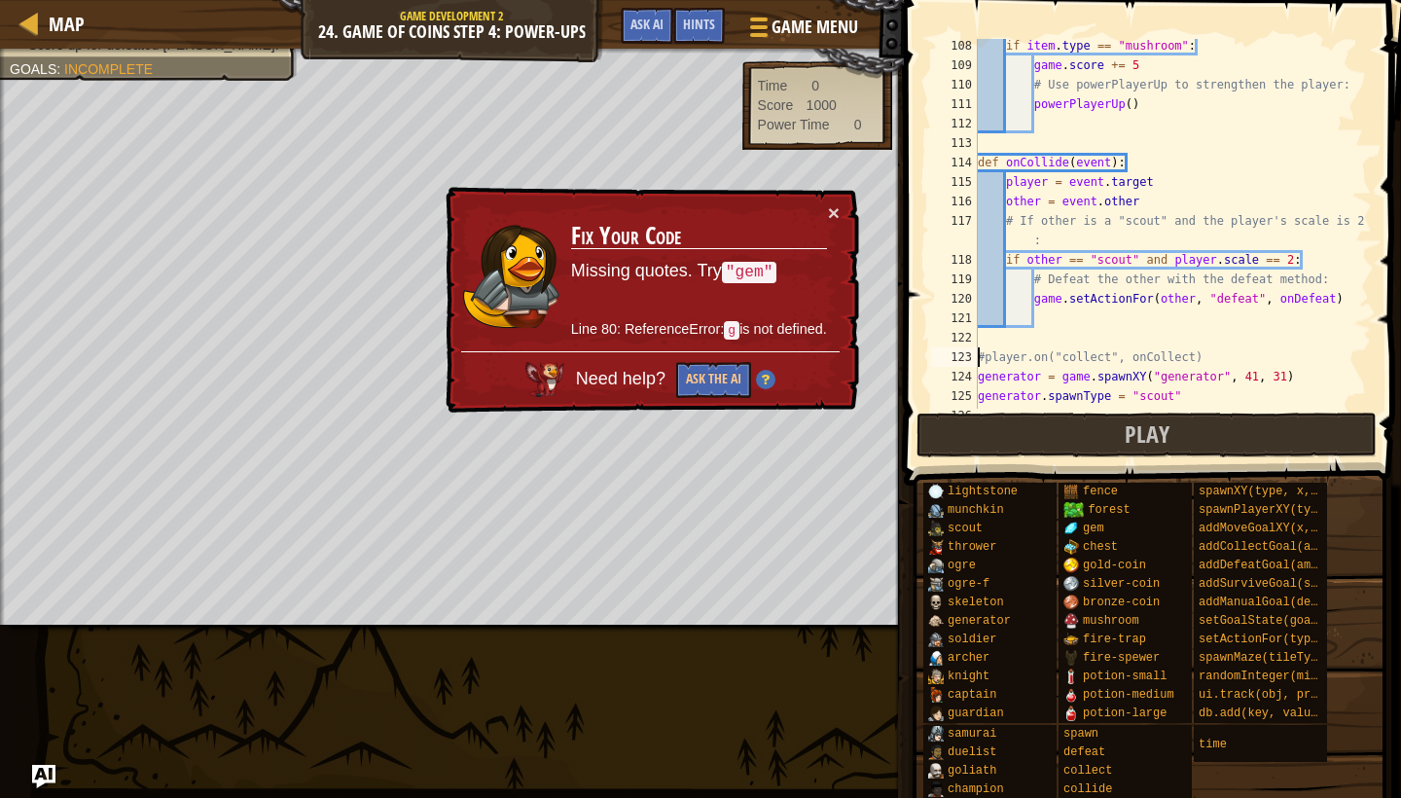
click at [979, 356] on div "if item . type == "mushroom" : game . score += 5 # Use powerPlayerUp to strengt…" at bounding box center [1173, 240] width 398 height 409
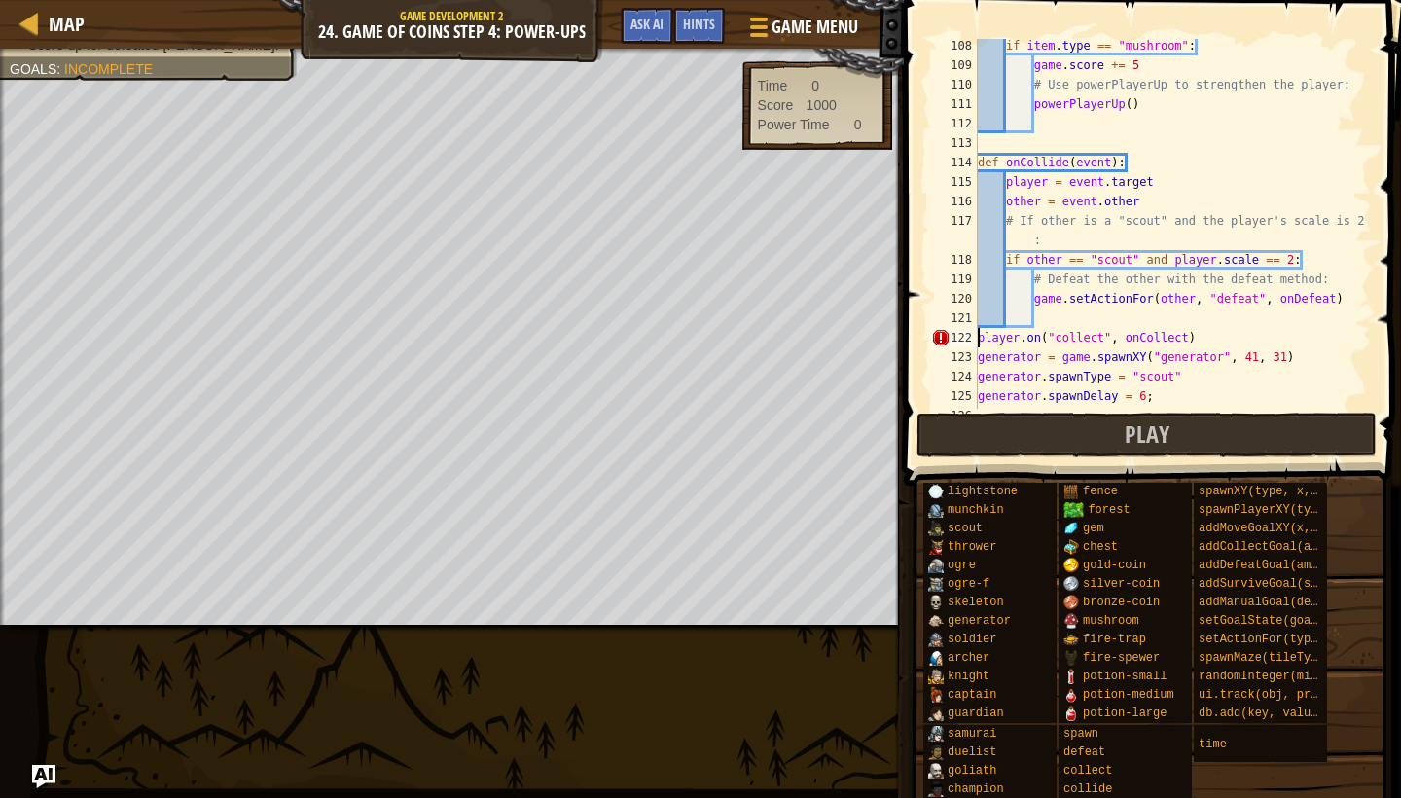
type textarea "player.on("collect", onCollect)"
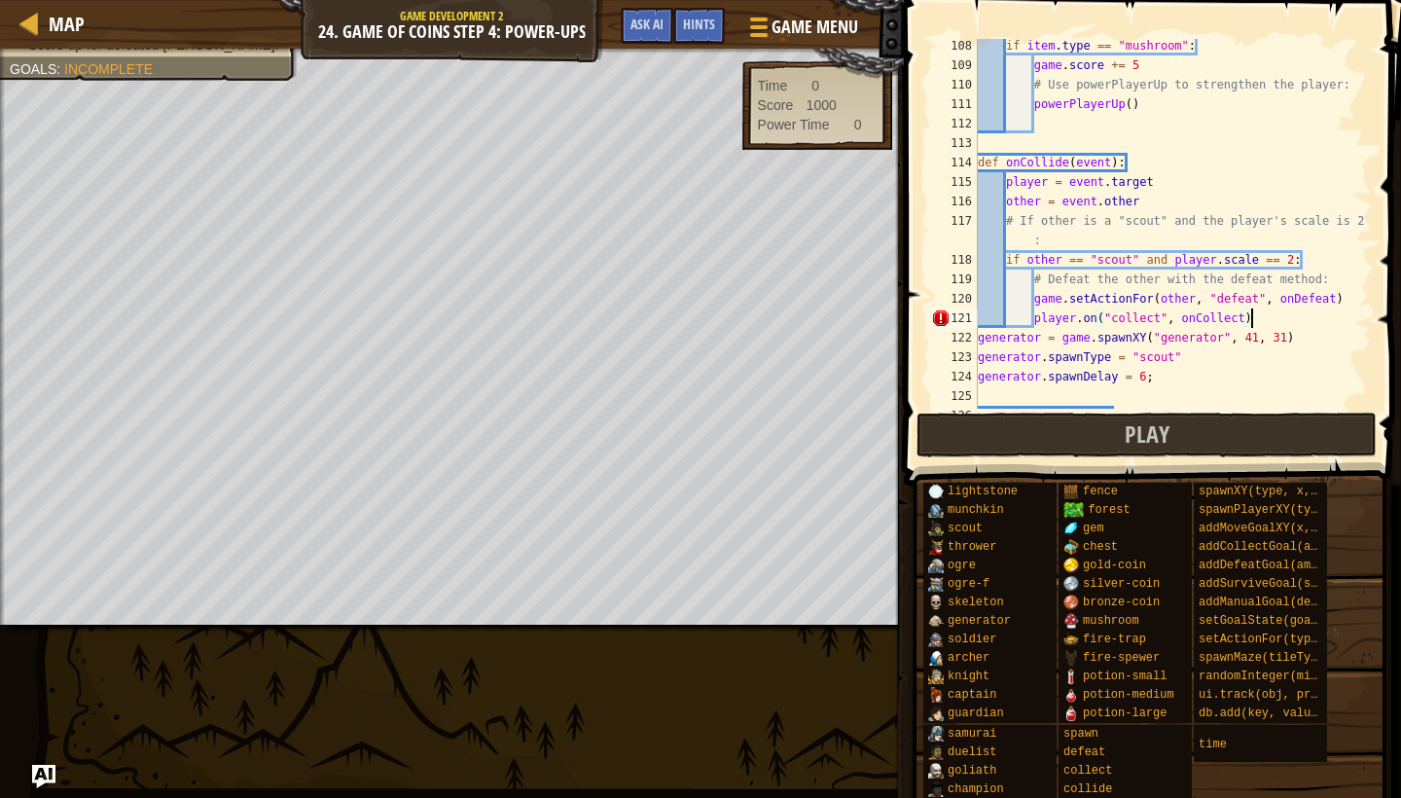
scroll to position [9, 4]
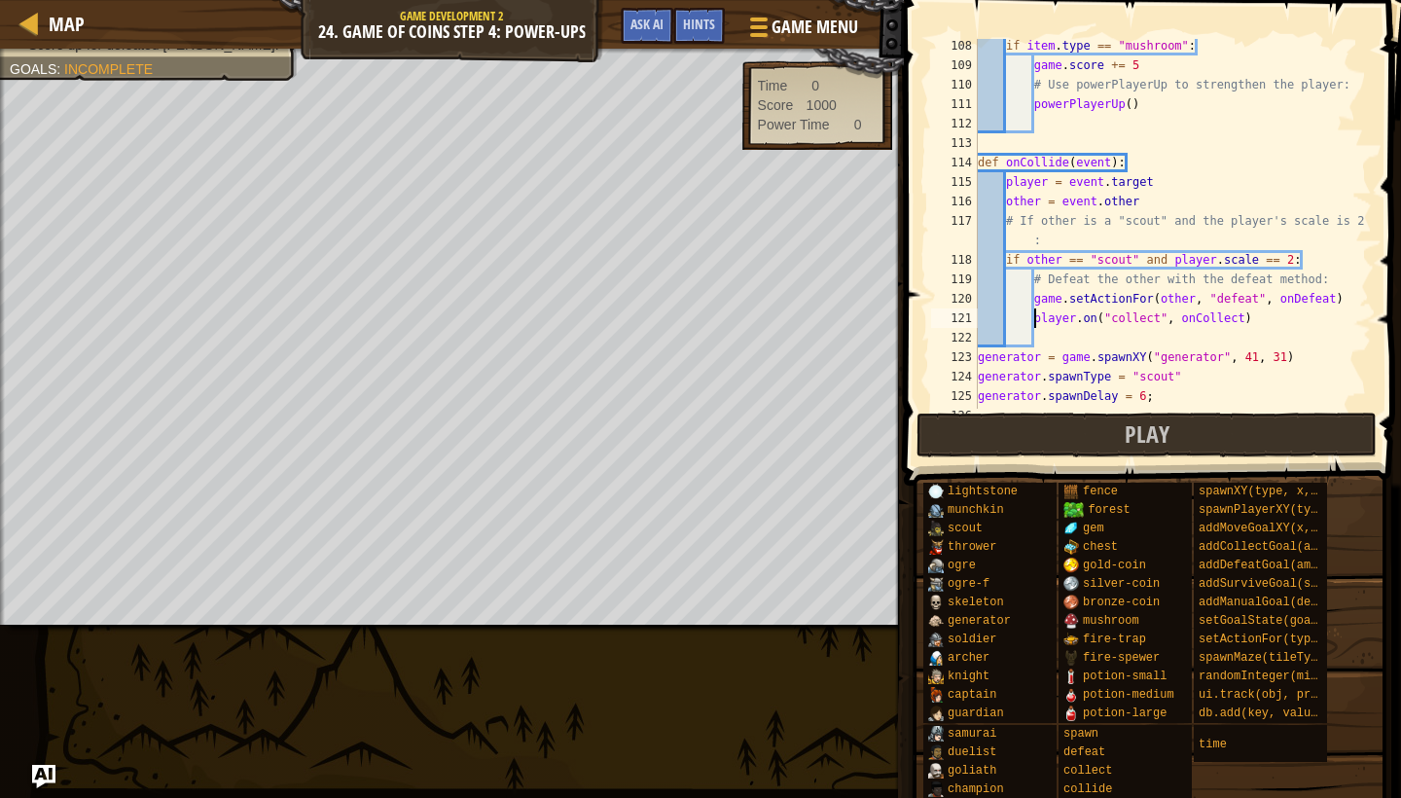
click at [1034, 314] on div "if item . type == "mushroom" : game . score += 5 # Use powerPlayerUp to strengt…" at bounding box center [1173, 240] width 398 height 409
click at [986, 434] on button "Play" at bounding box center [1147, 435] width 460 height 45
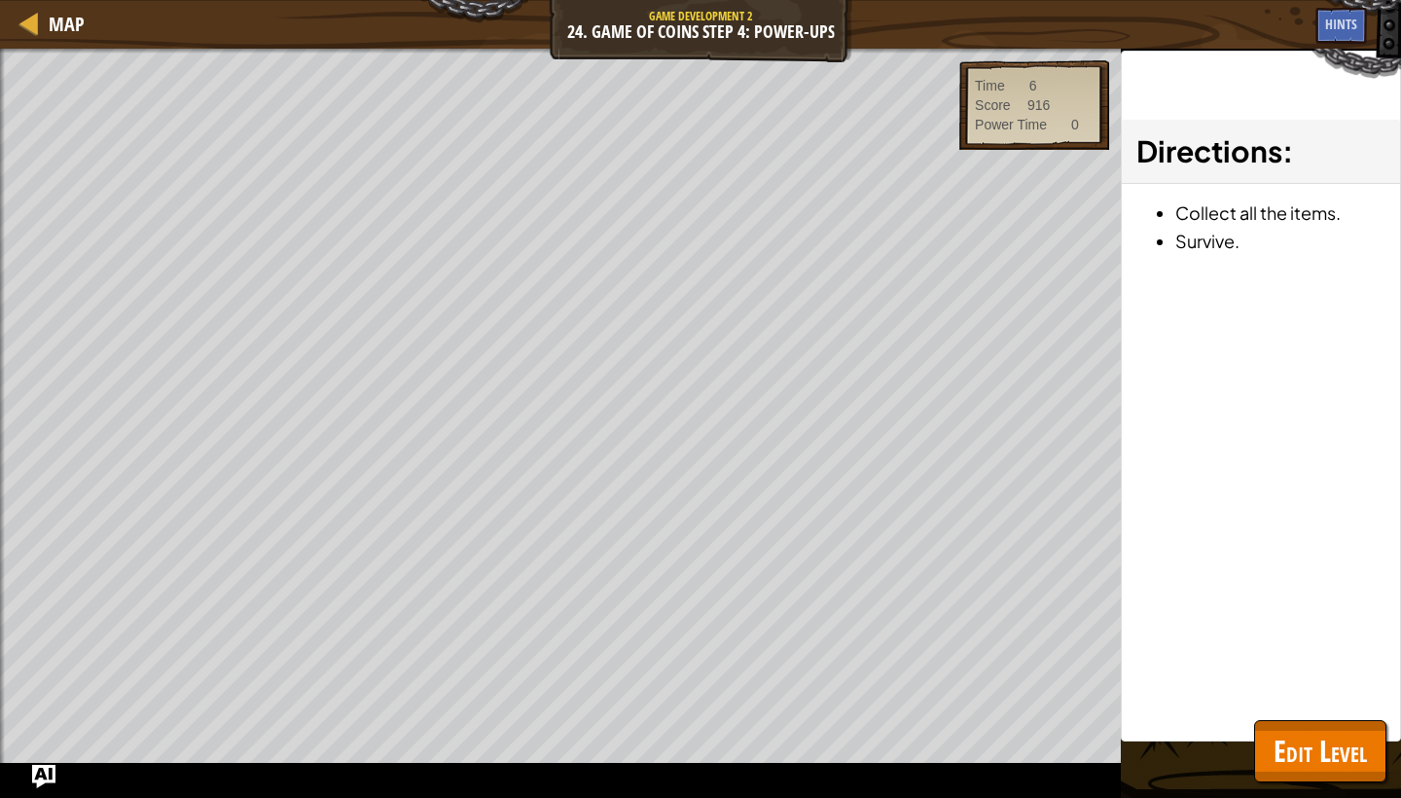
click at [1324, 759] on span "Edit Level" at bounding box center [1320, 751] width 93 height 40
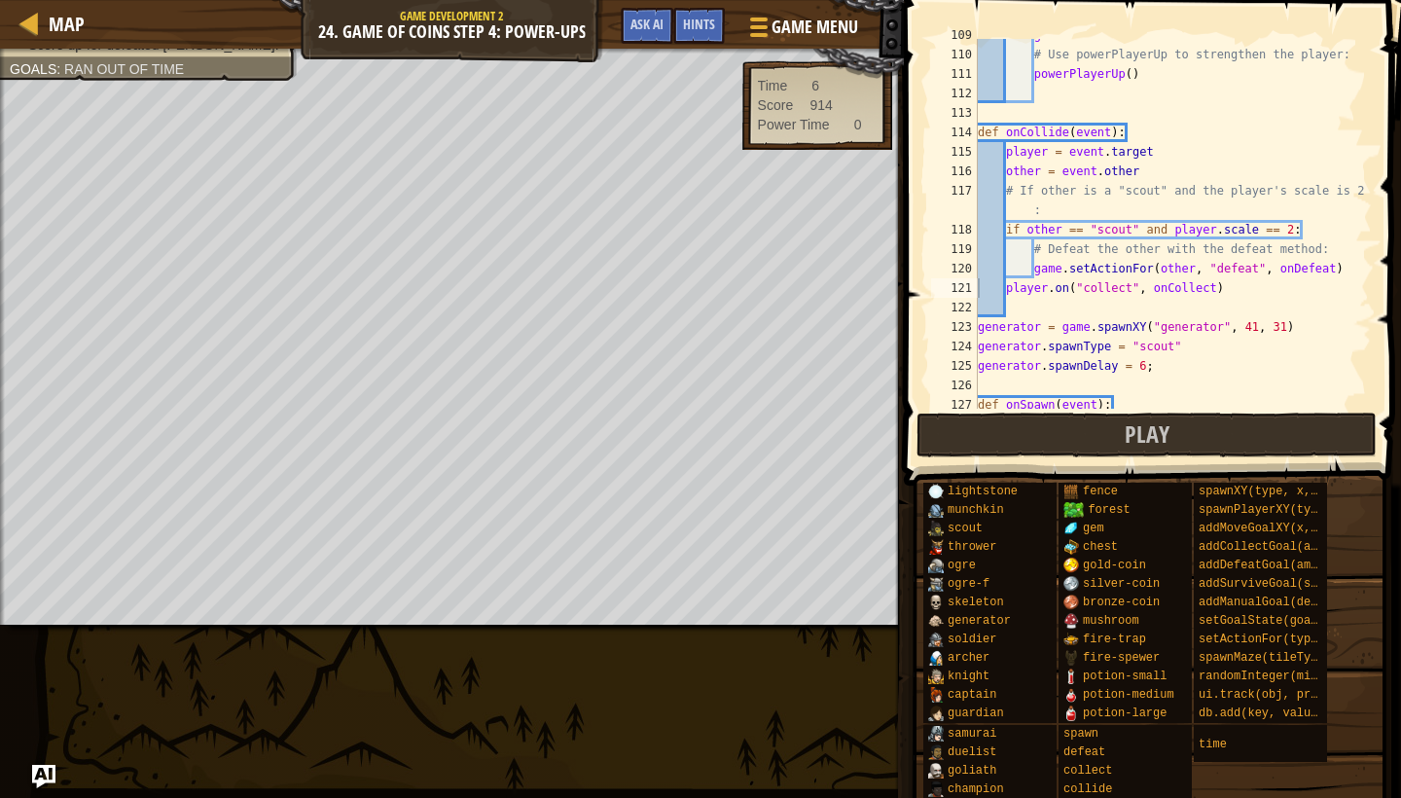
scroll to position [0, 0]
click at [665, 27] on button "Ask AI" at bounding box center [647, 26] width 53 height 36
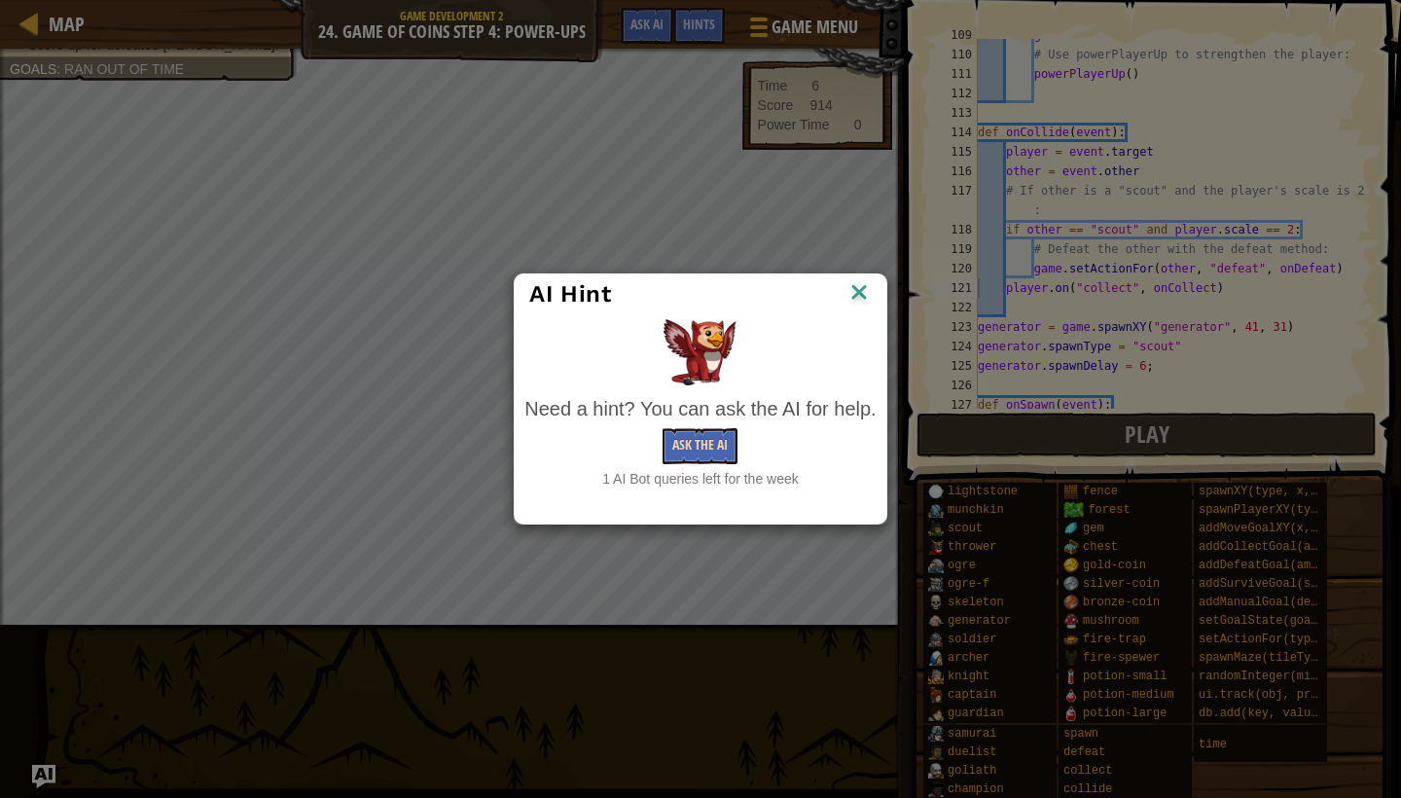
click at [698, 444] on button "Ask the AI" at bounding box center [700, 446] width 75 height 36
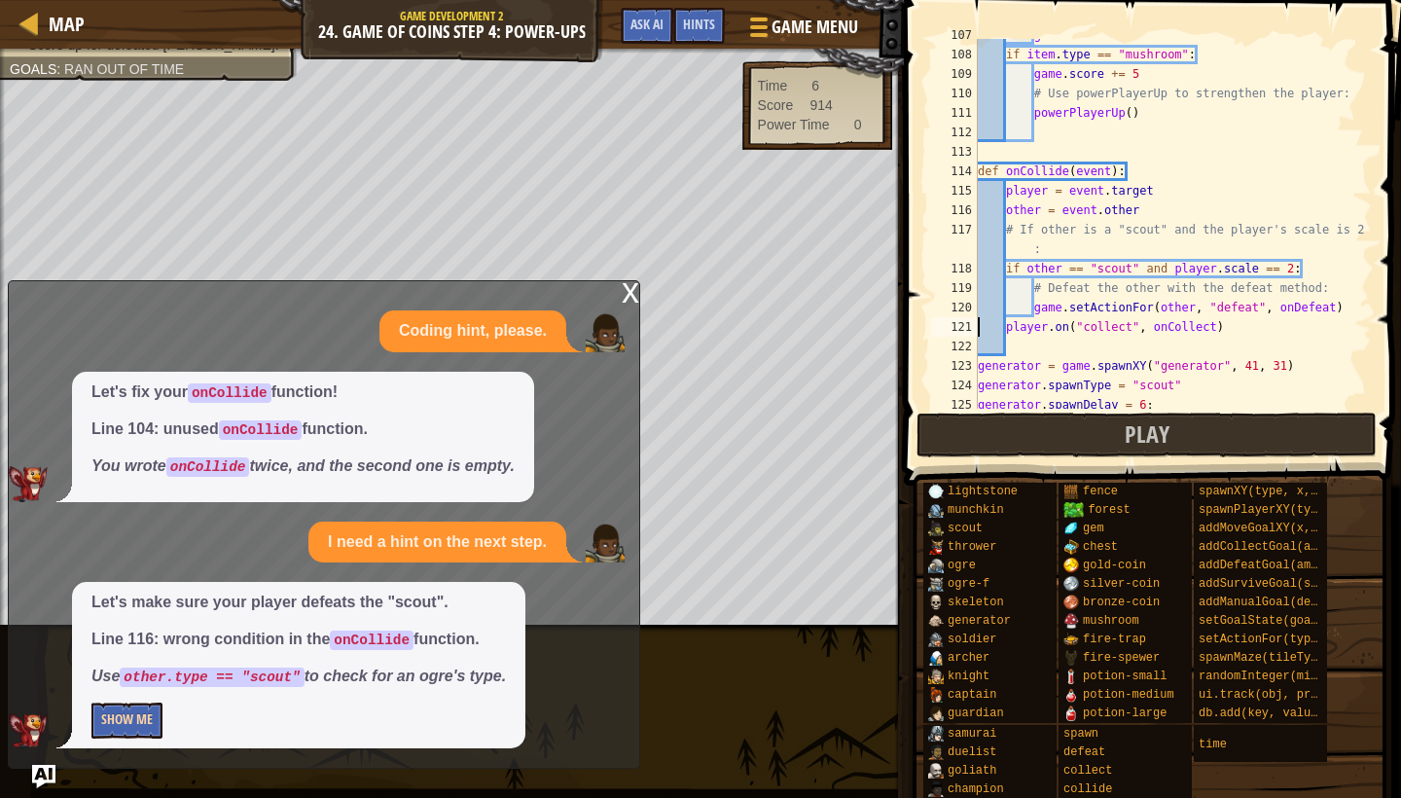
click at [137, 713] on button "Show Me" at bounding box center [126, 721] width 71 height 36
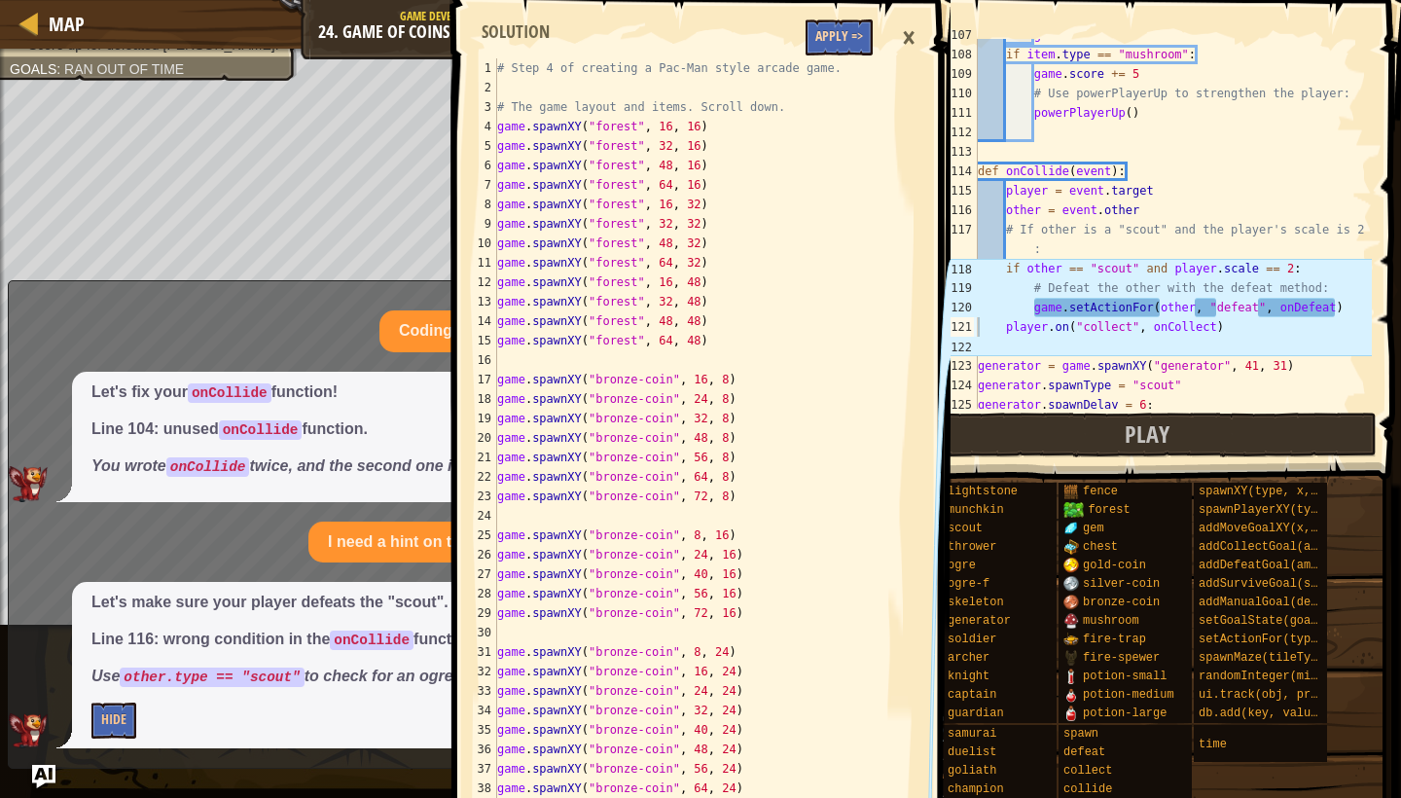
click at [854, 31] on button "Apply =>" at bounding box center [839, 37] width 67 height 36
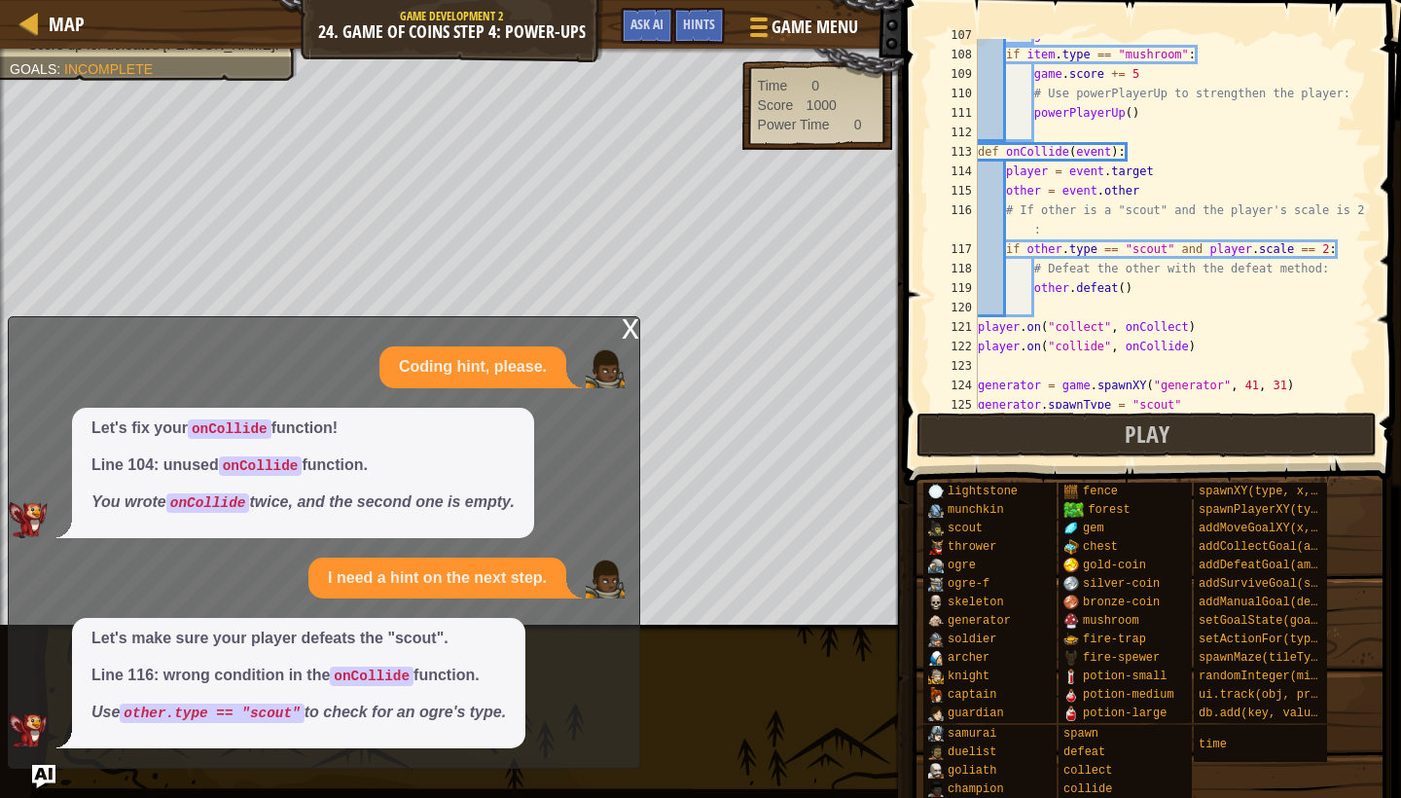
click at [624, 337] on div "x" at bounding box center [631, 326] width 18 height 19
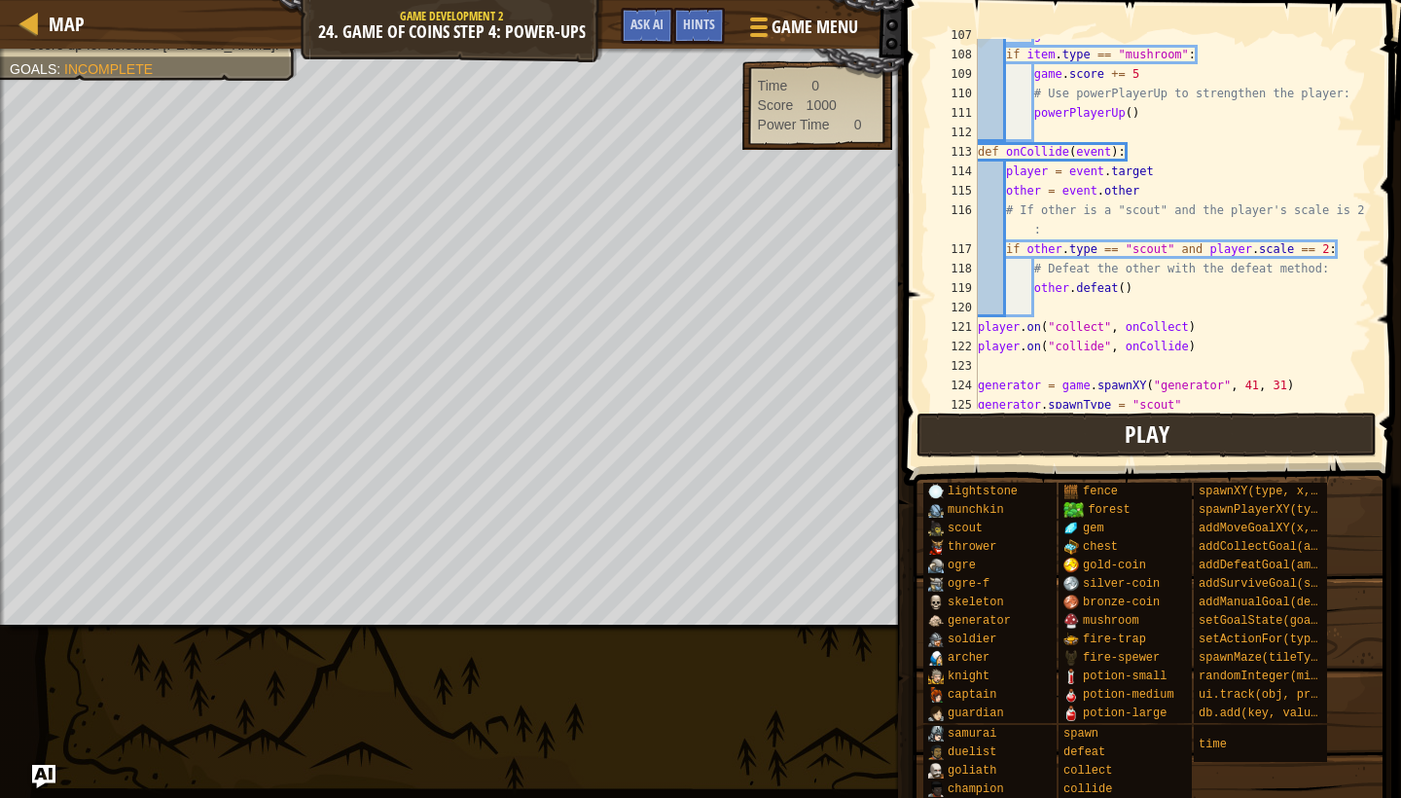
click at [1002, 442] on button "Play" at bounding box center [1147, 435] width 460 height 45
click at [1031, 444] on button "Play" at bounding box center [1147, 435] width 460 height 45
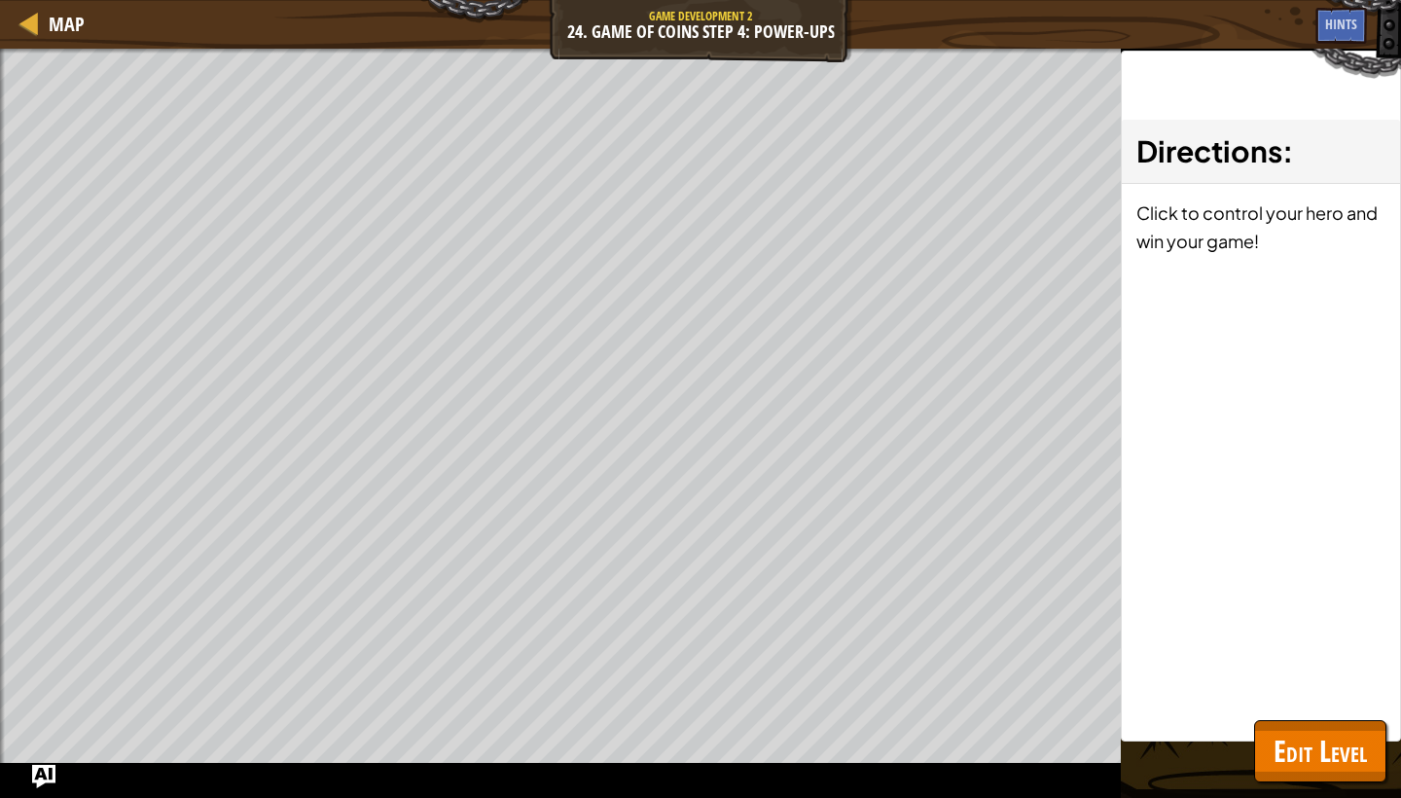
click at [1271, 726] on button "Edit Level" at bounding box center [1320, 751] width 132 height 62
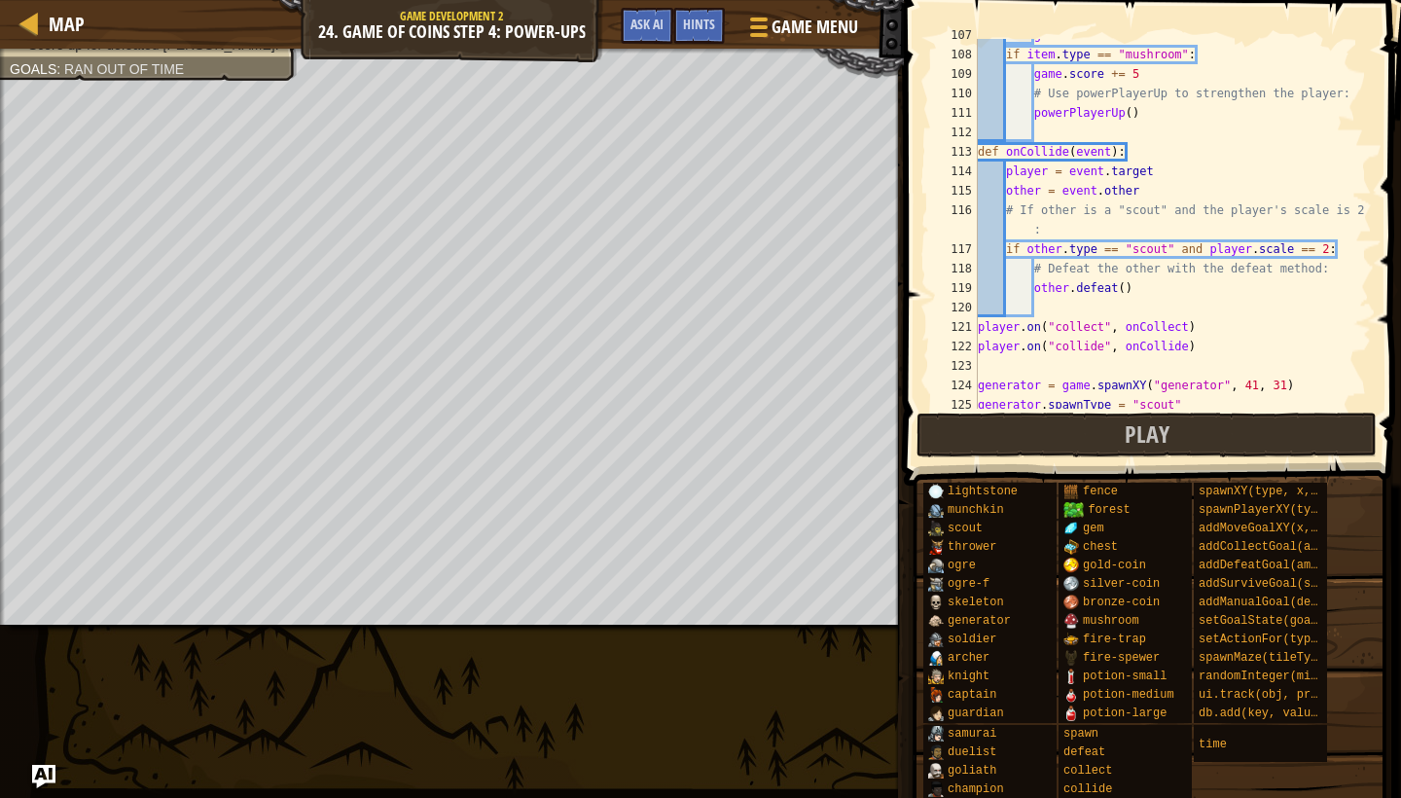
type textarea "player.on("collide", onCollide)"
click at [1094, 340] on div "game . score += 1 if item . type == "mushroom" : game . score += 5 # Use powerP…" at bounding box center [1173, 229] width 398 height 409
type textarea "generator.spawnDelay = 6;"
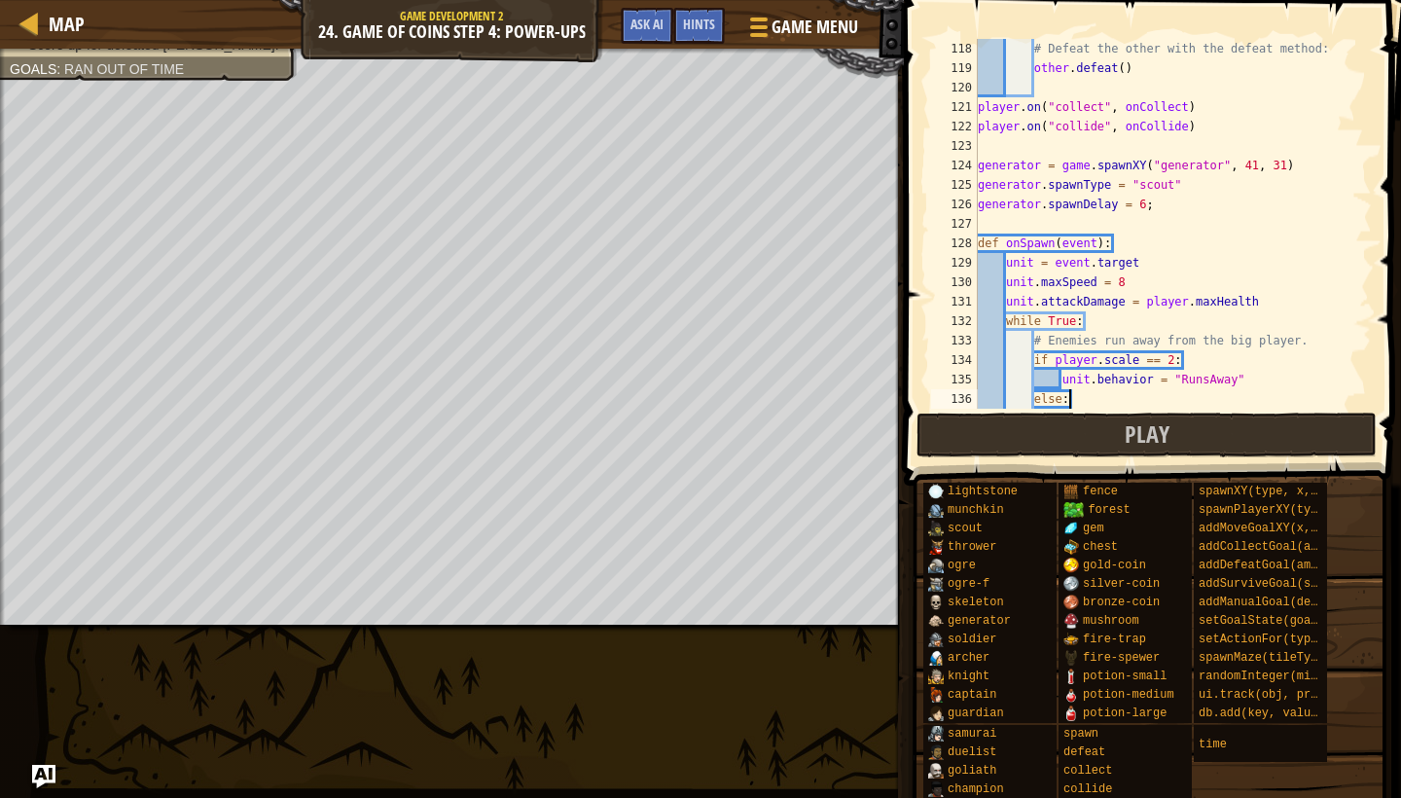
type textarea "unit.behavior = "AttacksNearest""
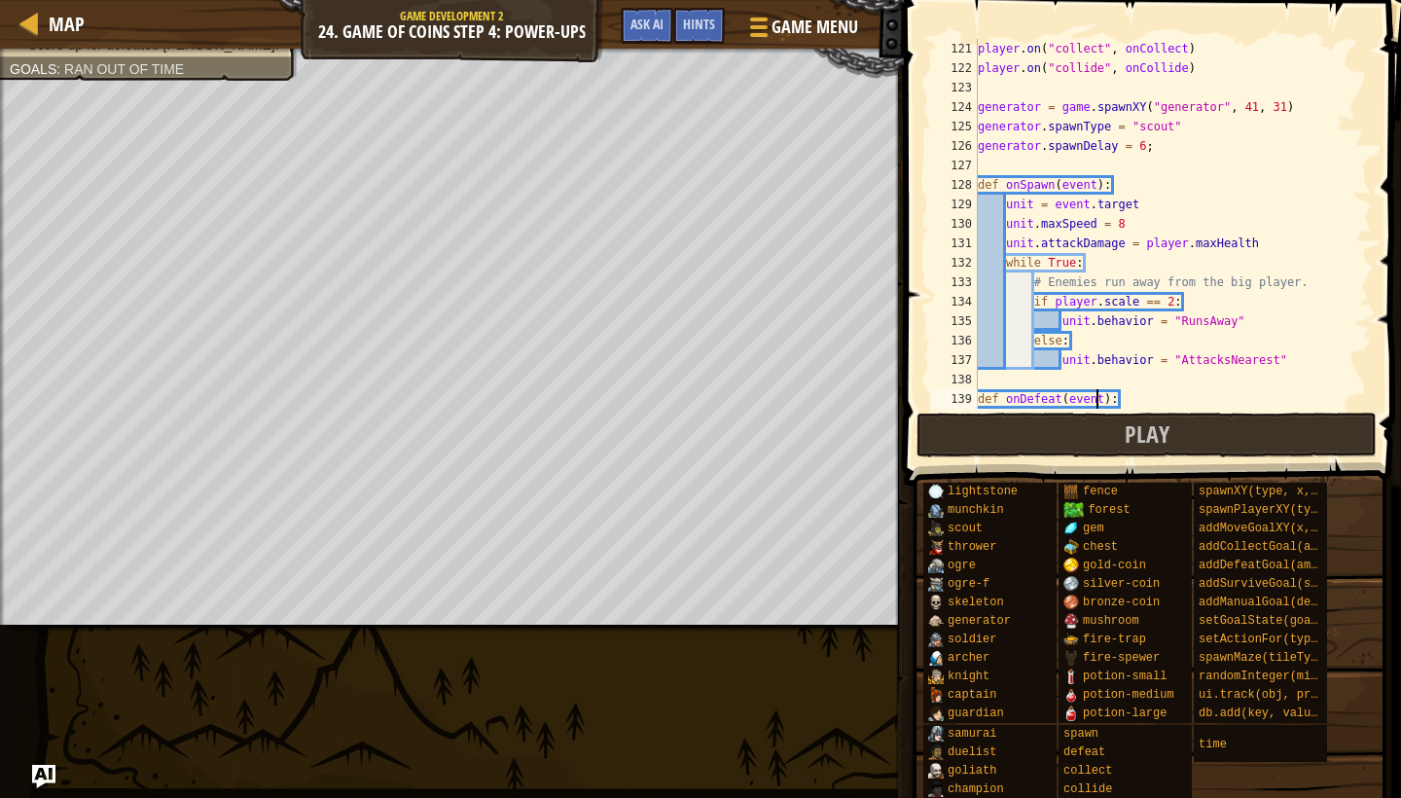
type textarea "game.score += 10"
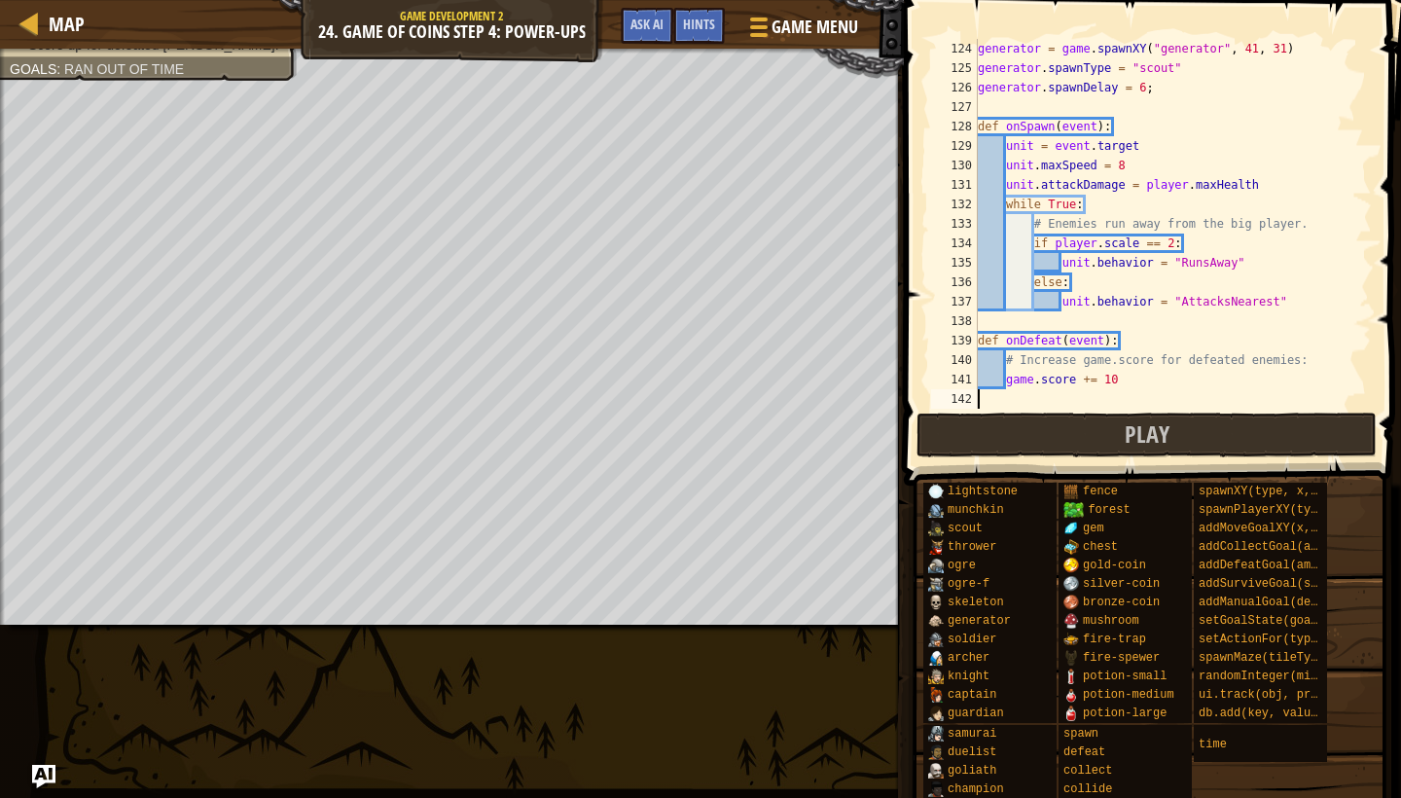
type textarea "game.setActionFor("scout", "defeat", onDefeat)"
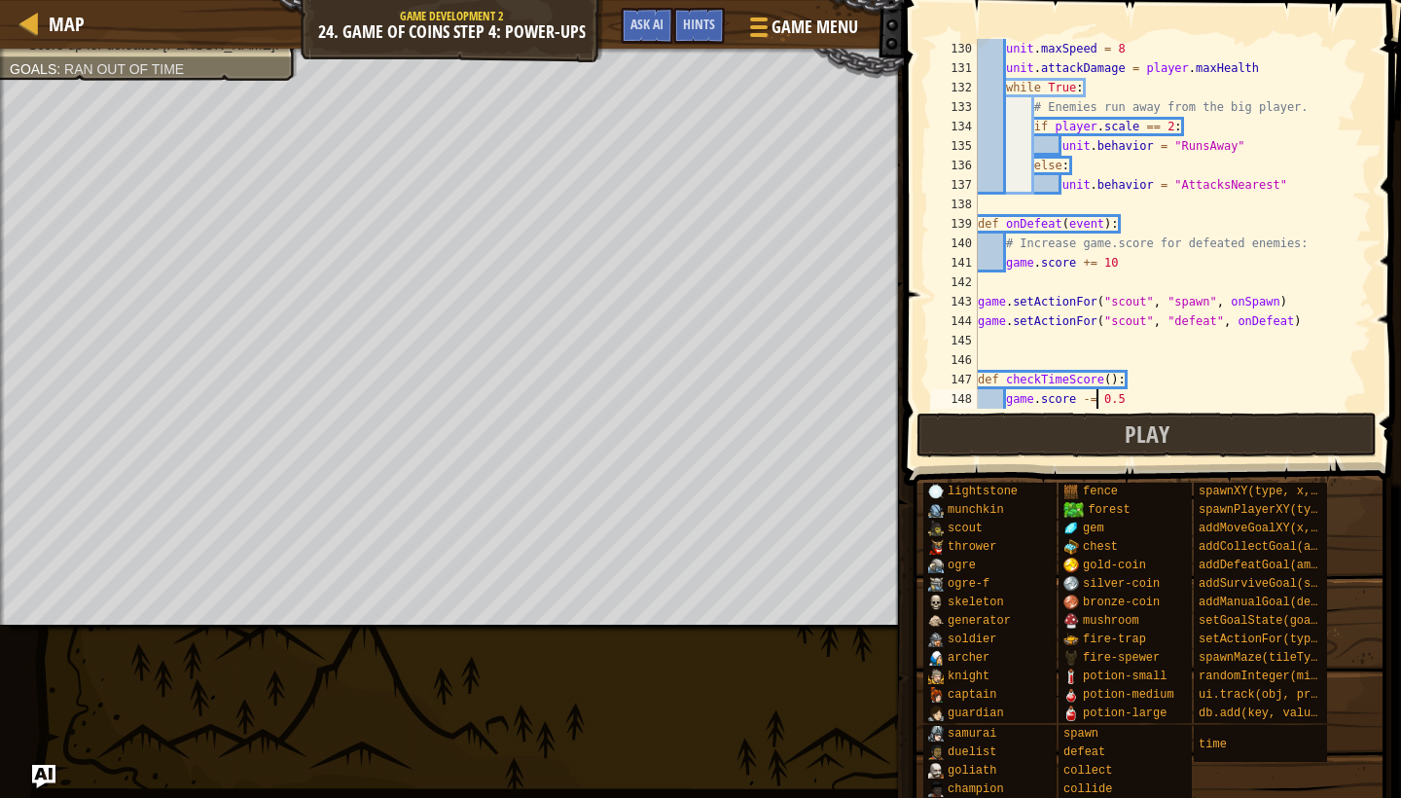
type textarea "game.score = 0"
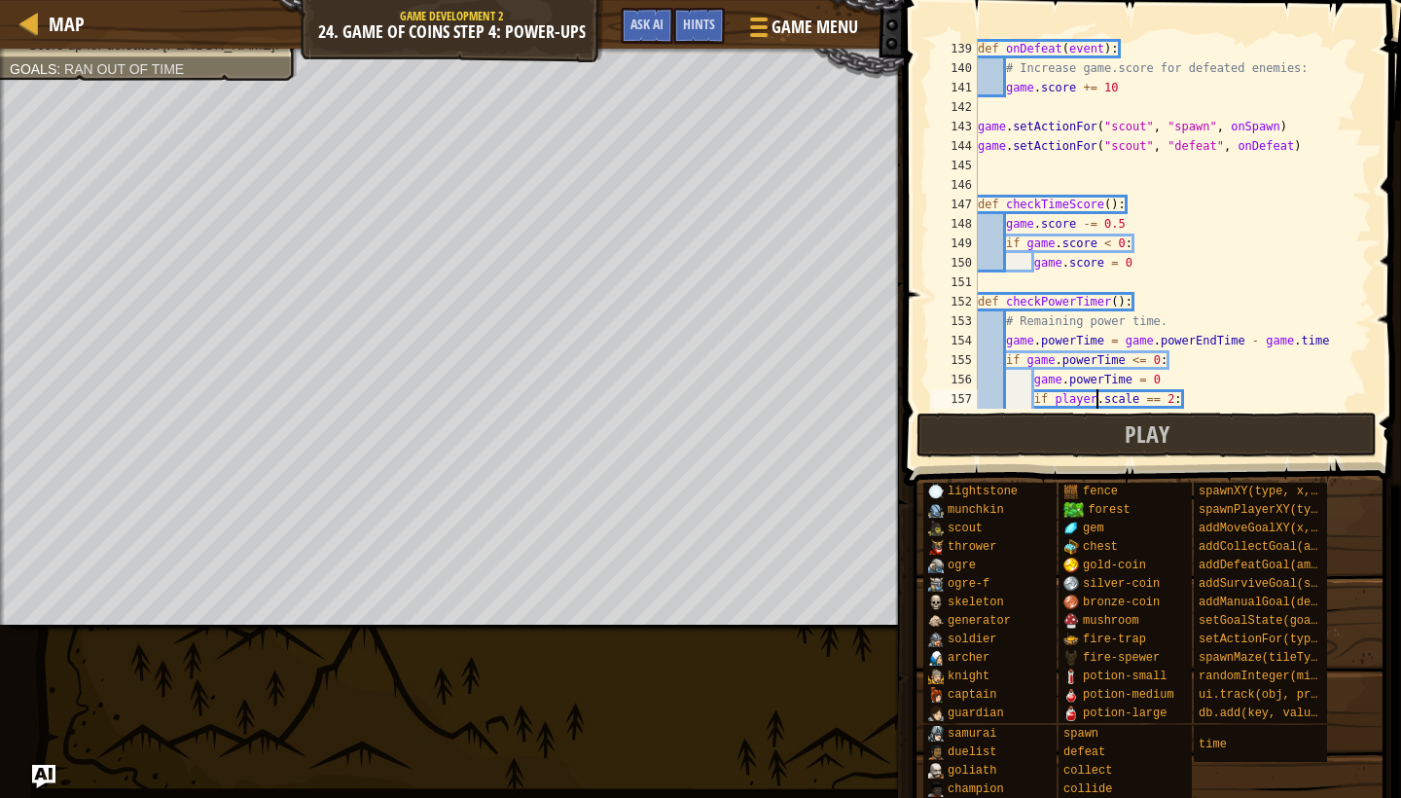
type textarea "powerPlayerDown()"
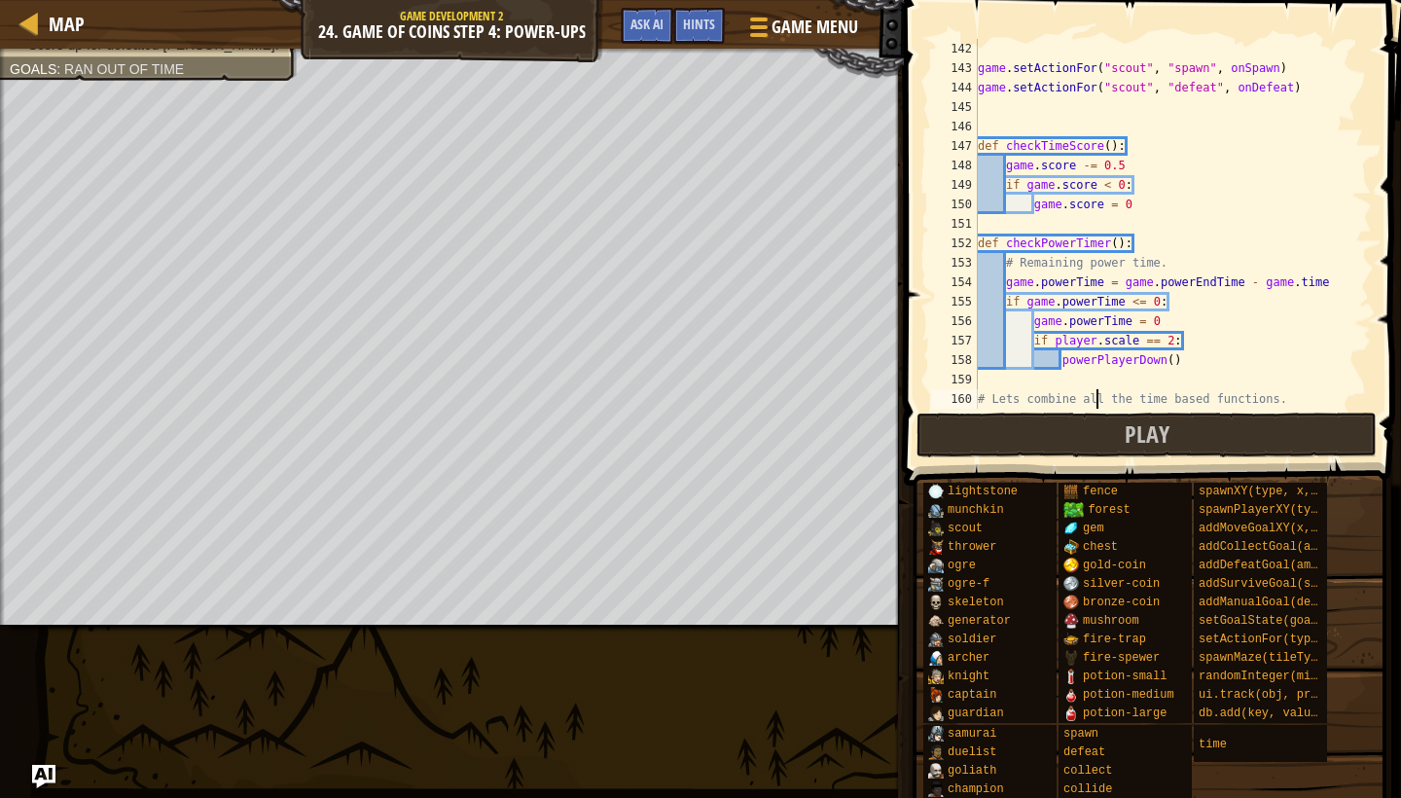
type textarea "checkPowerTimer()"
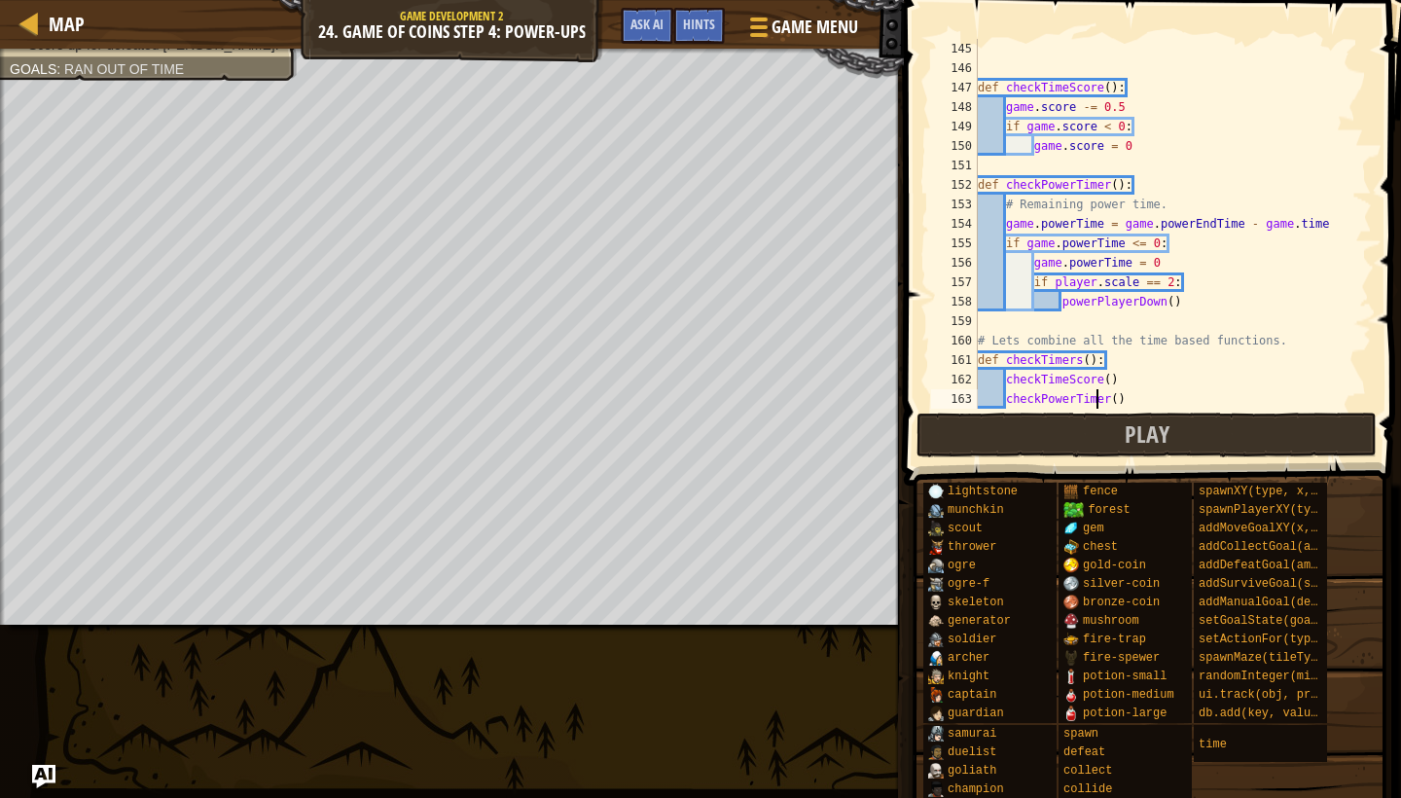
type textarea "checkTimers()"
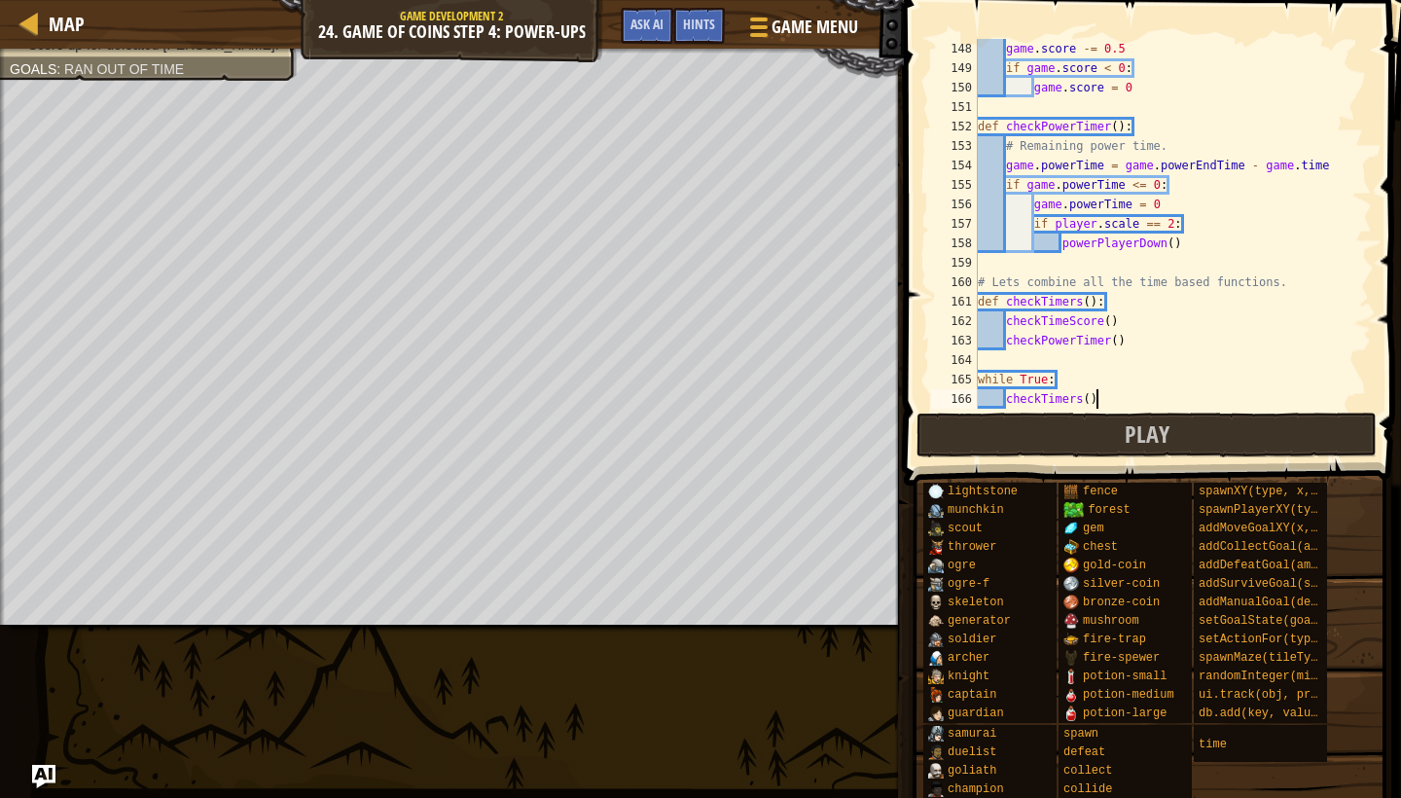
type textarea "ddadwdsdwdwawdwassdsaaddsasdw"
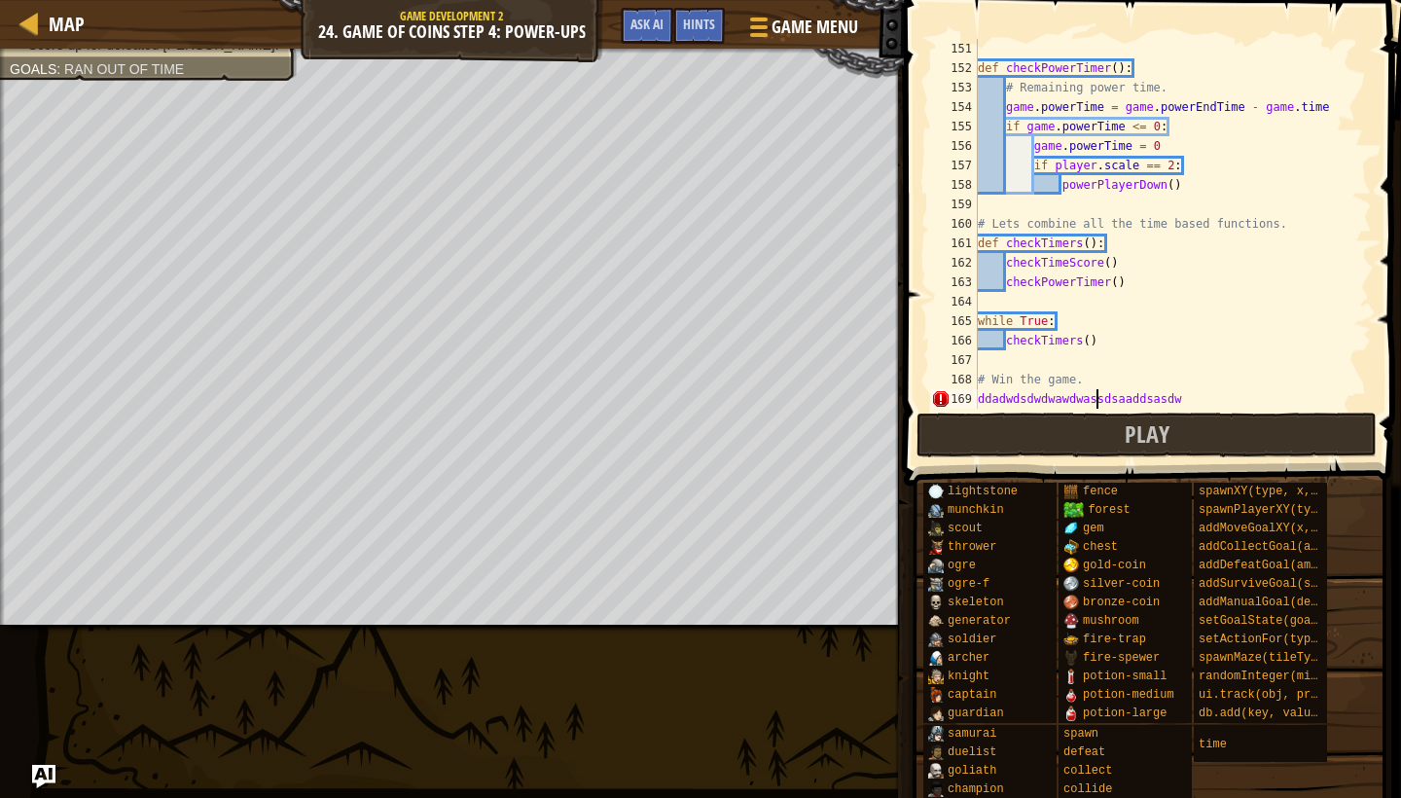
scroll to position [2958, 0]
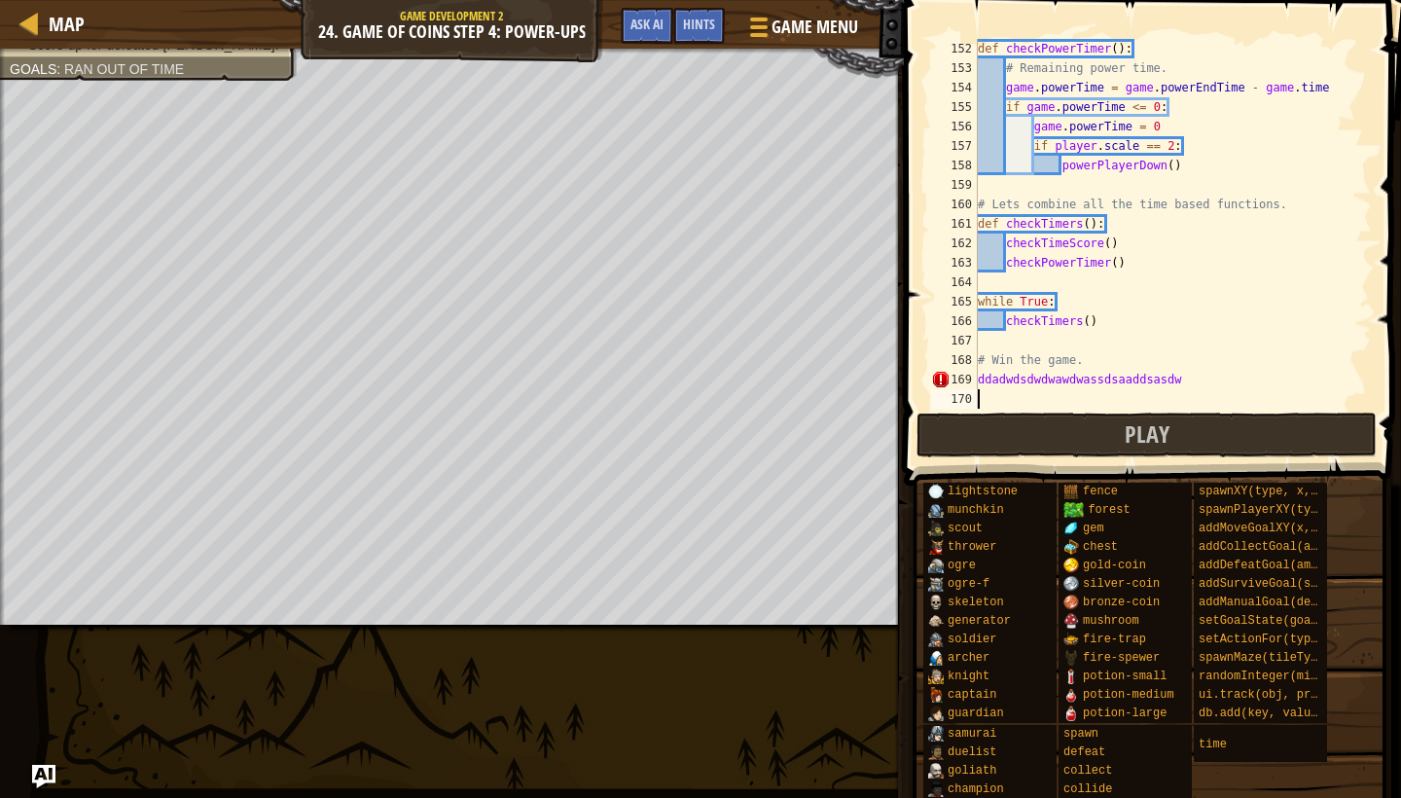
type textarea "ddadwdsdwdwawdwassdsaaddsasdw"
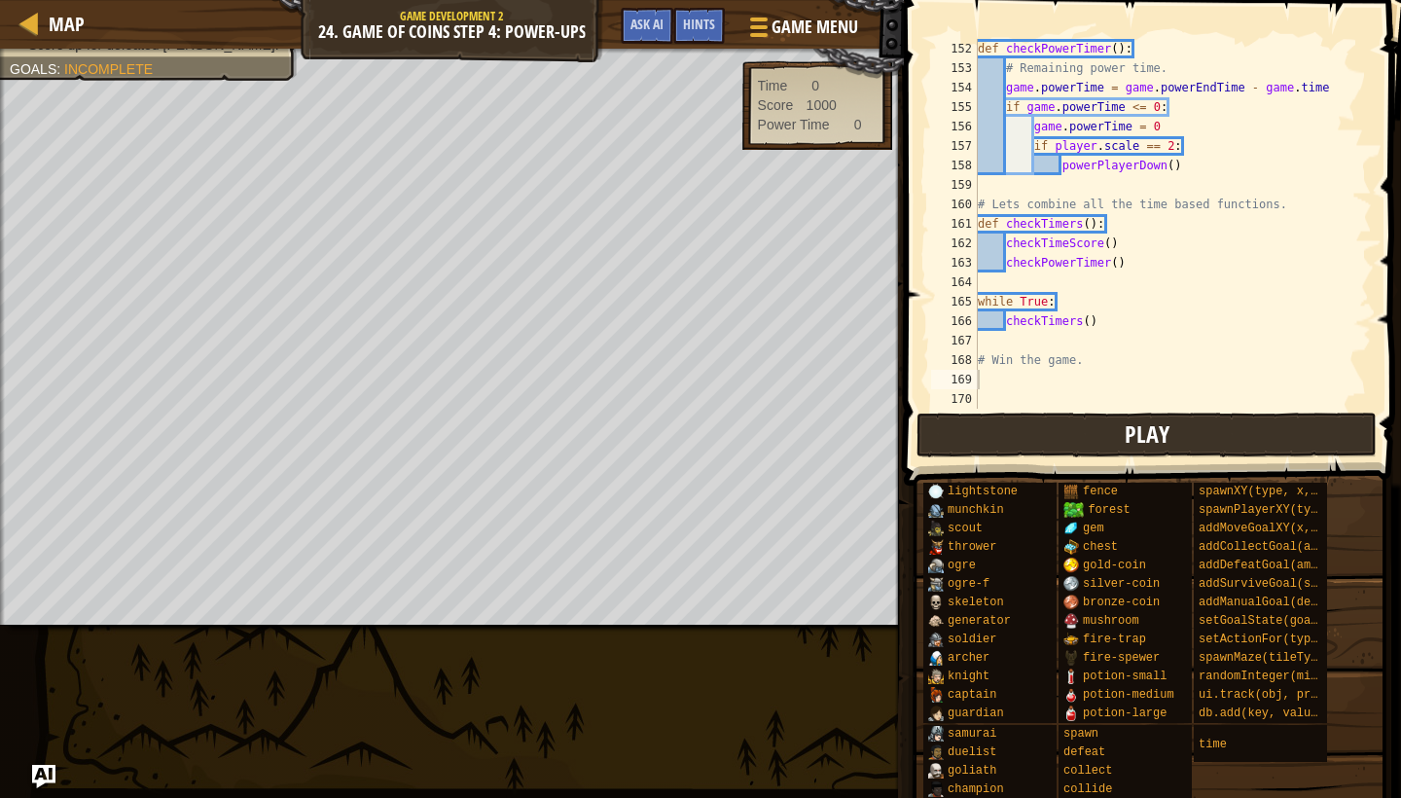
click at [1126, 436] on span "Play" at bounding box center [1147, 433] width 45 height 31
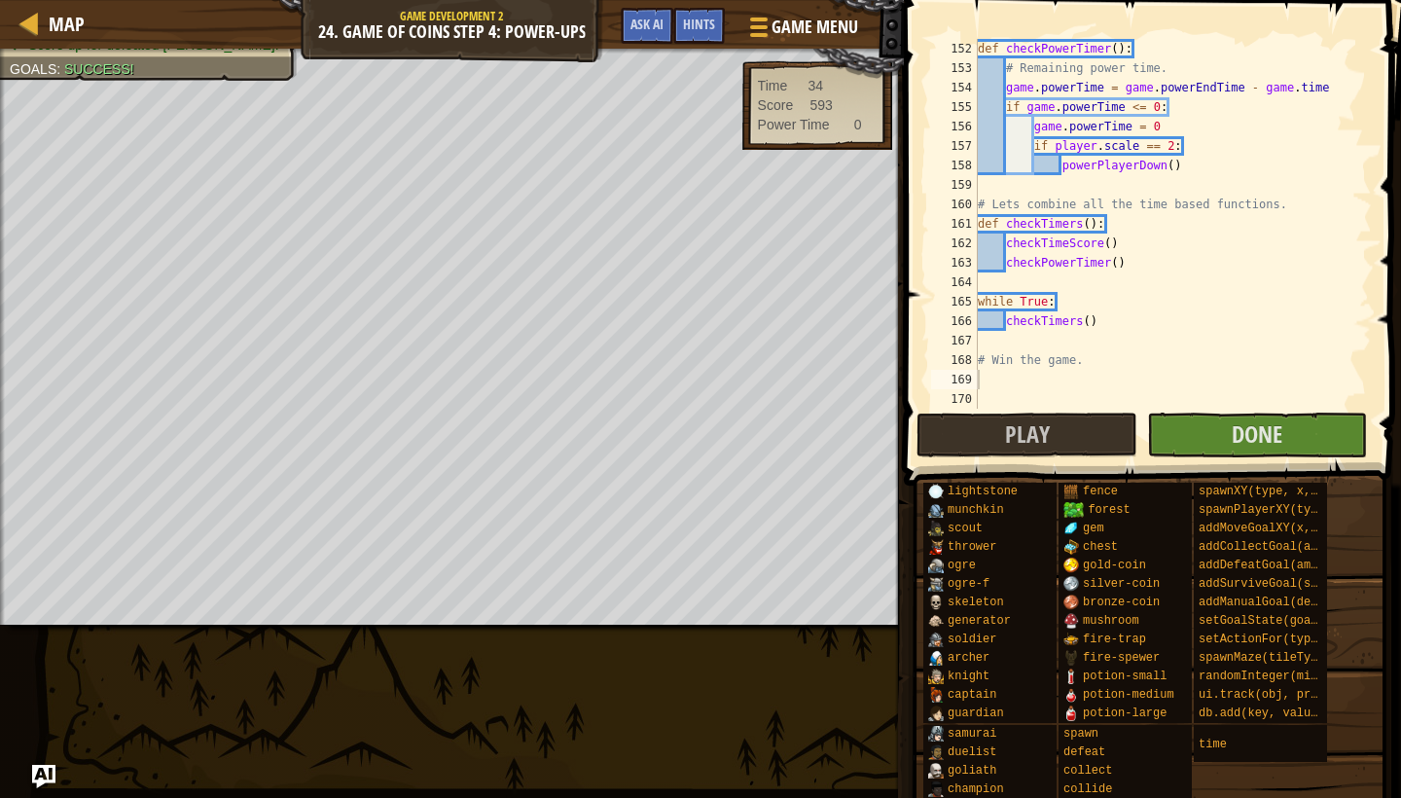
type textarea "wwsasdassdawawsdwawasawdasdwdwdsaswddawd"
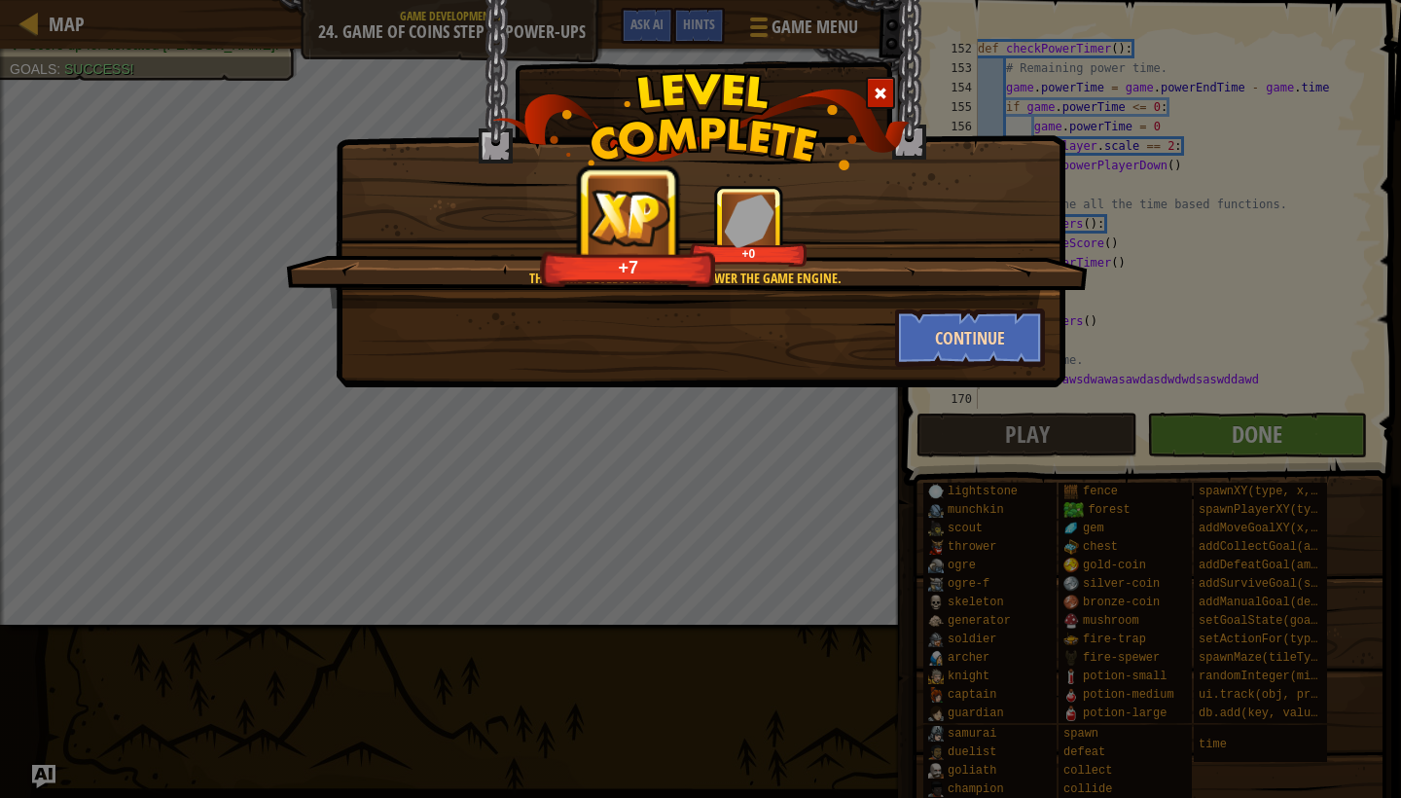
click at [977, 353] on button "Continue" at bounding box center [970, 337] width 151 height 58
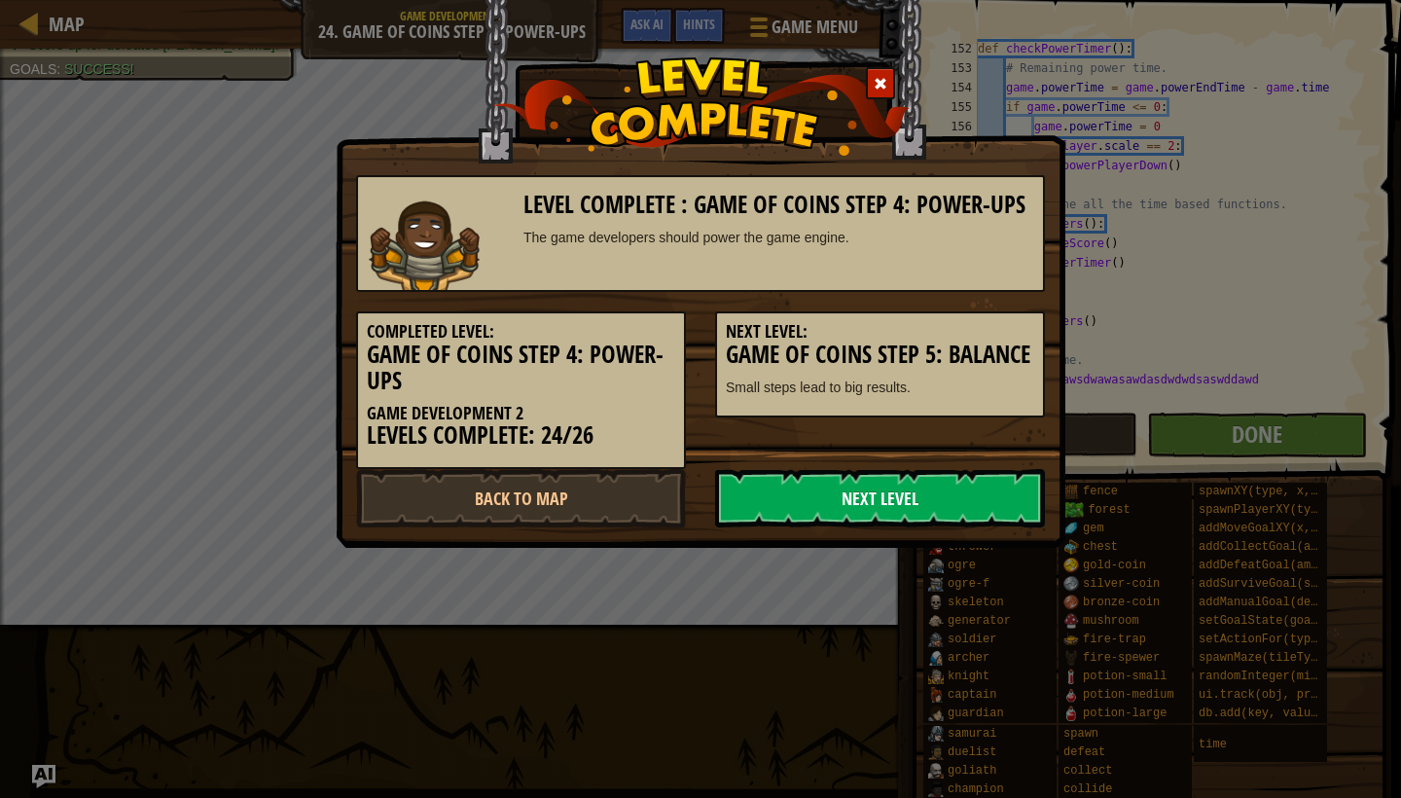
click at [904, 484] on link "Next Level" at bounding box center [880, 498] width 330 height 58
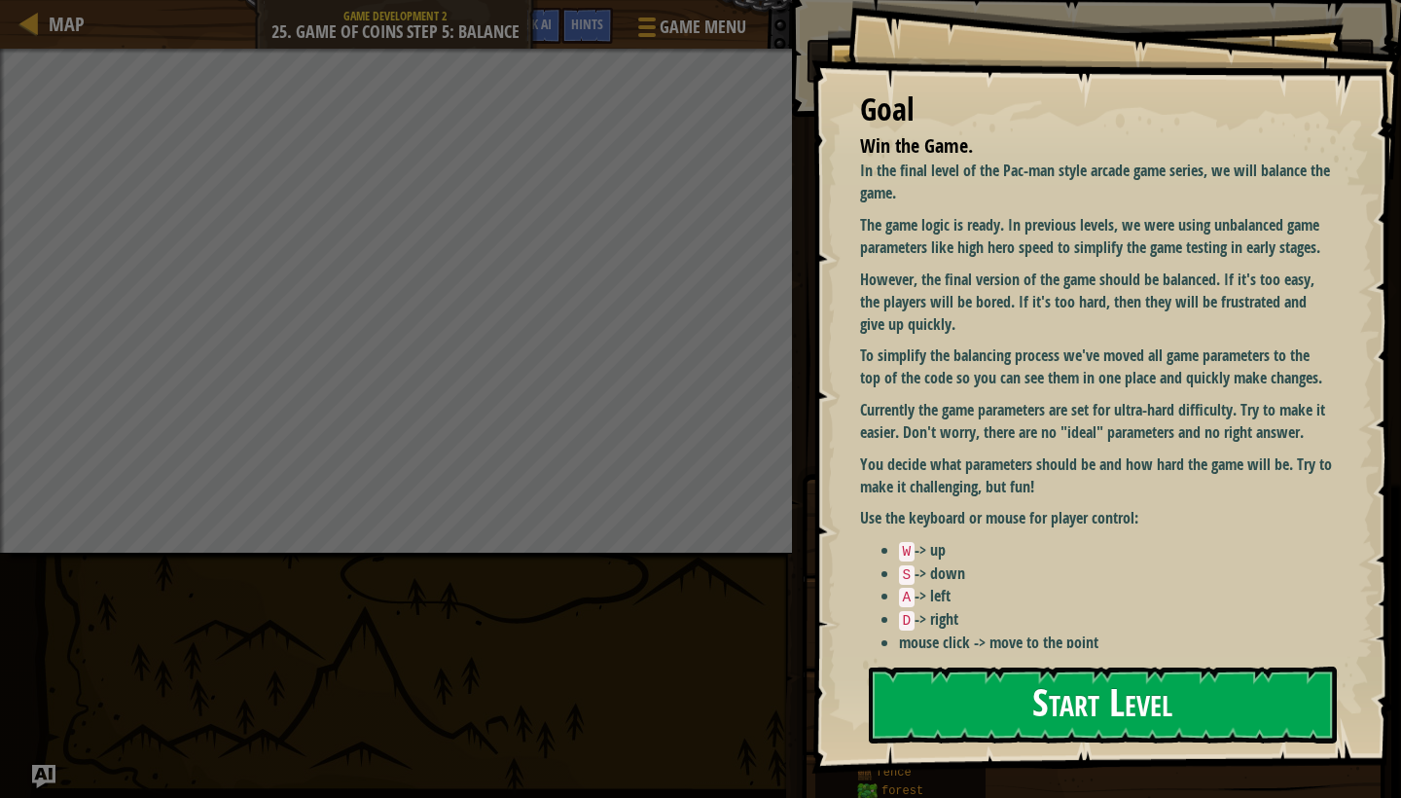
type textarea "POWER_DURATION = 2 # ∆"
click at [955, 688] on button "Start Level" at bounding box center [1103, 705] width 468 height 77
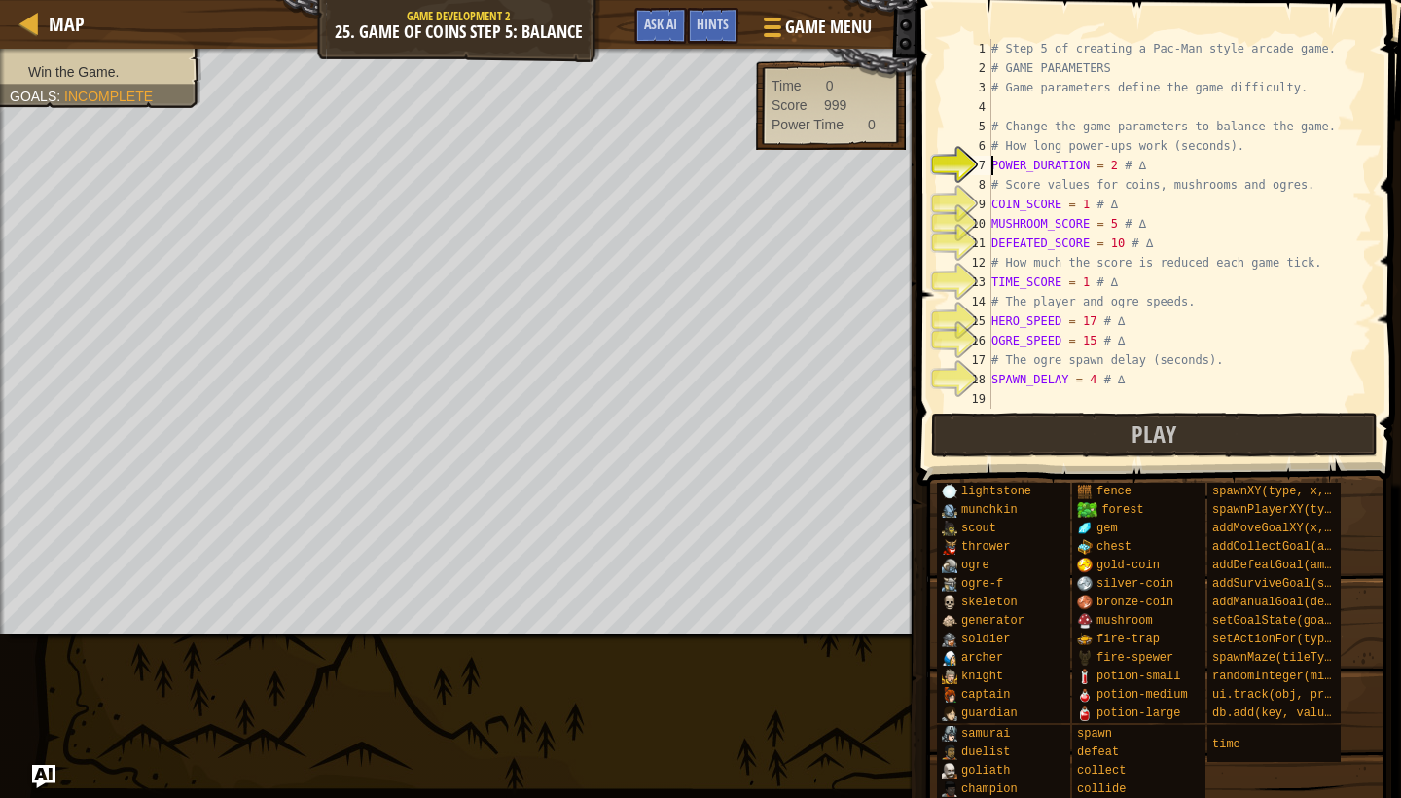
click at [1172, 400] on div "# Step 5 of creating a Pac-Man style arcade game. # GAME PARAMETERS # Game para…" at bounding box center [1180, 243] width 384 height 409
type textarea "# Game parameters define the game difficulty."
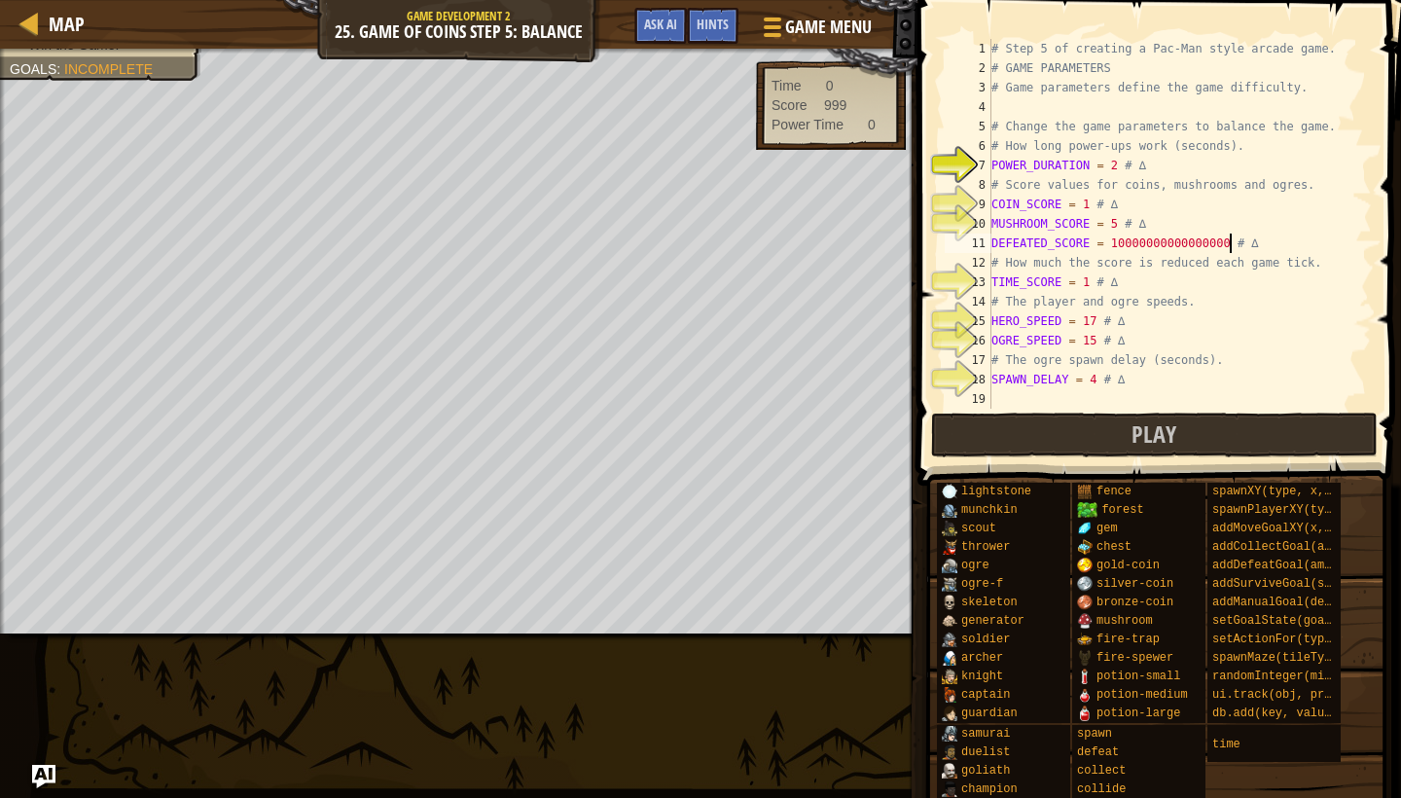
scroll to position [9, 20]
click at [1096, 343] on div "# Step 5 of creating a Pac-Man style arcade game. # GAME PARAMETERS # Game para…" at bounding box center [1180, 243] width 384 height 409
click at [1096, 378] on div "# Step 5 of creating a Pac-Man style arcade game. # GAME PARAMETERS # Game para…" at bounding box center [1180, 243] width 384 height 409
click at [1122, 419] on button "Play" at bounding box center [1154, 435] width 447 height 45
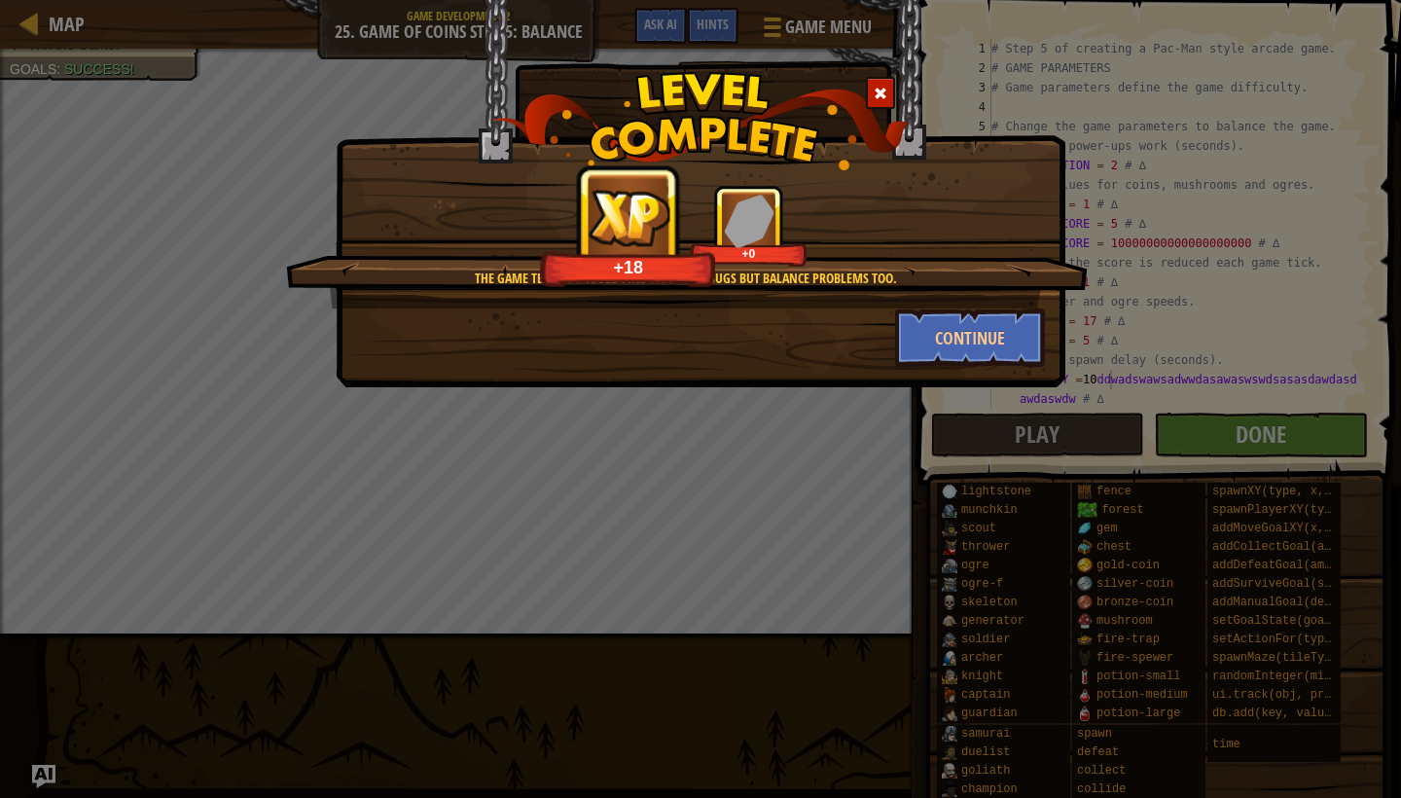
click at [877, 95] on span at bounding box center [881, 94] width 14 height 14
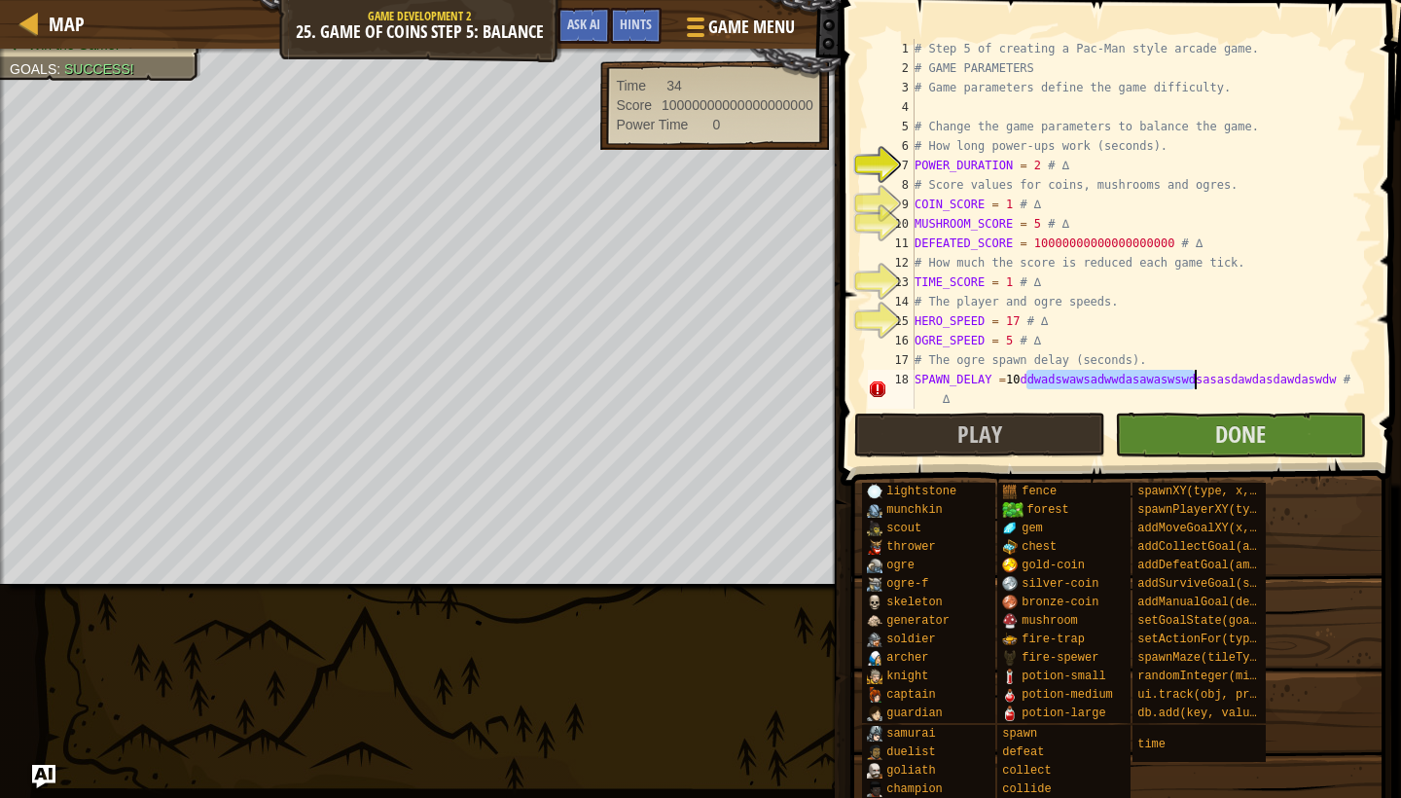
drag, startPoint x: 1030, startPoint y: 377, endPoint x: 1196, endPoint y: 379, distance: 166.4
click at [1196, 379] on div "# Step 5 of creating a Pac-Man style arcade game. # GAME PARAMETERS # Game para…" at bounding box center [1141, 243] width 461 height 409
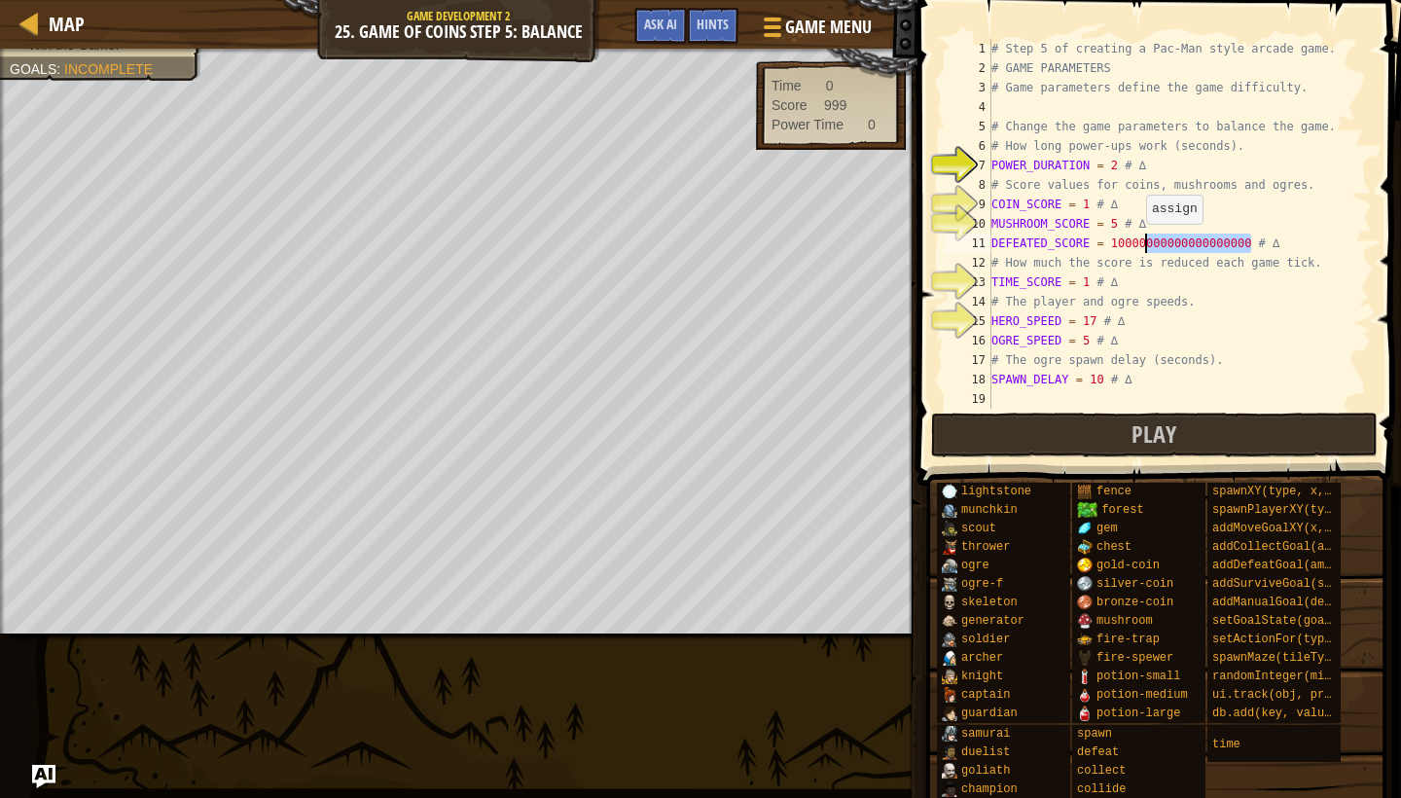
drag, startPoint x: 1252, startPoint y: 245, endPoint x: 1144, endPoint y: 242, distance: 108.1
click at [1144, 242] on div "# Step 5 of creating a Pac-Man style arcade game. # GAME PARAMETERS # Game para…" at bounding box center [1180, 243] width 384 height 409
click at [1116, 166] on div "# Step 5 of creating a Pac-Man style arcade game. # GAME PARAMETERS # Game para…" at bounding box center [1180, 243] width 384 height 409
click at [1121, 432] on button "Play" at bounding box center [1154, 435] width 447 height 45
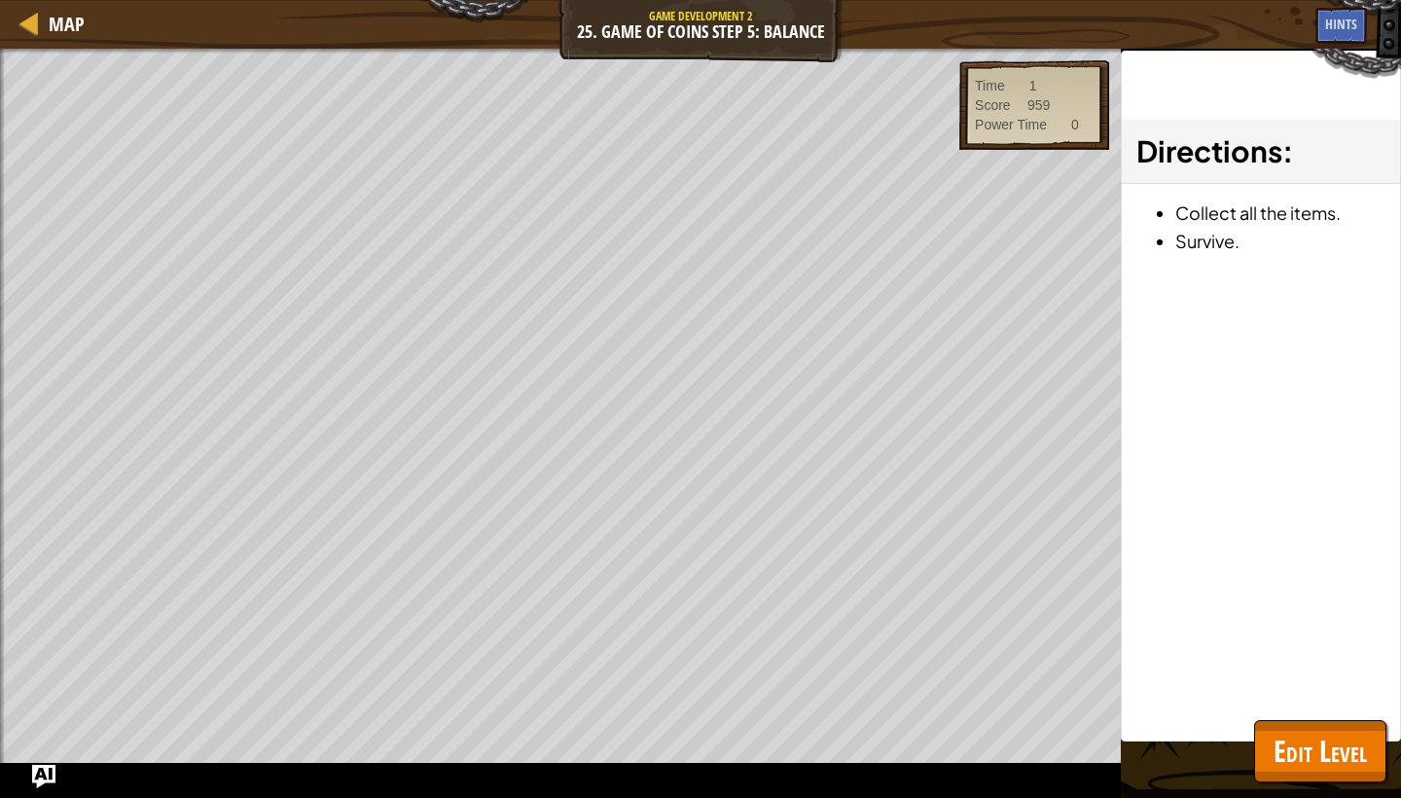
click at [1284, 732] on span "Edit Level" at bounding box center [1320, 751] width 93 height 40
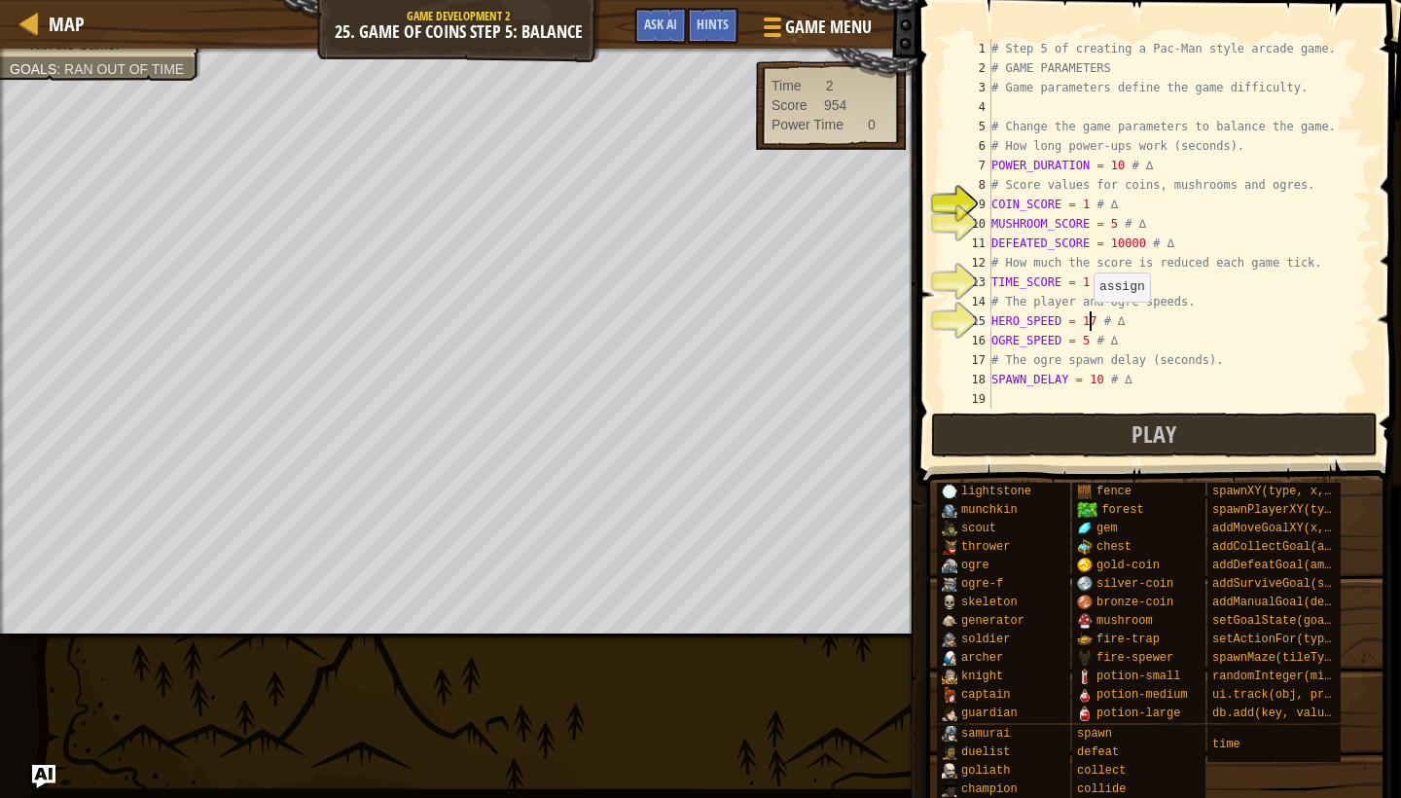
scroll to position [9, 10]
click at [1092, 321] on div "# Step 5 of creating a Pac-Man style arcade game. # GAME PARAMETERS # Game para…" at bounding box center [1180, 243] width 384 height 409
type textarea "HERO_SPEED = 50 # ∆"
click at [1112, 418] on button "Play" at bounding box center [1154, 435] width 447 height 45
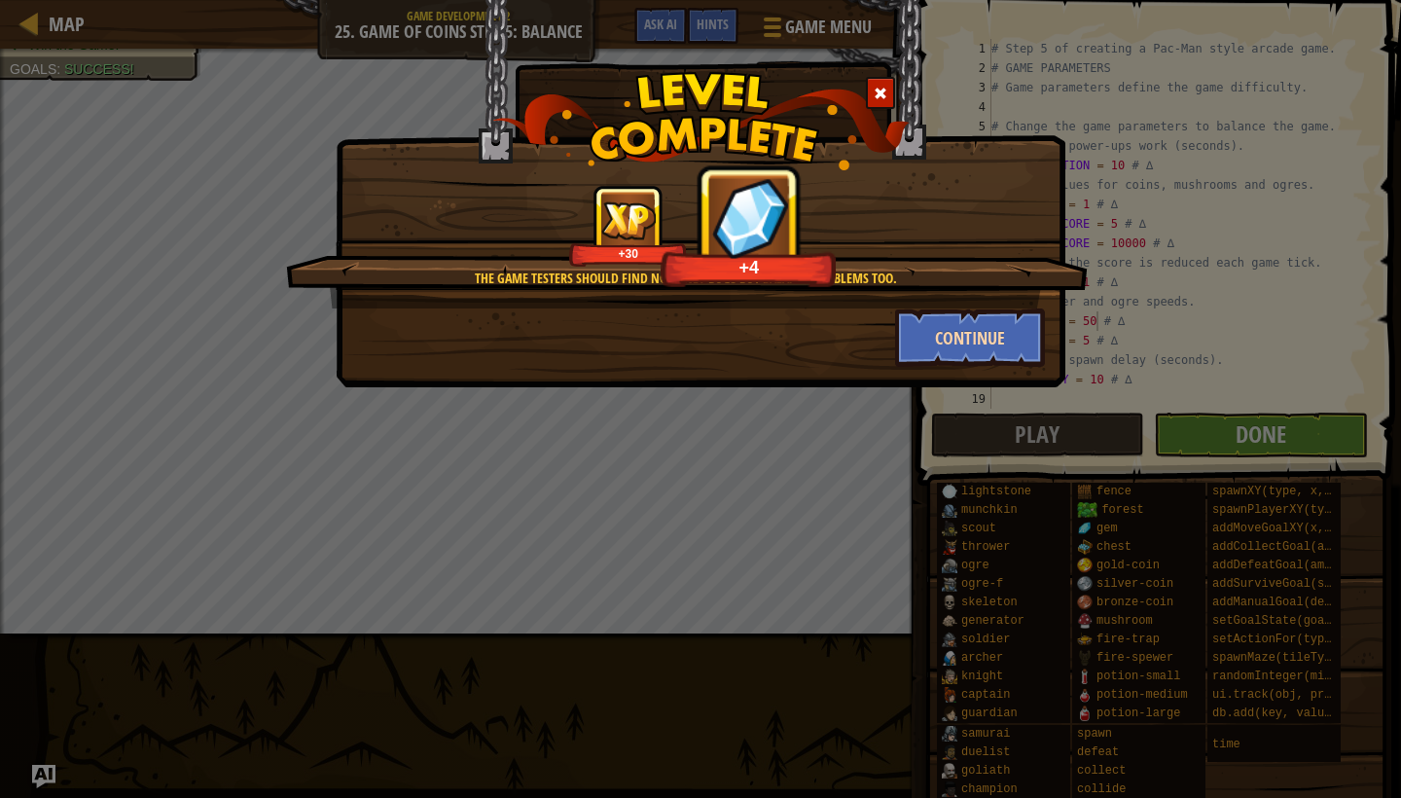
click at [935, 361] on button "Continue" at bounding box center [970, 337] width 151 height 58
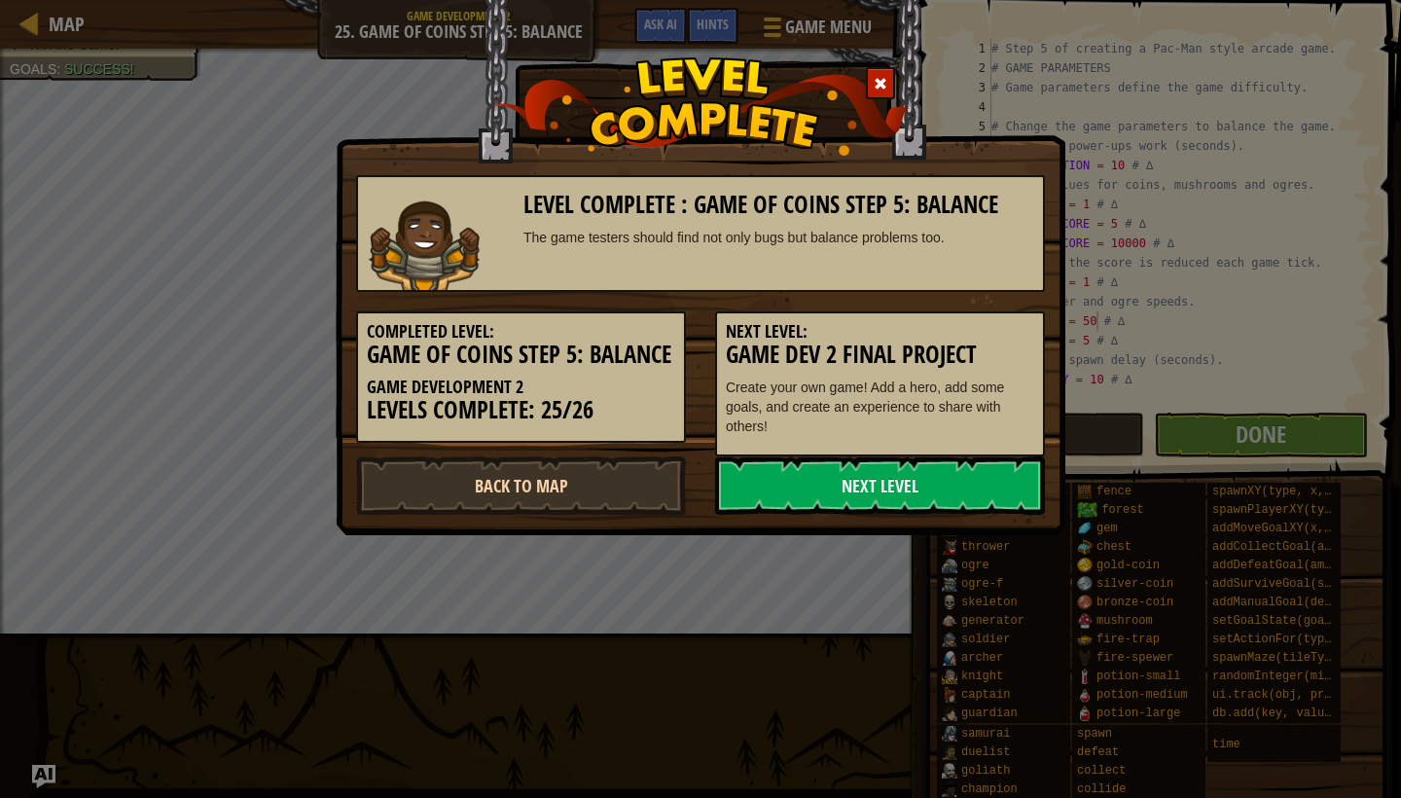
click at [635, 471] on link "Back to Map" at bounding box center [521, 485] width 330 height 58
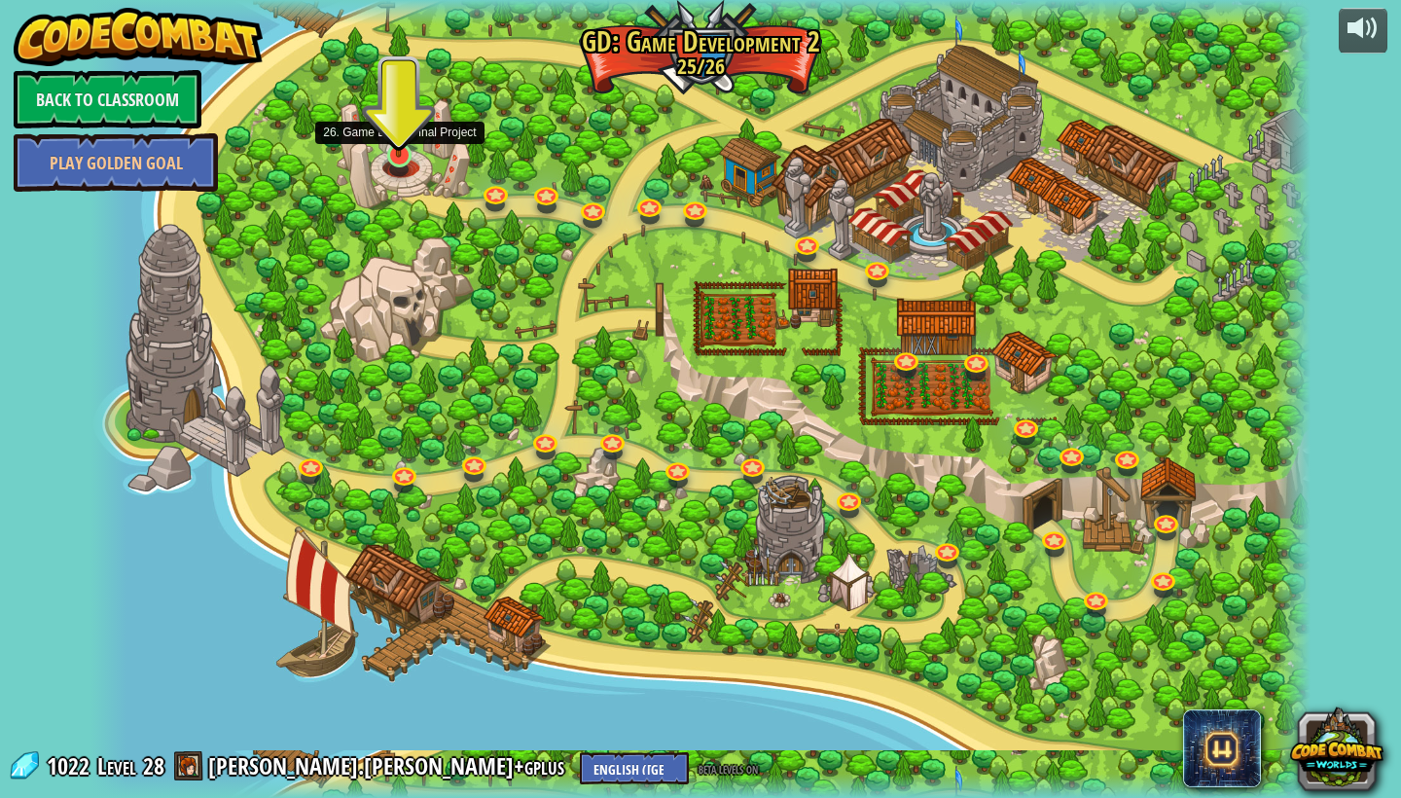
click at [396, 159] on link at bounding box center [400, 155] width 39 height 39
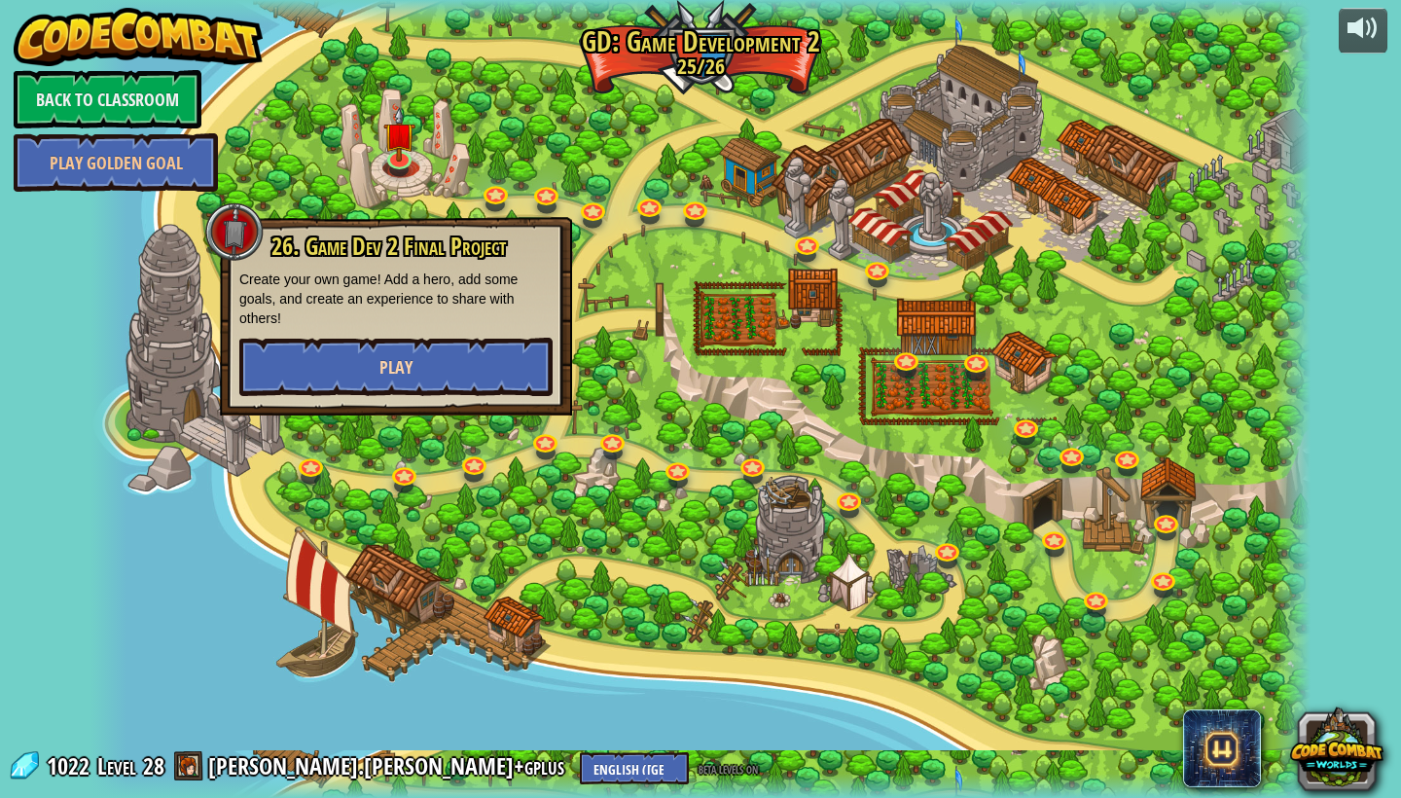
click at [489, 359] on button "Play" at bounding box center [395, 367] width 313 height 58
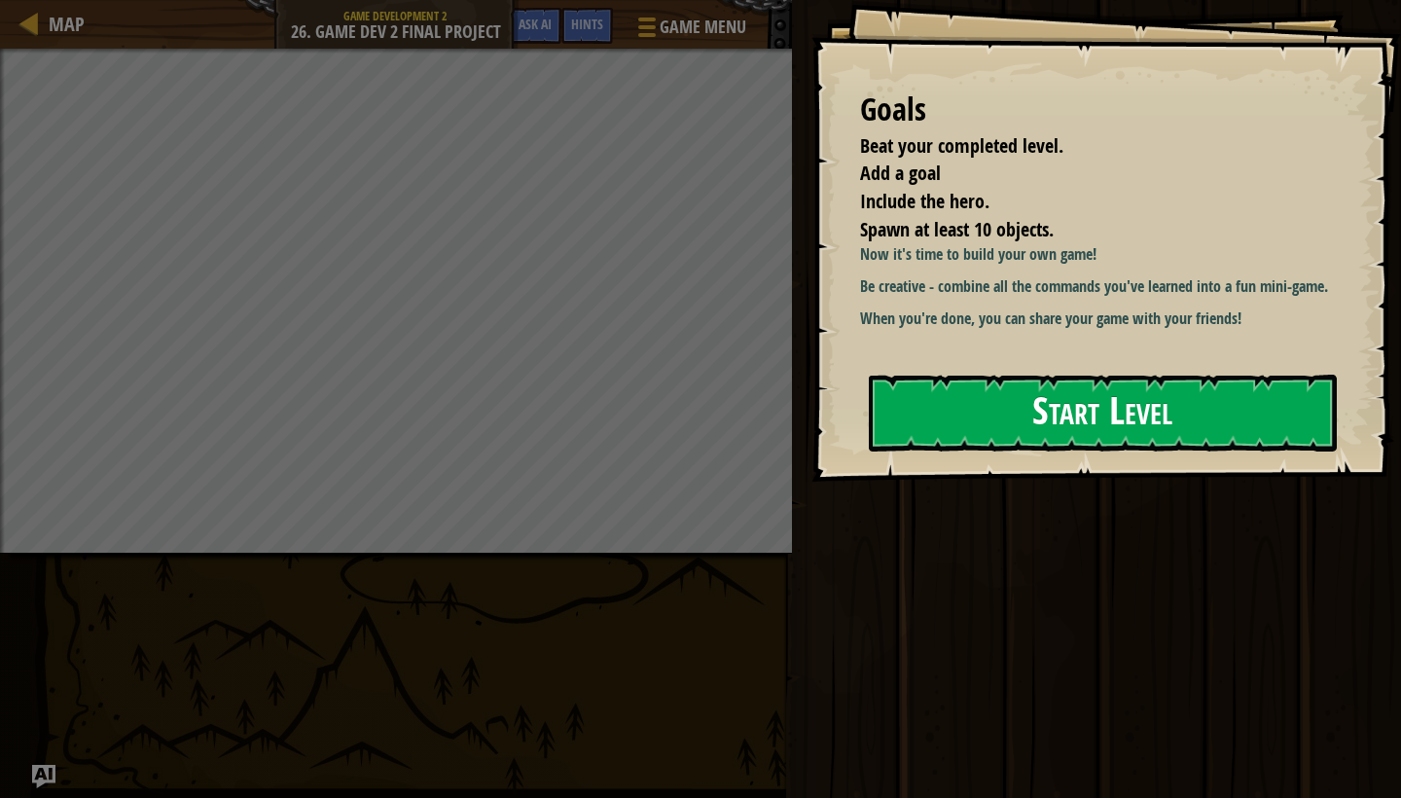
click at [1008, 452] on button "Start Level" at bounding box center [1103, 413] width 468 height 77
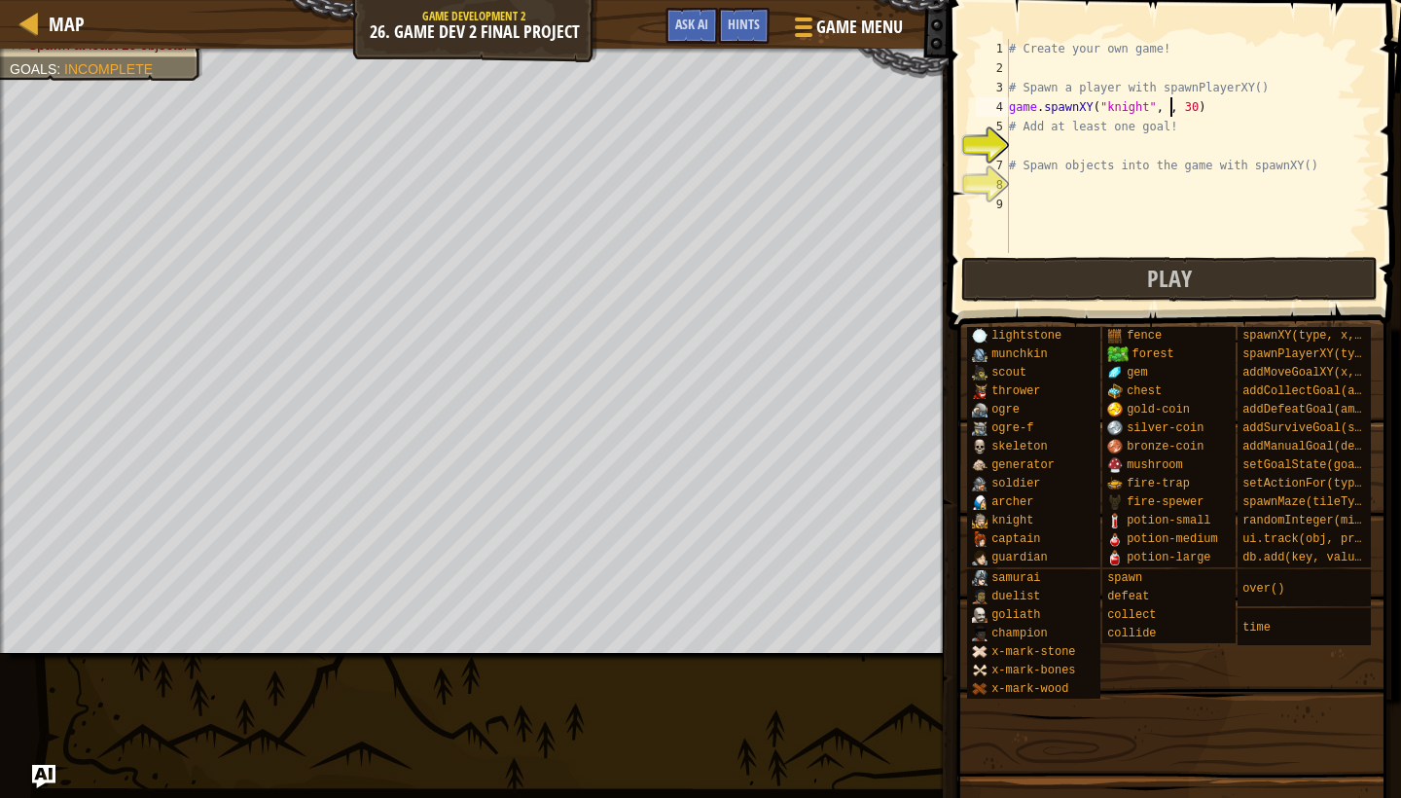
scroll to position [9, 15]
type textarea "game.spawnXY("knight", 8, 8)"
click at [1133, 137] on div "# Create your own game! # Spawn a player with spawnPlayerXY() game . spawnXY ( …" at bounding box center [1188, 165] width 367 height 253
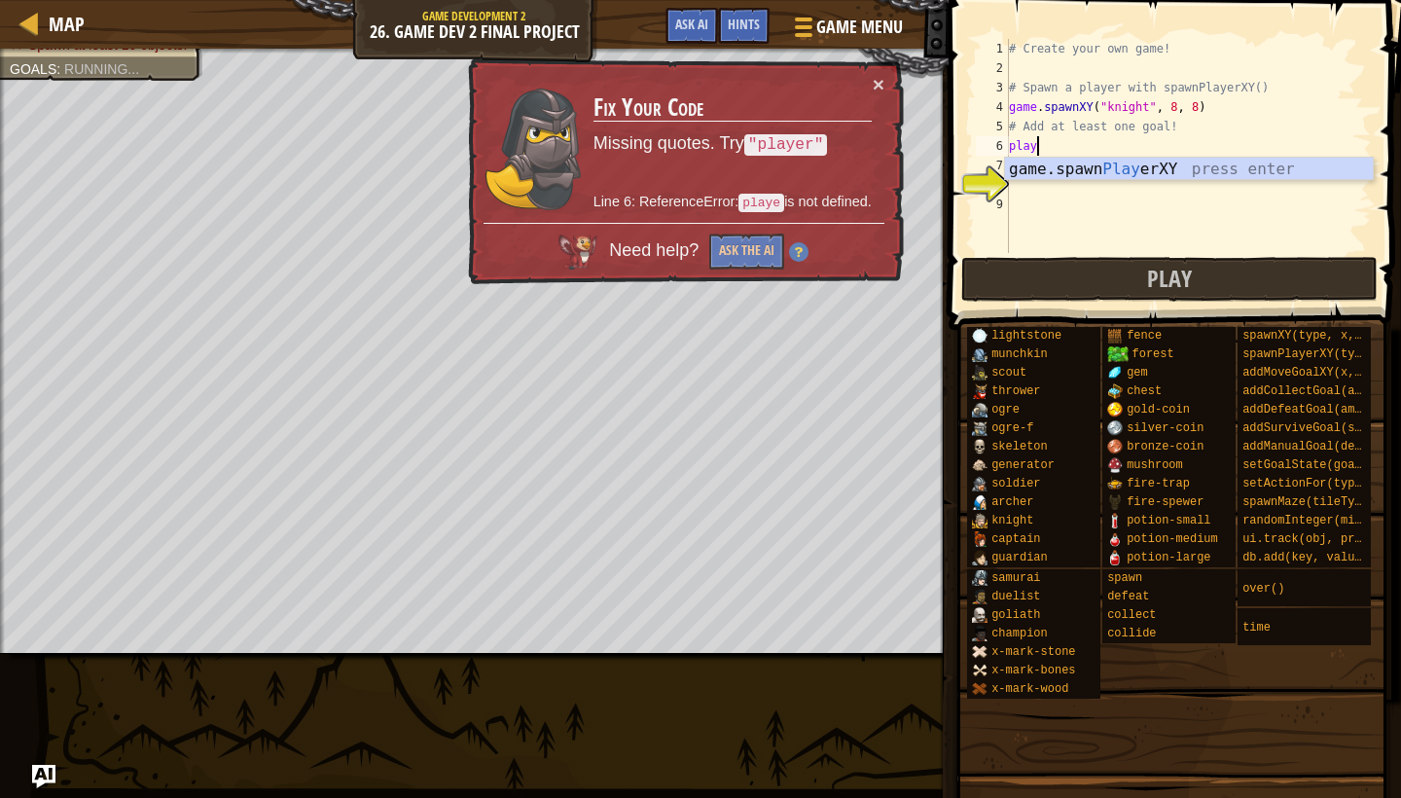
scroll to position [9, 0]
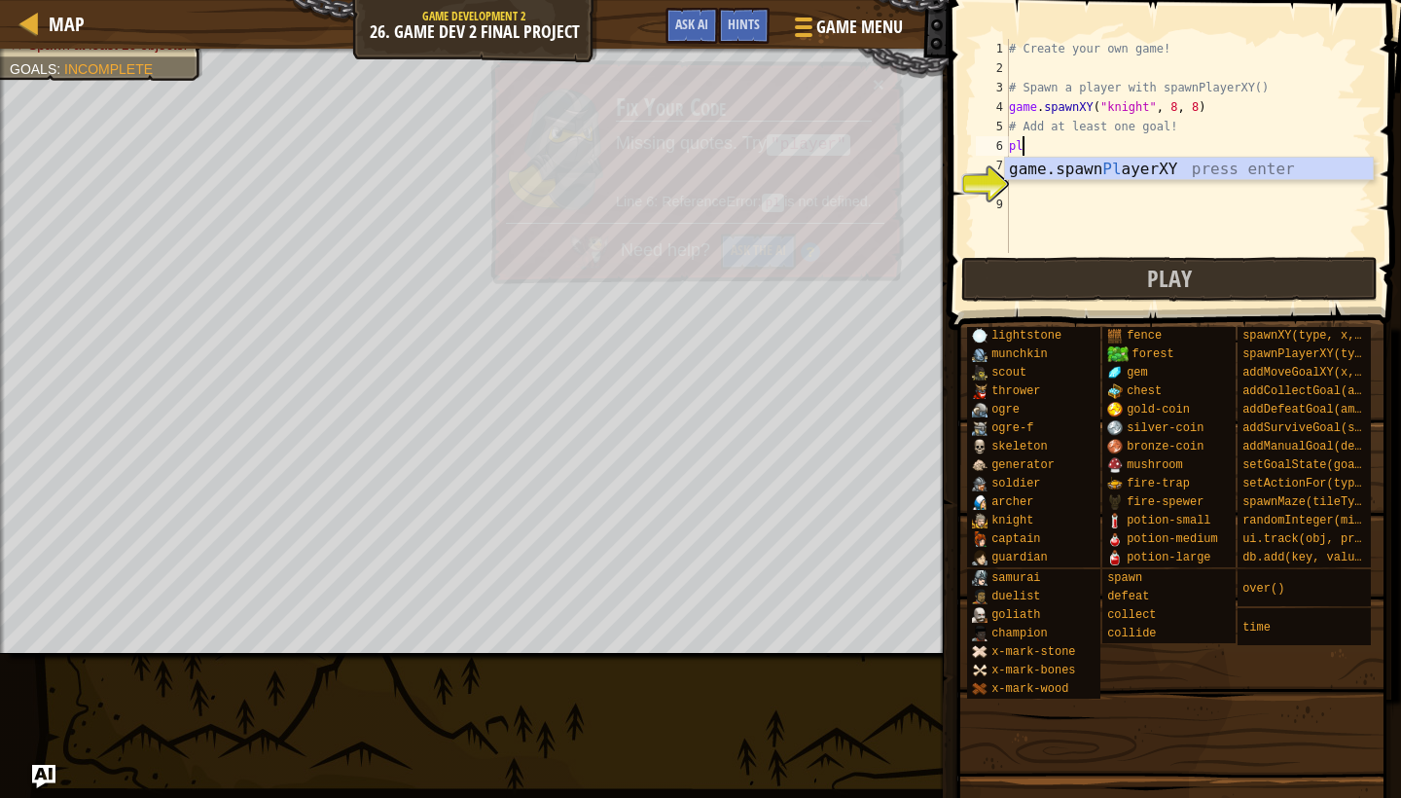
type textarea "p"
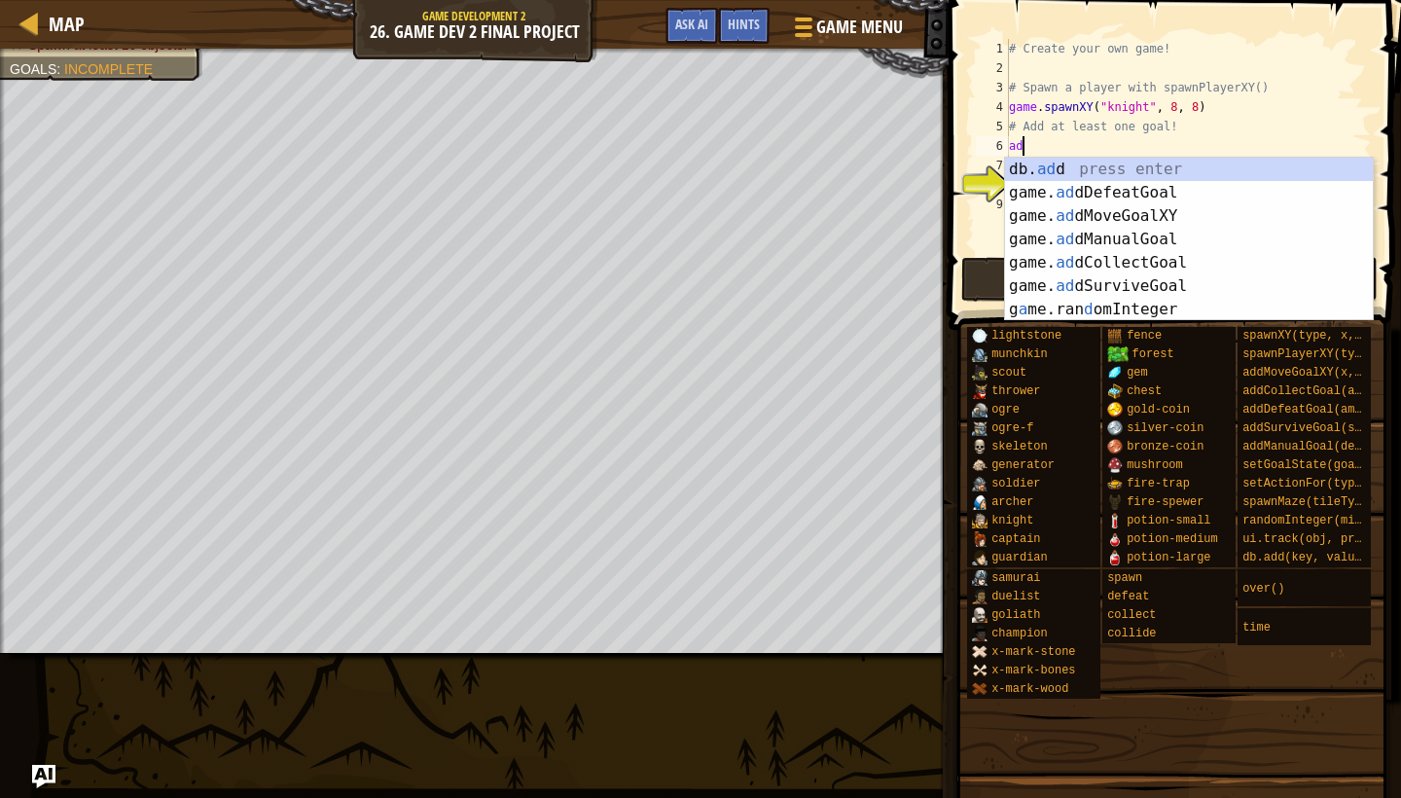
scroll to position [9, 1]
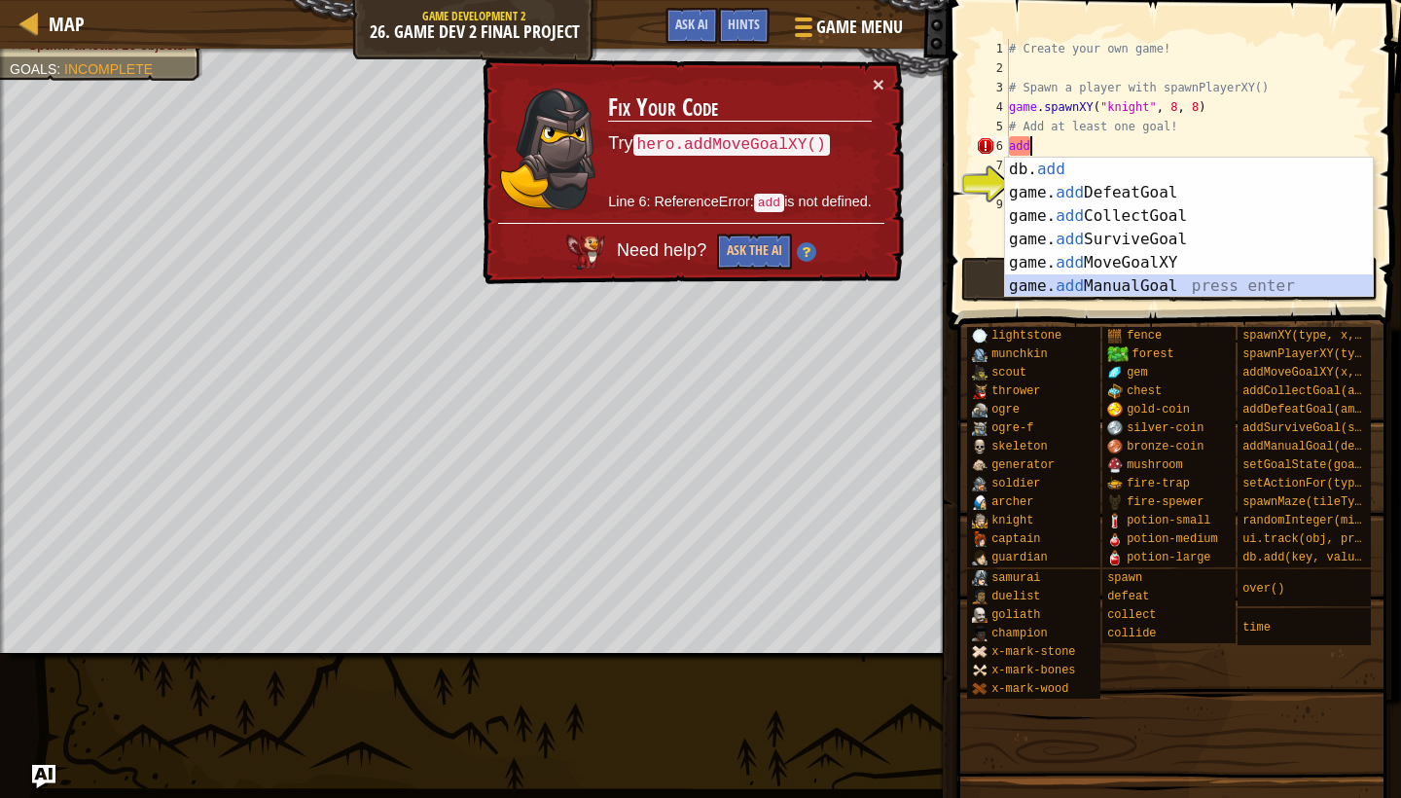
type textarea "game.addManualGoal("Defeat the boss")"
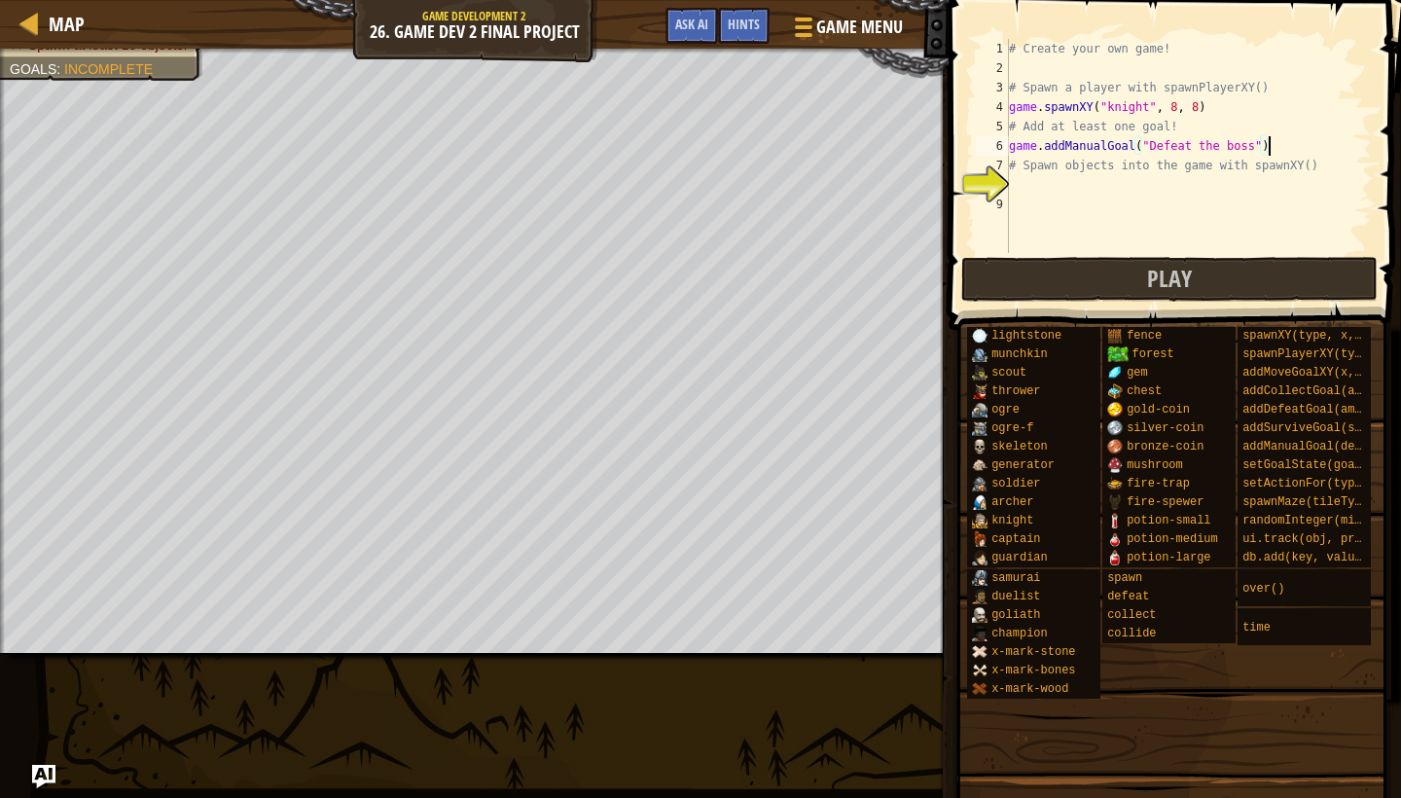
scroll to position [9, 0]
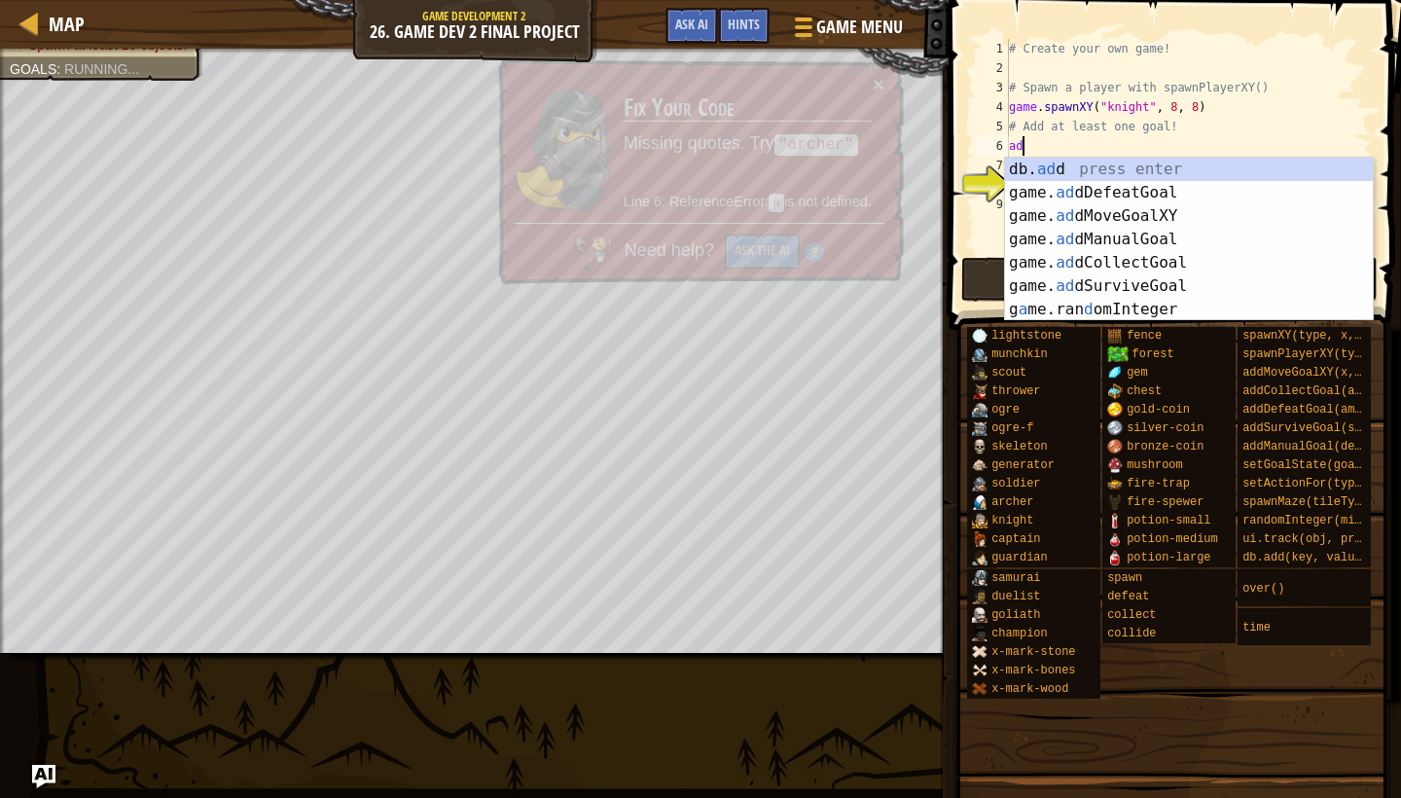
type textarea "add"
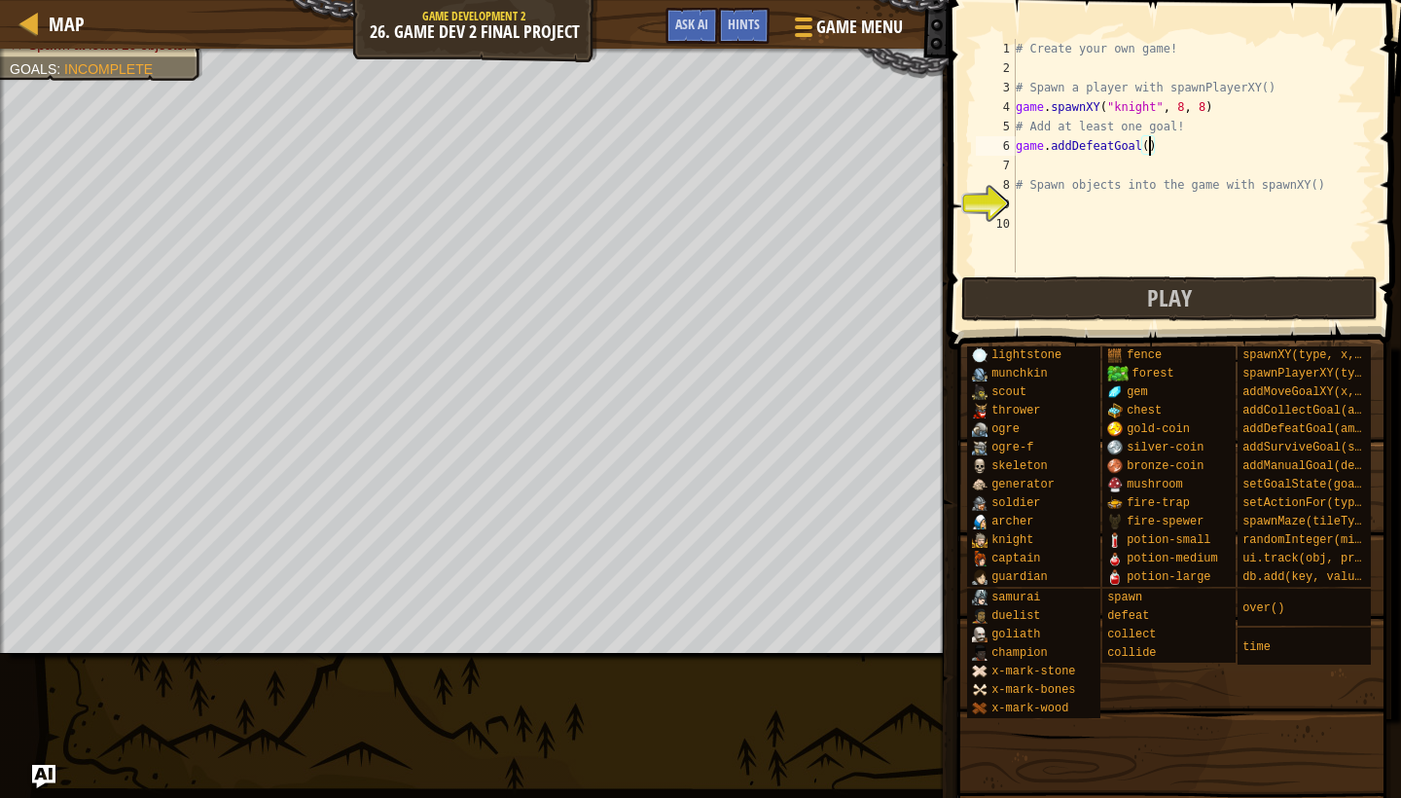
type textarea "game.addDefeatGoal(7)"
type textarea "g"
type textarea "game.addCollectGoal(1)"
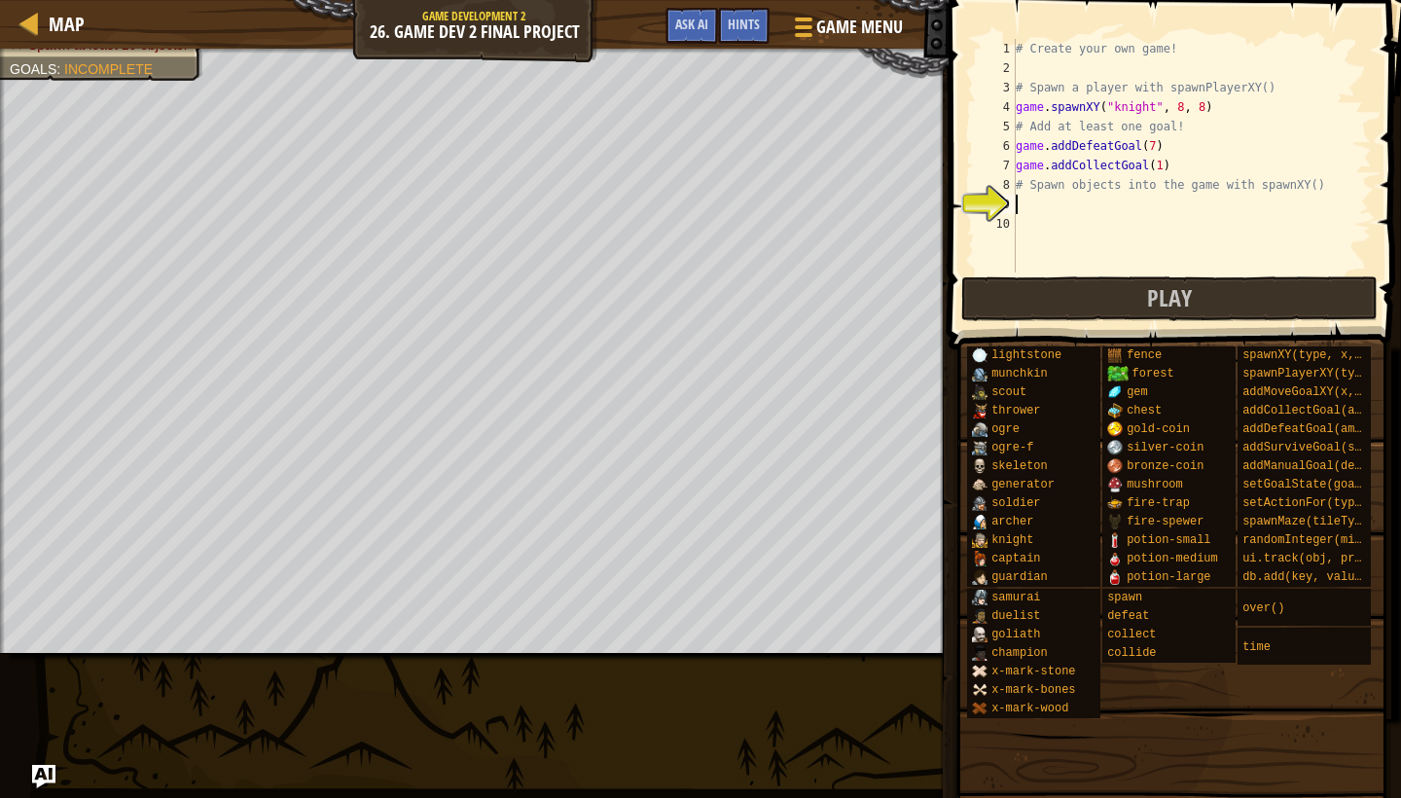
click at [1058, 206] on div "# Create your own game! # Spawn a player with spawnPlayerXY() game . spawnXY ( …" at bounding box center [1192, 175] width 360 height 272
click at [1194, 167] on div "# Create your own game! # Spawn a player with spawnPlayerXY() game . spawnXY ( …" at bounding box center [1192, 175] width 360 height 272
type textarea "game.addCollectGoal(1)"
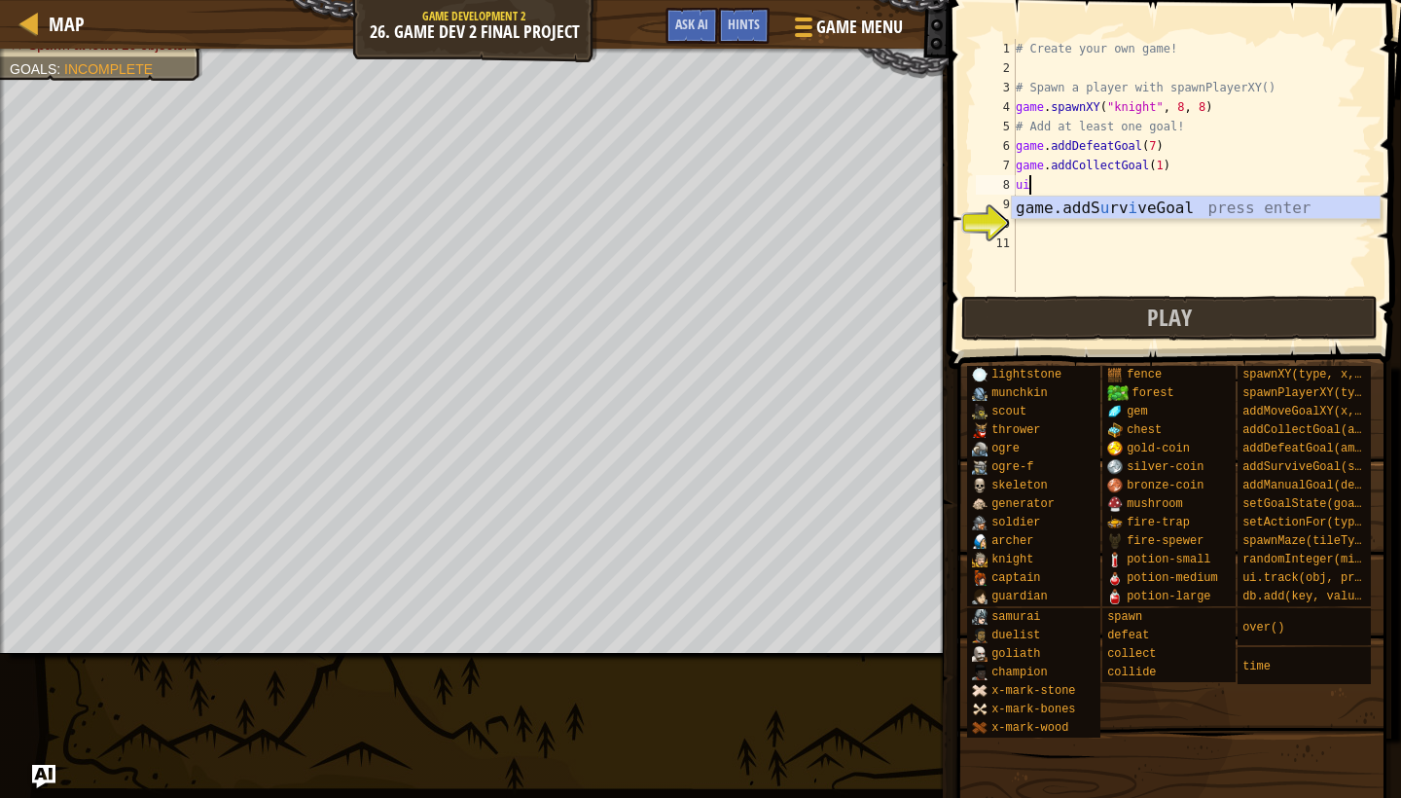
type textarea "u"
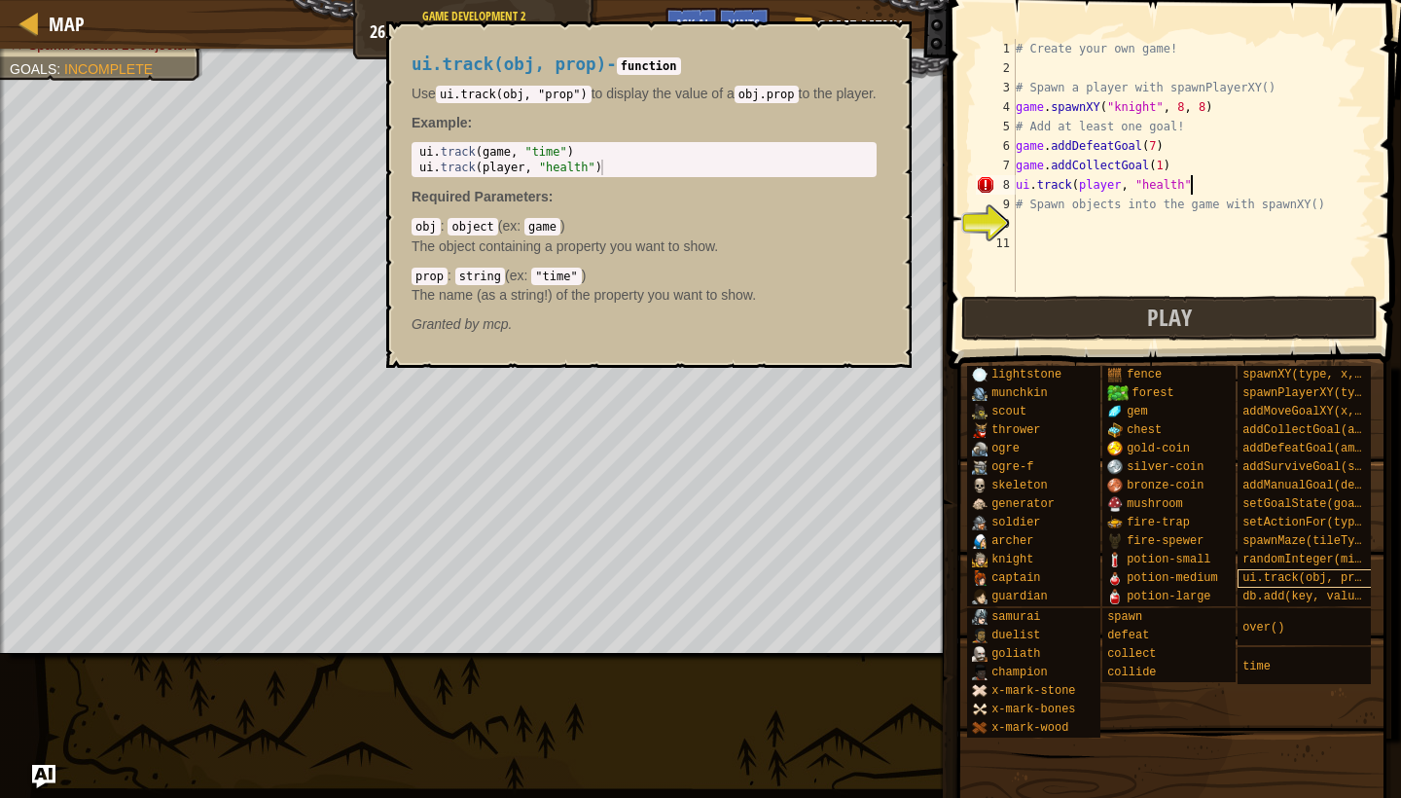
scroll to position [9, 15]
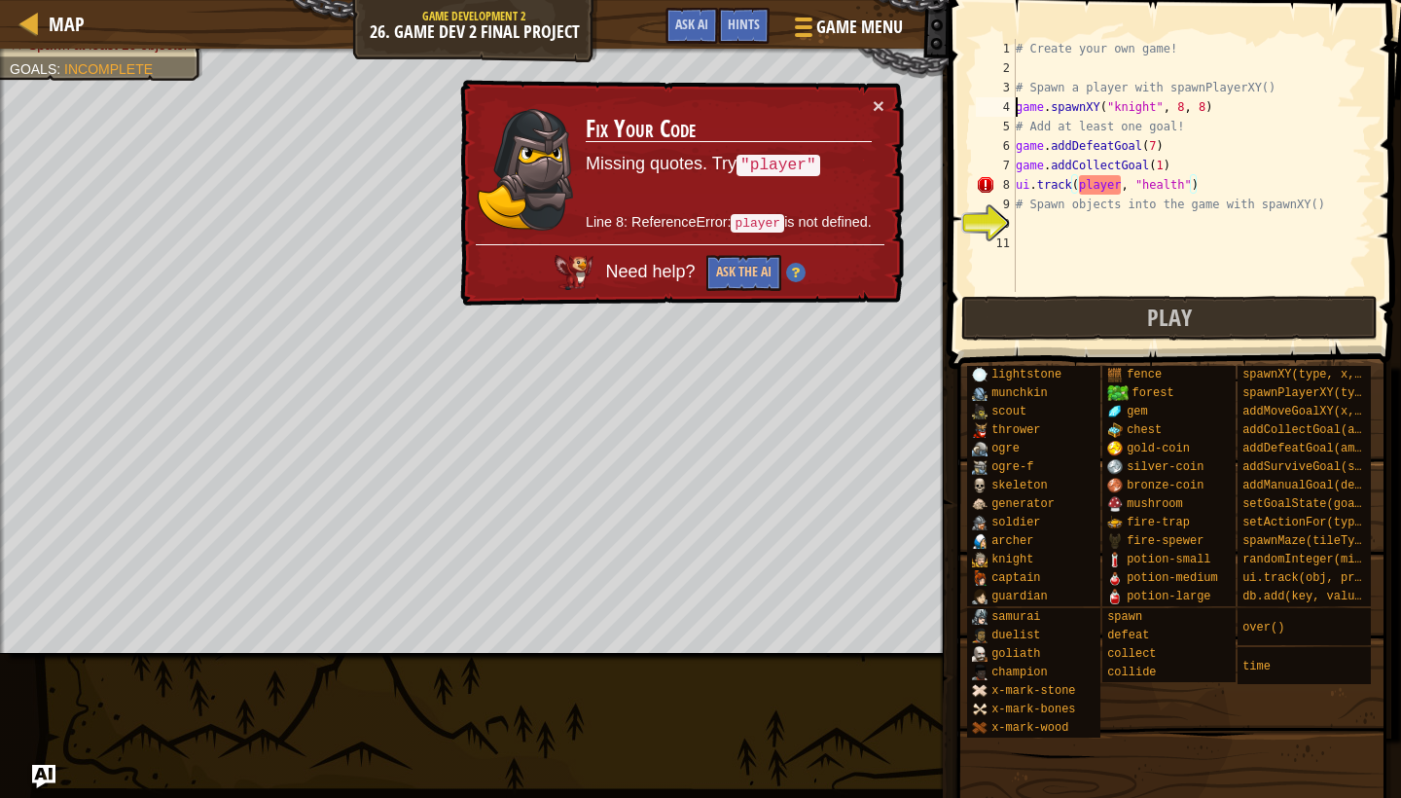
click at [1019, 104] on div "# Create your own game! # Spawn a player with spawnPlayerXY() game . spawnXY ( …" at bounding box center [1192, 185] width 360 height 292
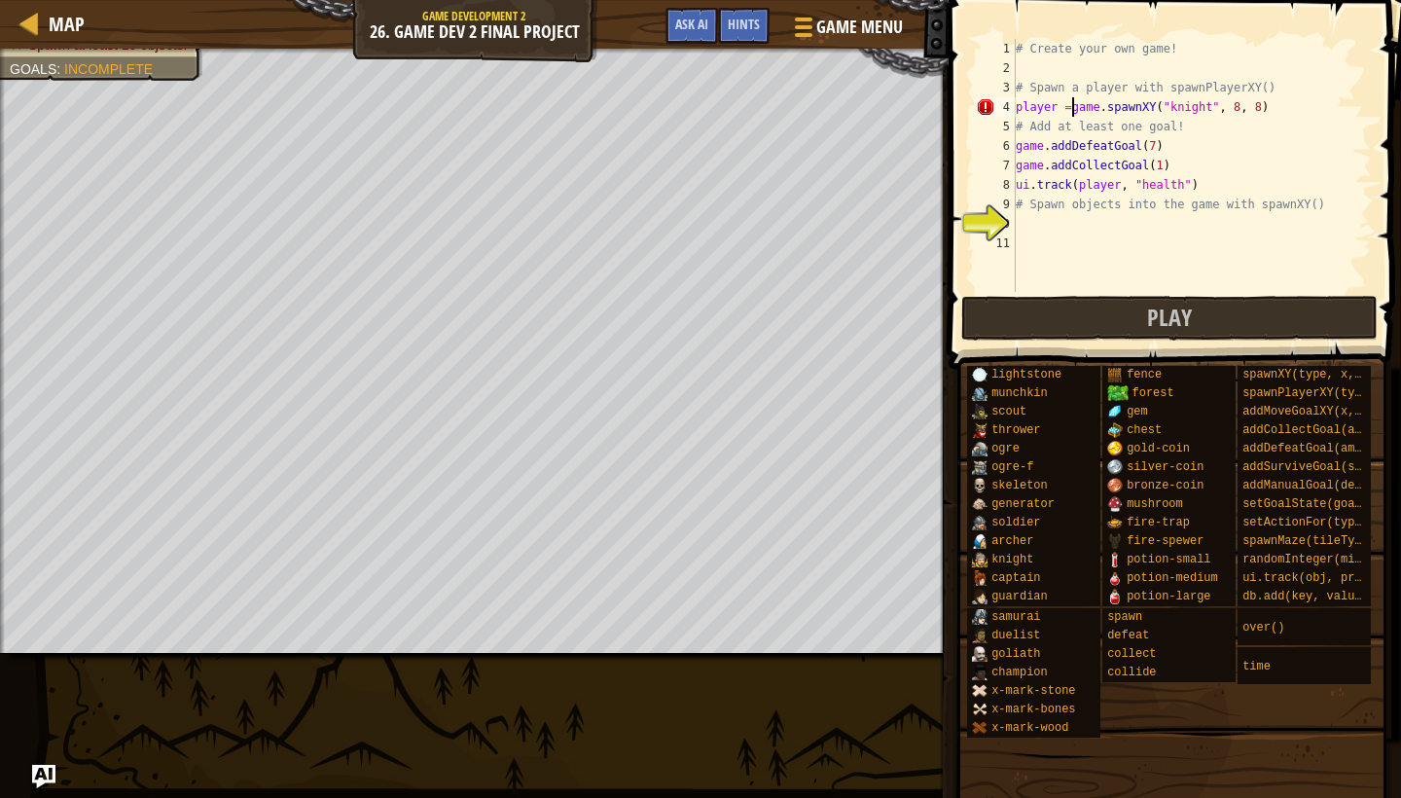
scroll to position [9, 5]
type textarea "player = game.spawnXY("knight", 8, 8)"
click at [1073, 305] on button "Play" at bounding box center [1169, 318] width 417 height 45
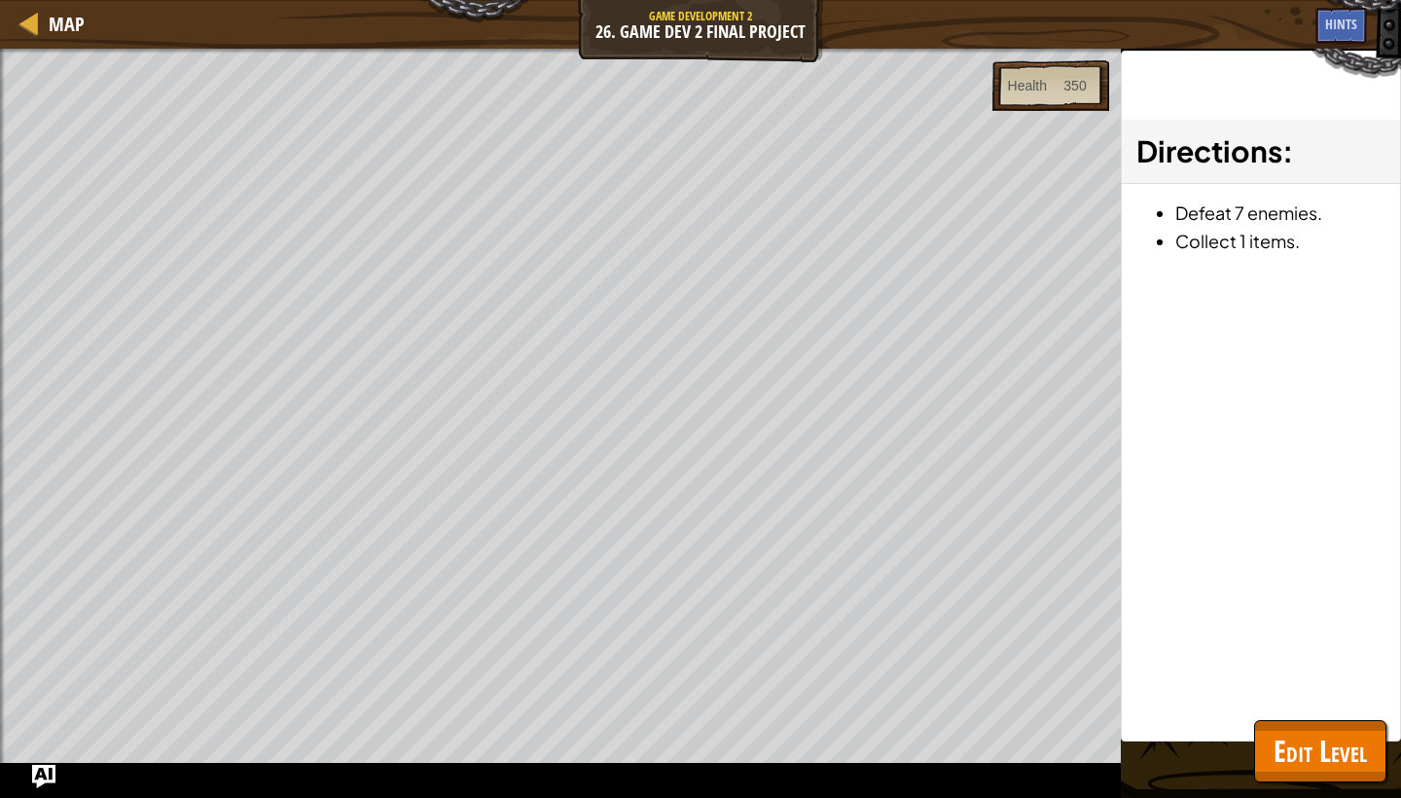
click at [1291, 726] on button "Edit Level" at bounding box center [1320, 751] width 132 height 62
